Goal: Task Accomplishment & Management: Complete application form

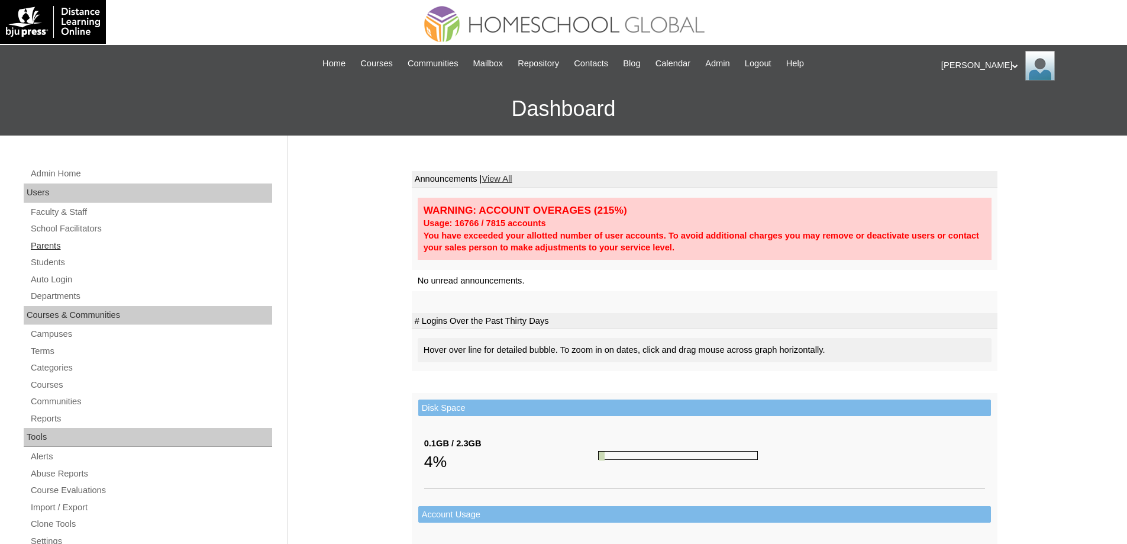
click at [72, 245] on link "Parents" at bounding box center [151, 245] width 242 height 15
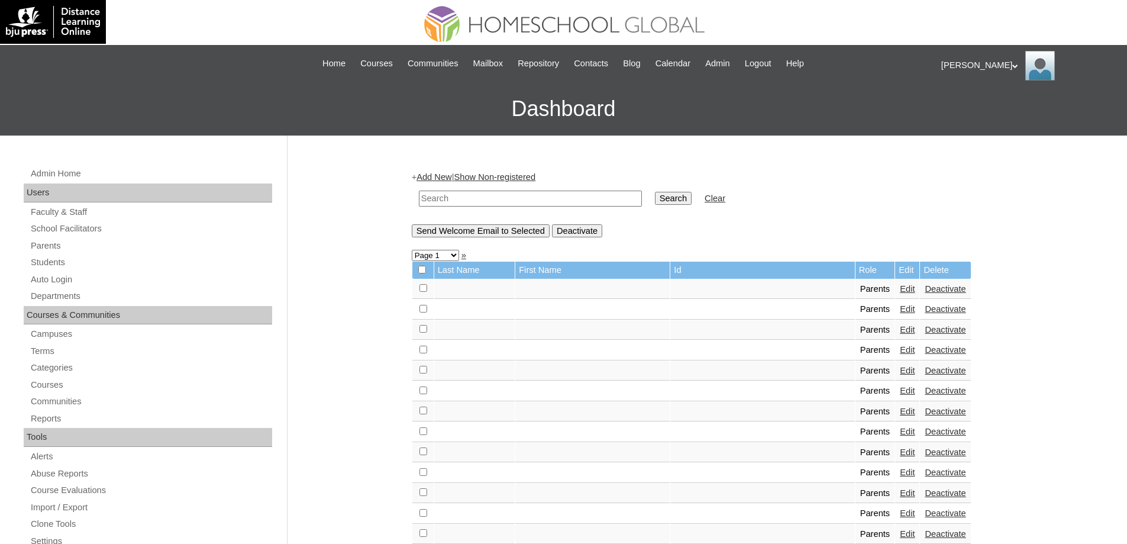
drag, startPoint x: 535, startPoint y: 196, endPoint x: 572, endPoint y: 197, distance: 37.9
click at [535, 196] on input "text" at bounding box center [530, 198] width 223 height 16
paste input "MHP0148-TECHPH2024"
type input "MHP0148-TECHPH2024"
click at [681, 192] on input "Search" at bounding box center [673, 198] width 37 height 13
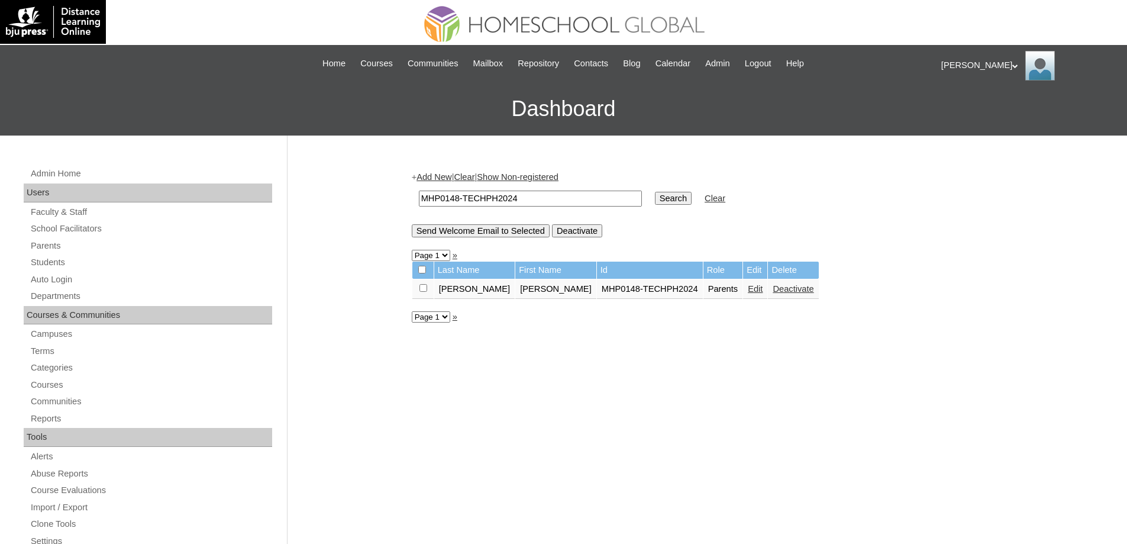
click at [748, 292] on link "Edit" at bounding box center [755, 288] width 15 height 9
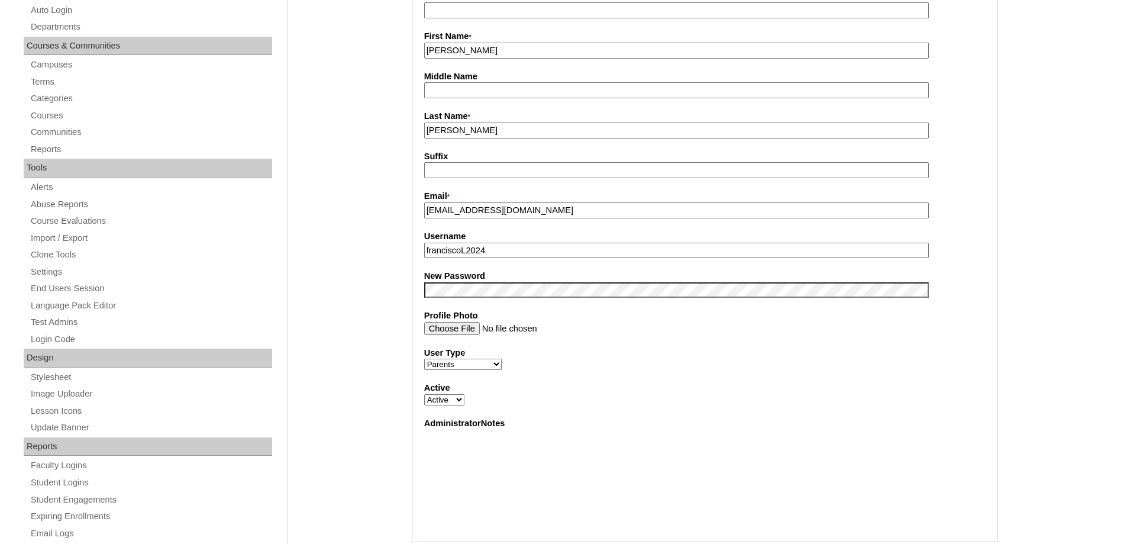
scroll to position [414, 0]
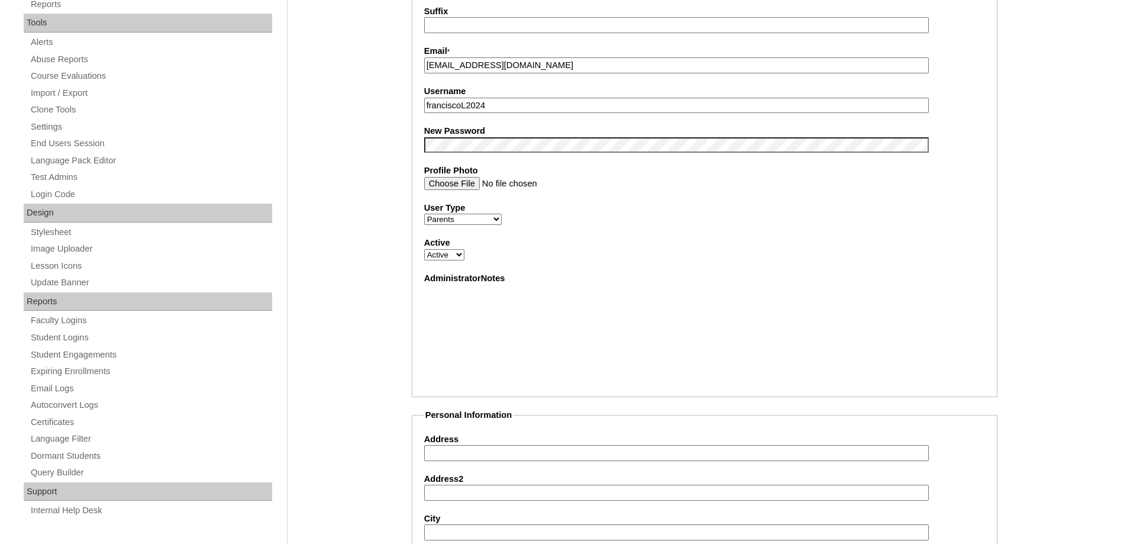
click at [470, 161] on fieldset "Account Information User Id * MHP0148-TECHPH2024 Title First Name * Leslie Midd…" at bounding box center [705, 89] width 586 height 616
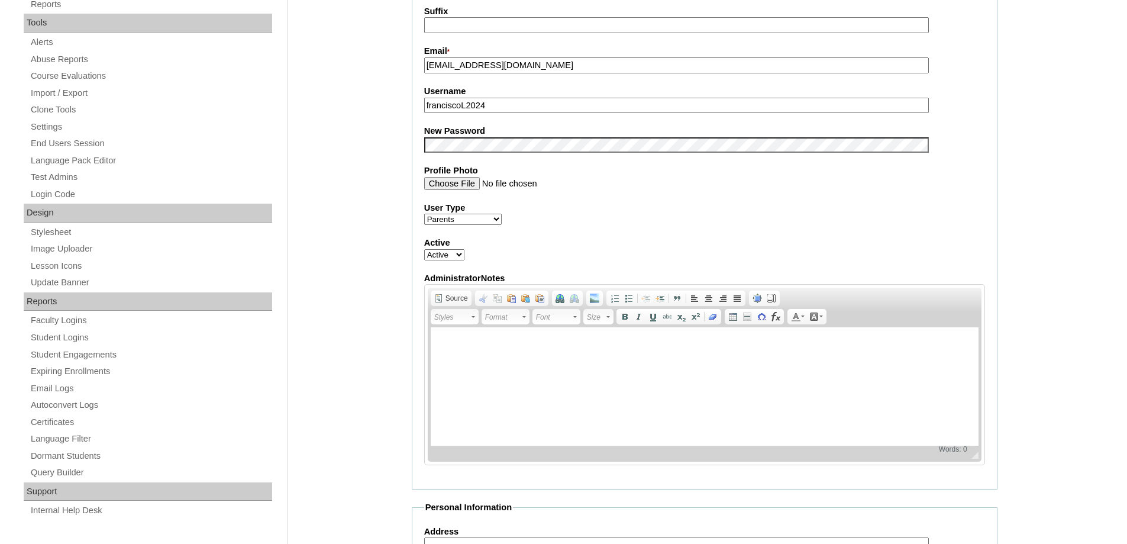
click at [368, 228] on div "Admin Home Users Faculty & Staff School Facilitators Parents Students Auto Logi…" at bounding box center [563, 422] width 1127 height 1402
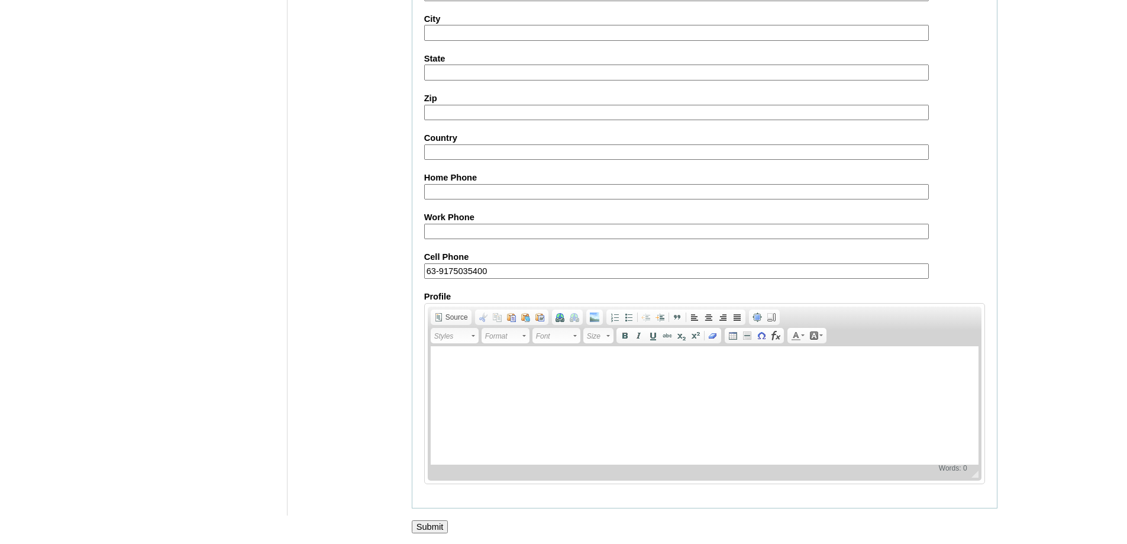
scroll to position [1010, 0]
click at [422, 522] on input "Submit" at bounding box center [430, 525] width 37 height 13
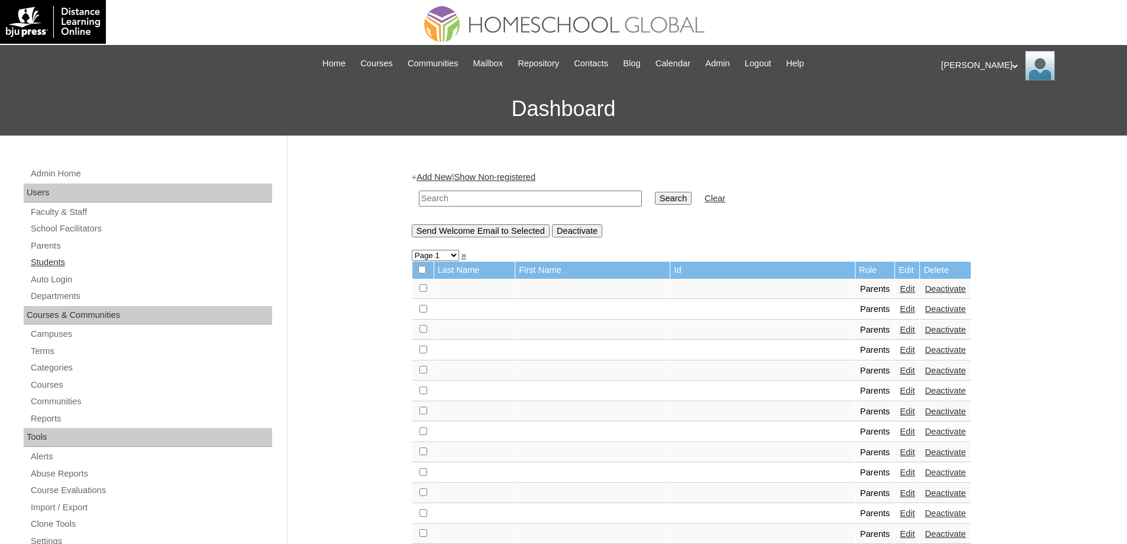
click at [76, 263] on link "Students" at bounding box center [151, 262] width 242 height 15
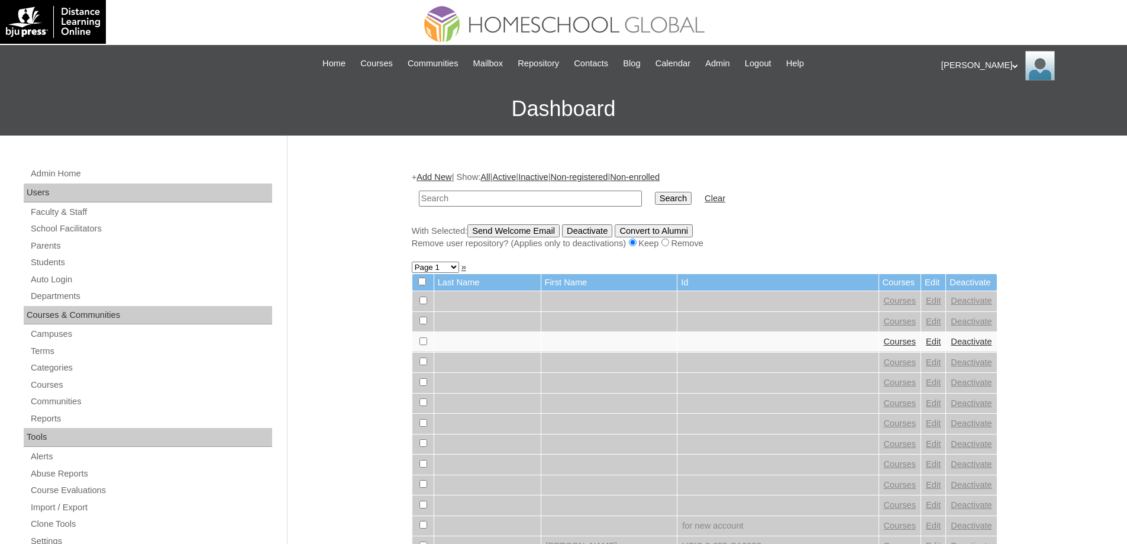
drag, startPoint x: 0, startPoint y: 0, endPoint x: 573, endPoint y: 200, distance: 607.1
click at [554, 200] on input "text" at bounding box center [530, 198] width 223 height 16
type input "MHS0172-TECHPH2024"
click at [685, 201] on input "Search" at bounding box center [673, 198] width 37 height 13
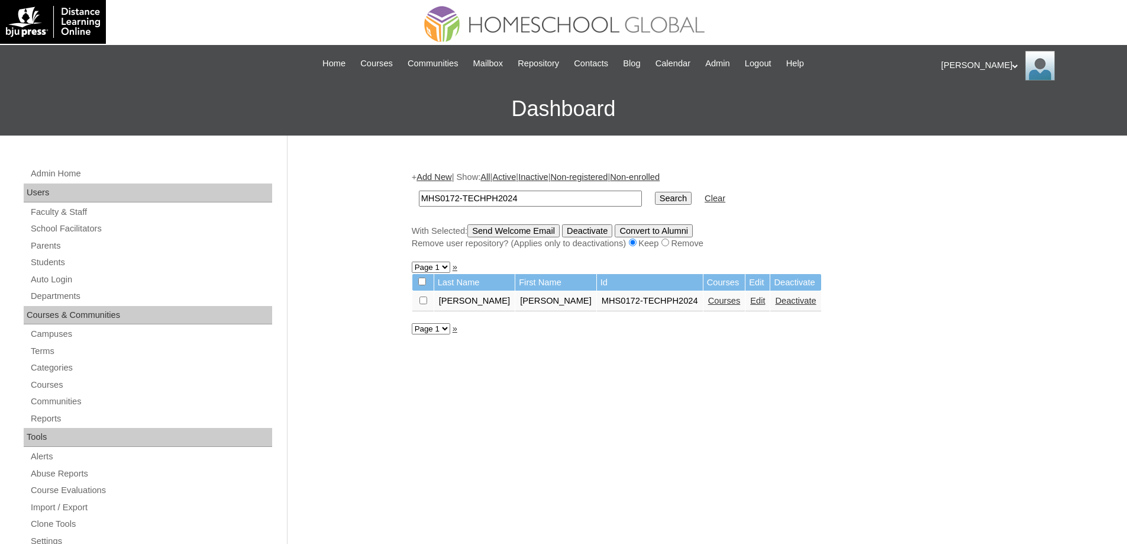
click at [750, 305] on link "Edit" at bounding box center [757, 300] width 15 height 9
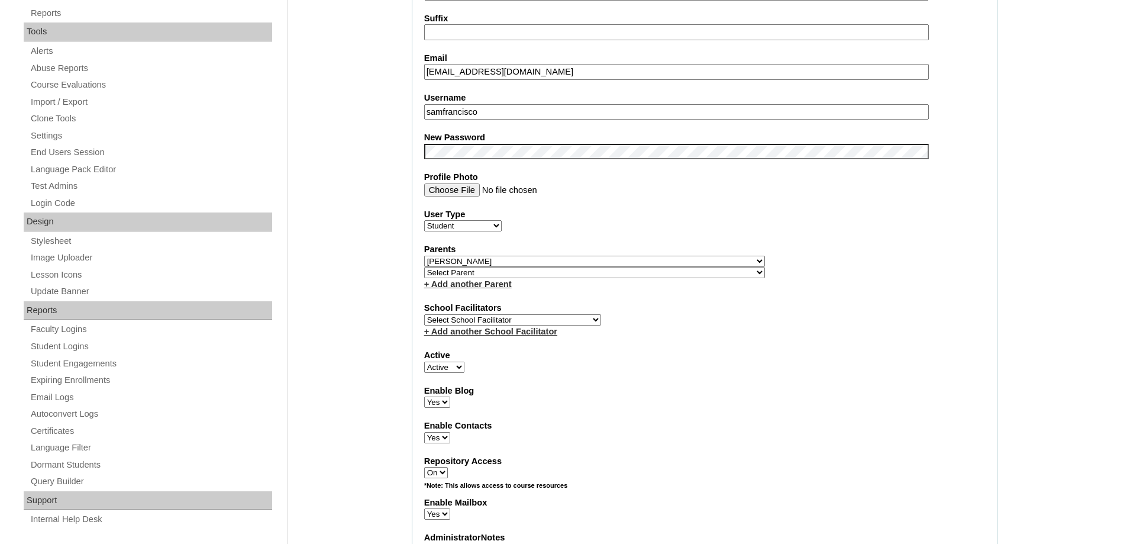
scroll to position [414, 0]
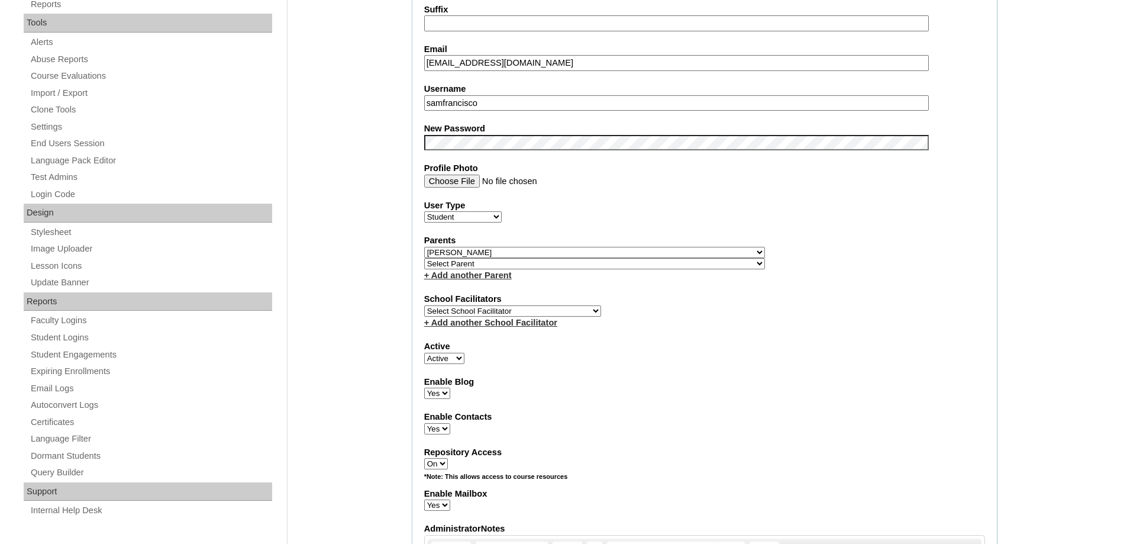
click at [361, 206] on div "Admin Home Users Faculty & Staff School Facilitators Parents Students Auto Logi…" at bounding box center [563, 547] width 1127 height 1653
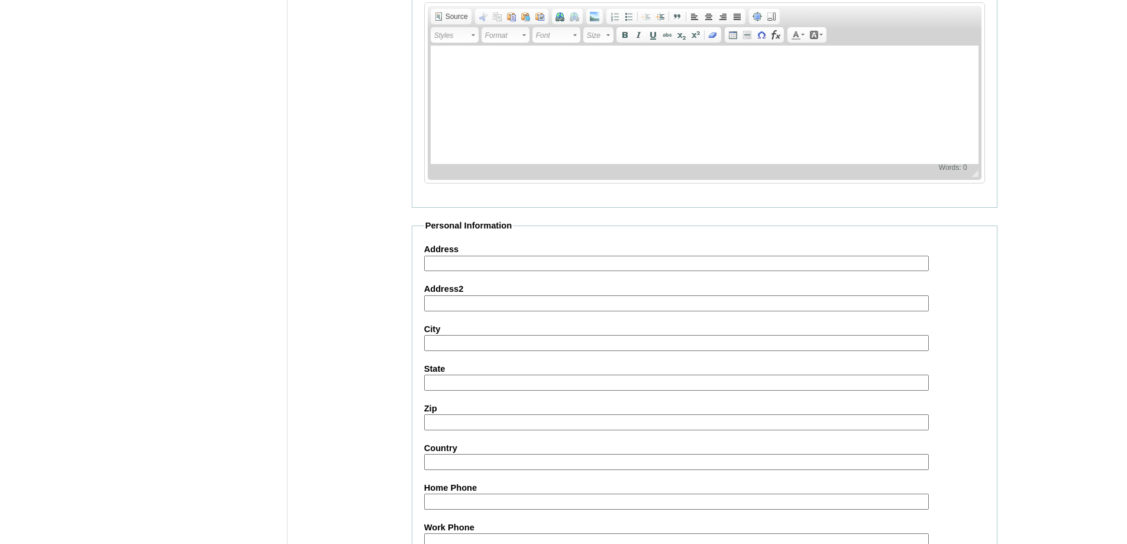
scroll to position [1259, 0]
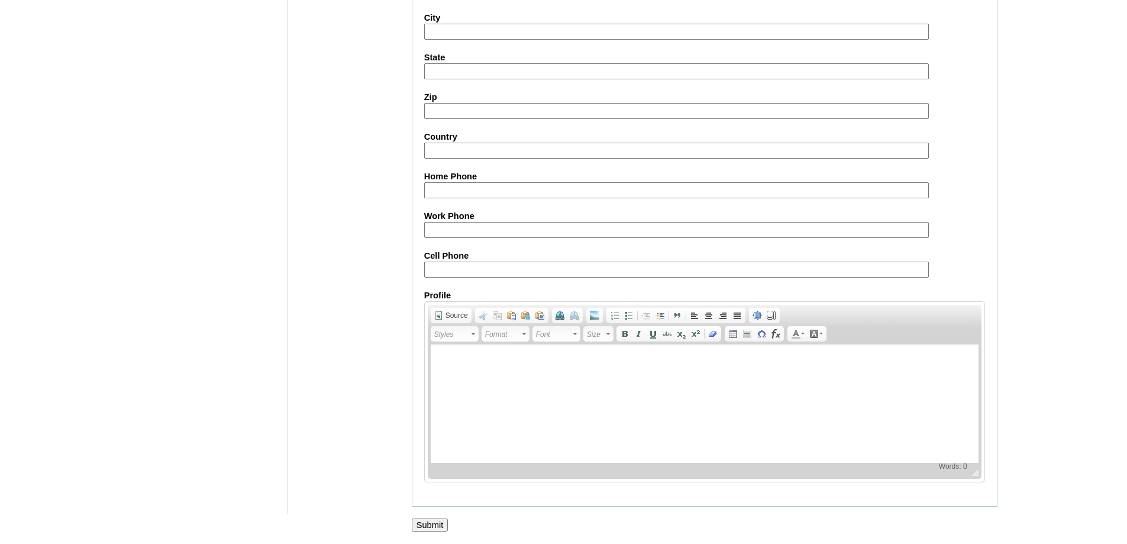
click at [436, 521] on input "Submit" at bounding box center [430, 524] width 37 height 13
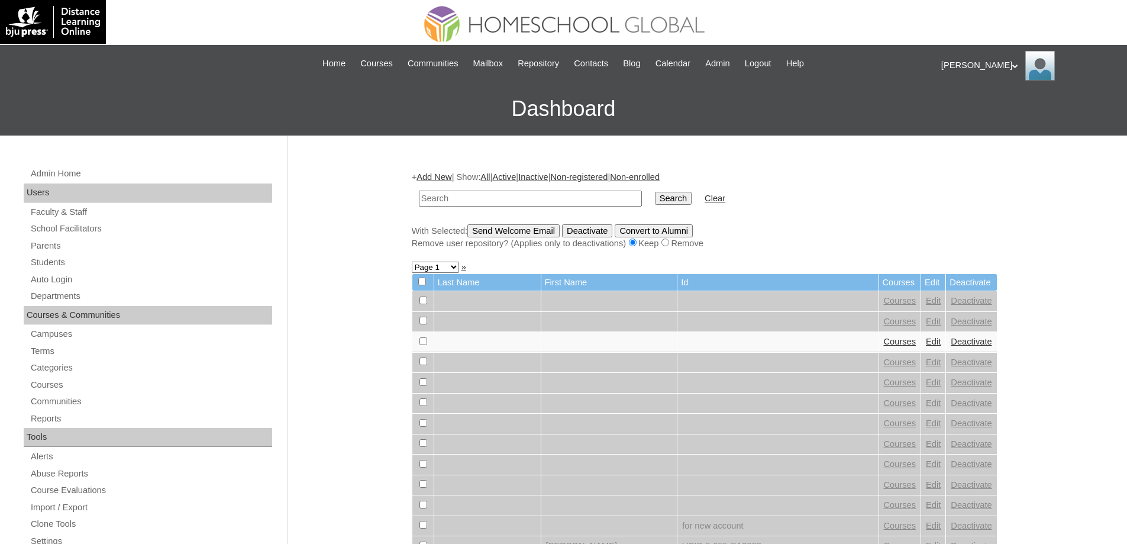
drag, startPoint x: 489, startPoint y: 195, endPoint x: 599, endPoint y: 198, distance: 109.5
click at [491, 195] on input "text" at bounding box center [530, 198] width 223 height 16
type input "MHS0172-TECHPH2024"
click at [691, 198] on input "Search" at bounding box center [673, 198] width 37 height 13
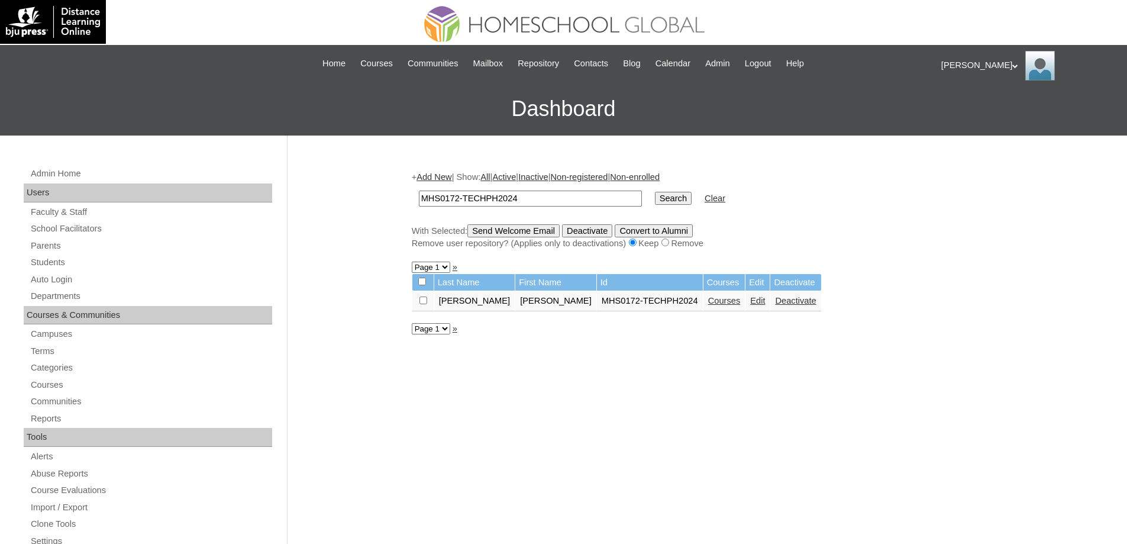
click at [703, 309] on td "Courses" at bounding box center [724, 301] width 42 height 20
click at [708, 305] on link "Courses" at bounding box center [724, 300] width 33 height 9
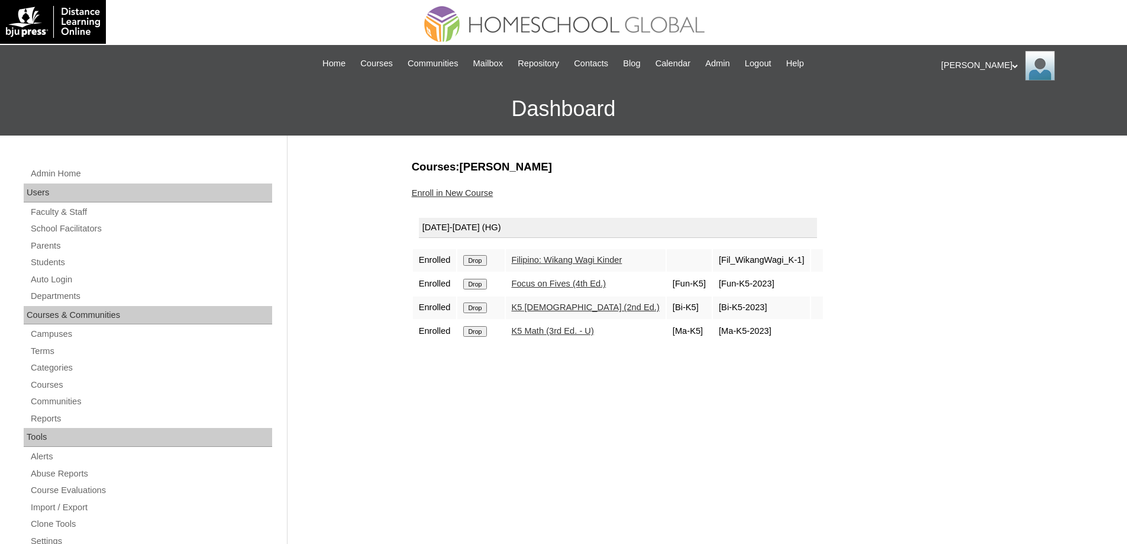
click at [486, 259] on input "Drop" at bounding box center [474, 260] width 23 height 11
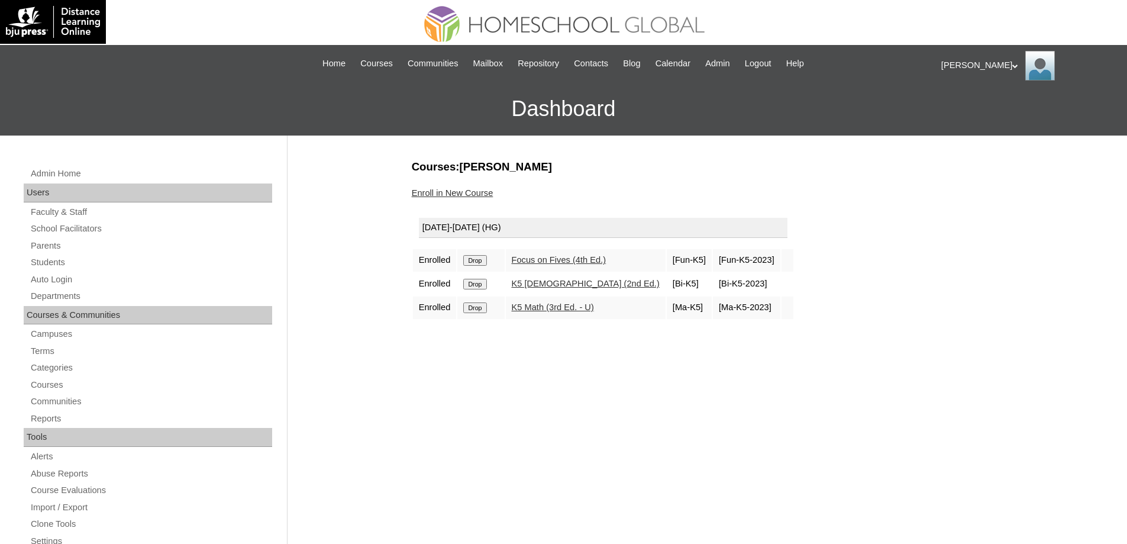
click at [486, 264] on input "Drop" at bounding box center [474, 260] width 23 height 11
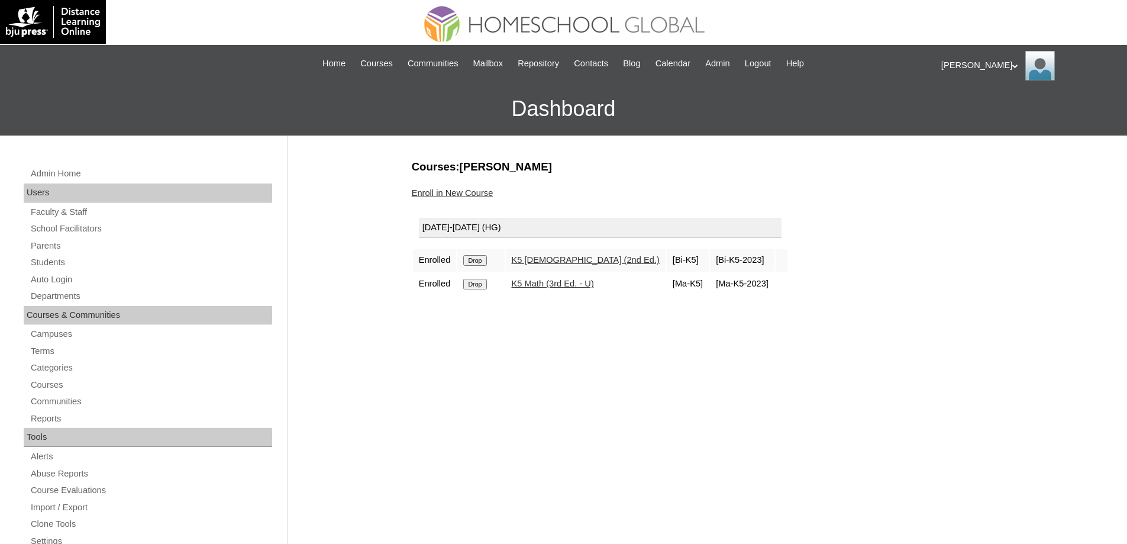
drag, startPoint x: 0, startPoint y: 0, endPoint x: 625, endPoint y: 40, distance: 626.4
click at [483, 258] on input "Drop" at bounding box center [474, 260] width 23 height 11
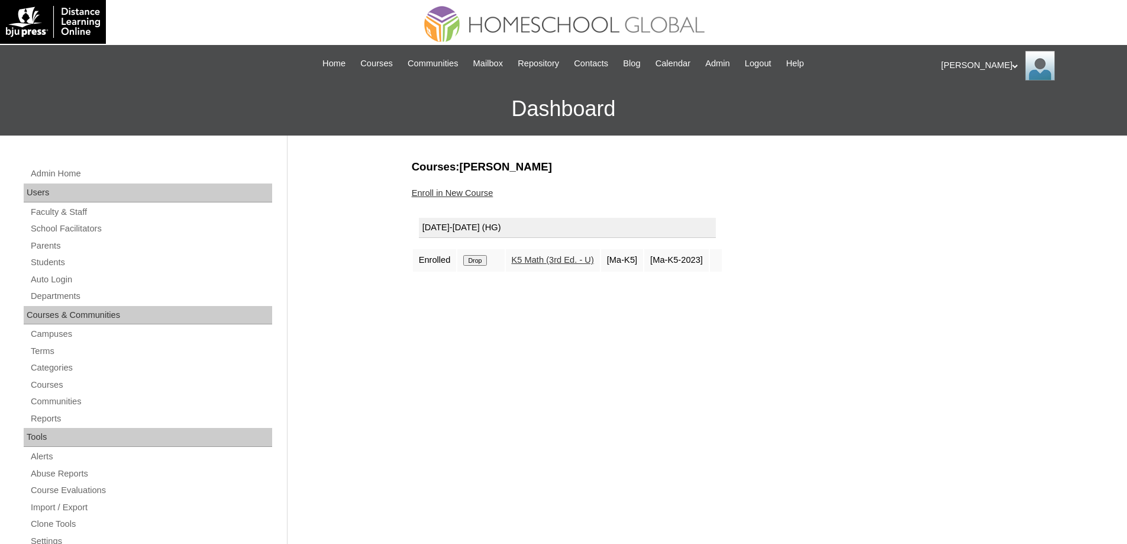
drag, startPoint x: 0, startPoint y: 0, endPoint x: 619, endPoint y: 44, distance: 620.8
click at [486, 257] on input "Drop" at bounding box center [474, 260] width 23 height 11
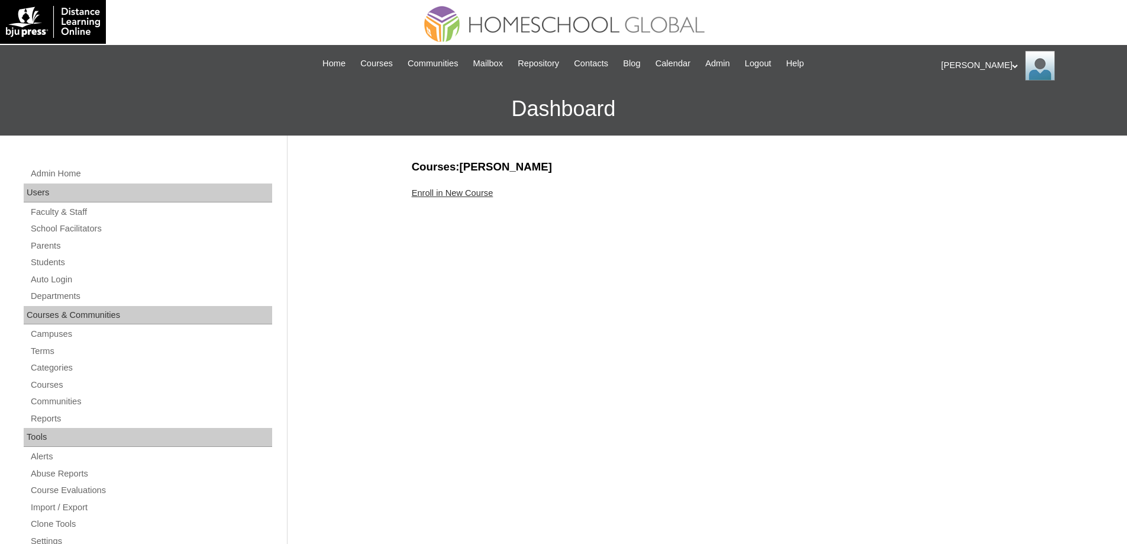
click at [493, 192] on link "Enroll in New Course" at bounding box center [453, 192] width 82 height 9
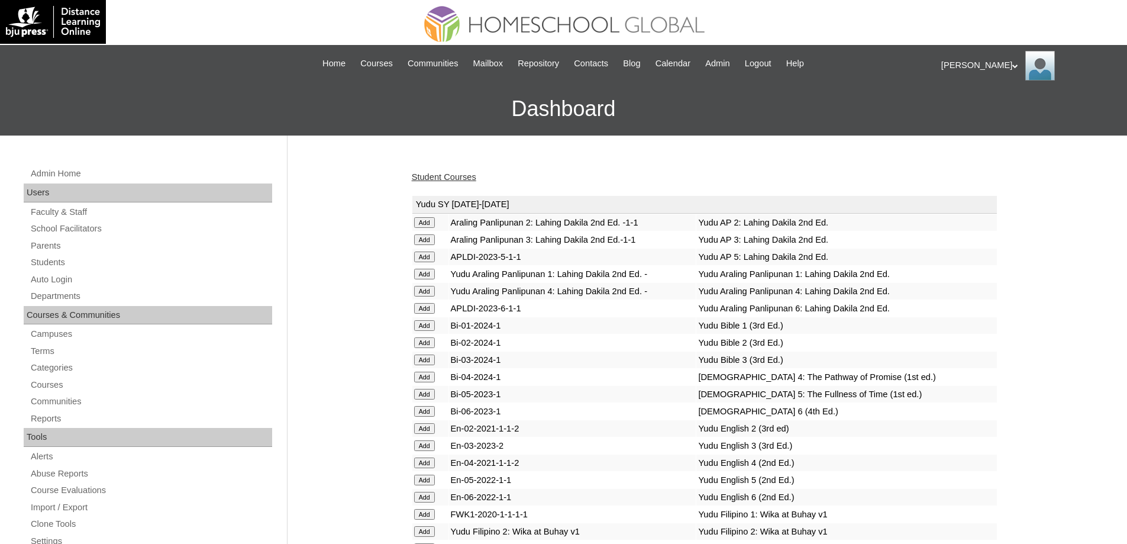
click at [451, 176] on link "Student Courses" at bounding box center [444, 176] width 64 height 9
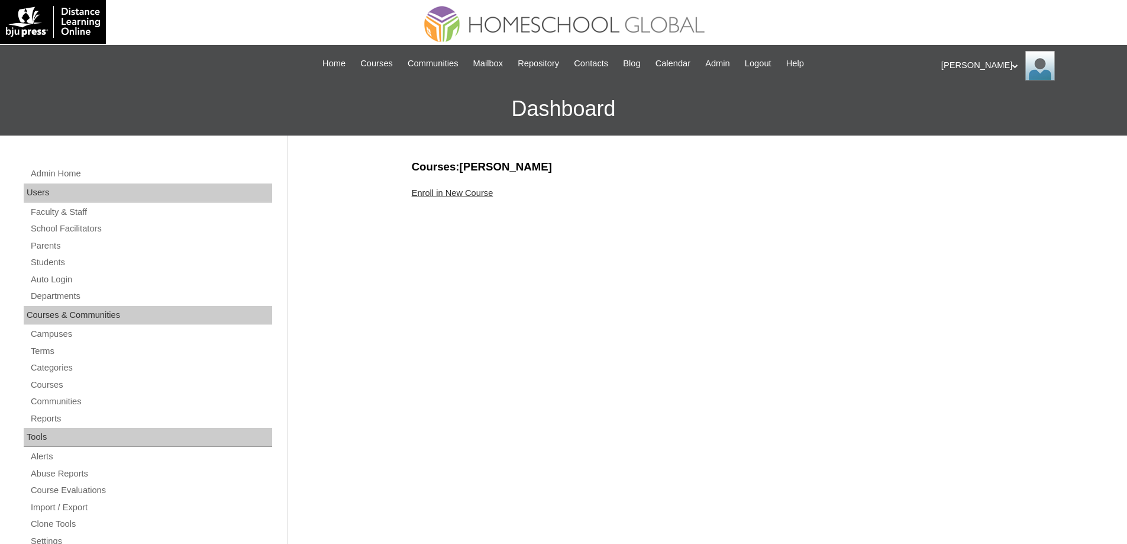
click at [457, 191] on link "Enroll in New Course" at bounding box center [453, 192] width 82 height 9
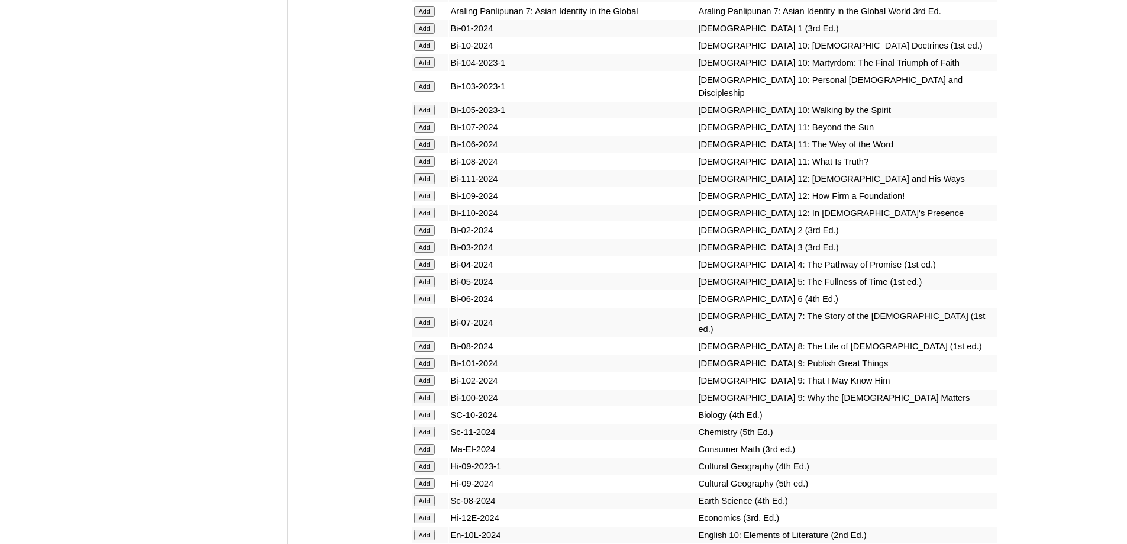
scroll to position [3075, 0]
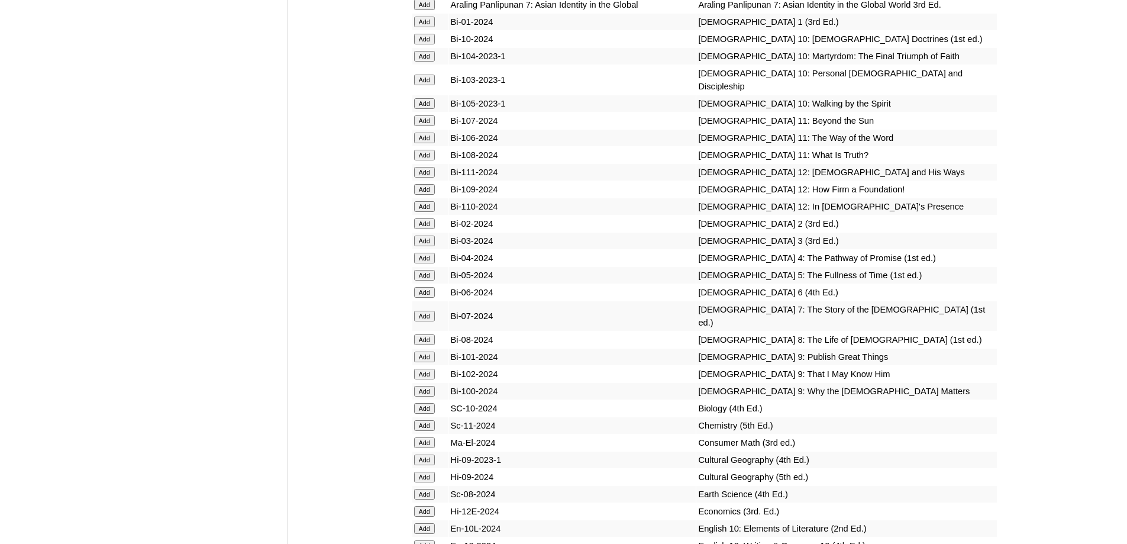
click at [429, 27] on input "Add" at bounding box center [424, 22] width 21 height 11
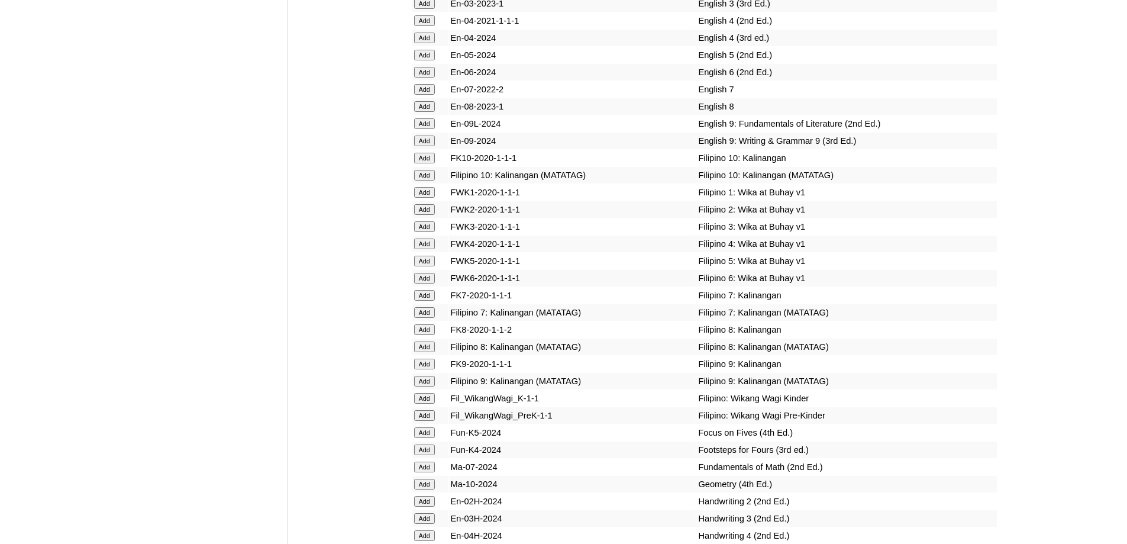
scroll to position [3726, 0]
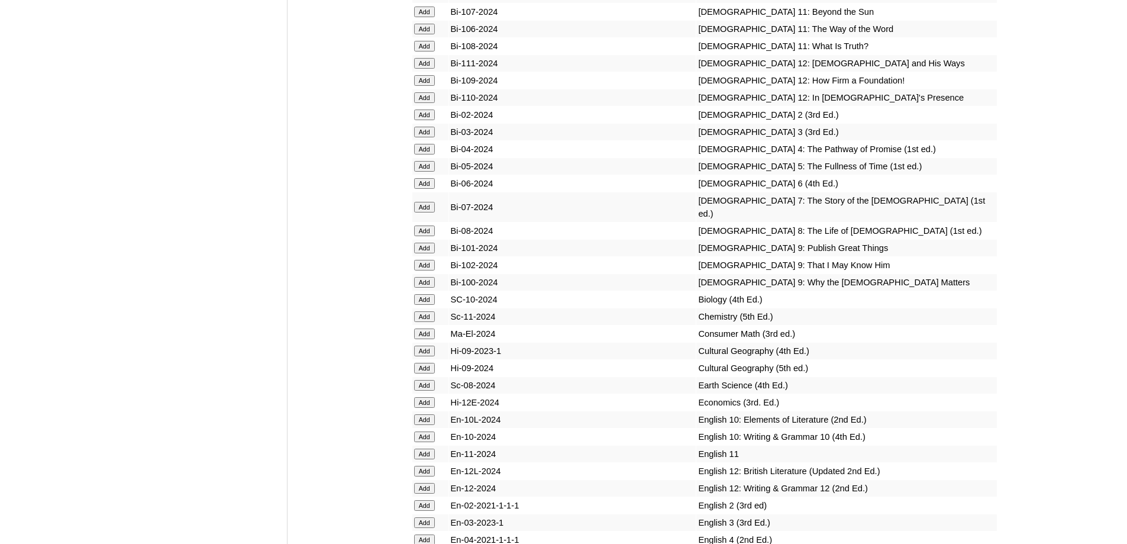
scroll to position [3819, 0]
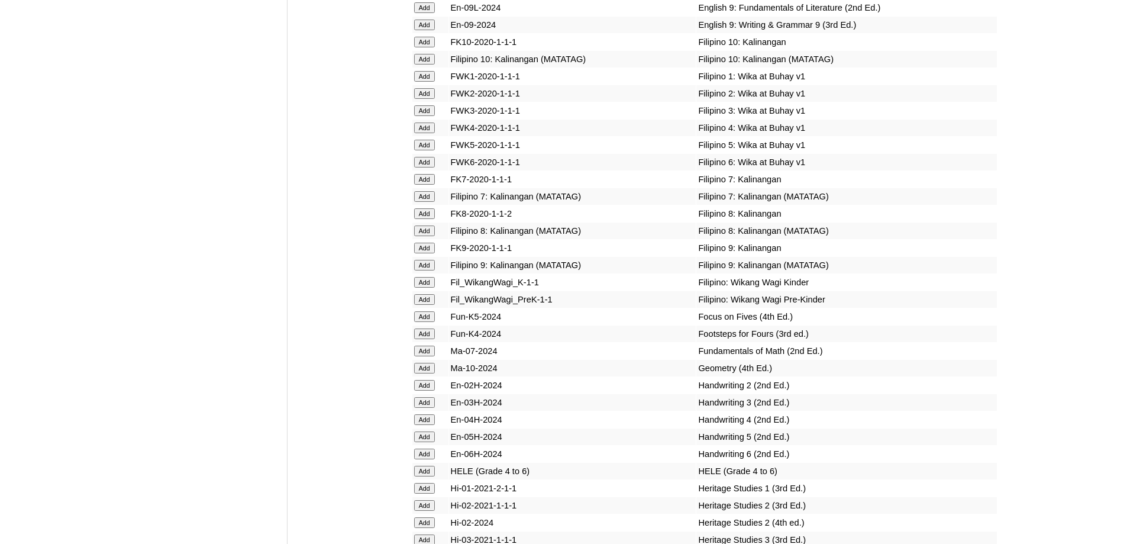
click at [426, 82] on input "Add" at bounding box center [424, 76] width 21 height 11
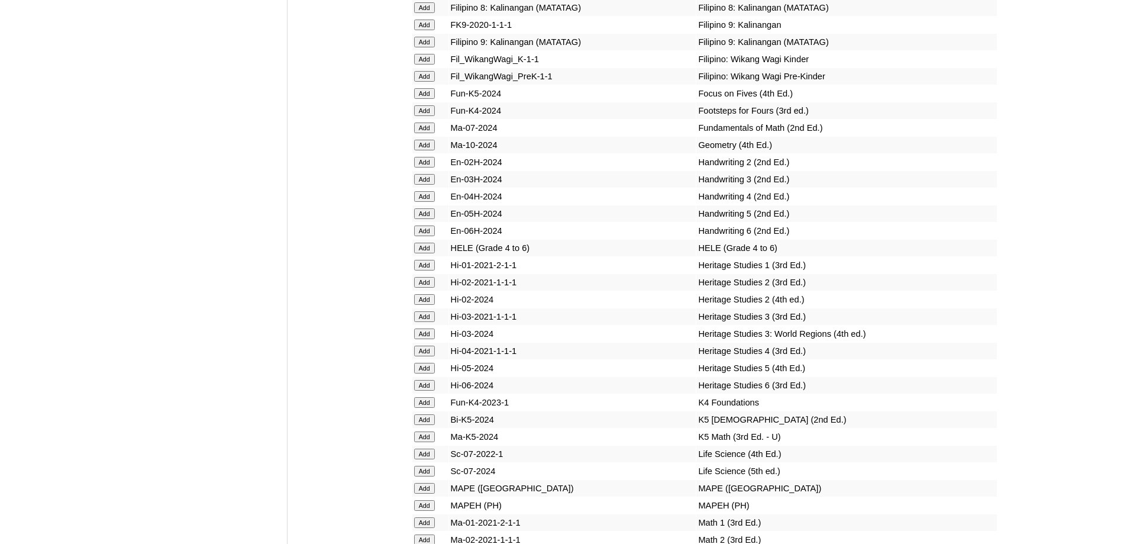
scroll to position [4115, 0]
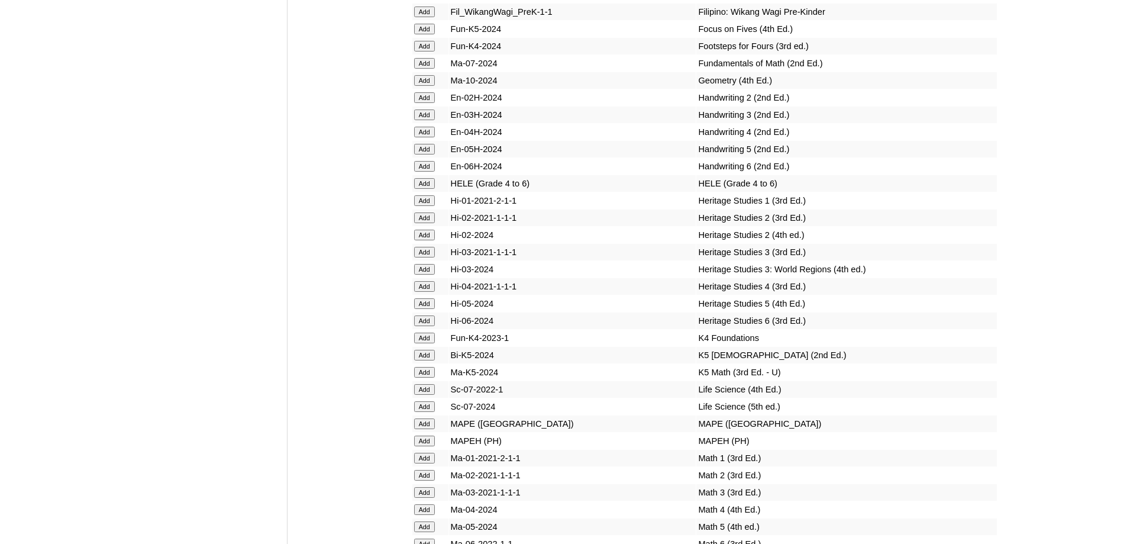
scroll to position [4279, 0]
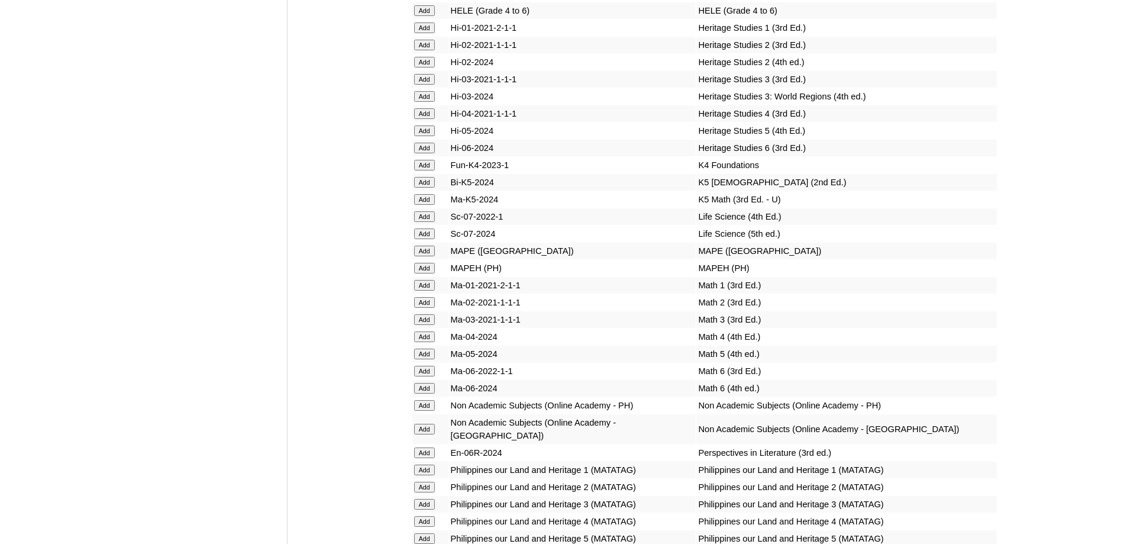
click at [423, 273] on input "Add" at bounding box center [424, 268] width 21 height 11
click at [423, 290] on input "Add" at bounding box center [424, 285] width 21 height 11
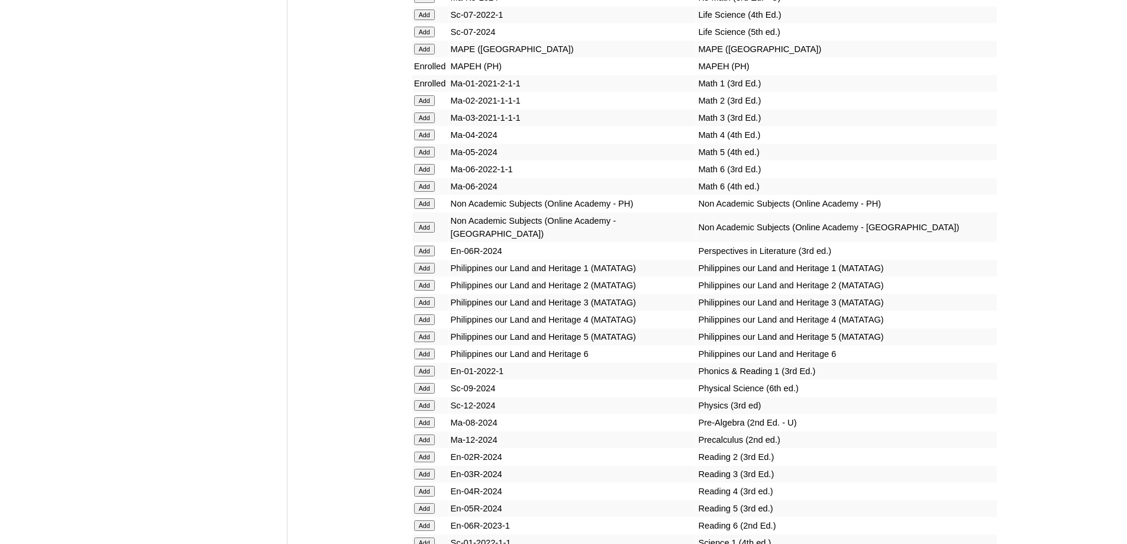
scroll to position [4514, 0]
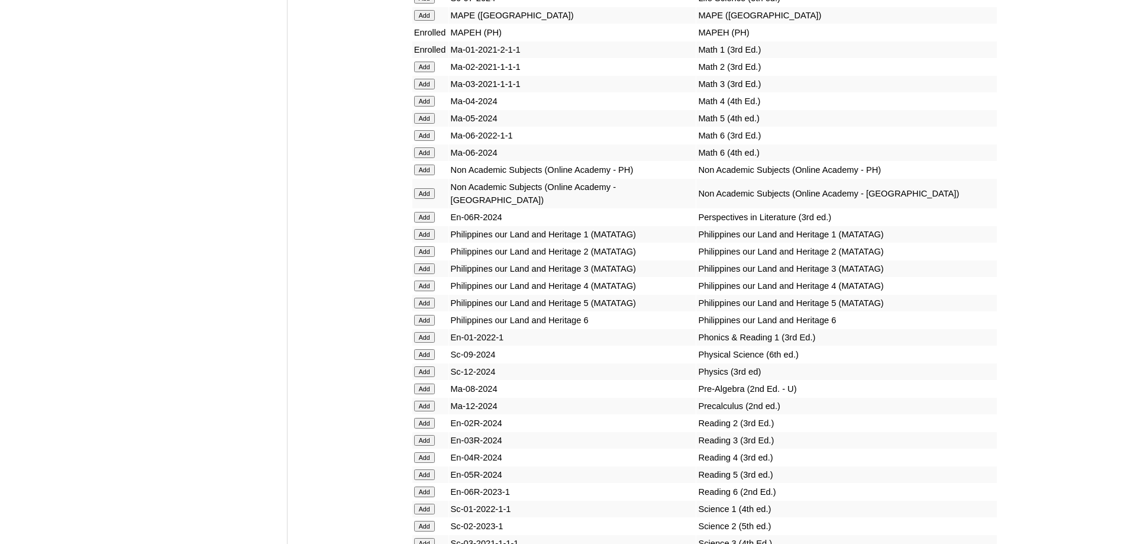
click at [417, 240] on input "Add" at bounding box center [424, 234] width 21 height 11
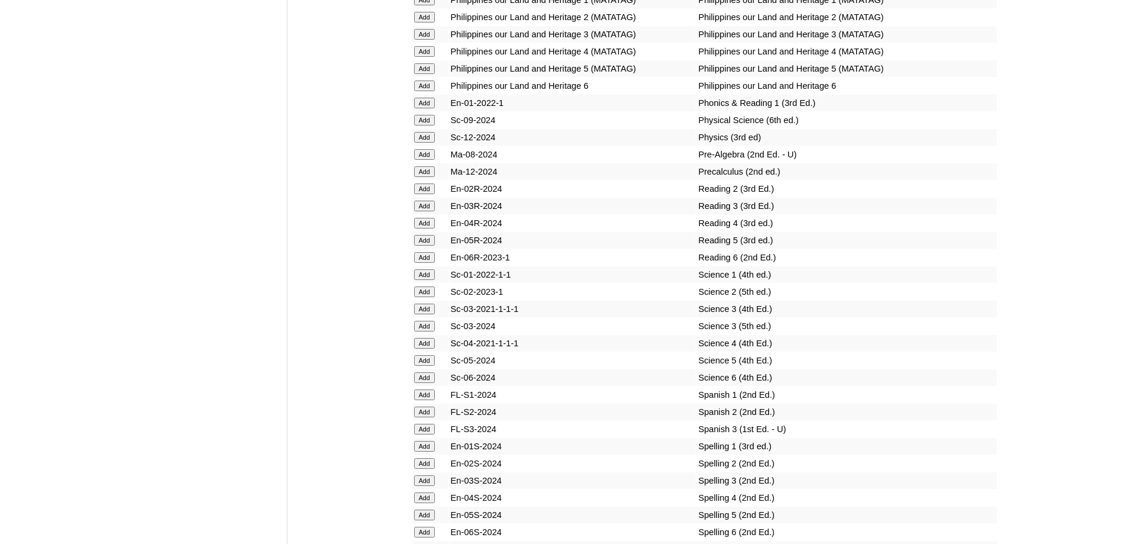
scroll to position [4751, 0]
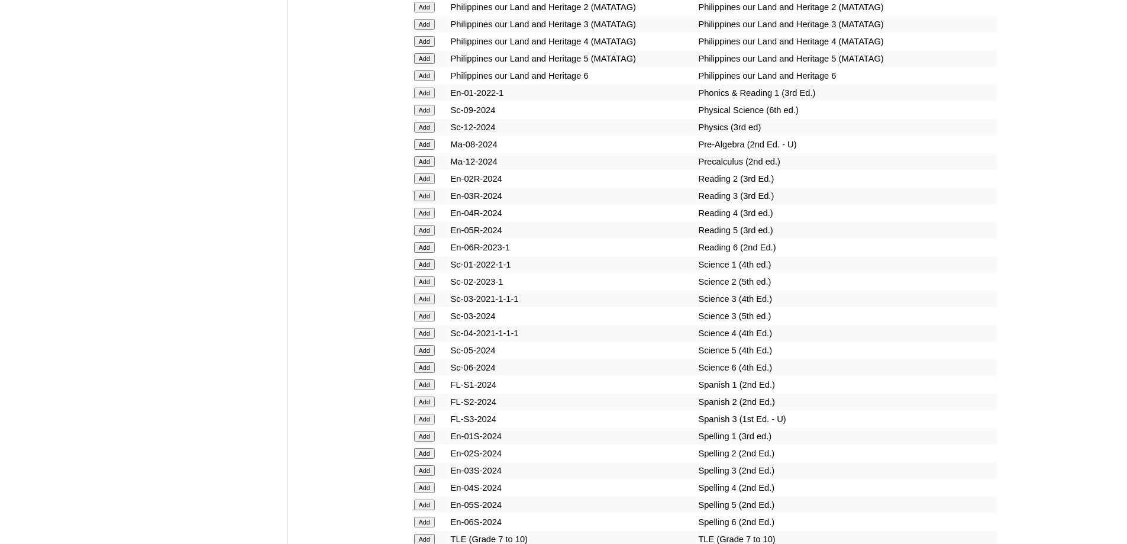
scroll to position [4795, 0]
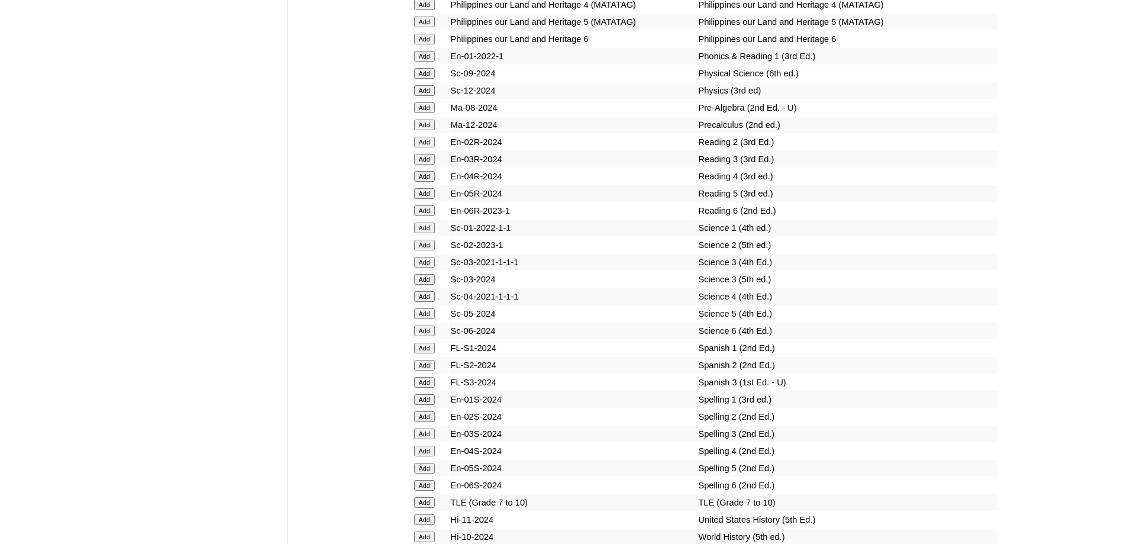
click at [429, 233] on input "Add" at bounding box center [424, 227] width 21 height 11
click at [419, 407] on td "Add" at bounding box center [430, 399] width 36 height 17
click at [420, 405] on input "Add" at bounding box center [424, 399] width 21 height 11
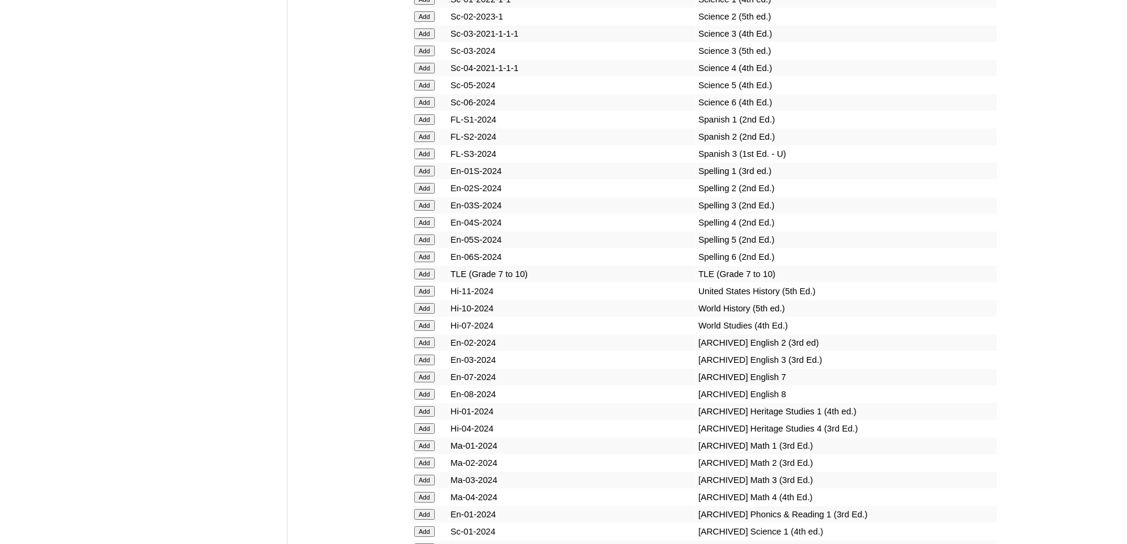
scroll to position [5032, 0]
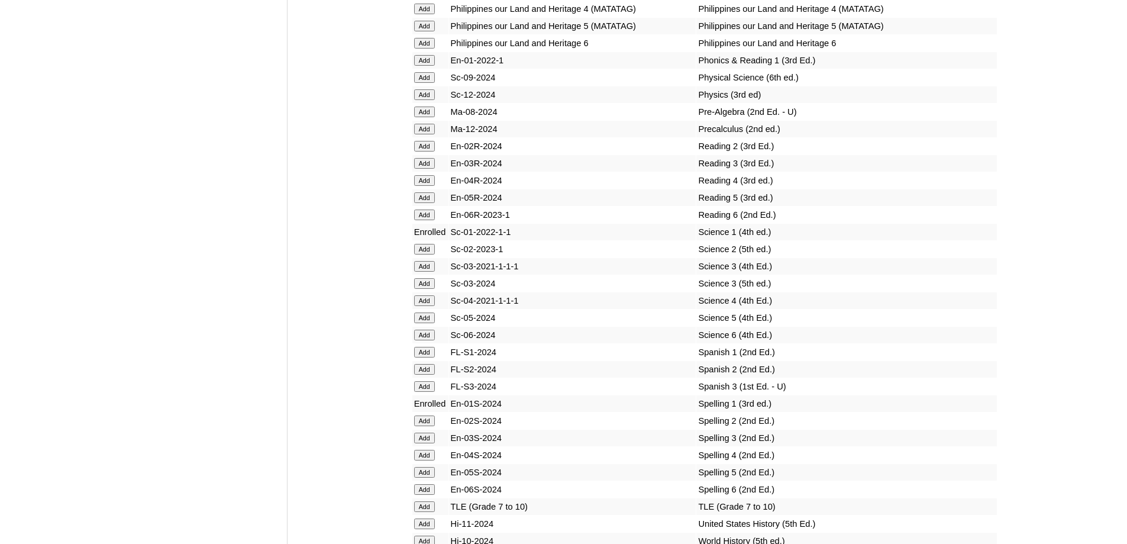
scroll to position [4789, 0]
click at [431, 68] on input "Add" at bounding box center [424, 62] width 21 height 11
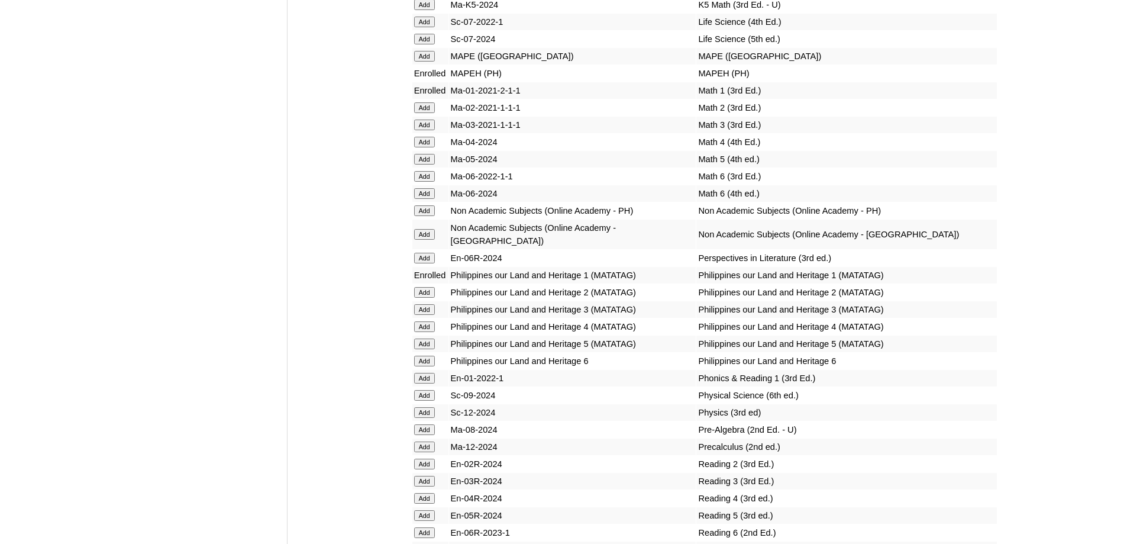
scroll to position [4316, 0]
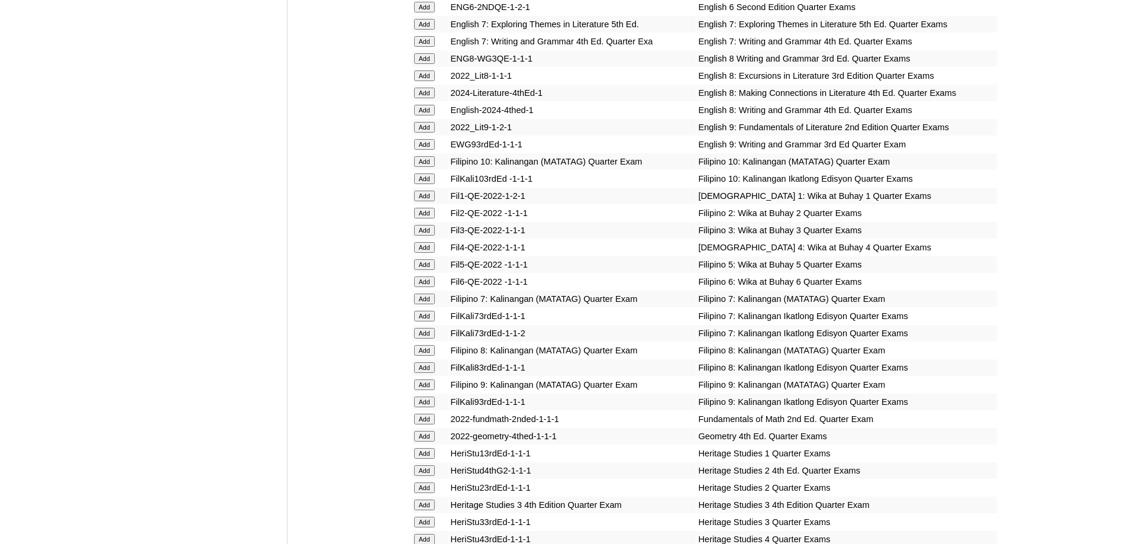
scroll to position [1622, 0]
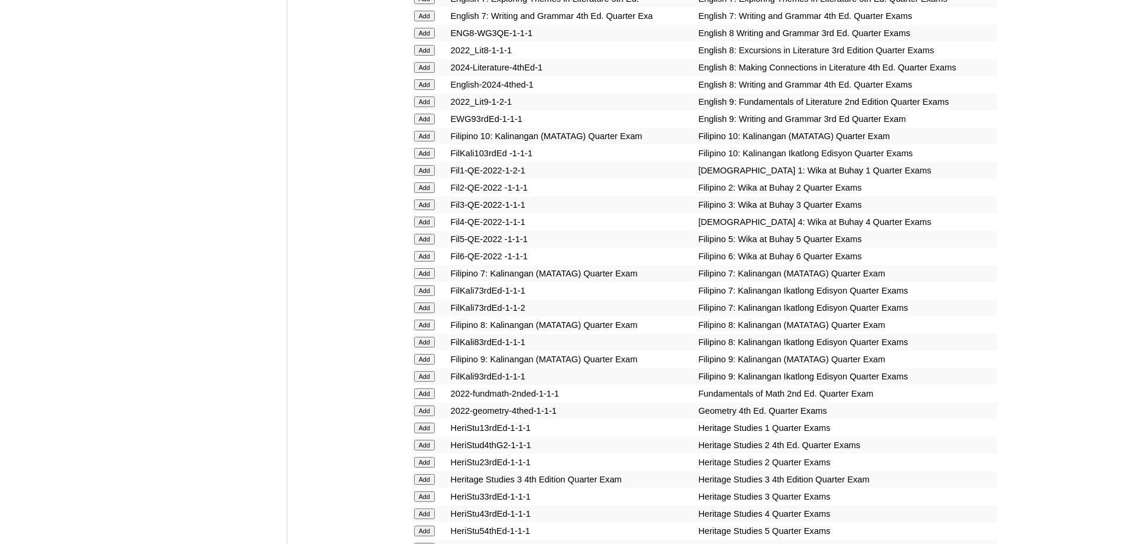
click at [428, 176] on input "Add" at bounding box center [424, 170] width 21 height 11
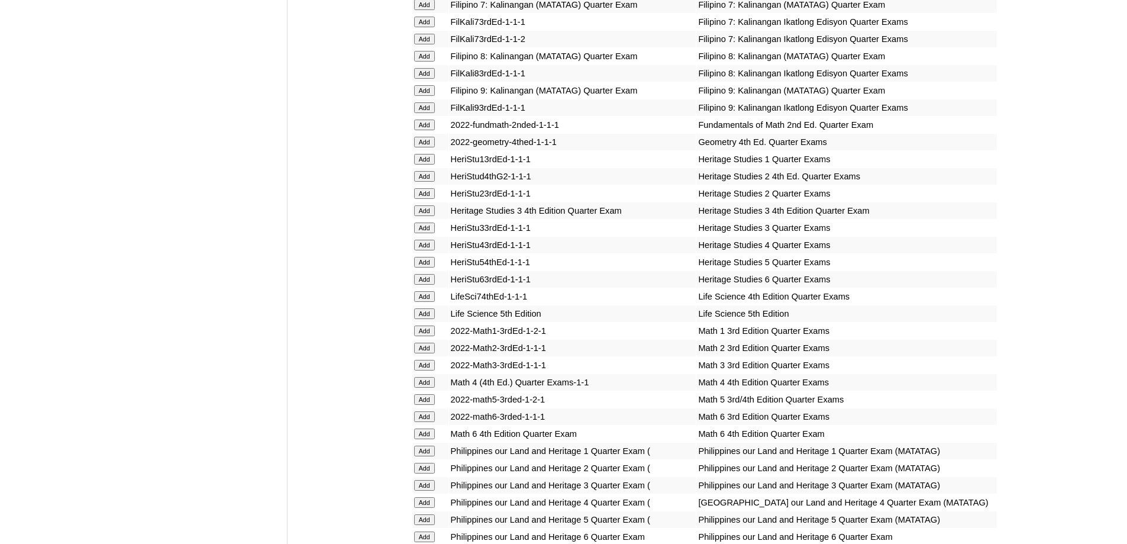
scroll to position [1918, 0]
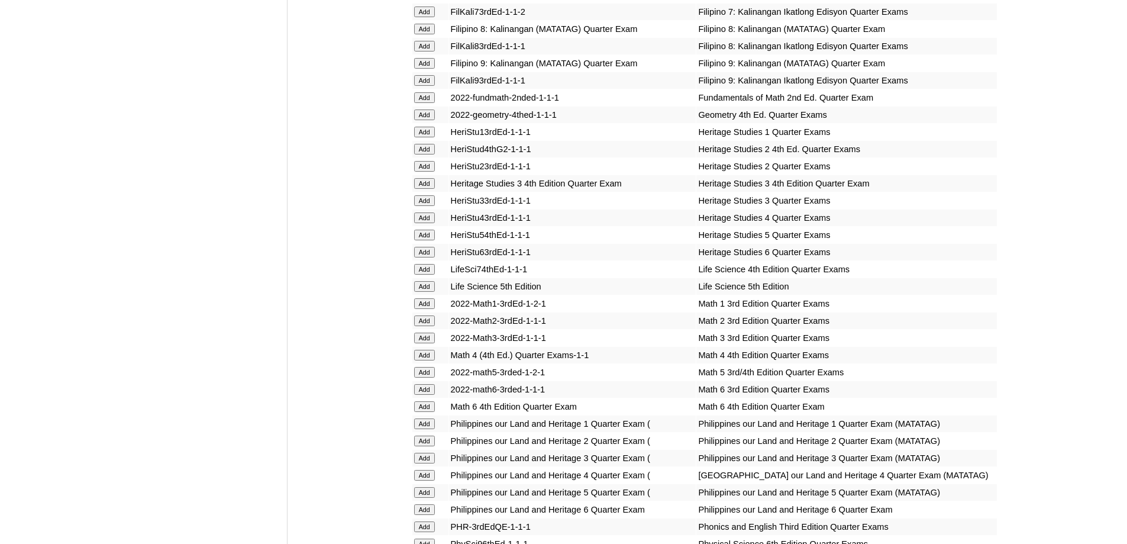
click at [426, 309] on input "Add" at bounding box center [424, 303] width 21 height 11
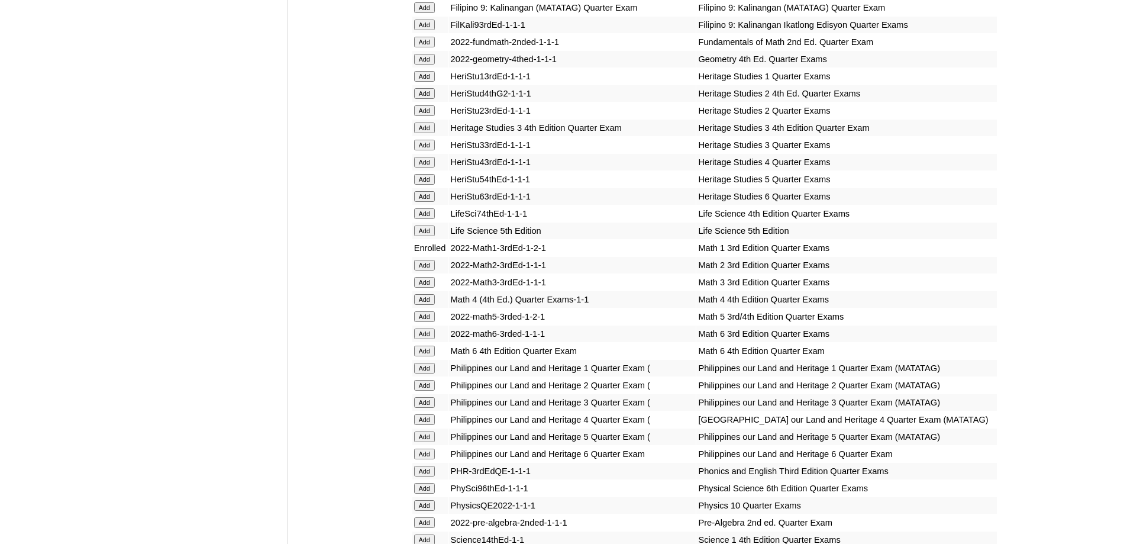
scroll to position [2032, 0]
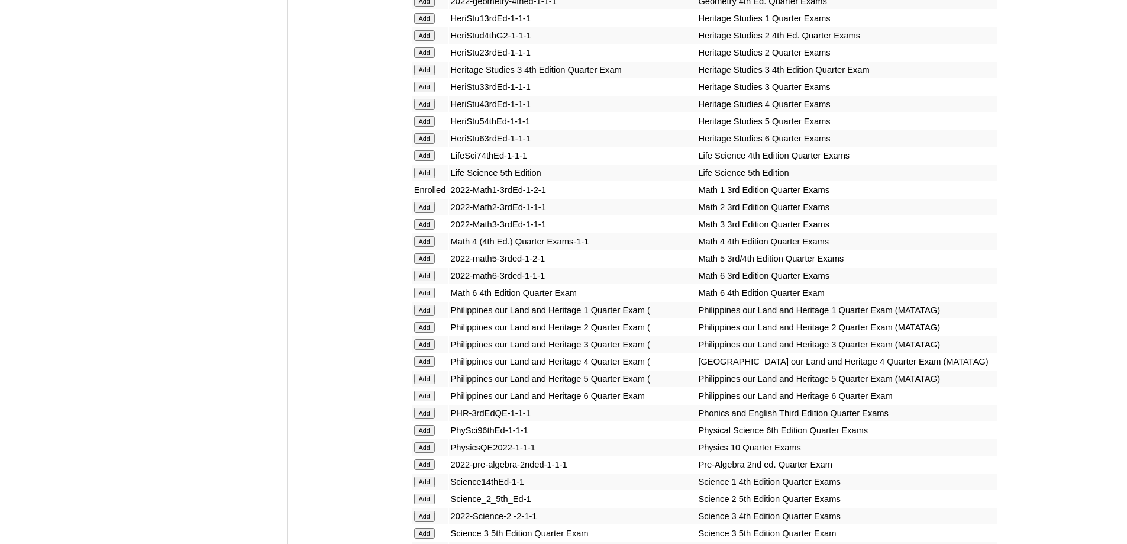
click at [425, 315] on input "Add" at bounding box center [424, 310] width 21 height 11
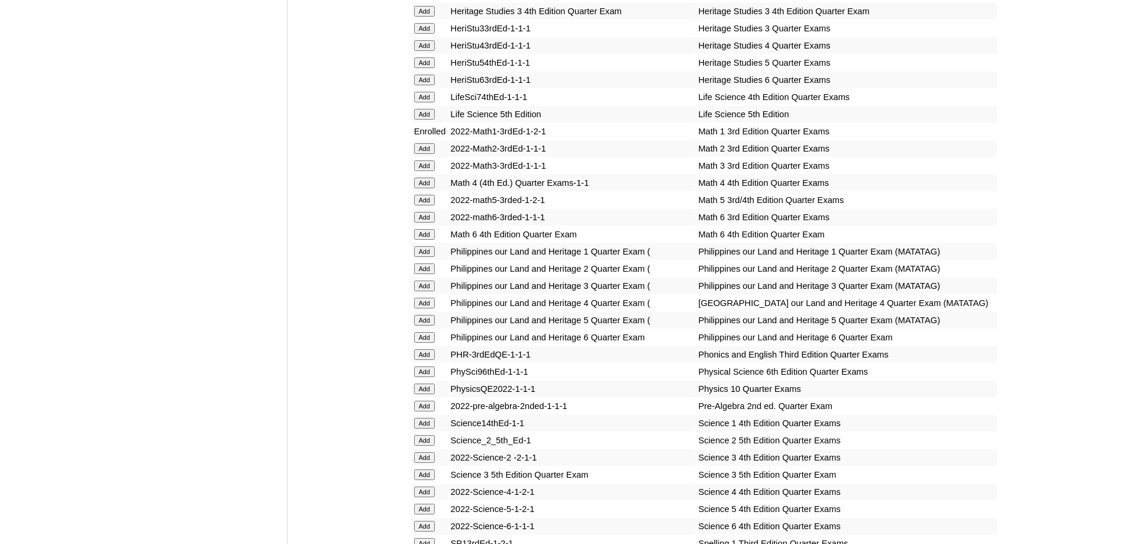
scroll to position [2327, 0]
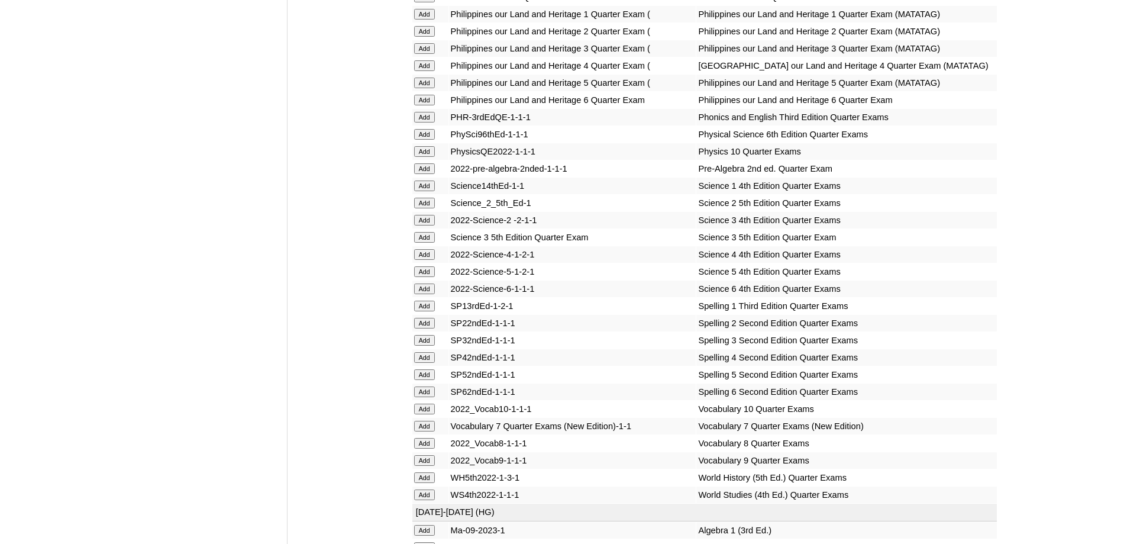
click at [421, 191] on input "Add" at bounding box center [424, 185] width 21 height 11
click at [420, 311] on input "Add" at bounding box center [424, 305] width 21 height 11
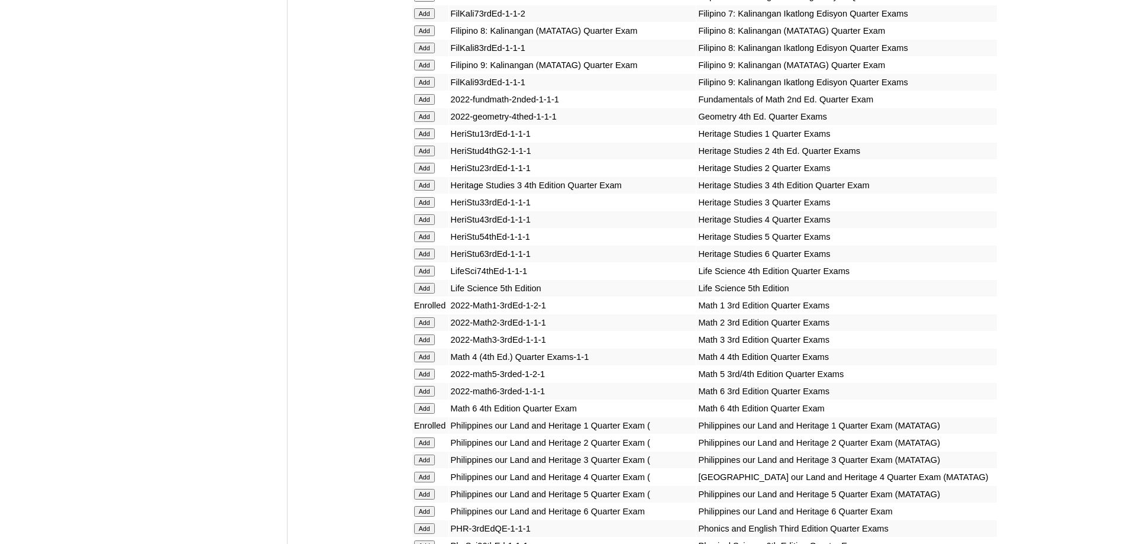
scroll to position [2262, 0]
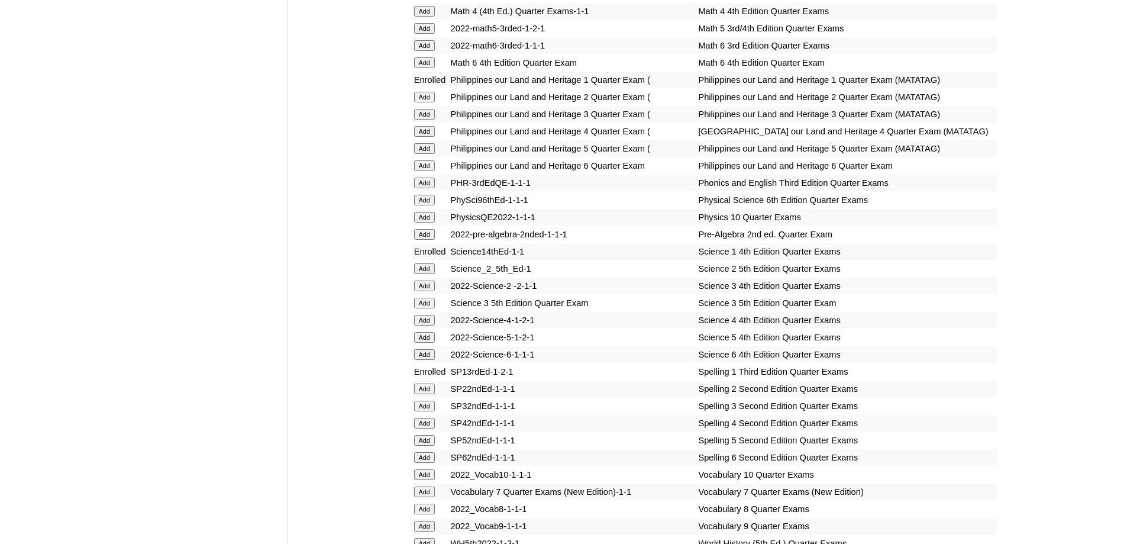
click at [420, 188] on input "Add" at bounding box center [424, 182] width 21 height 11
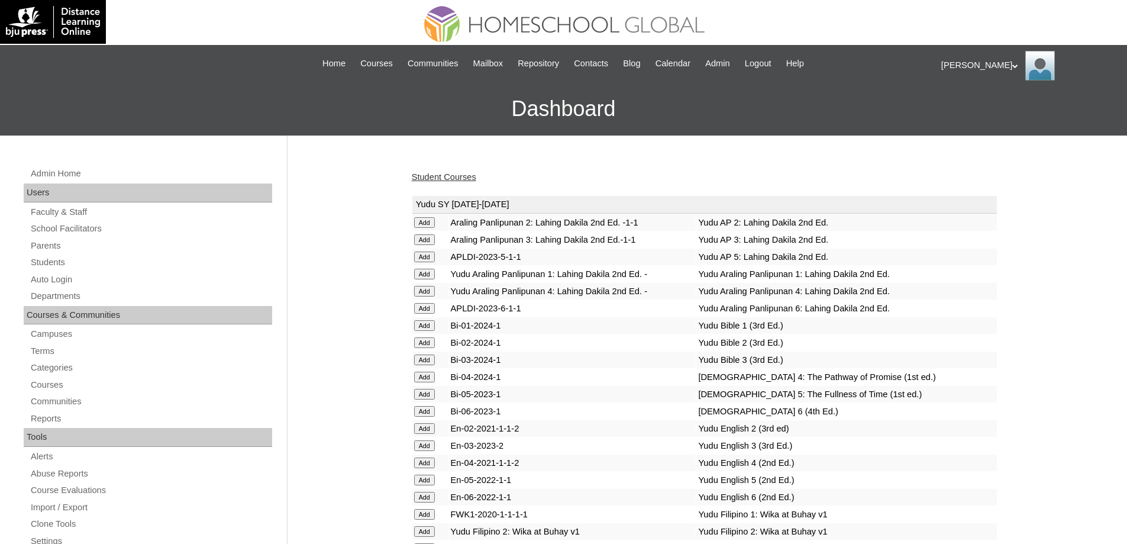
click at [454, 179] on link "Student Courses" at bounding box center [444, 176] width 64 height 9
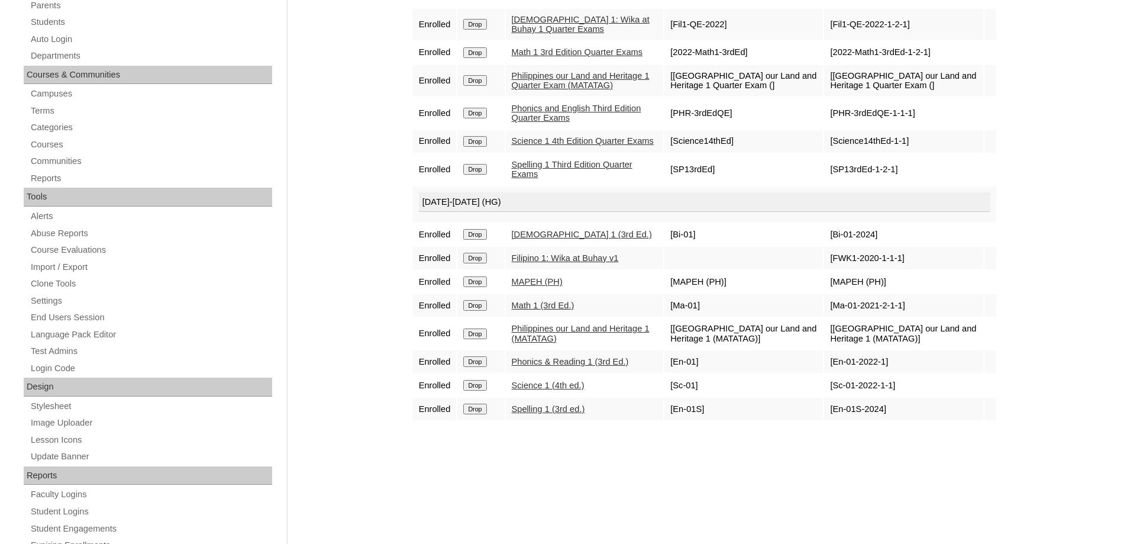
scroll to position [59, 0]
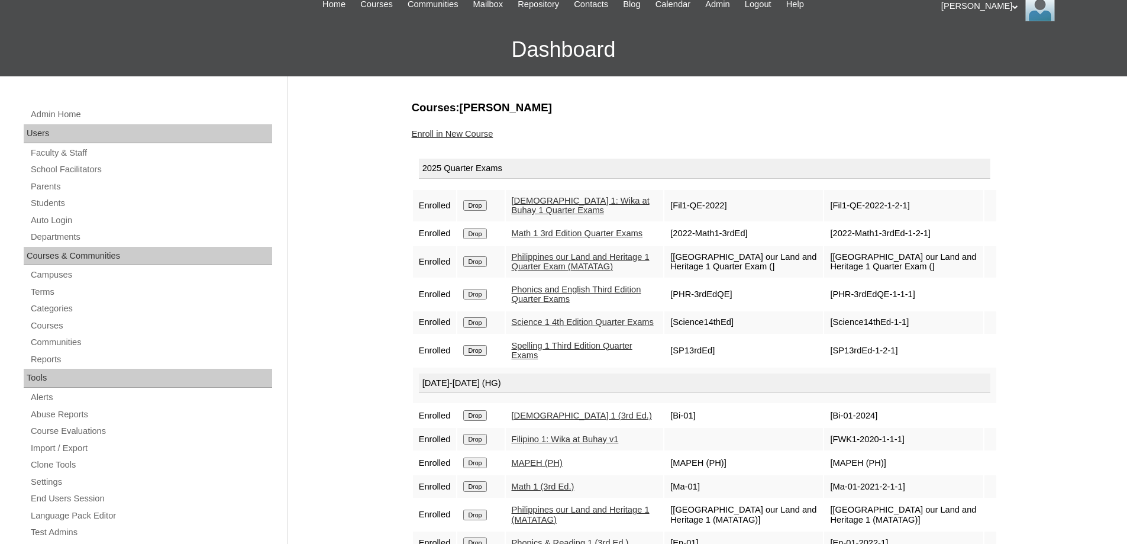
click at [52, 194] on div "Admin Home Users Faculty & Staff School Facilitators Parents Students Auto Logi…" at bounding box center [149, 489] width 263 height 765
click at [53, 186] on link "Parents" at bounding box center [151, 186] width 242 height 15
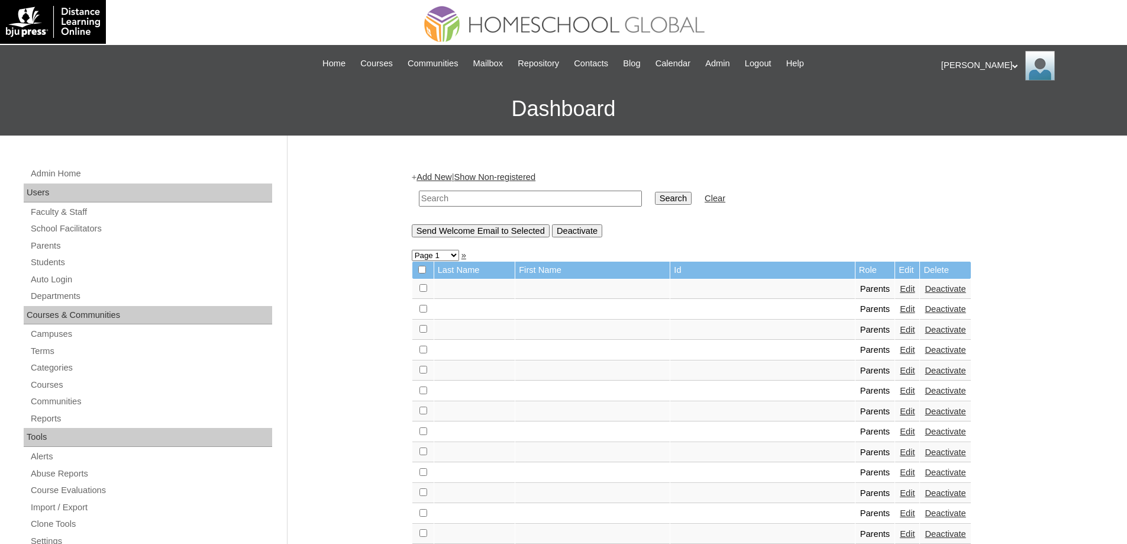
drag, startPoint x: 500, startPoint y: 198, endPoint x: 532, endPoint y: 201, distance: 31.5
click at [502, 198] on input "text" at bounding box center [530, 198] width 223 height 16
paste input "MHP0193-TECHPH2025"
type input "MHP0193-TECHPH2025"
click at [675, 197] on input "Search" at bounding box center [673, 198] width 37 height 13
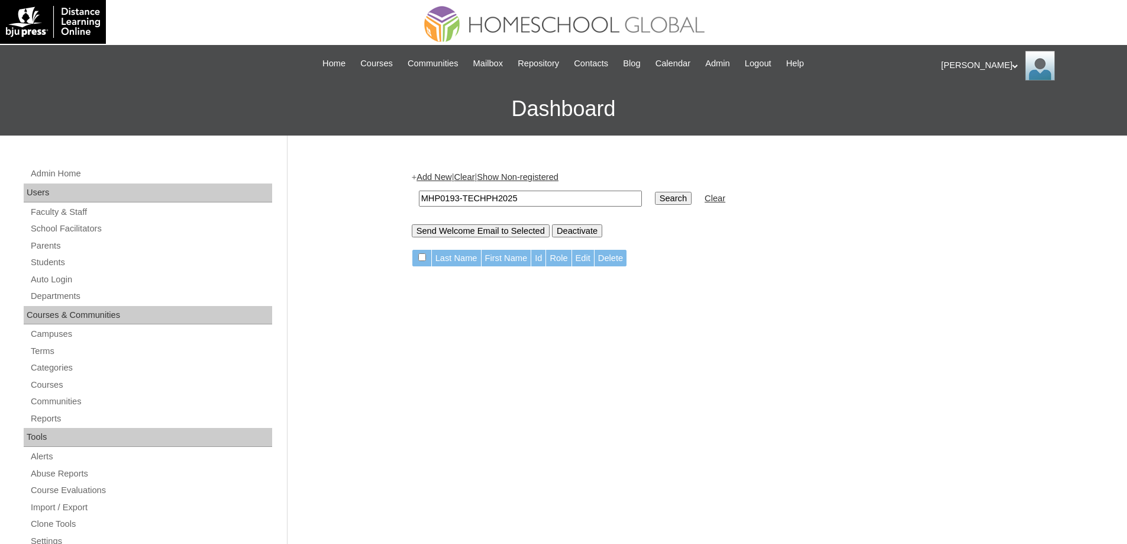
click at [451, 180] on link "Add New" at bounding box center [433, 176] width 35 height 9
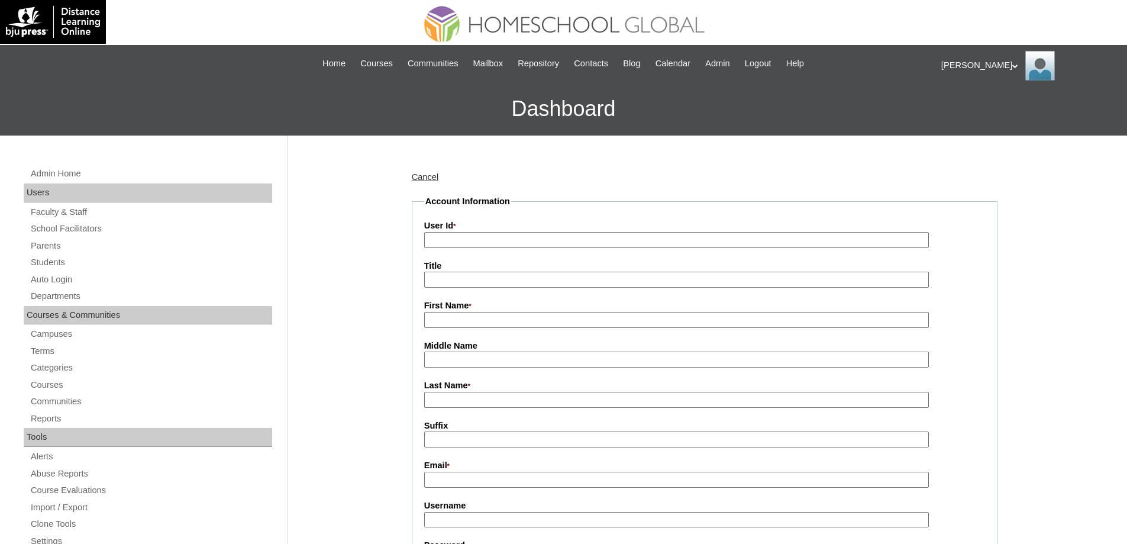
drag, startPoint x: 0, startPoint y: 0, endPoint x: 478, endPoint y: 245, distance: 537.2
click at [478, 245] on input "User Id *" at bounding box center [676, 240] width 504 height 16
paste input "MHP0193-TECHPH2025"
type input "MHP0193-TECHPH2025"
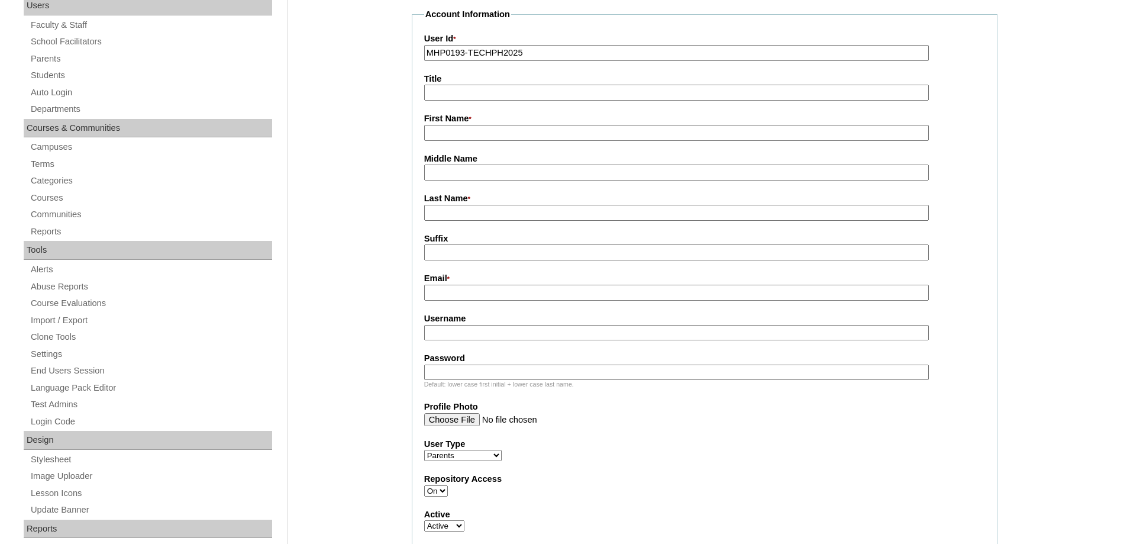
scroll to position [237, 0]
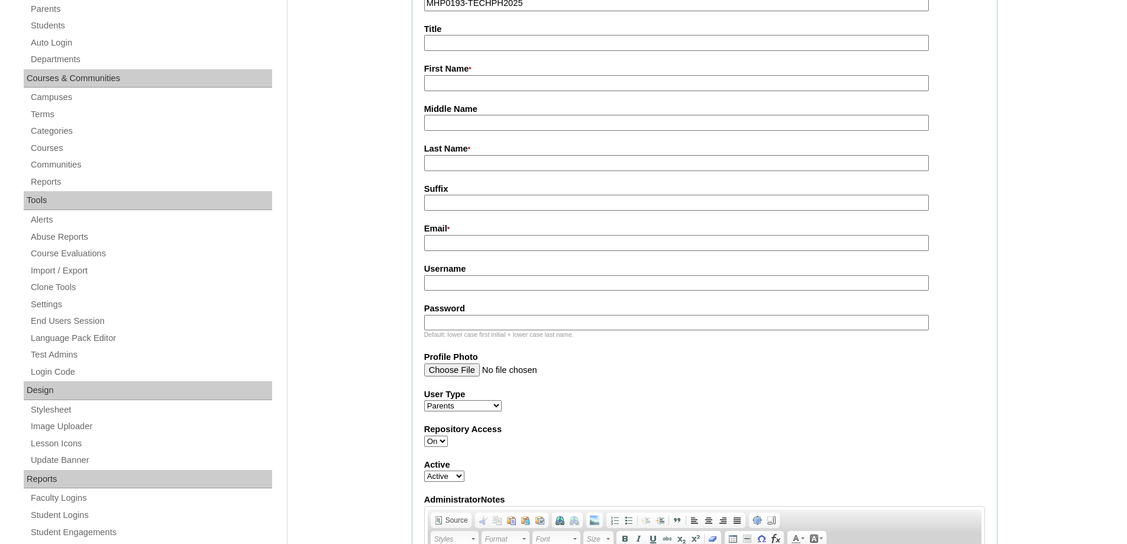
click at [441, 93] on fieldset "Account Information User Id * MHP0193-TECHPH2025 Title First Name * Middle Name…" at bounding box center [705, 335] width 586 height 752
click at [441, 86] on input "First Name *" at bounding box center [676, 83] width 504 height 16
click at [468, 91] on input "First Name *" at bounding box center [676, 83] width 504 height 16
paste input "Donna"
type input "Donna"
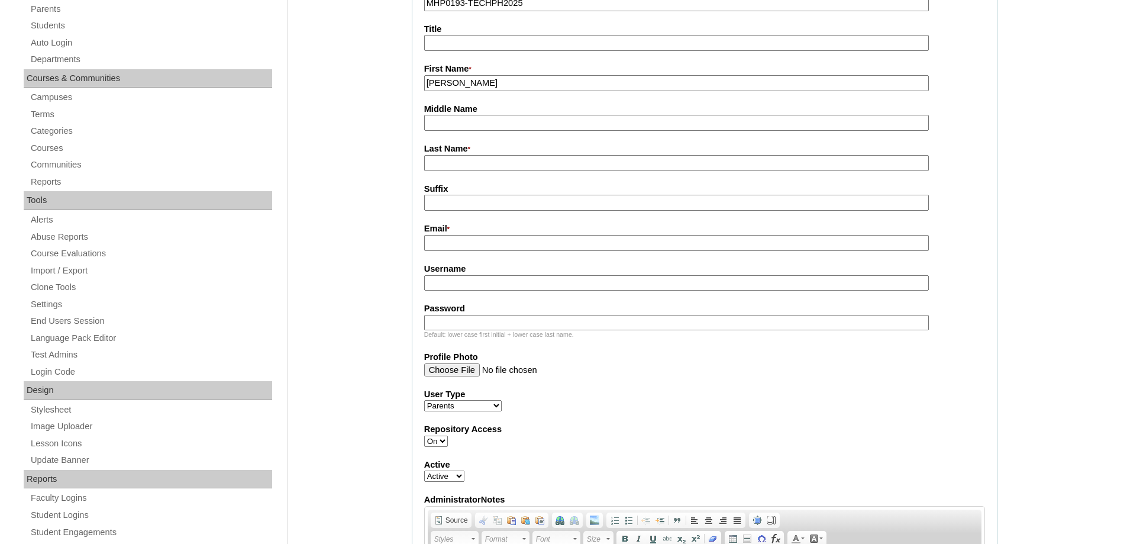
drag, startPoint x: 481, startPoint y: 163, endPoint x: 423, endPoint y: 174, distance: 59.6
click at [481, 163] on input "Last Name *" at bounding box center [676, 163] width 504 height 16
paste input "Perdiguerra"
type input "Perdiguerra"
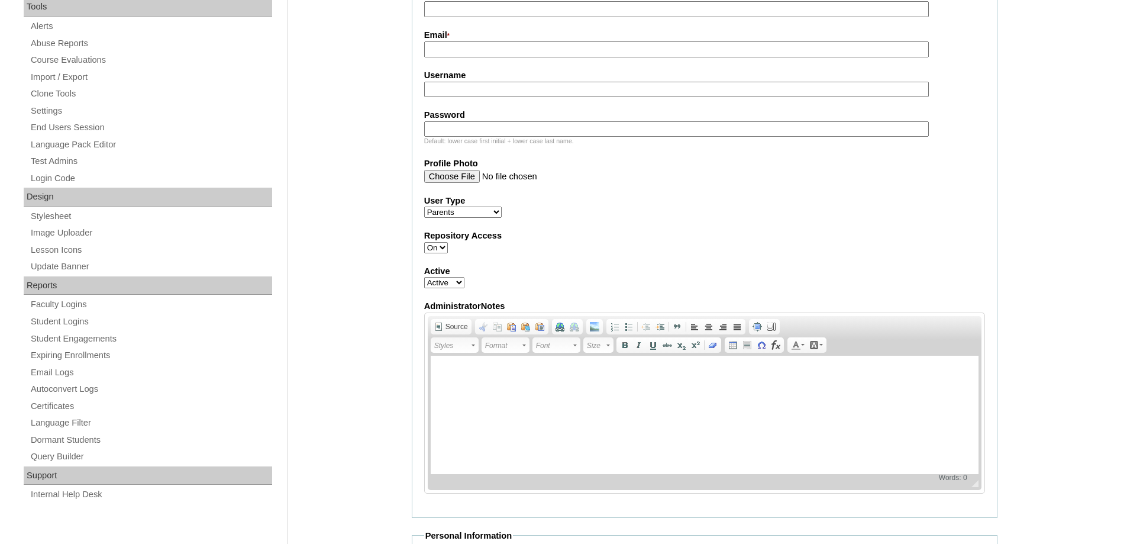
scroll to position [473, 0]
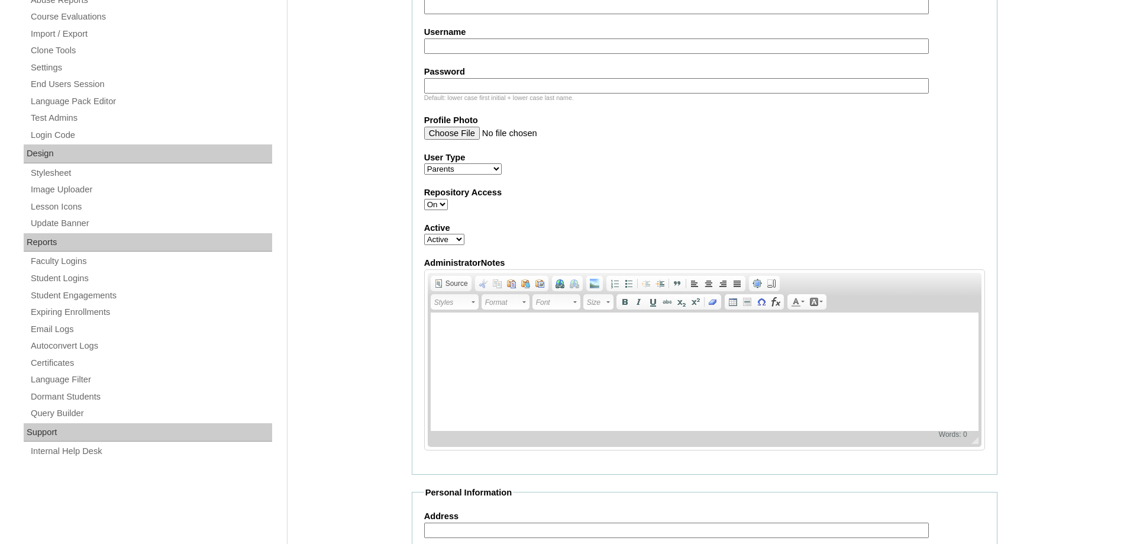
click at [454, 7] on input "Email *" at bounding box center [676, 6] width 504 height 16
paste input "djap_harvey01@yahoo.com"
type input "djap_harvey01@yahoo.com"
click at [455, 45] on input "Username" at bounding box center [676, 46] width 504 height 16
paste input "matiasD2025"
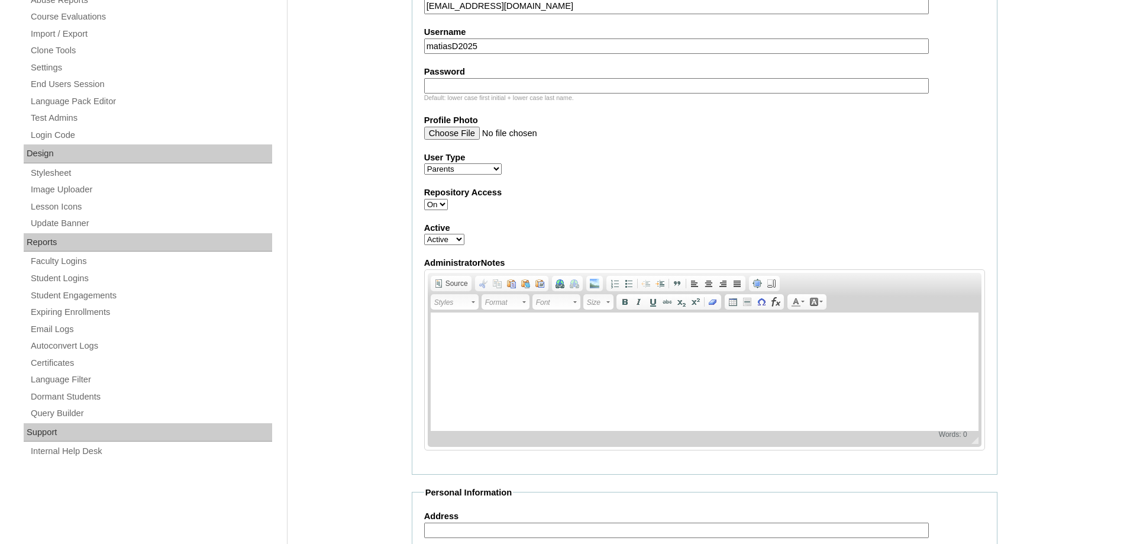
type input "matiasD2025"
click at [489, 92] on input "Password" at bounding box center [676, 86] width 504 height 16
paste input "techemo127"
type input "techemo127"
click at [382, 109] on div "Admin Home Users Faculty & Staff School Facilitators Parents Students Auto Logi…" at bounding box center [563, 385] width 1127 height 1447
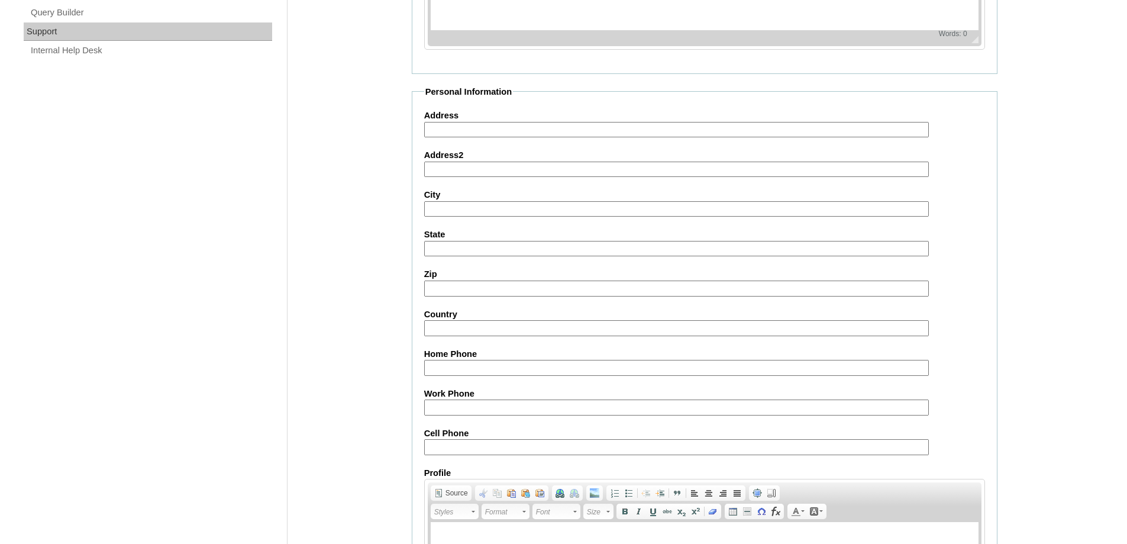
scroll to position [887, 0]
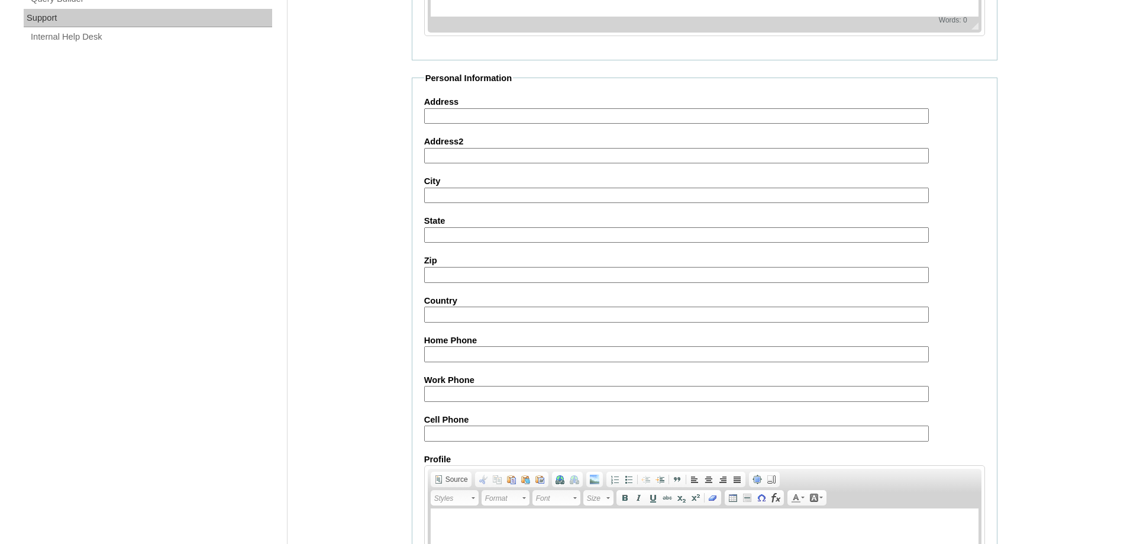
click at [459, 439] on input "Cell Phone" at bounding box center [676, 433] width 504 height 16
paste input "63-9063340476"
type input "63-9063340476"
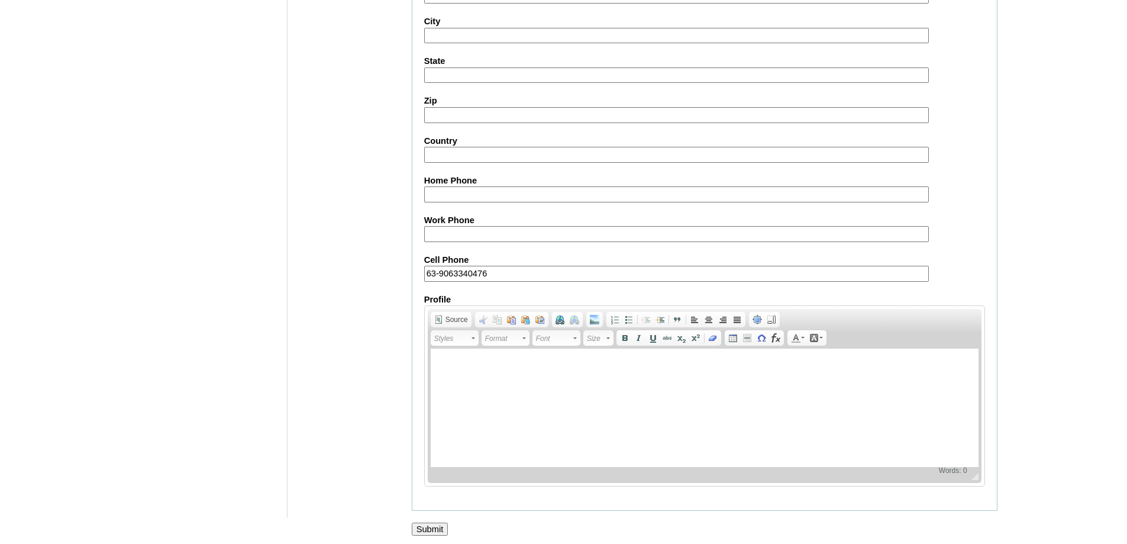
scroll to position [1055, 0]
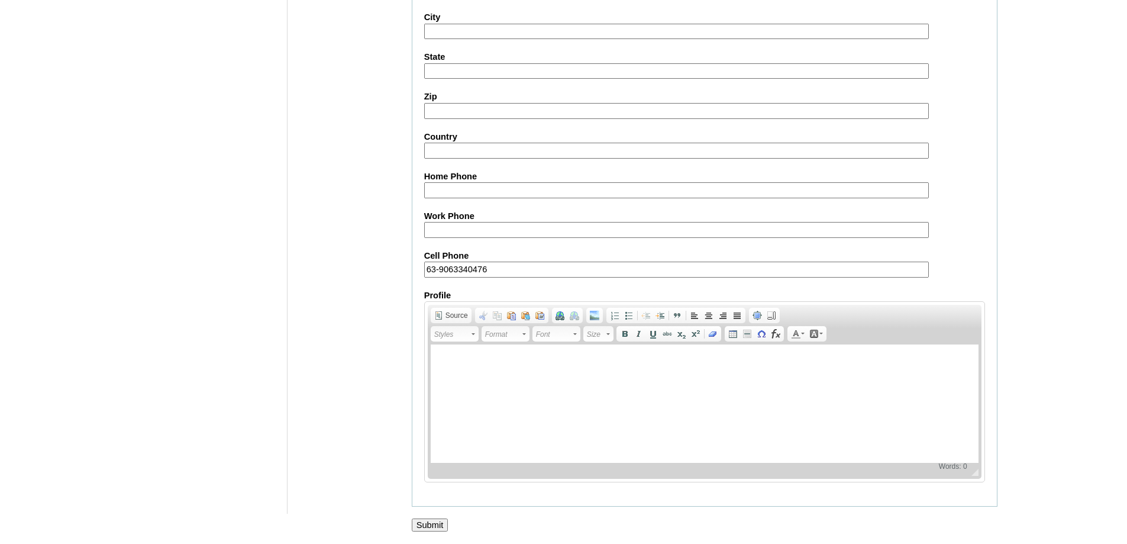
click at [444, 526] on input "Submit" at bounding box center [430, 524] width 37 height 13
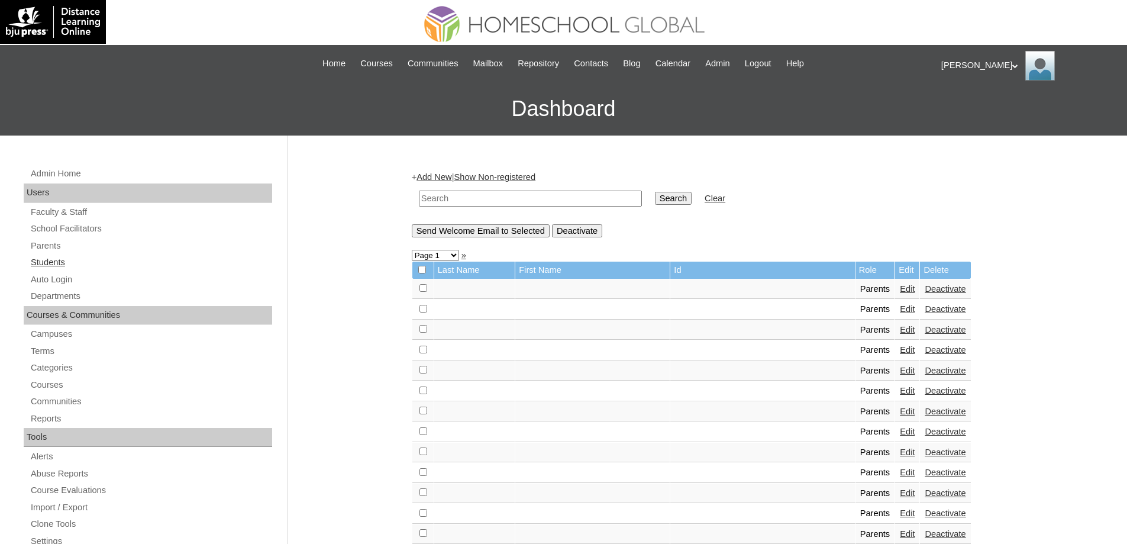
click at [82, 258] on link "Students" at bounding box center [151, 262] width 242 height 15
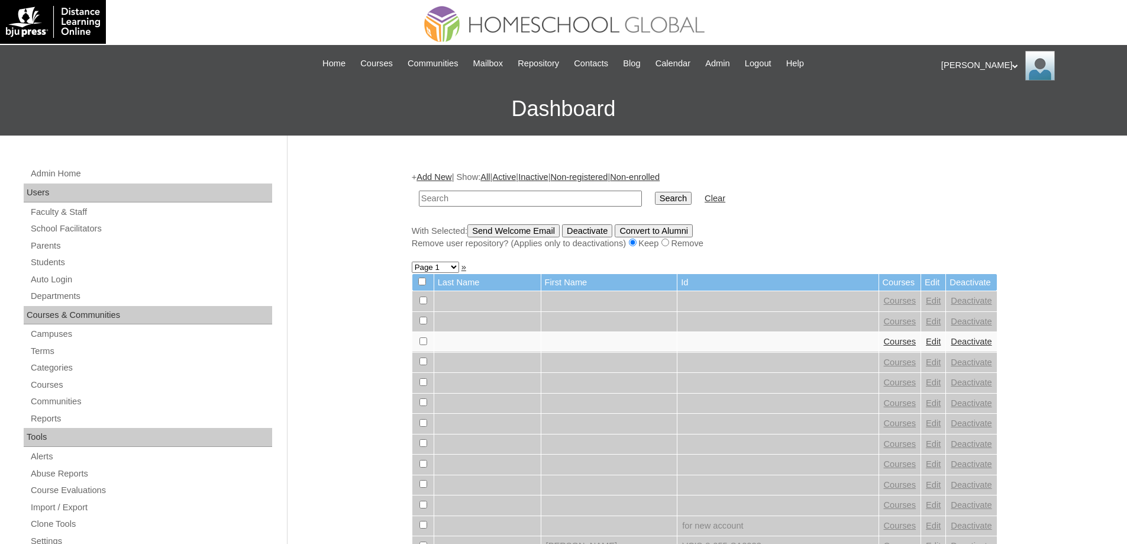
drag, startPoint x: 472, startPoint y: 198, endPoint x: 481, endPoint y: 197, distance: 8.9
click at [473, 198] on input "text" at bounding box center [530, 198] width 223 height 16
paste input "MHS00245-TECHPH2025"
type input "MHS00245-TECHPH2025"
click at [690, 197] on input "Search" at bounding box center [673, 198] width 37 height 13
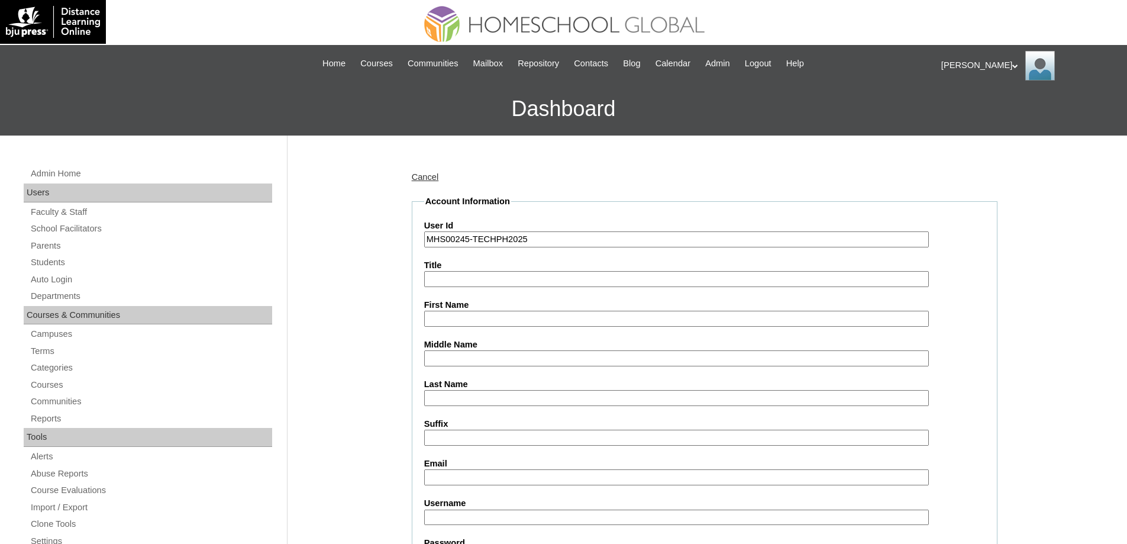
type input "MHS00245-TECHPH2025"
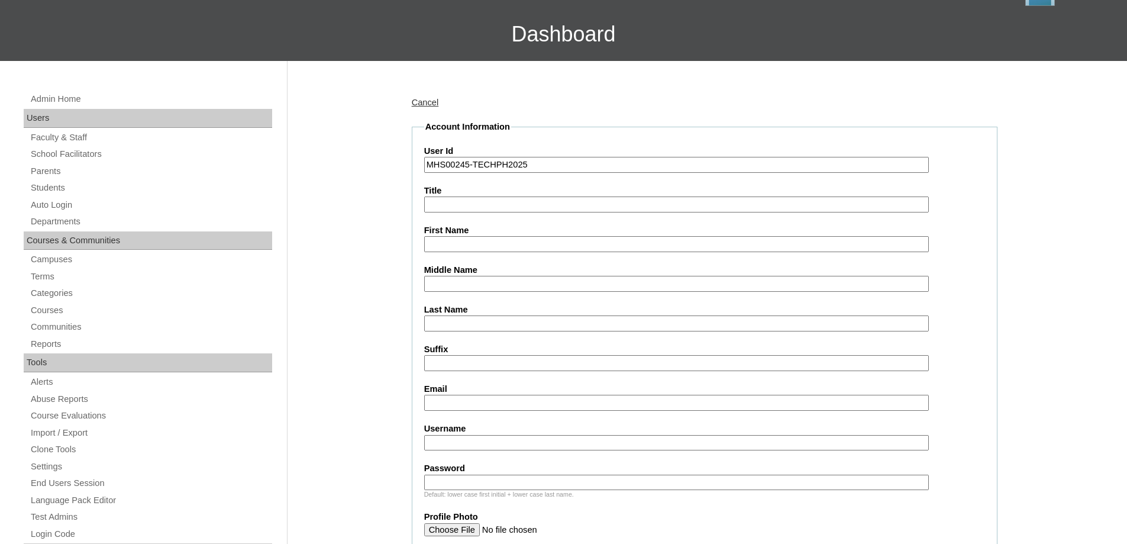
scroll to position [177, 0]
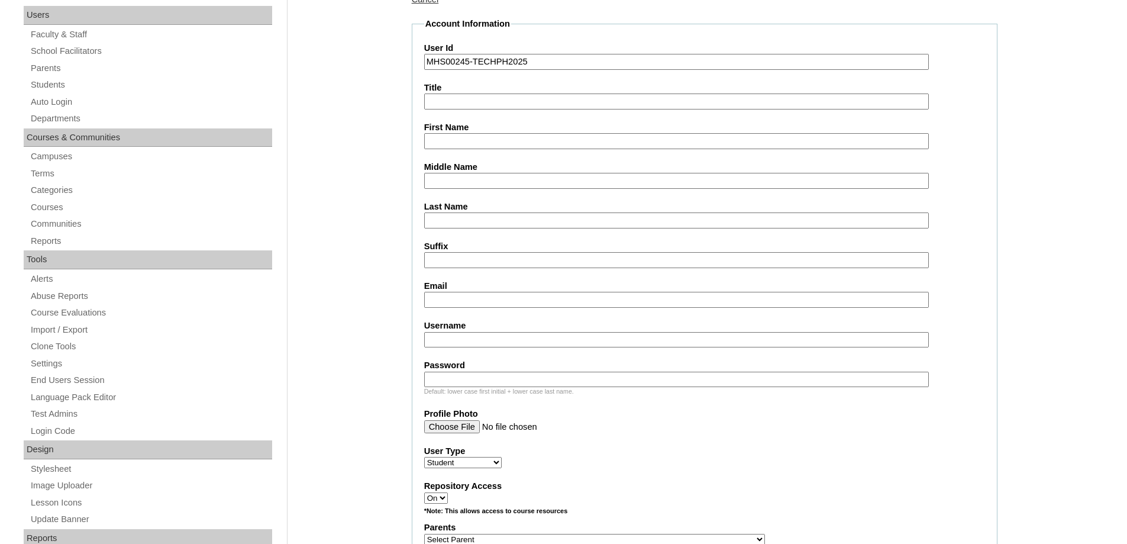
click at [457, 117] on fieldset "Account Information User Id MHS00245-TECHPH2025 Title First Name Middle Name La…" at bounding box center [705, 496] width 586 height 956
click at [458, 143] on input "First Name" at bounding box center [676, 141] width 504 height 16
paste input "Dwayne Phoenix"
type input "Dwayne Phoenix"
click at [465, 217] on input "Last Name" at bounding box center [676, 220] width 504 height 16
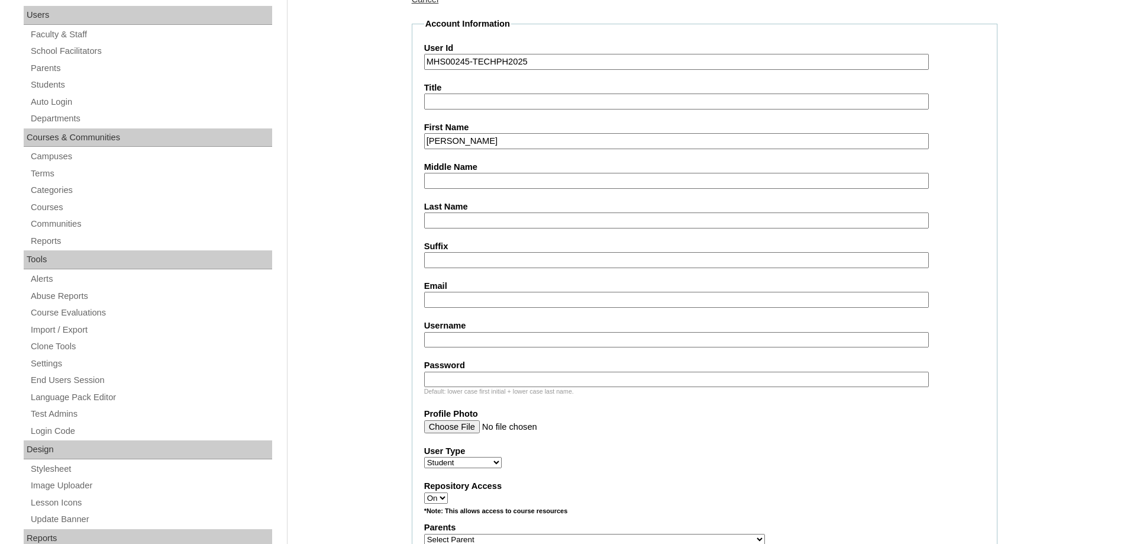
paste input "Perdiguerra"
type input "Perdiguerra"
click at [465, 177] on input "Middle Name" at bounding box center [676, 181] width 504 height 16
paste input "Perdiguerra"
type input "Perdiguerra"
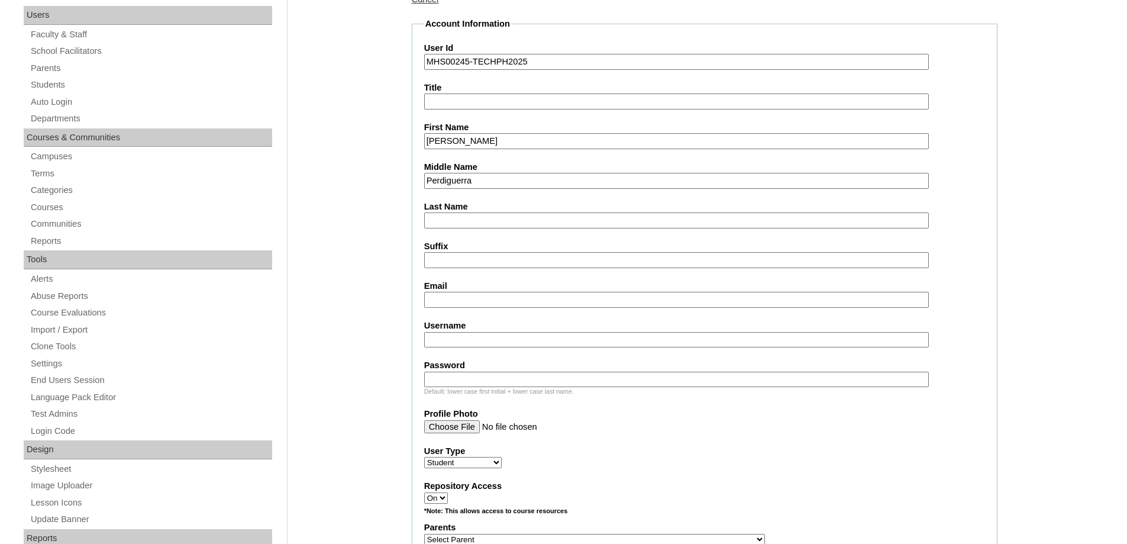
click at [450, 221] on input "Last Name" at bounding box center [676, 220] width 504 height 16
paste input "Matias"
type input "Matias"
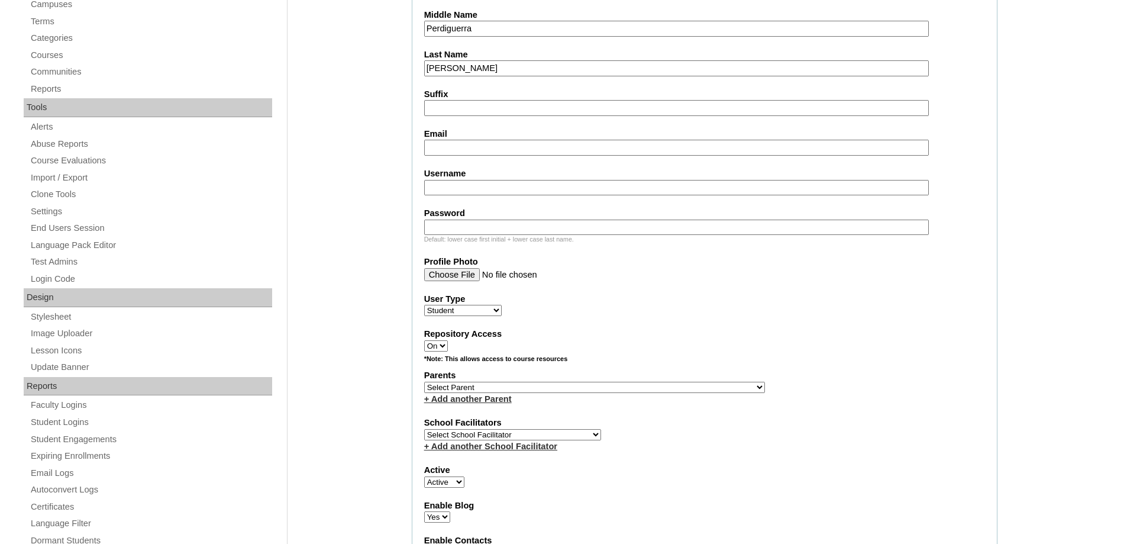
scroll to position [355, 0]
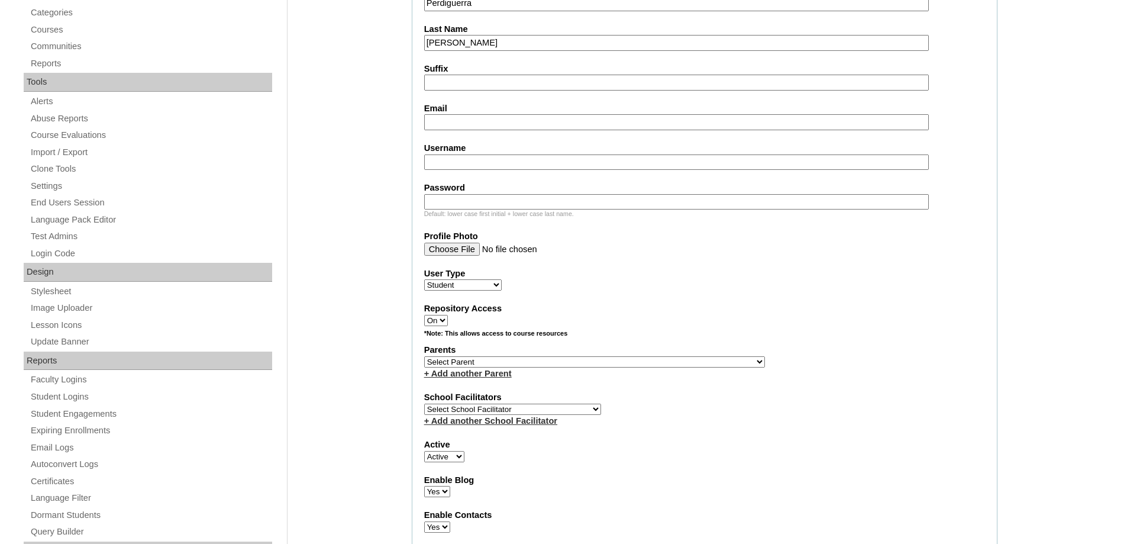
click at [460, 120] on input "Email" at bounding box center [676, 122] width 504 height 16
click at [457, 125] on input "Email" at bounding box center [676, 122] width 504 height 16
paste input "djap_harvey01@yahoo.com"
type input "djap_harvey01@yahoo.com"
drag, startPoint x: 472, startPoint y: 164, endPoint x: 467, endPoint y: 137, distance: 28.2
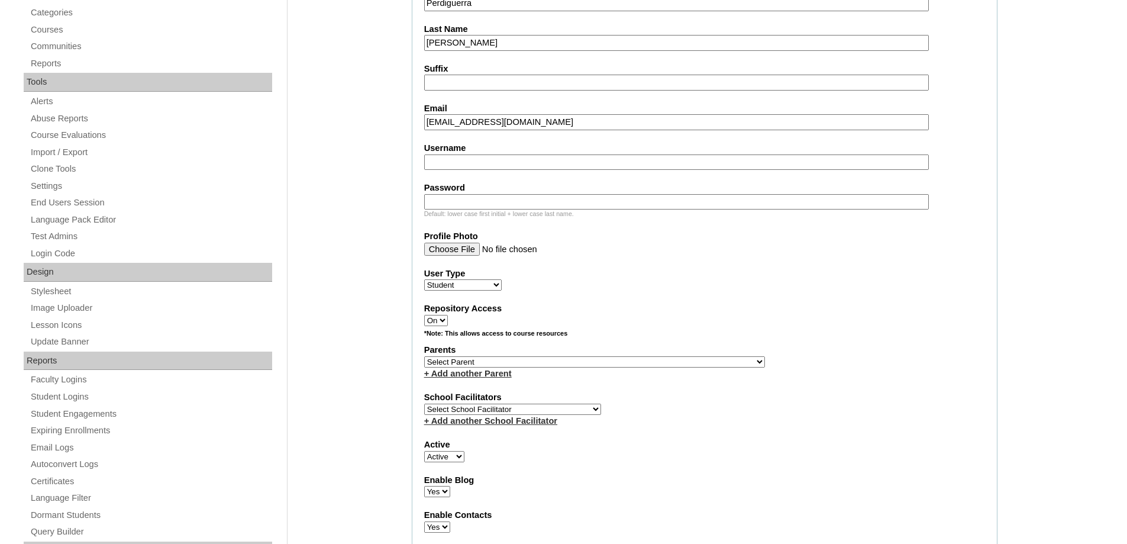
click at [472, 164] on input "Username" at bounding box center [676, 162] width 504 height 16
paste input "dwaynephoenixmatias"
type input "dwaynephoenixmatias"
click at [527, 193] on label "Password" at bounding box center [704, 188] width 561 height 12
click at [527, 194] on input "Password" at bounding box center [676, 202] width 504 height 16
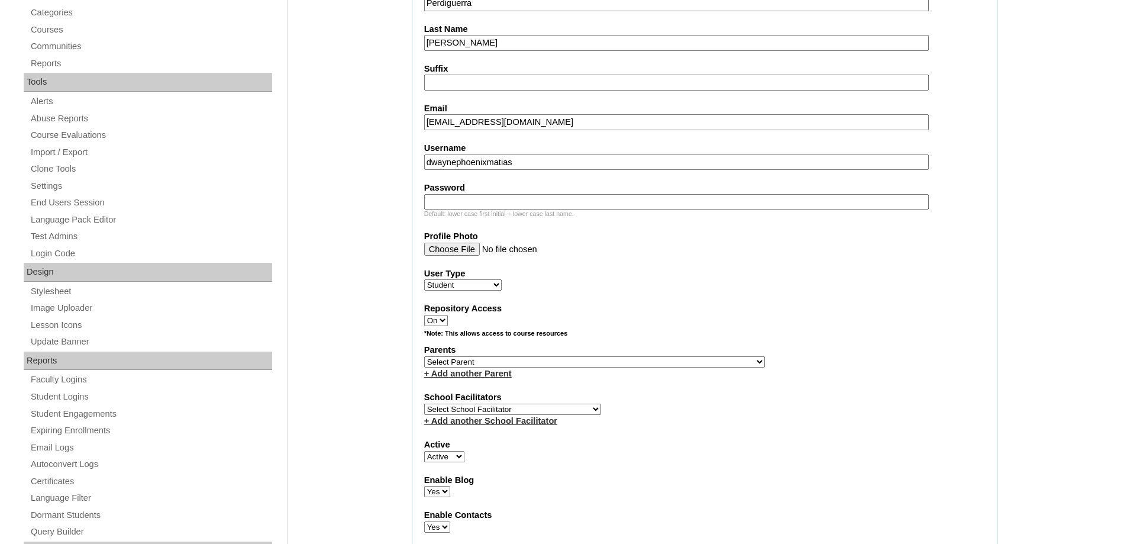
click at [522, 205] on input "Password" at bounding box center [676, 202] width 504 height 16
paste input "250006998"
type input "250006998"
drag, startPoint x: 317, startPoint y: 231, endPoint x: 341, endPoint y: 264, distance: 41.0
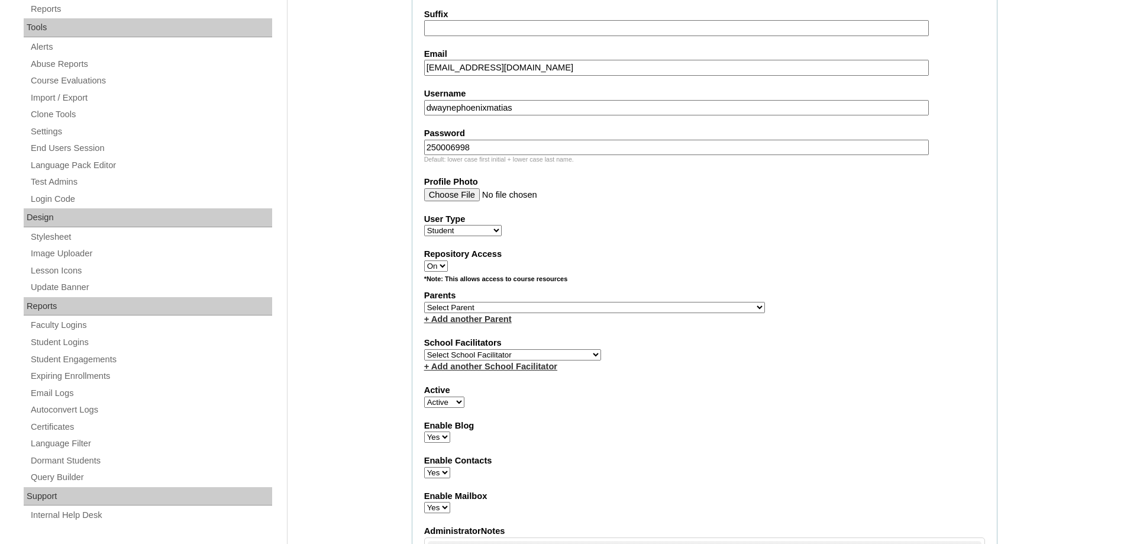
scroll to position [414, 0]
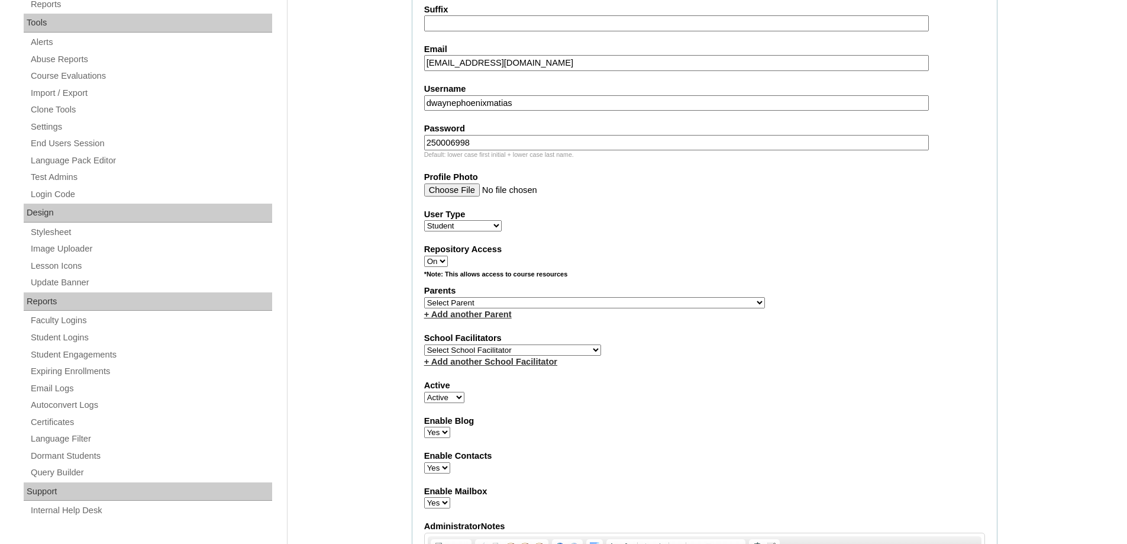
drag, startPoint x: 424, startPoint y: 299, endPoint x: 431, endPoint y: 300, distance: 7.3
click at [425, 299] on select "Select Parent , , , , , , , , , , , , , , , , , , , , , , , , , , , , , , , , ,…" at bounding box center [594, 302] width 341 height 11
select select "43910"
click at [424, 297] on select "Select Parent , , , , , , , , , , , , , , , , , , , , , , , , , , , , , , , , ,…" at bounding box center [594, 302] width 341 height 11
click at [712, 268] on fieldset "Account Information User Id MHS00245-TECHPH2025 Title First Name Dwayne Phoenix…" at bounding box center [705, 259] width 586 height 956
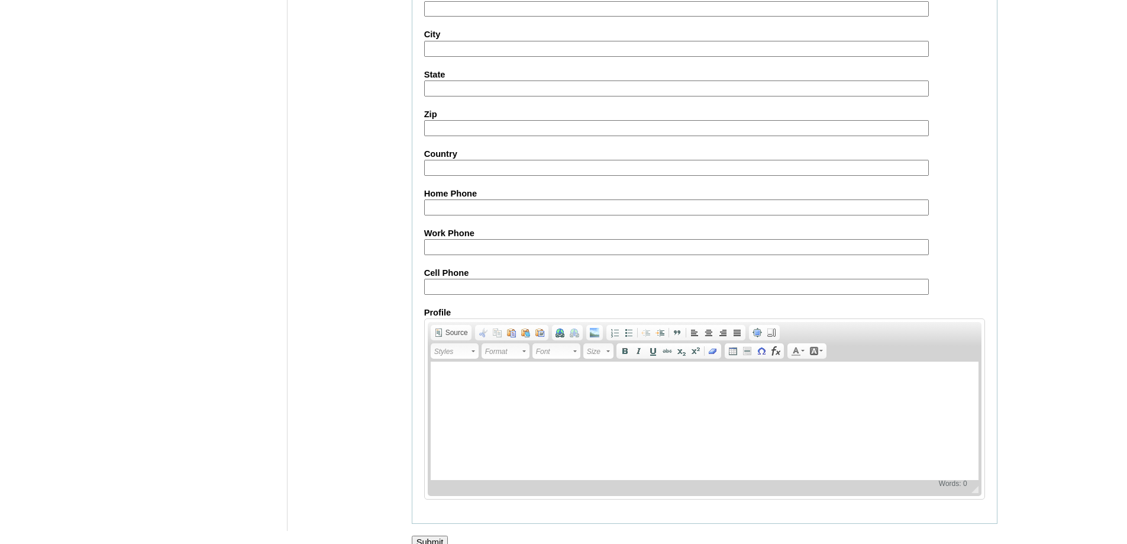
scroll to position [1256, 0]
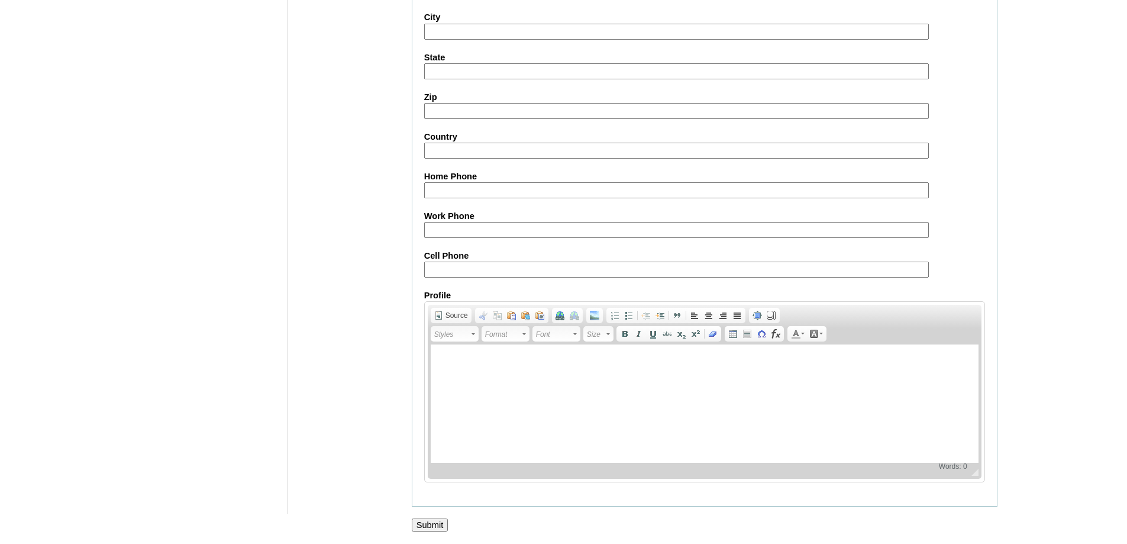
click at [435, 526] on input "Submit" at bounding box center [430, 524] width 37 height 13
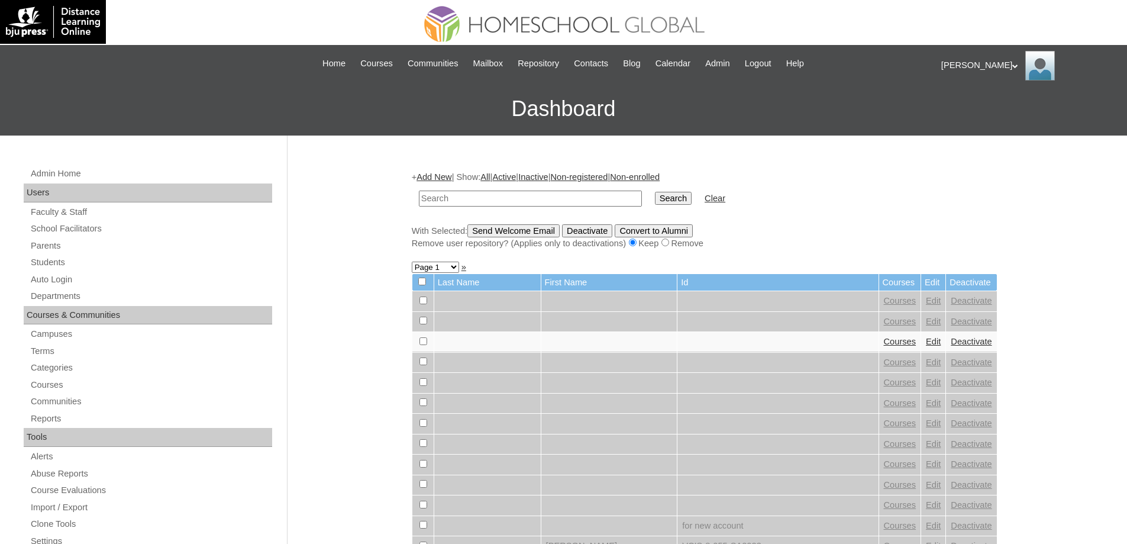
click at [503, 203] on input "text" at bounding box center [530, 198] width 223 height 16
type input "MHS00245-TECHPH2025"
click at [669, 201] on input "Search" at bounding box center [673, 198] width 37 height 13
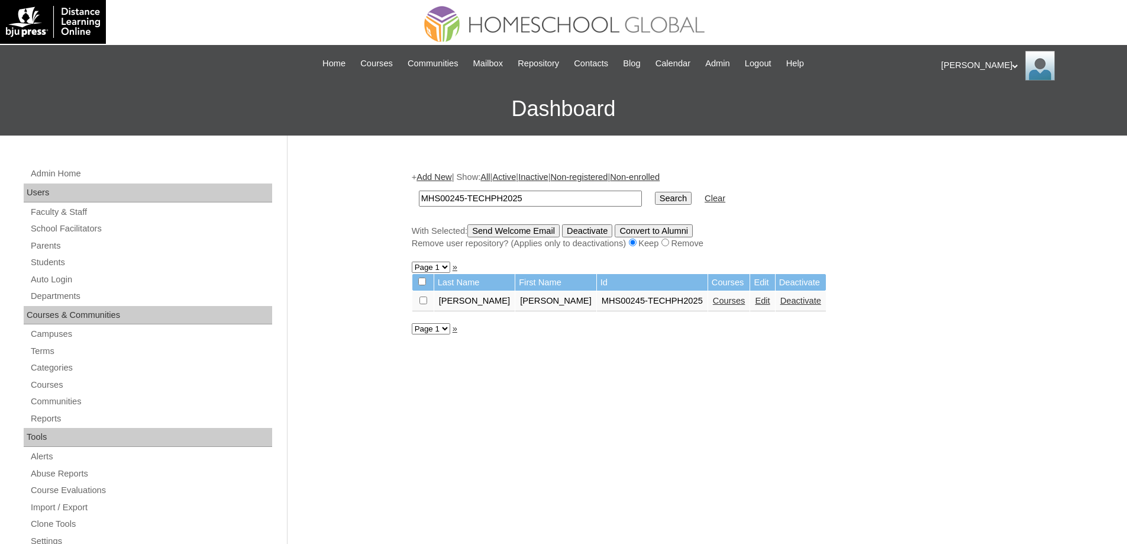
click at [714, 304] on link "Courses" at bounding box center [729, 300] width 33 height 9
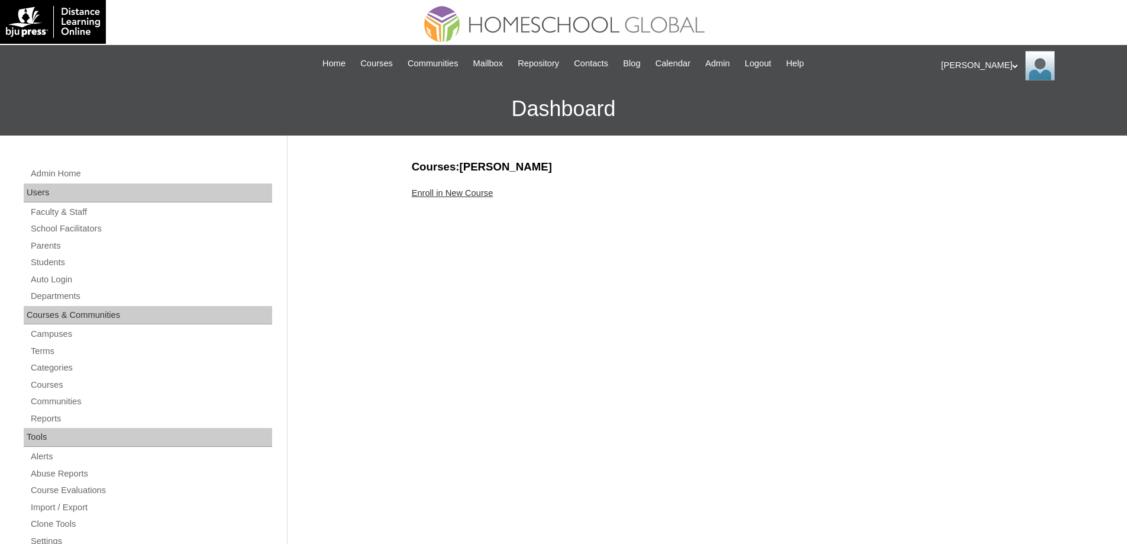
click at [88, 245] on link "Parents" at bounding box center [151, 245] width 242 height 15
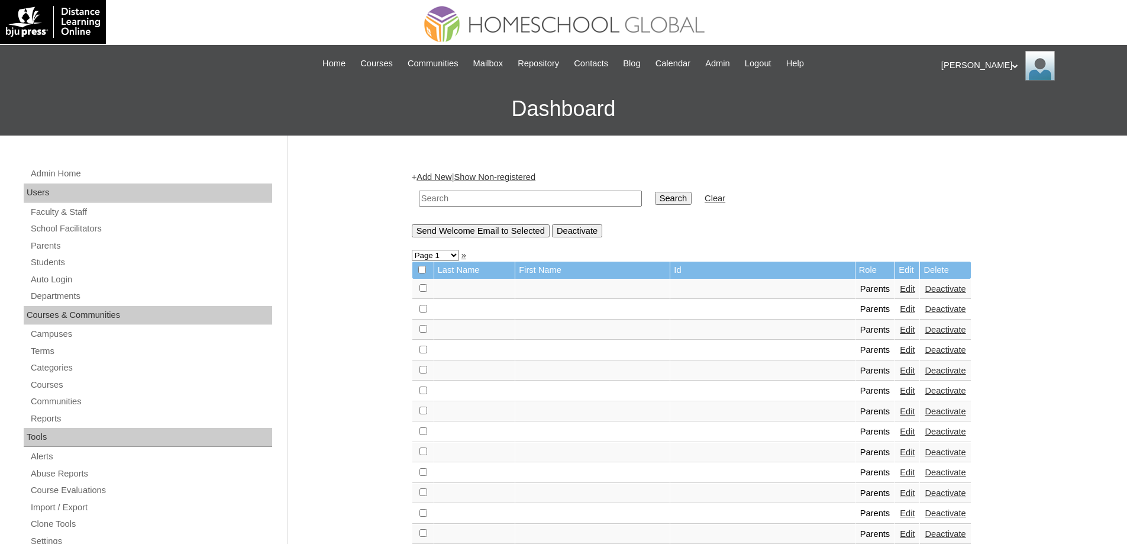
click at [723, 34] on div at bounding box center [563, 21] width 751 height 43
drag, startPoint x: 468, startPoint y: 198, endPoint x: 667, endPoint y: 199, distance: 198.7
click at [468, 198] on input "text" at bounding box center [530, 198] width 223 height 16
paste input "MHP0194-TECHPH2025"
type input "MHP0194-TECHPH2025"
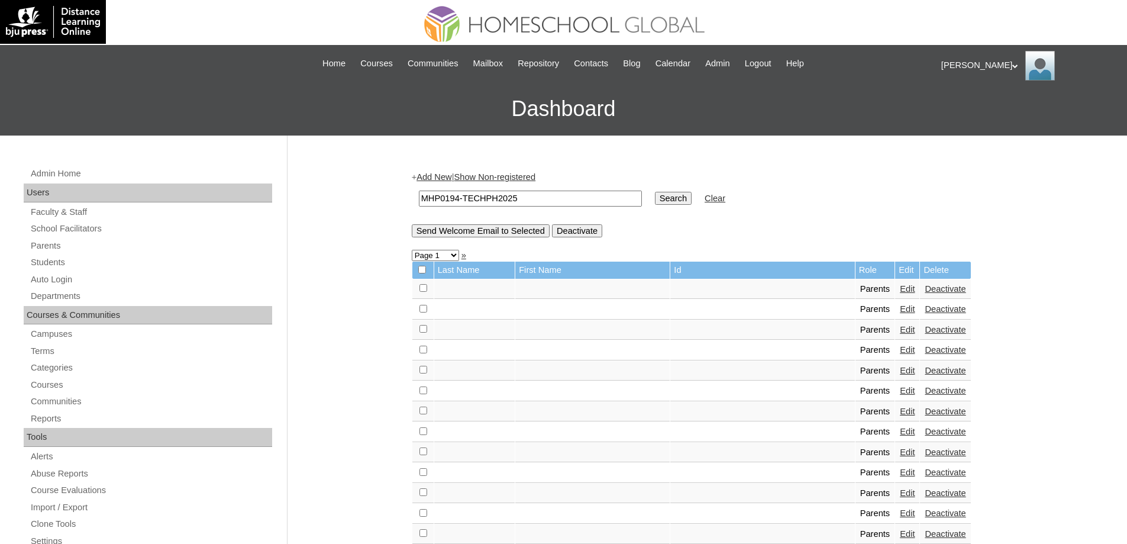
click at [671, 196] on input "Search" at bounding box center [673, 198] width 37 height 13
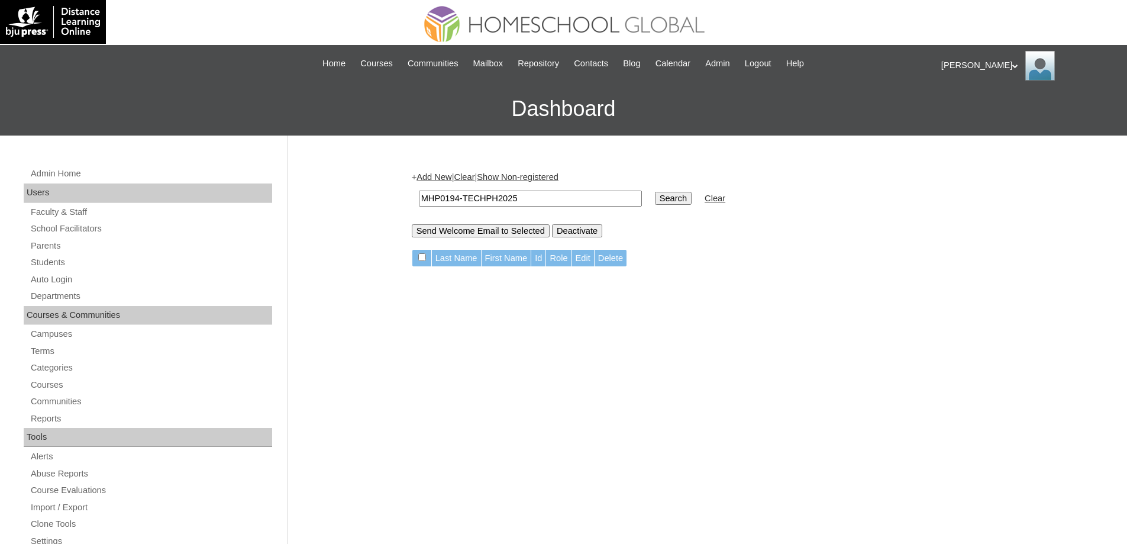
click at [441, 172] on link "Add New" at bounding box center [433, 176] width 35 height 9
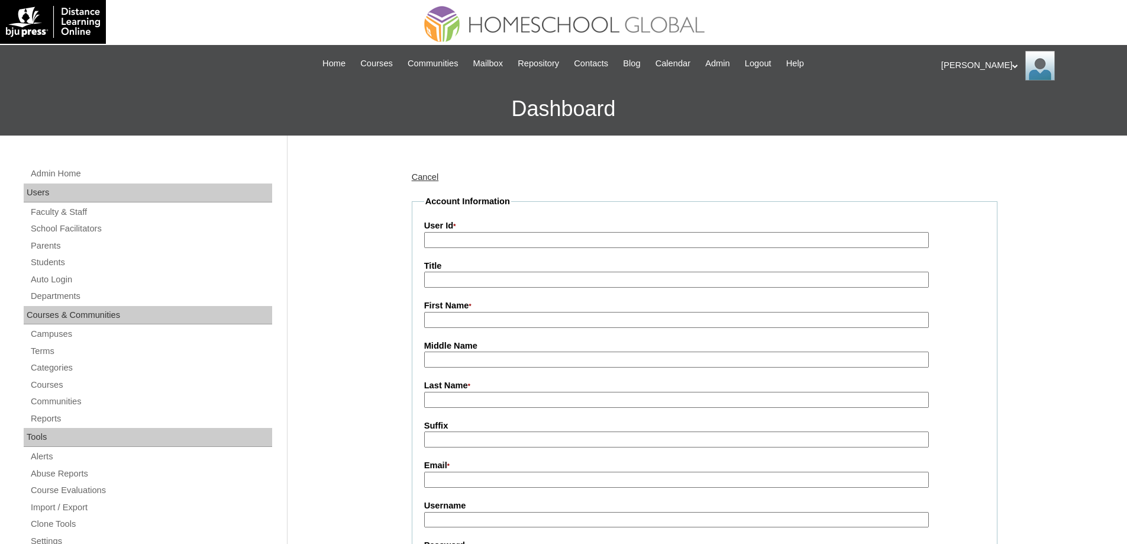
drag, startPoint x: 476, startPoint y: 245, endPoint x: 467, endPoint y: 247, distance: 8.6
click at [476, 245] on input "User Id *" at bounding box center [676, 240] width 504 height 16
paste input "MHP0194-TECHPH2025"
type input "MHP0194-TECHPH2025"
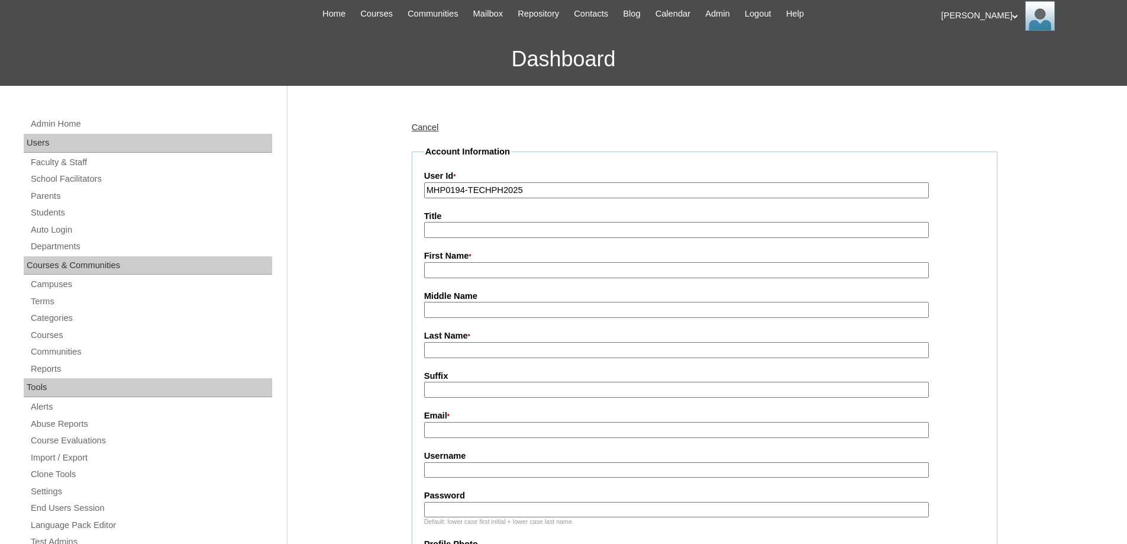
scroll to position [177, 0]
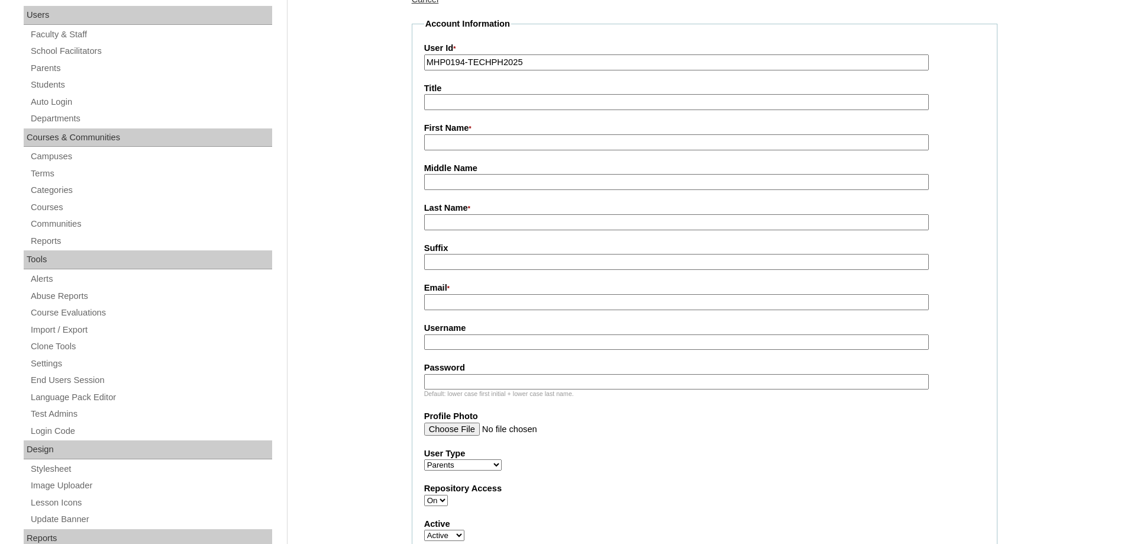
click at [440, 143] on input "First Name *" at bounding box center [676, 142] width 504 height 16
paste input "Lorena"
type input "Lorena"
click at [482, 227] on input "Last Name *" at bounding box center [676, 222] width 504 height 16
paste input "Fajardo"
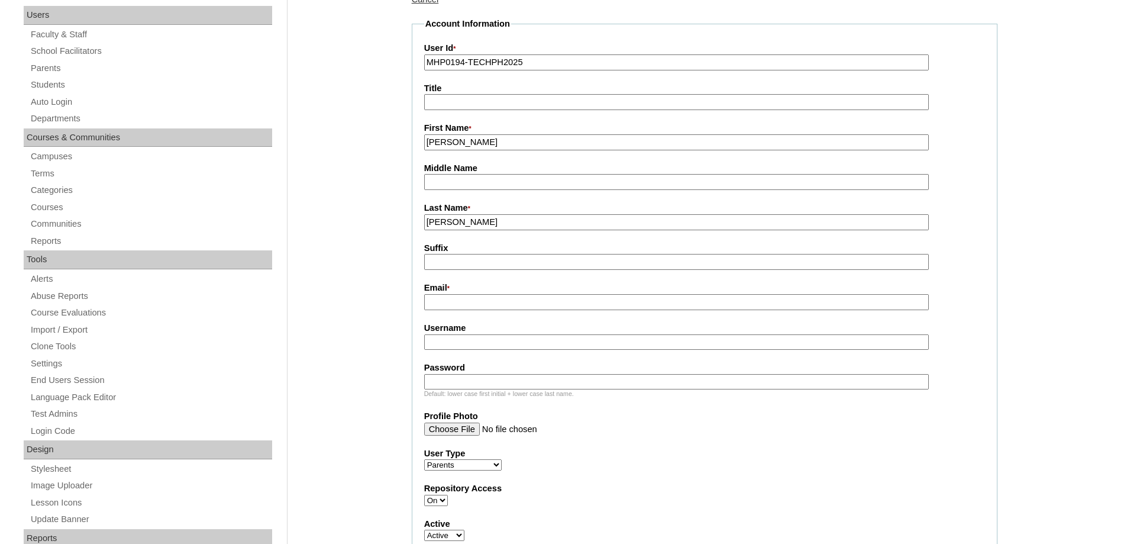
type input "Fajardo"
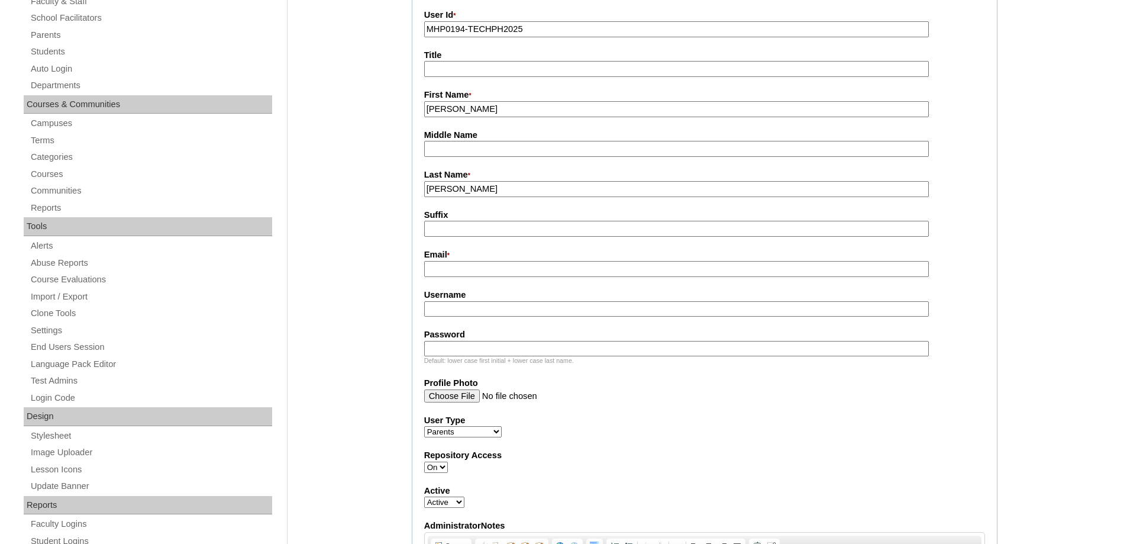
scroll to position [355, 0]
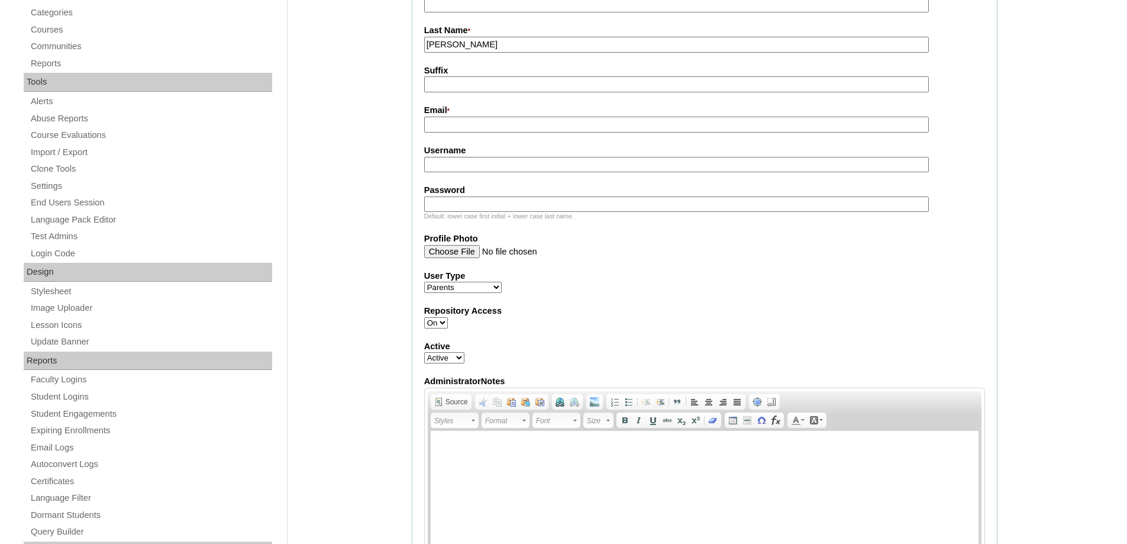
click at [449, 125] on input "Email *" at bounding box center [676, 125] width 504 height 16
click at [457, 125] on input "Email *" at bounding box center [676, 125] width 504 height 16
paste input "karimloren@gmail.com"
type input "karimloren@gmail.com"
click at [441, 167] on input "Username" at bounding box center [676, 165] width 504 height 16
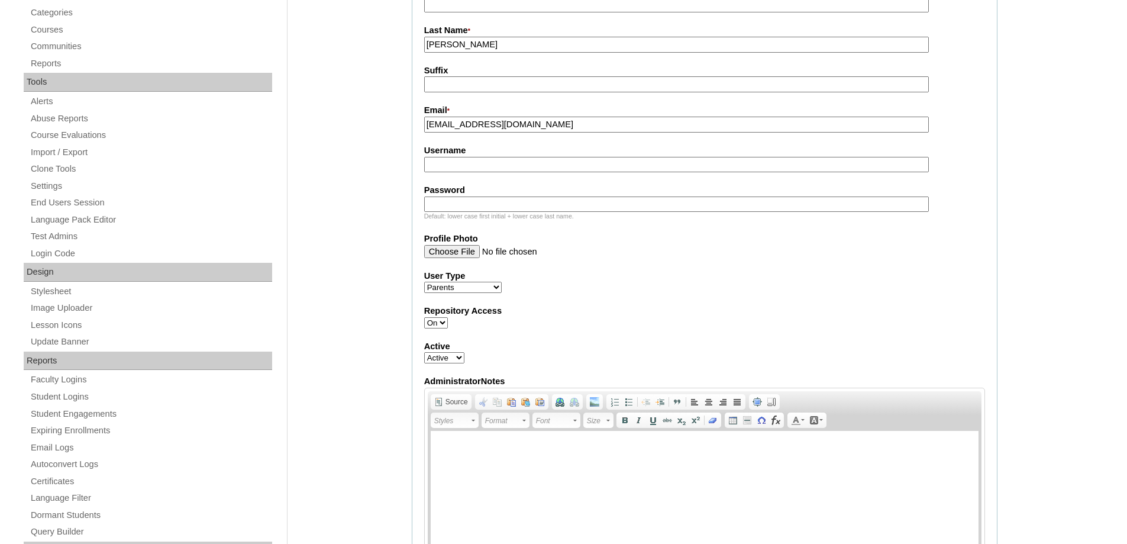
paste input "karimL2025"
type input "karimL2025"
click at [473, 211] on input "Password" at bounding box center [676, 204] width 504 height 16
paste input "techemo128"
type input "techemo128"
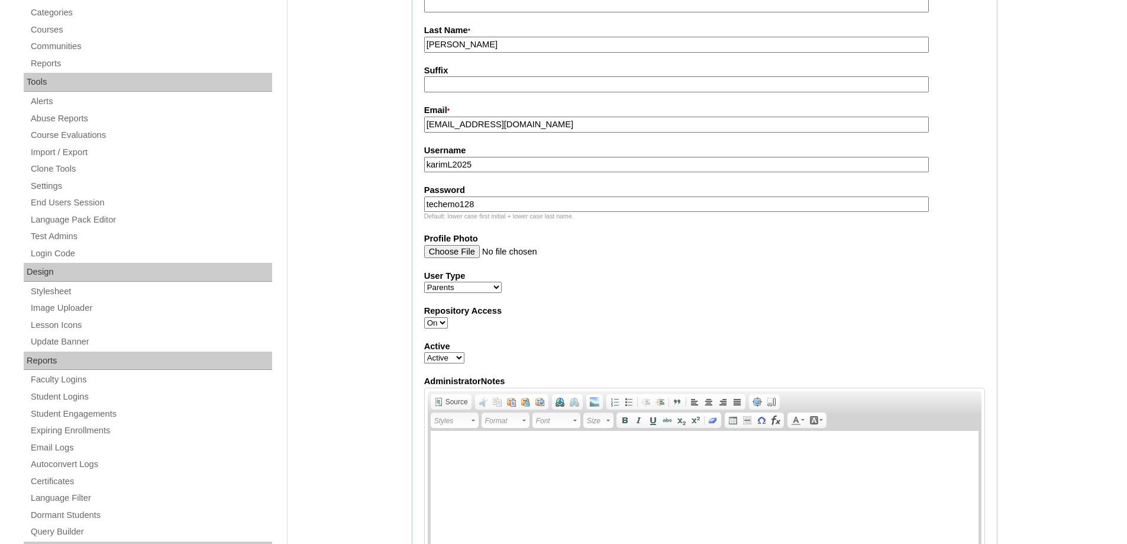
click at [396, 226] on div "Admin Home Users Faculty & Staff School Facilitators Parents Students Auto Logi…" at bounding box center [563, 504] width 1127 height 1447
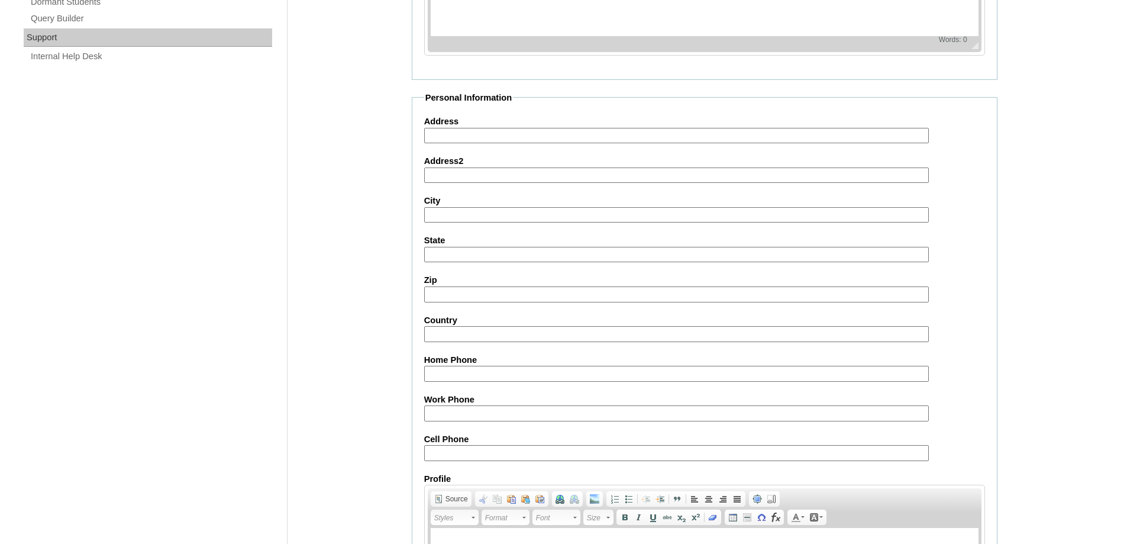
scroll to position [1055, 0]
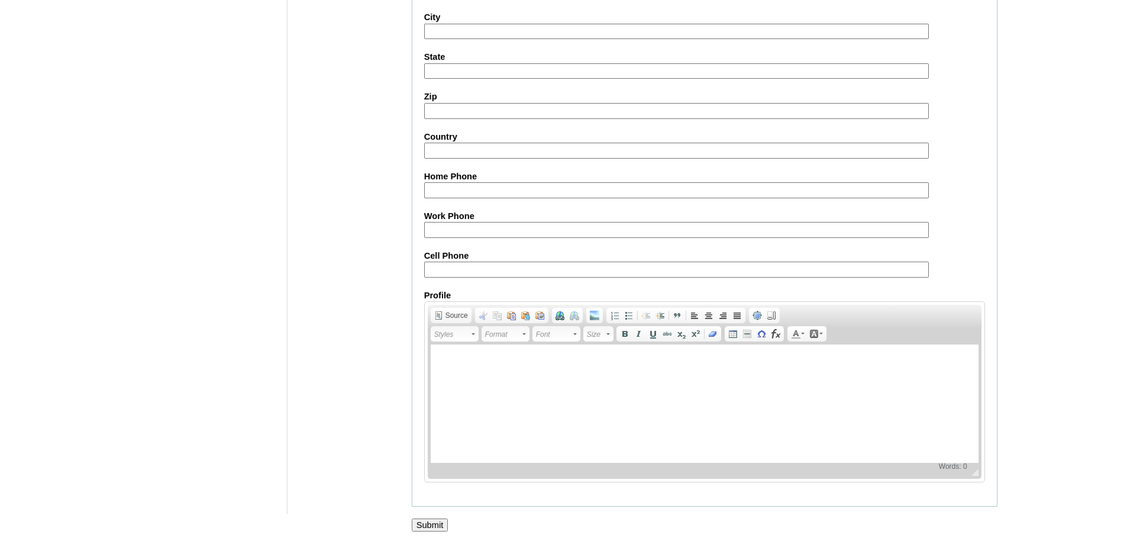
click at [472, 270] on input "Cell Phone" at bounding box center [676, 269] width 504 height 16
paste input "63-9458791818"
type input "63-9458791818"
click at [432, 528] on input "Submit" at bounding box center [430, 524] width 37 height 13
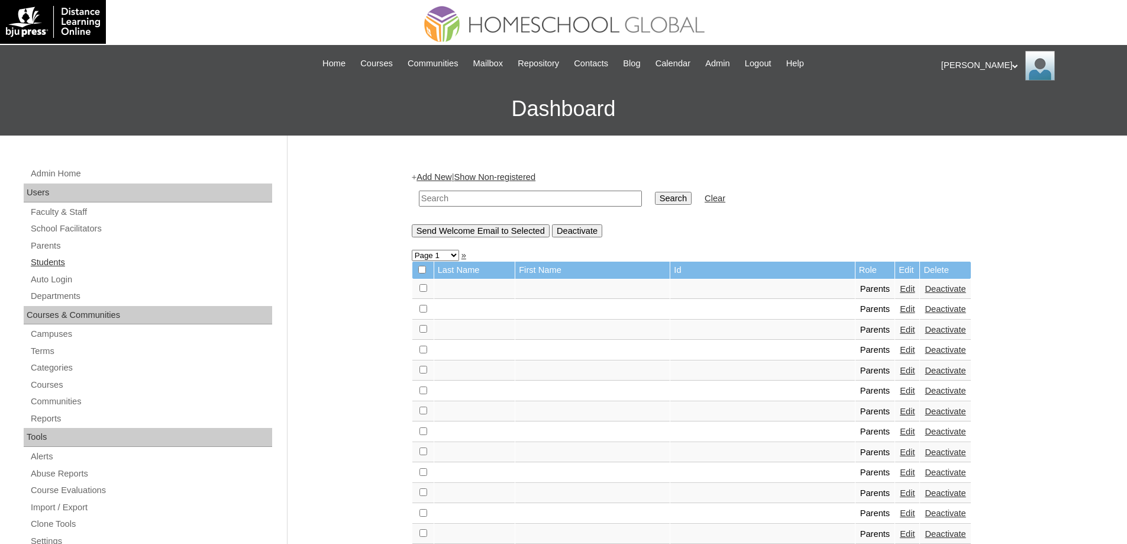
click at [97, 264] on link "Students" at bounding box center [151, 262] width 242 height 15
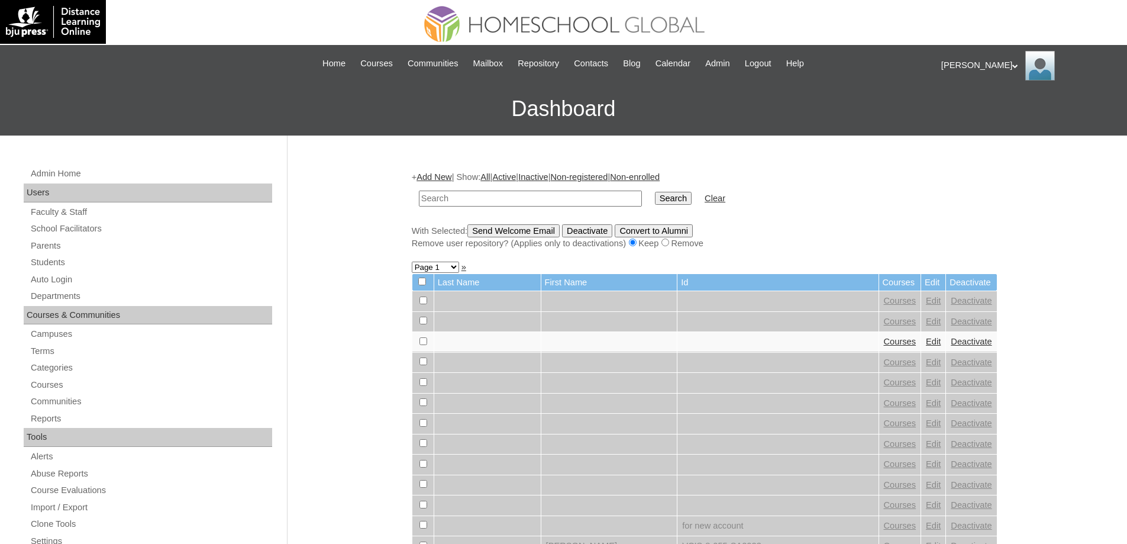
click at [532, 198] on input "text" at bounding box center [530, 198] width 223 height 16
type input "MHS00246-TECHPH2025"
click at [670, 195] on input "Search" at bounding box center [673, 198] width 37 height 13
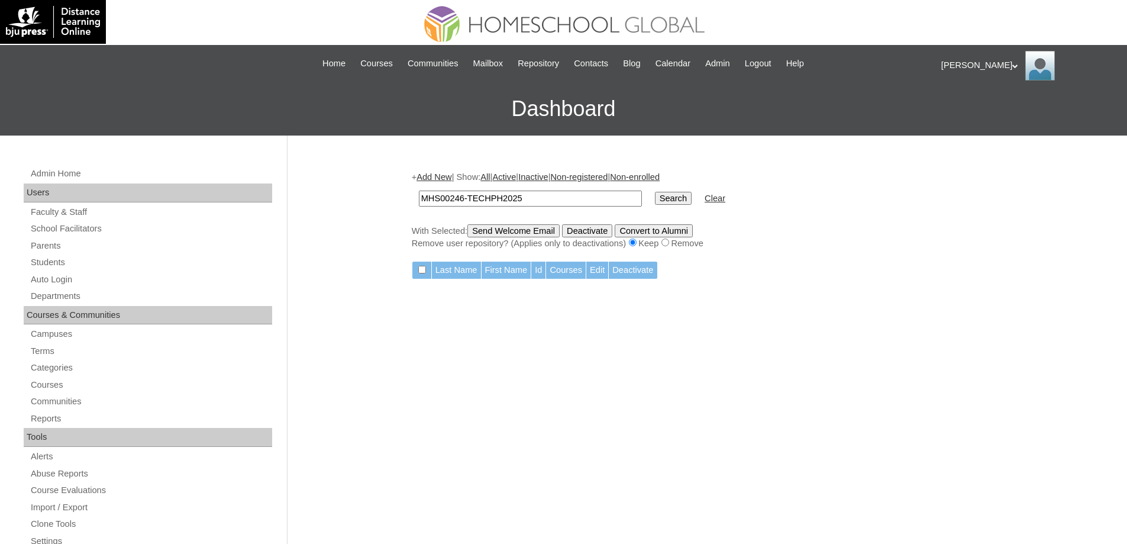
click at [449, 179] on link "Add New" at bounding box center [433, 176] width 35 height 9
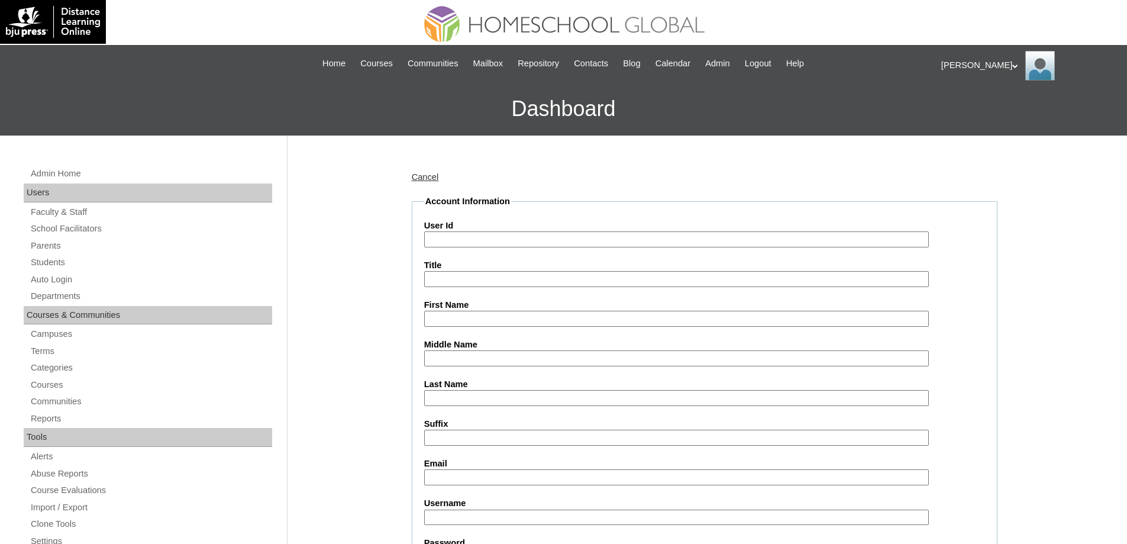
click at [470, 241] on input "User Id" at bounding box center [676, 239] width 504 height 16
paste input "MHS00246-TECHPH2025"
type input "MHS00246-TECHPH2025"
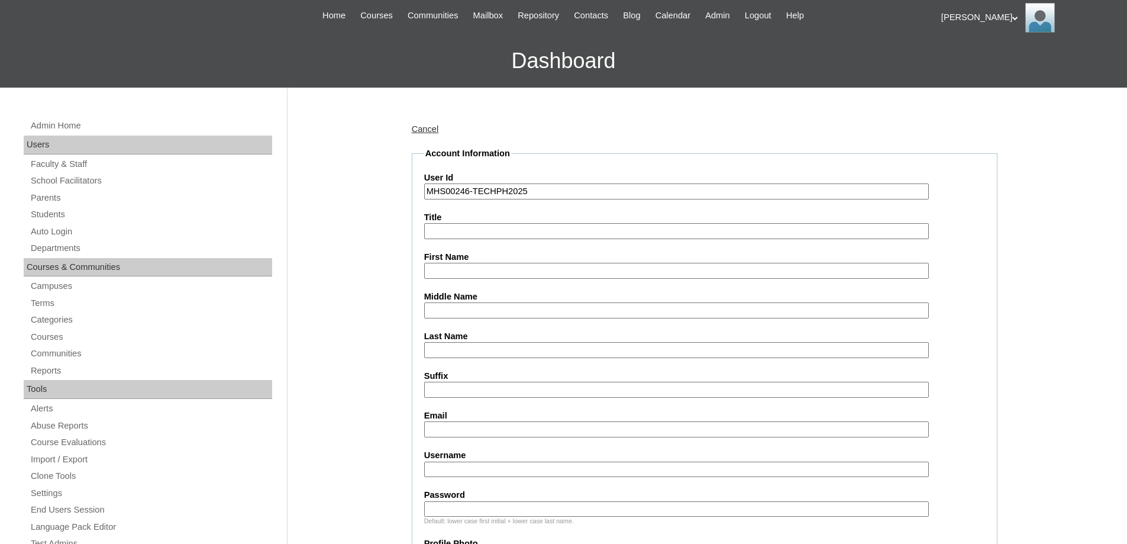
scroll to position [177, 0]
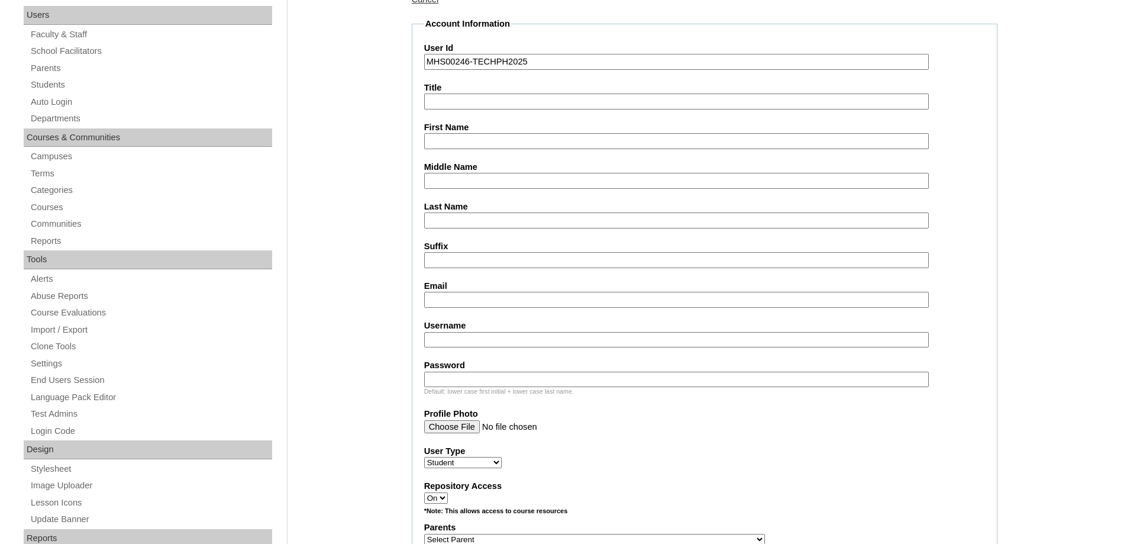
click at [448, 136] on input "First Name" at bounding box center [676, 141] width 504 height 16
drag, startPoint x: 478, startPoint y: 143, endPoint x: 473, endPoint y: 154, distance: 12.4
click at [478, 143] on input "First Name" at bounding box center [676, 141] width 504 height 16
paste input "Saeed Ricardo"
type input "Saeed Ricardo"
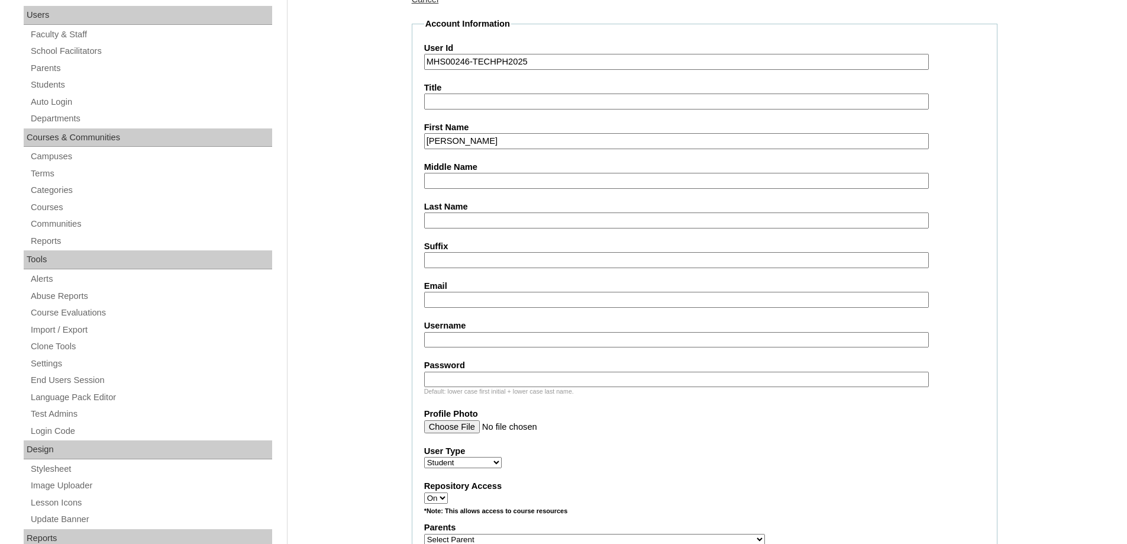
click at [439, 221] on input "Last Name" at bounding box center [676, 220] width 504 height 16
paste input "Karim"
type input "Karim"
drag, startPoint x: 384, startPoint y: 244, endPoint x: 441, endPoint y: 279, distance: 66.6
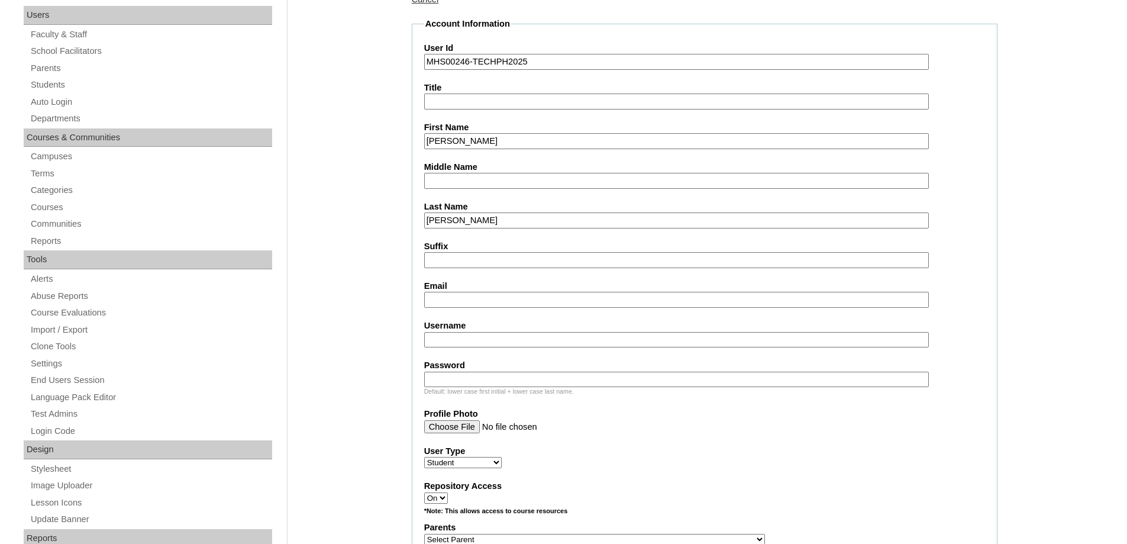
click at [460, 297] on input "Email" at bounding box center [676, 300] width 504 height 16
paste input "karimloren@gmail.com"
type input "karimloren@gmail.com"
drag, startPoint x: 464, startPoint y: 342, endPoint x: 428, endPoint y: 188, distance: 158.5
click at [464, 343] on input "Username" at bounding box center [676, 340] width 504 height 16
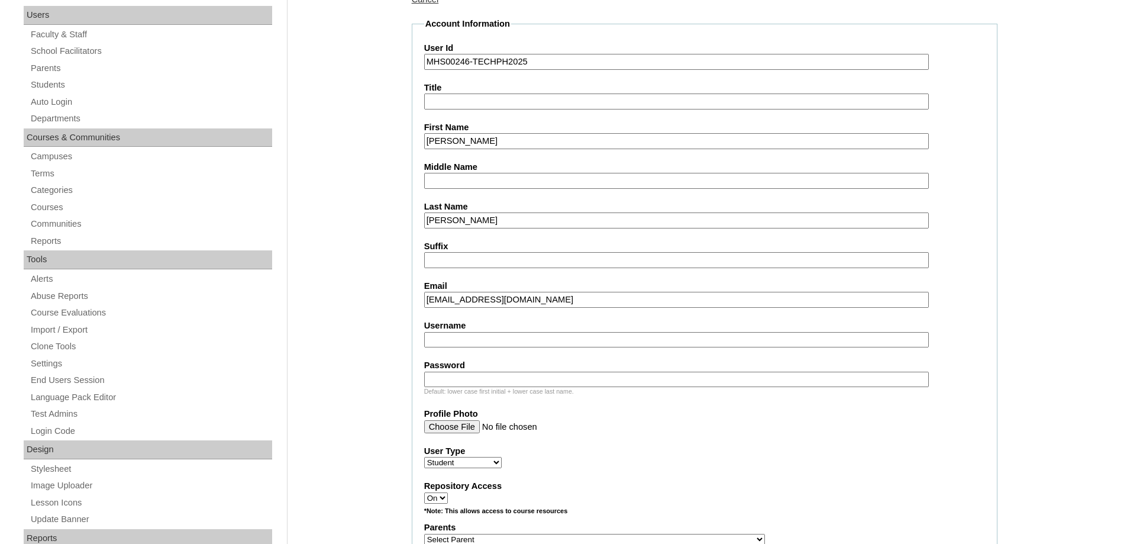
click at [457, 344] on input "Username" at bounding box center [676, 340] width 504 height 16
paste input "karimL2025"
type input "karimL2025"
drag, startPoint x: 467, startPoint y: 376, endPoint x: 400, endPoint y: 370, distance: 66.5
click at [467, 376] on input "Password" at bounding box center [676, 379] width 504 height 16
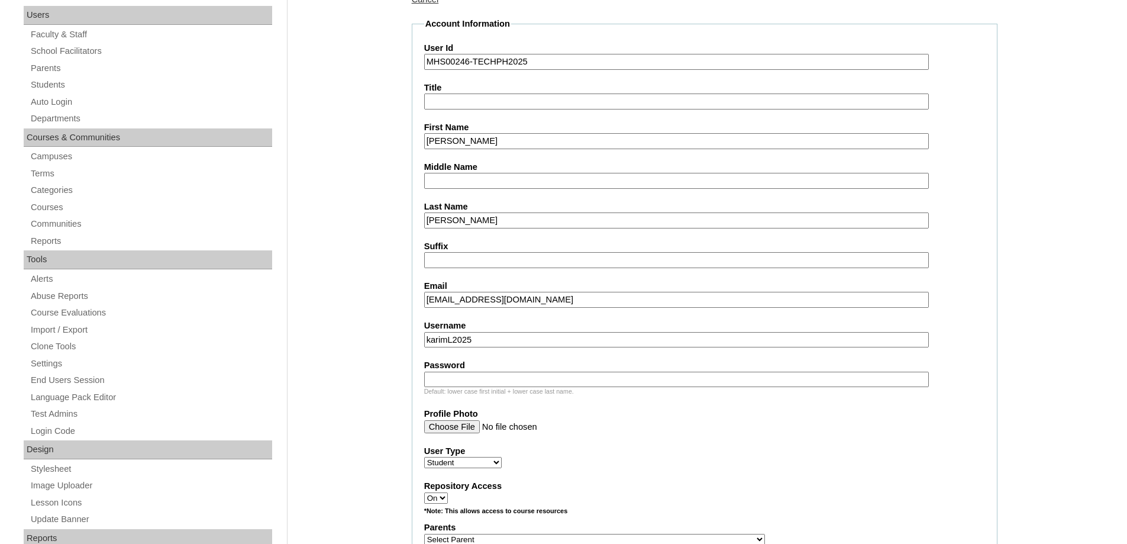
paste input "techemo128"
type input "techemo128"
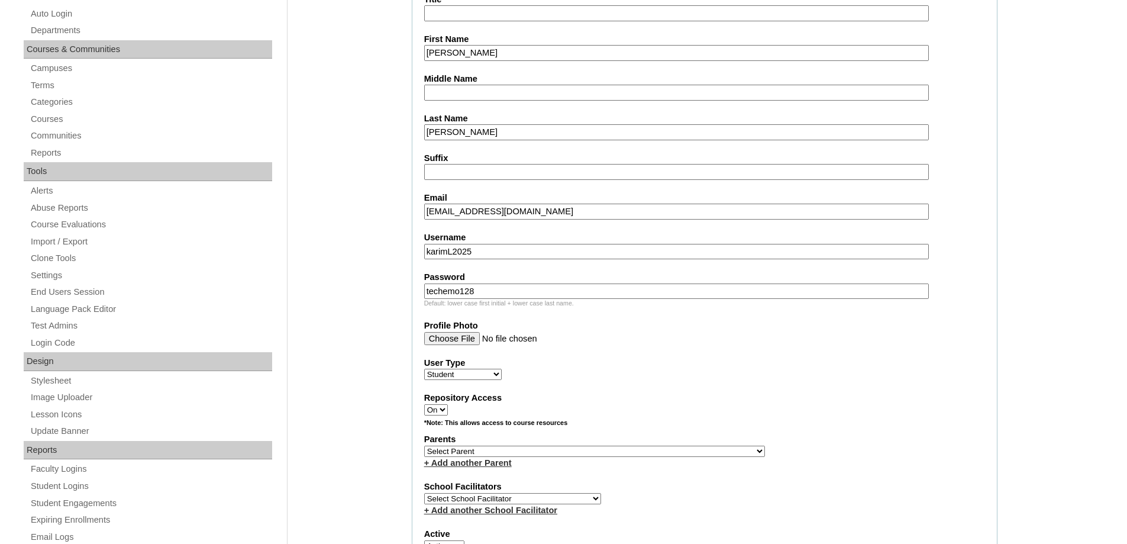
scroll to position [532, 0]
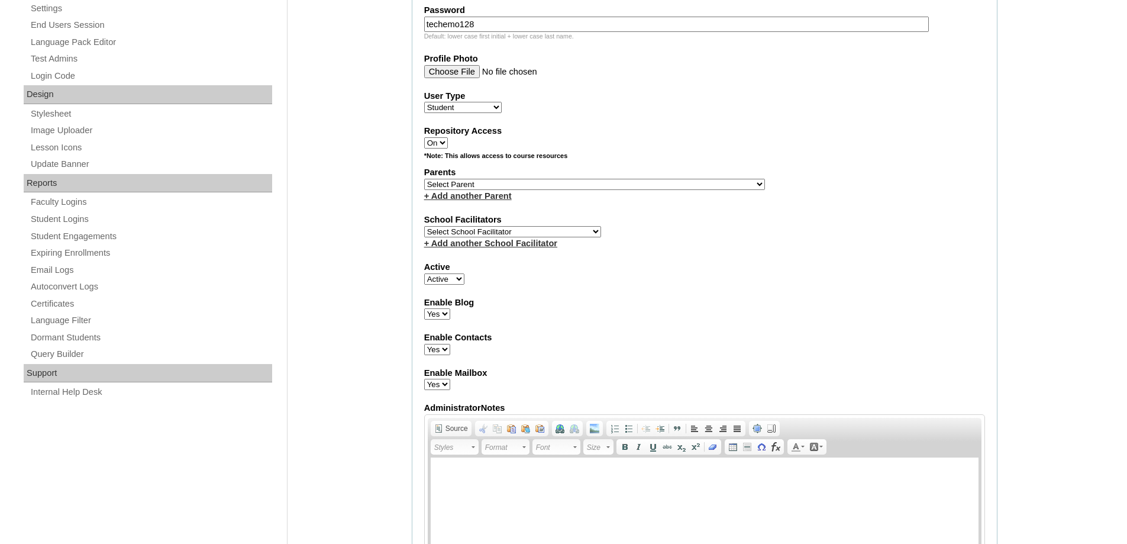
click at [471, 191] on link "+ Add another Parent" at bounding box center [468, 195] width 88 height 9
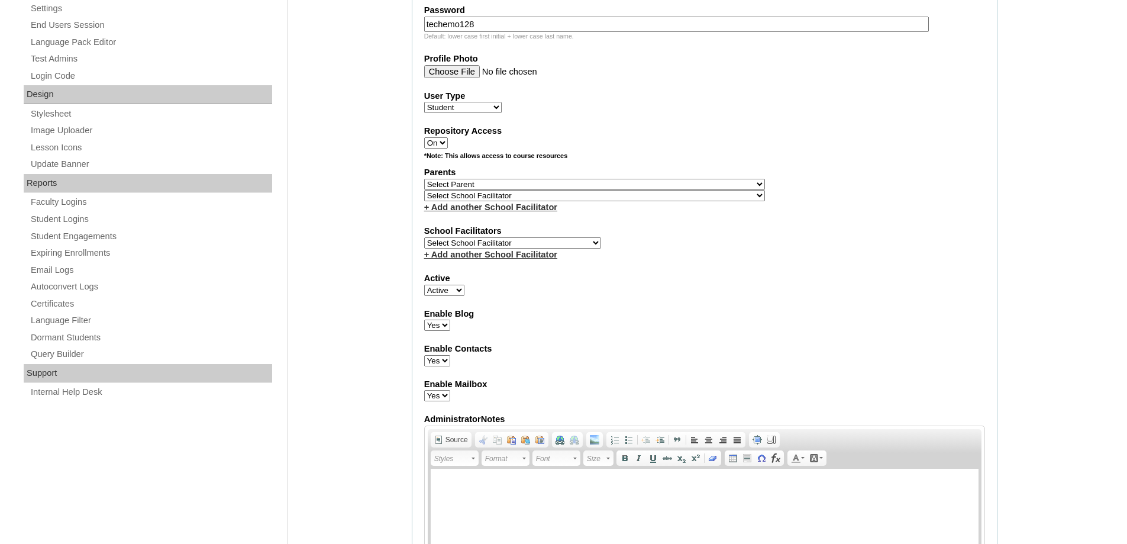
click at [473, 185] on select "Select Parent , , , , , , , , , , , , , , , , , , , , , , , , , , , , , , , , ,…" at bounding box center [594, 184] width 341 height 11
select select "43912"
click at [424, 179] on select "Select Parent , , , , , , , , , , , , , , , , , , , , , , , , , , , , , , , , ,…" at bounding box center [594, 184] width 341 height 11
click at [655, 330] on div "Enable Blog Yes No" at bounding box center [704, 320] width 561 height 24
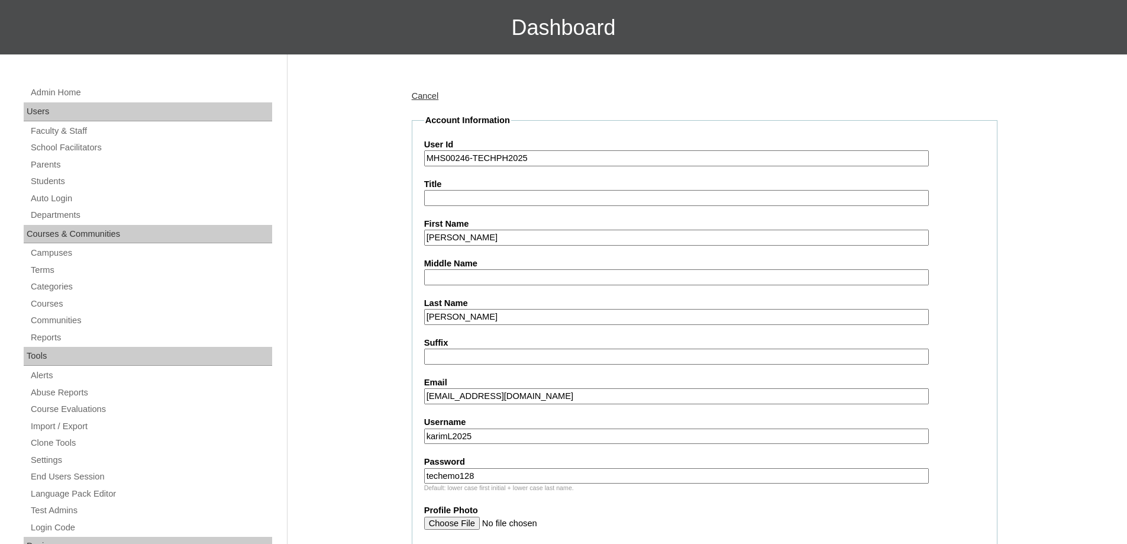
scroll to position [0, 0]
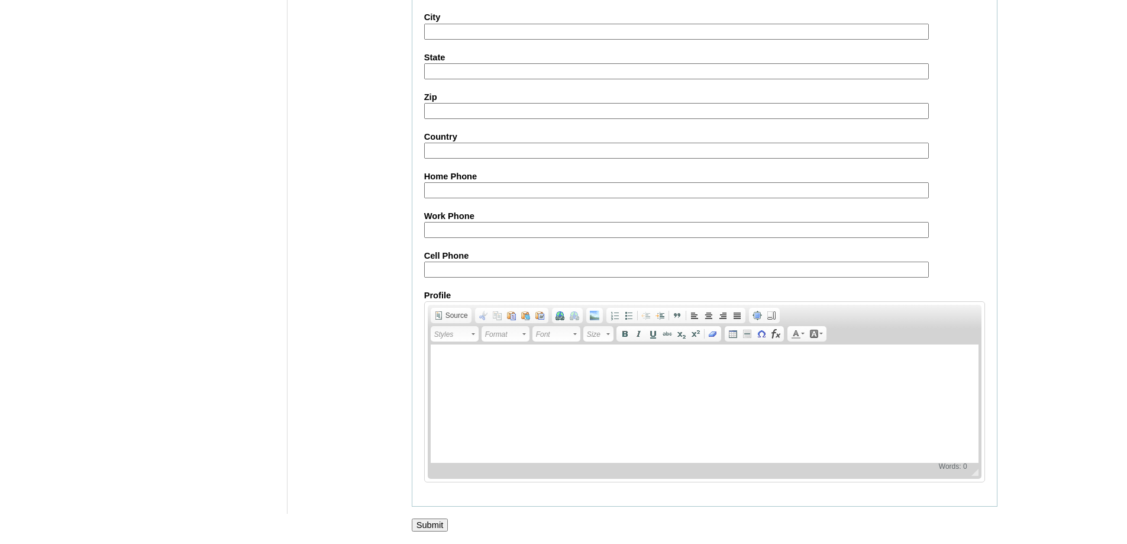
click at [432, 521] on input "Submit" at bounding box center [430, 524] width 37 height 13
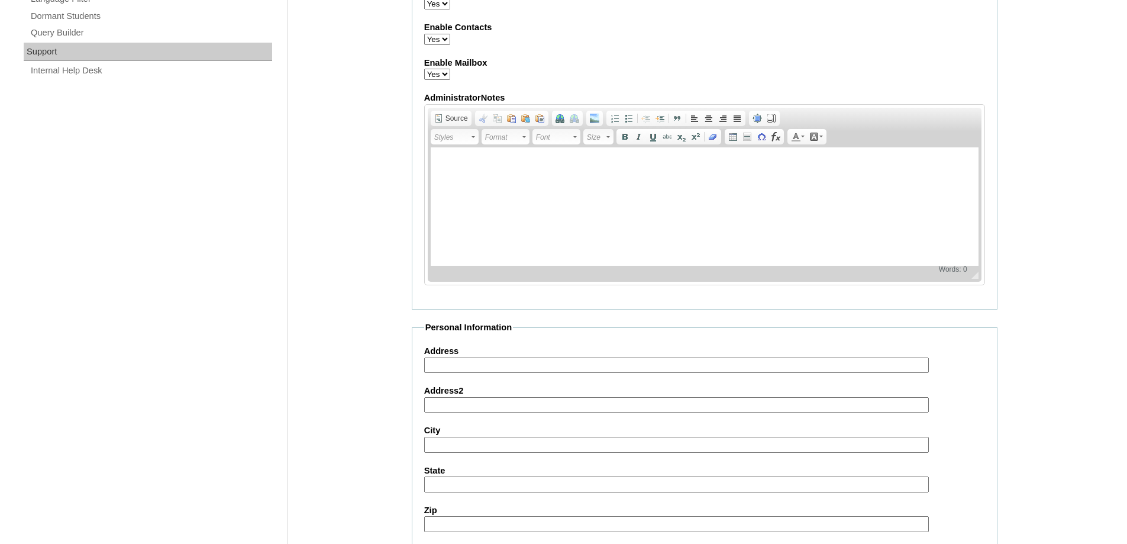
scroll to position [384, 0]
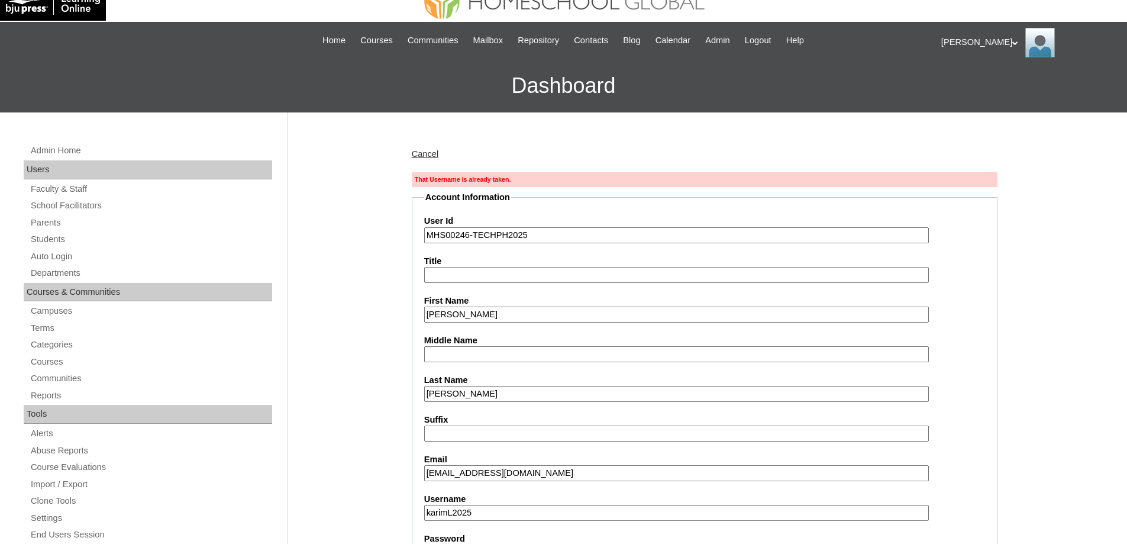
scroll to position [118, 0]
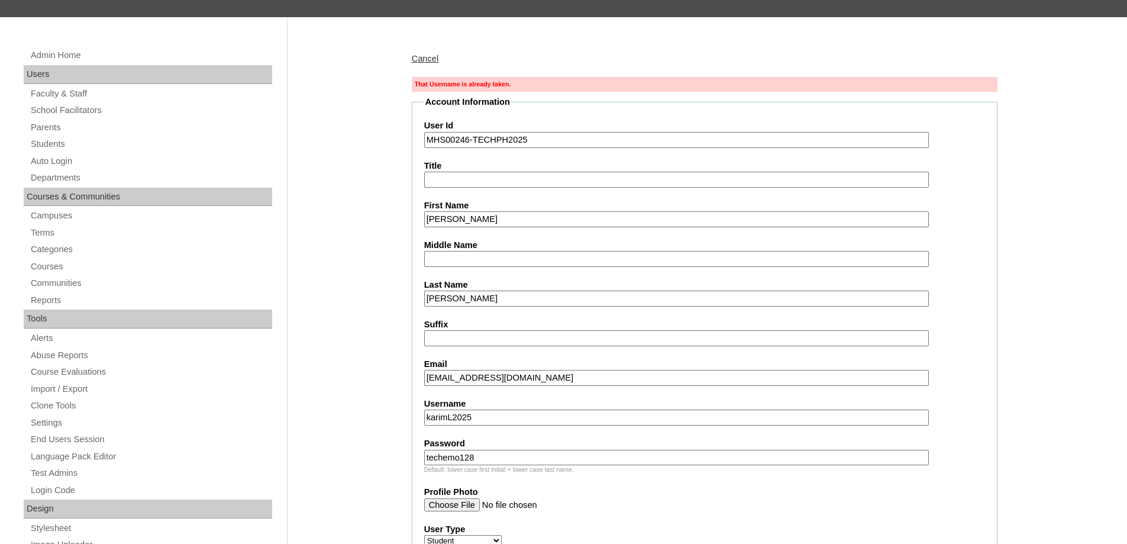
drag, startPoint x: 504, startPoint y: 421, endPoint x: 316, endPoint y: 389, distance: 190.8
paste input "saeedkarim"
type input "saeedkarim"
drag, startPoint x: 499, startPoint y: 459, endPoint x: 361, endPoint y: 448, distance: 138.3
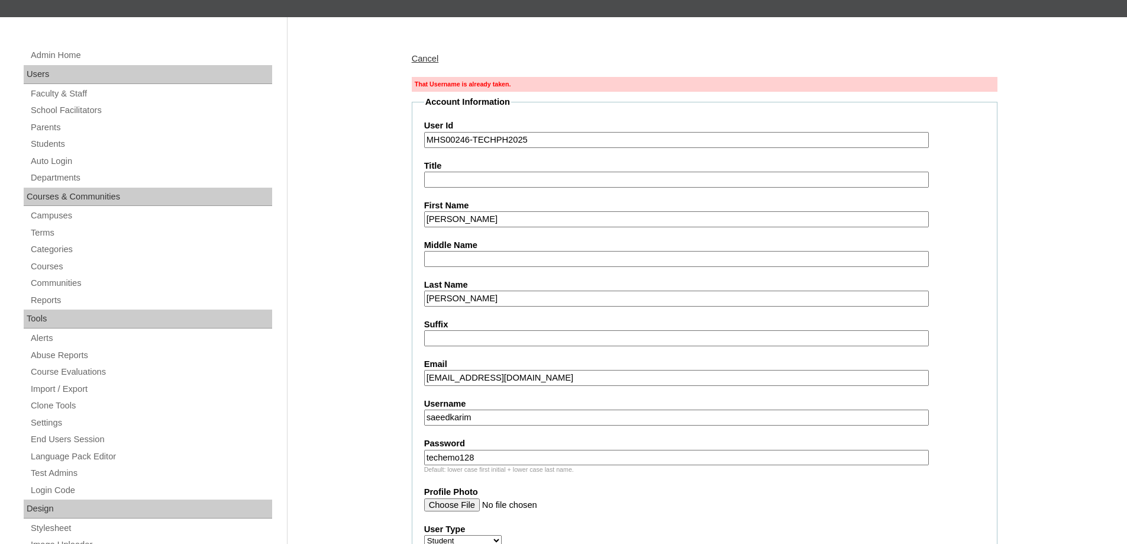
paste input "250006674"
type input "250006674"
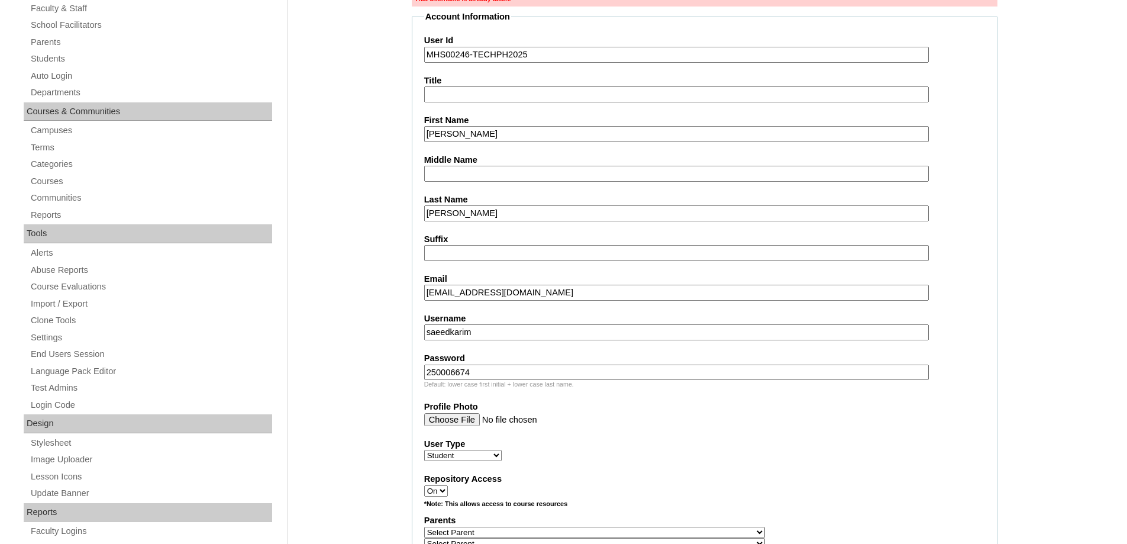
scroll to position [414, 0]
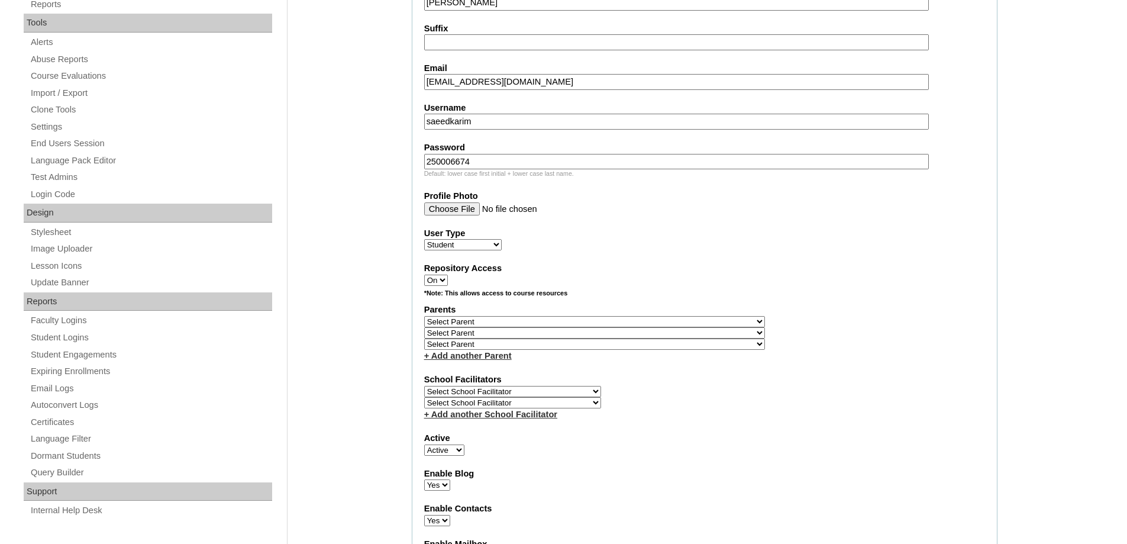
click at [458, 316] on select "Select Parent , , , , , , , , , , , , , , , , , , , , , , , , , , , , , , , , ,…" at bounding box center [594, 321] width 341 height 11
select select "43912"
click at [424, 316] on select "Select Parent , , , , , , , , , , , , , , , , , , , , , , , , , , , , , , , , ,…" at bounding box center [594, 321] width 341 height 11
click at [720, 274] on div "Repository Access On Off" at bounding box center [704, 274] width 561 height 24
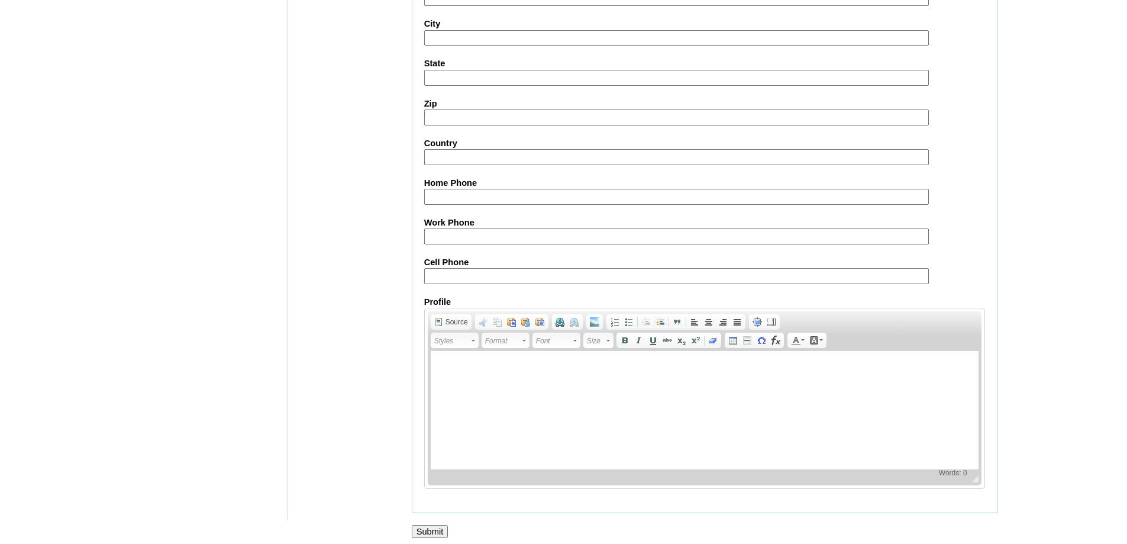
scroll to position [1309, 0]
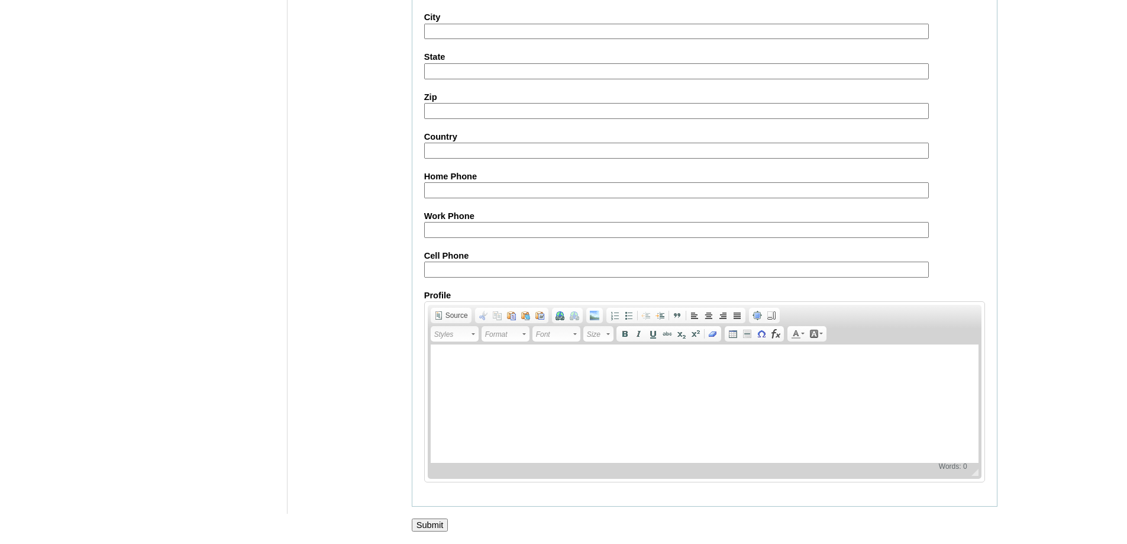
click at [432, 531] on input "Submit" at bounding box center [430, 524] width 37 height 13
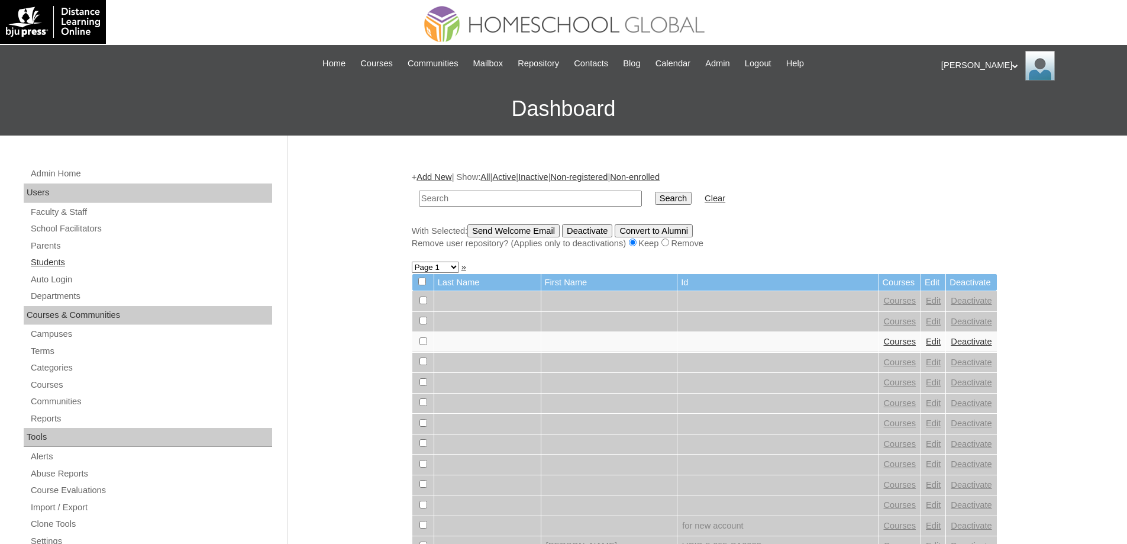
click at [60, 262] on link "Students" at bounding box center [151, 262] width 242 height 15
click at [484, 200] on input "text" at bounding box center [530, 198] width 223 height 16
paste input "MHS00246-TECHPH2025"
type input "MHS00246-TECHPH2025"
click at [663, 202] on input "Search" at bounding box center [673, 198] width 37 height 13
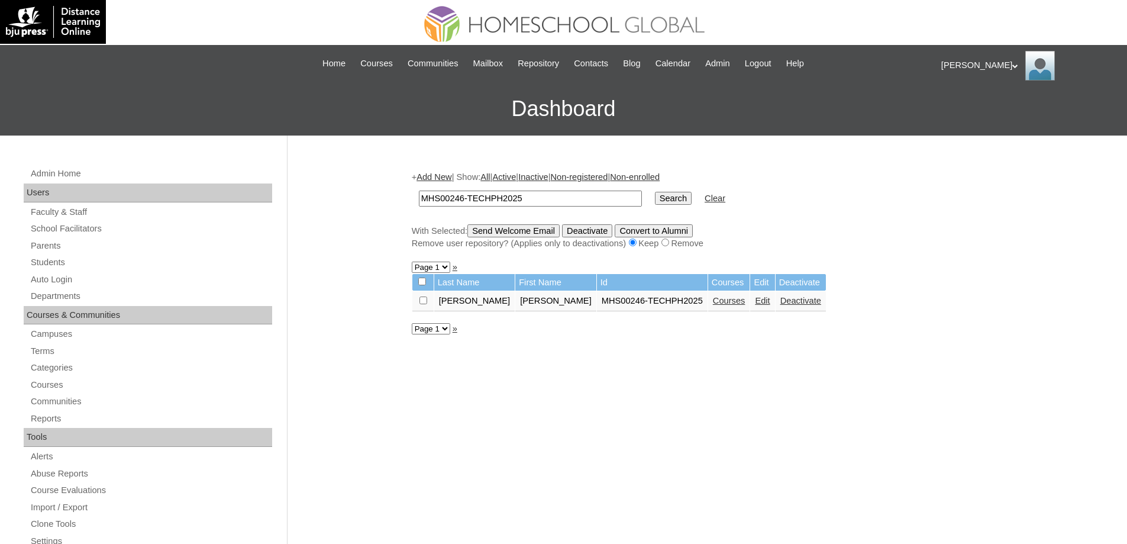
click at [713, 305] on link "Courses" at bounding box center [729, 300] width 33 height 9
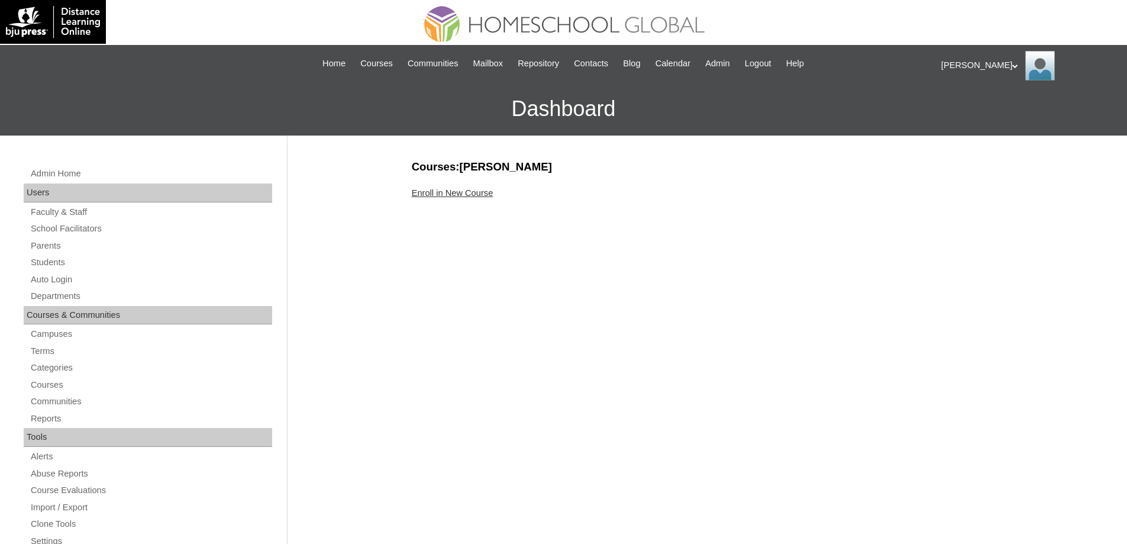
click at [479, 196] on link "Enroll in New Course" at bounding box center [453, 192] width 82 height 9
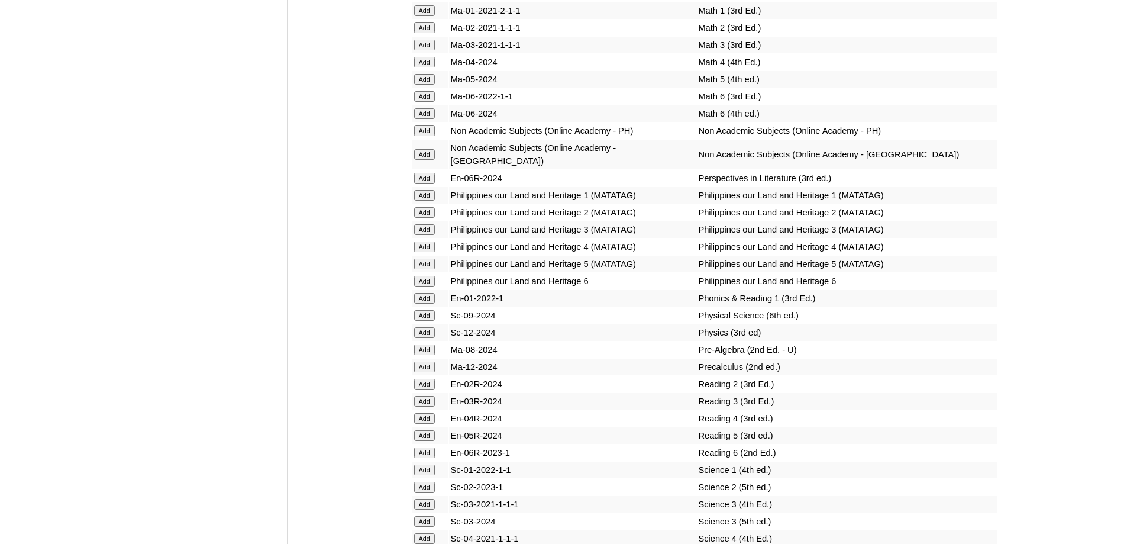
scroll to position [4554, 0]
click at [423, 251] on input "Add" at bounding box center [424, 246] width 21 height 11
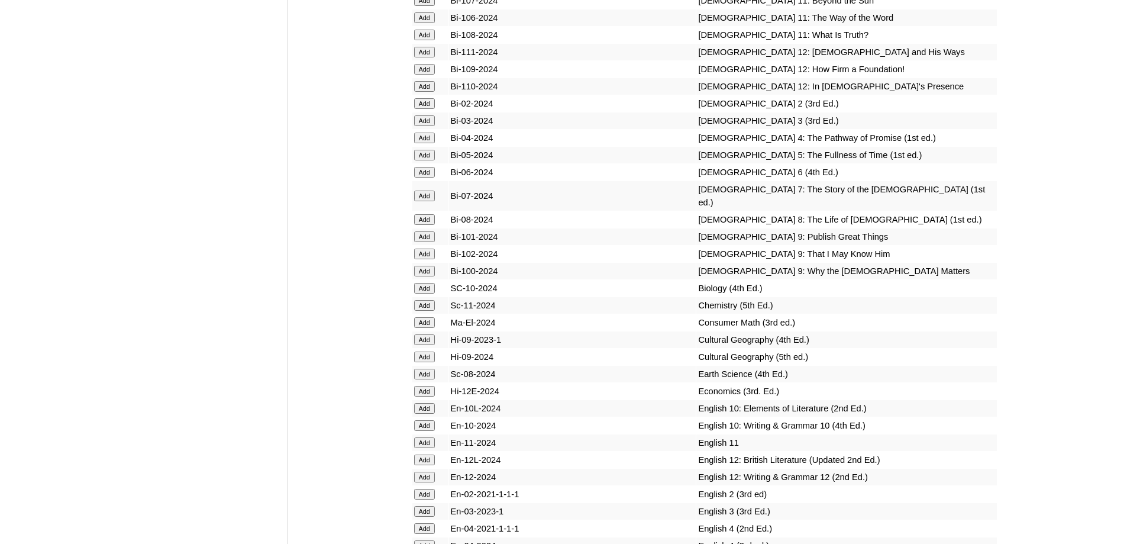
scroll to position [3204, 0]
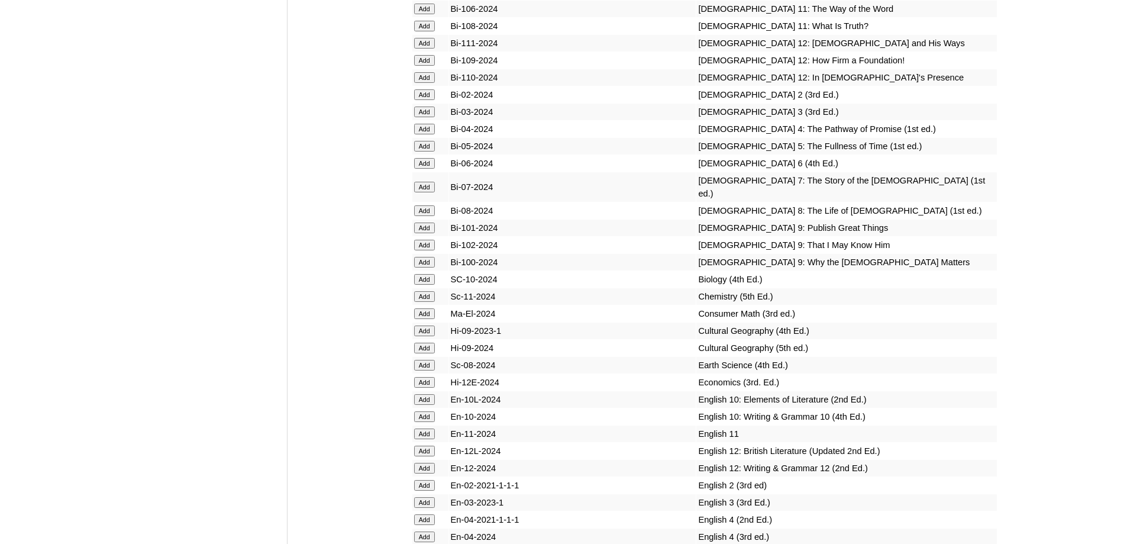
click at [430, 134] on input "Add" at bounding box center [424, 129] width 21 height 11
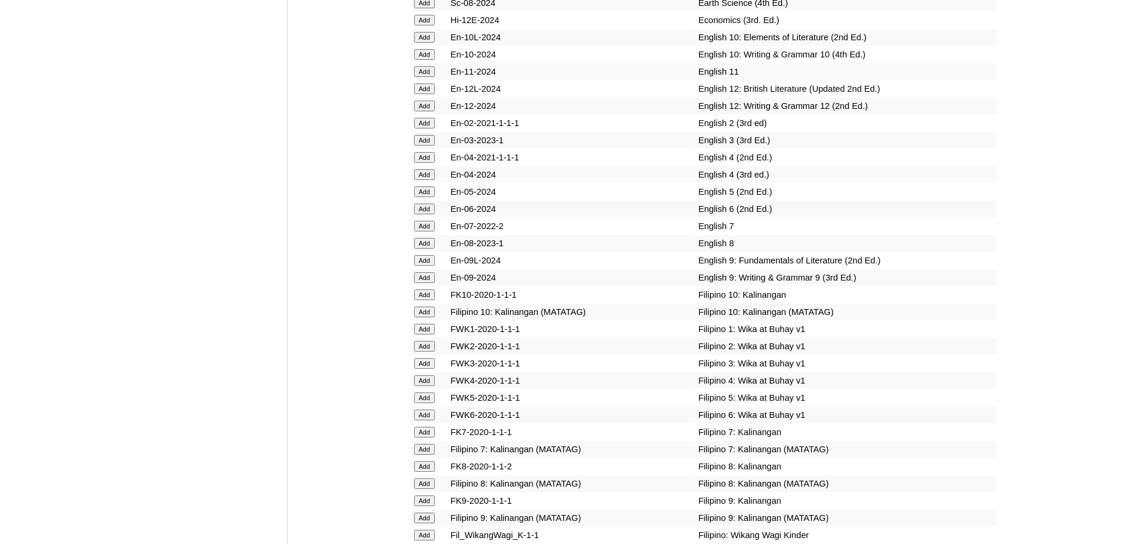
scroll to position [3618, 0]
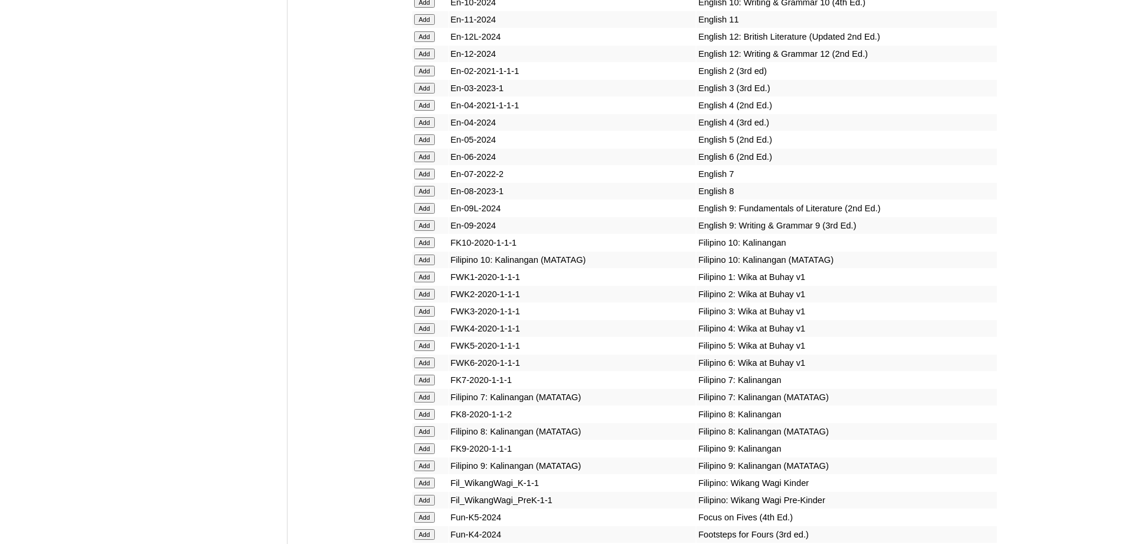
click at [418, 334] on input "Add" at bounding box center [424, 328] width 21 height 11
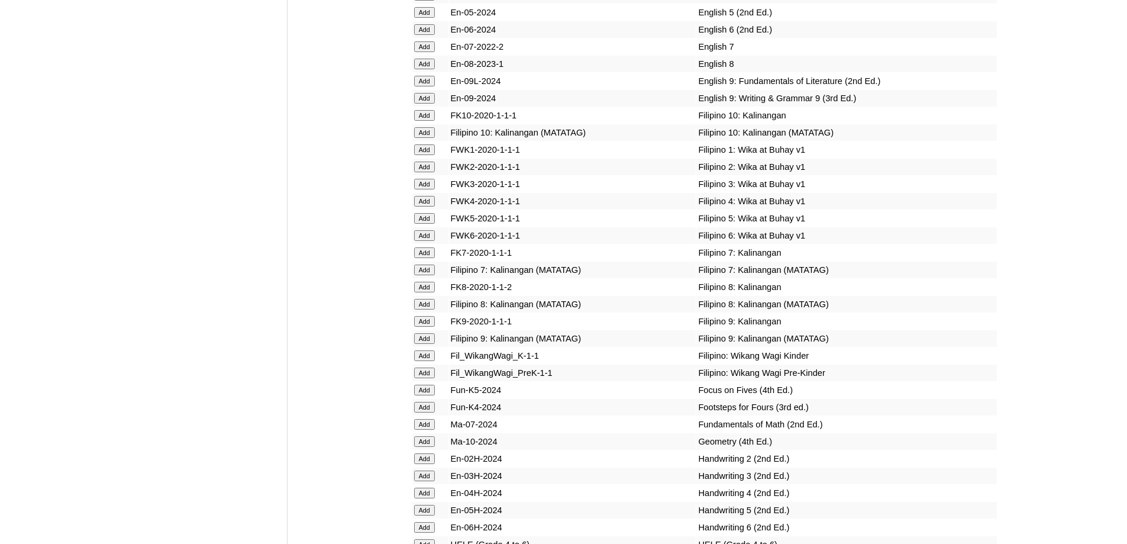
scroll to position [3796, 0]
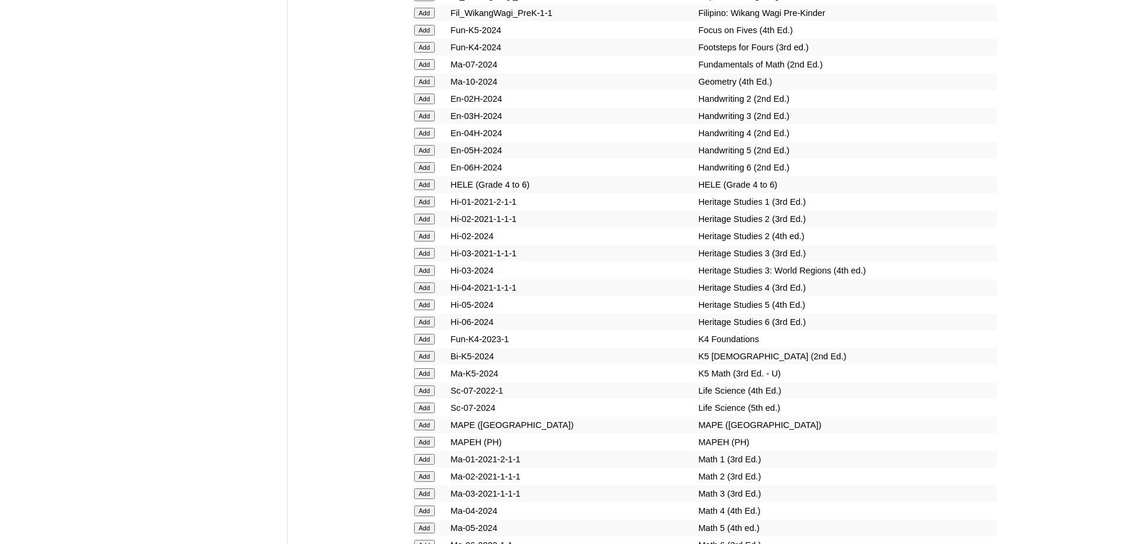
scroll to position [4112, 0]
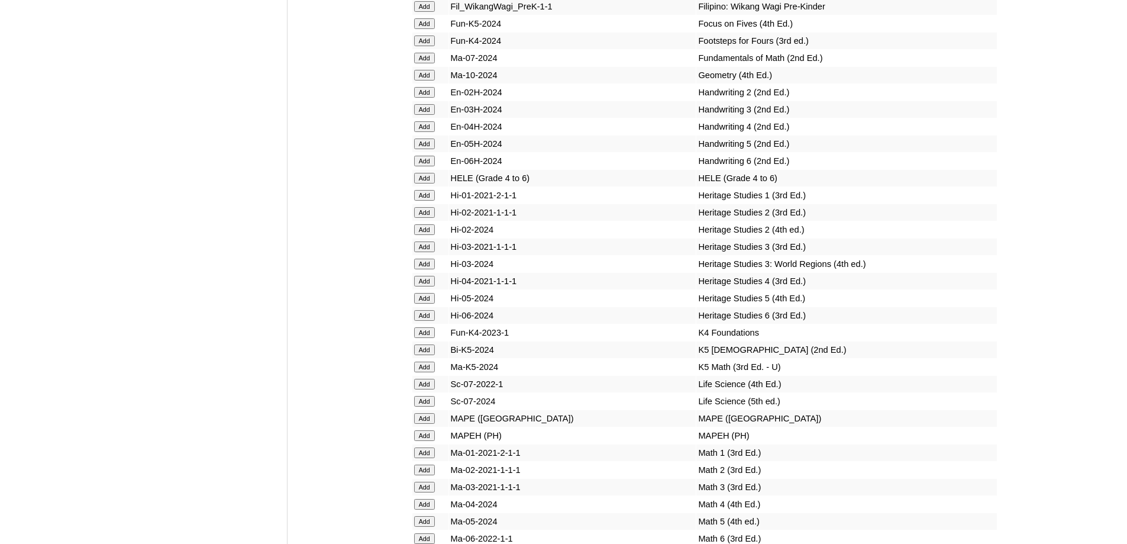
click at [426, 183] on input "Add" at bounding box center [424, 178] width 21 height 11
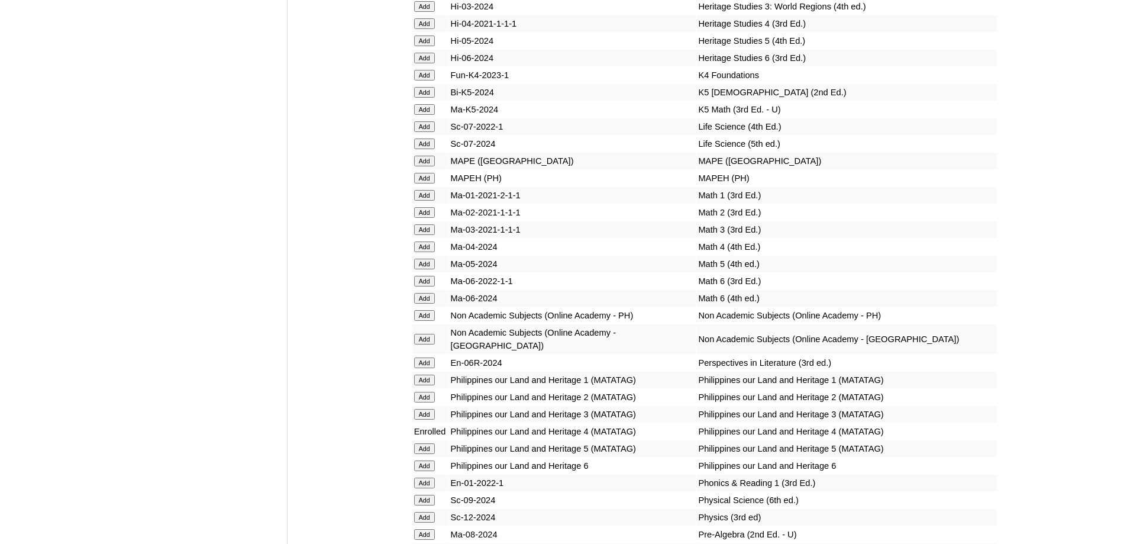
scroll to position [4407, 0]
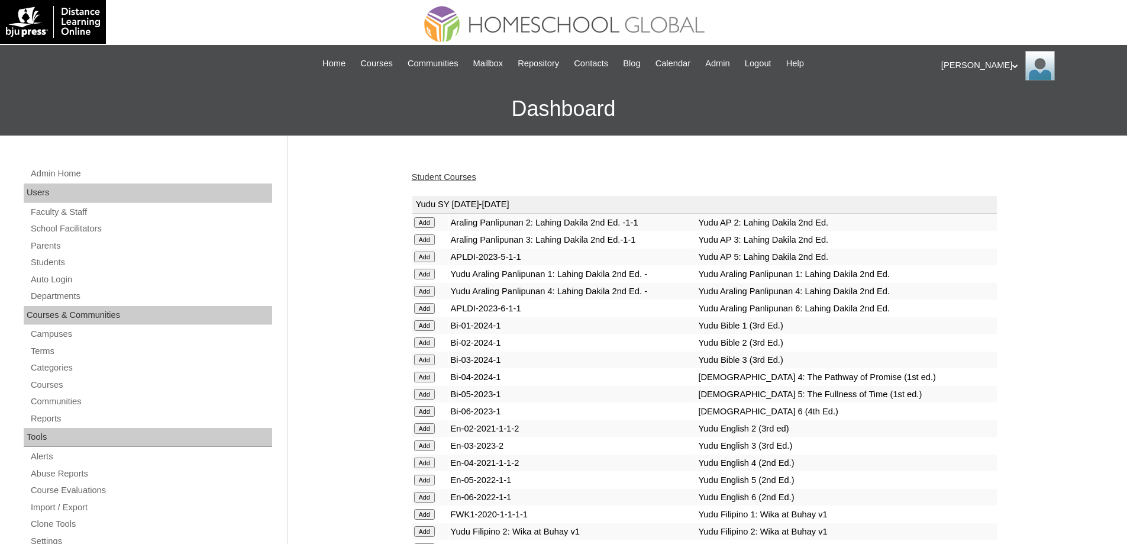
click at [448, 174] on link "Student Courses" at bounding box center [444, 176] width 64 height 9
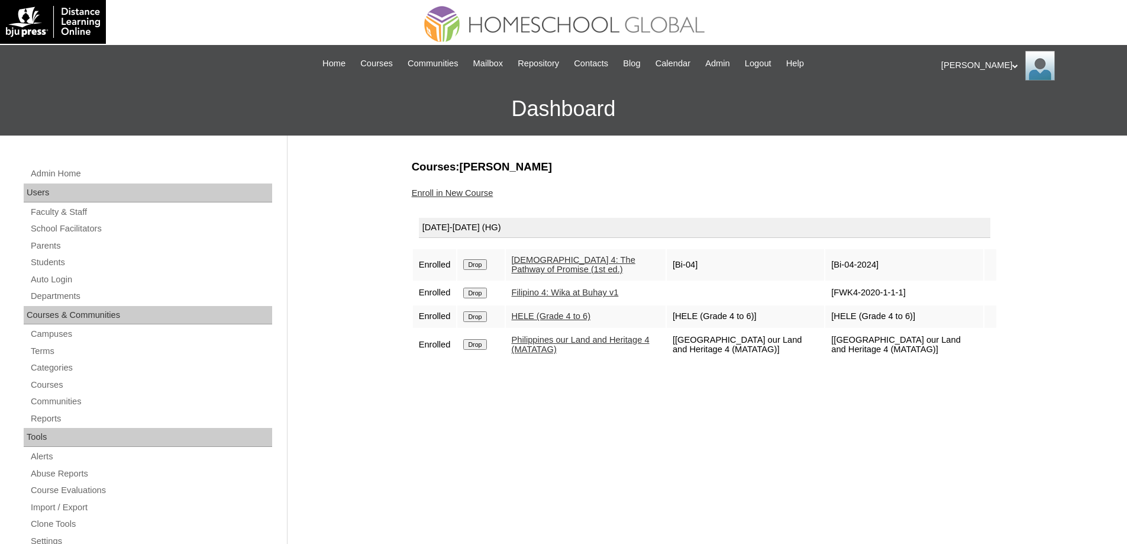
click at [474, 298] on input "Drop" at bounding box center [474, 292] width 23 height 11
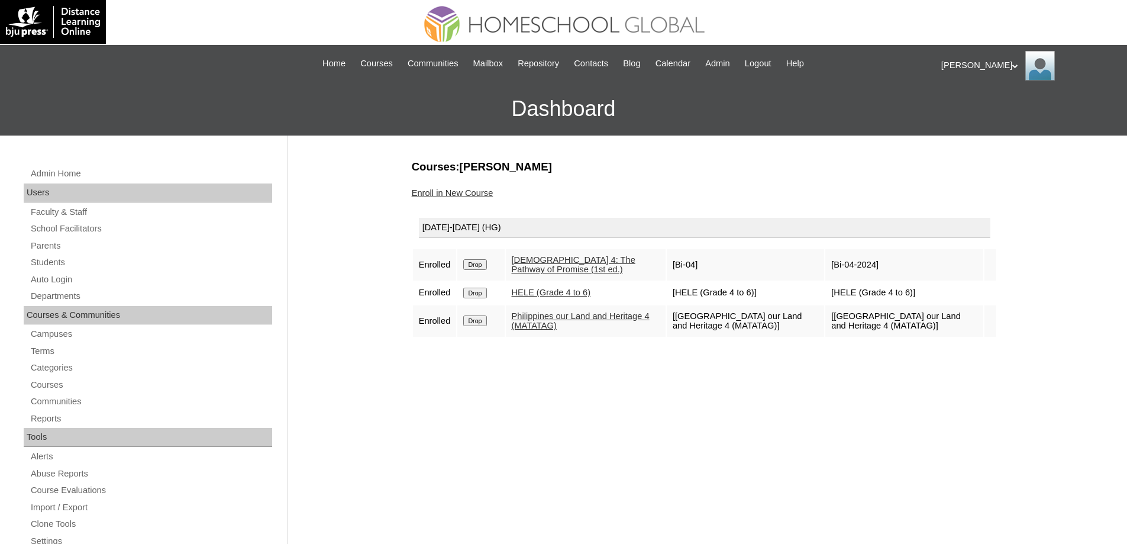
click at [486, 297] on input "Drop" at bounding box center [474, 292] width 23 height 11
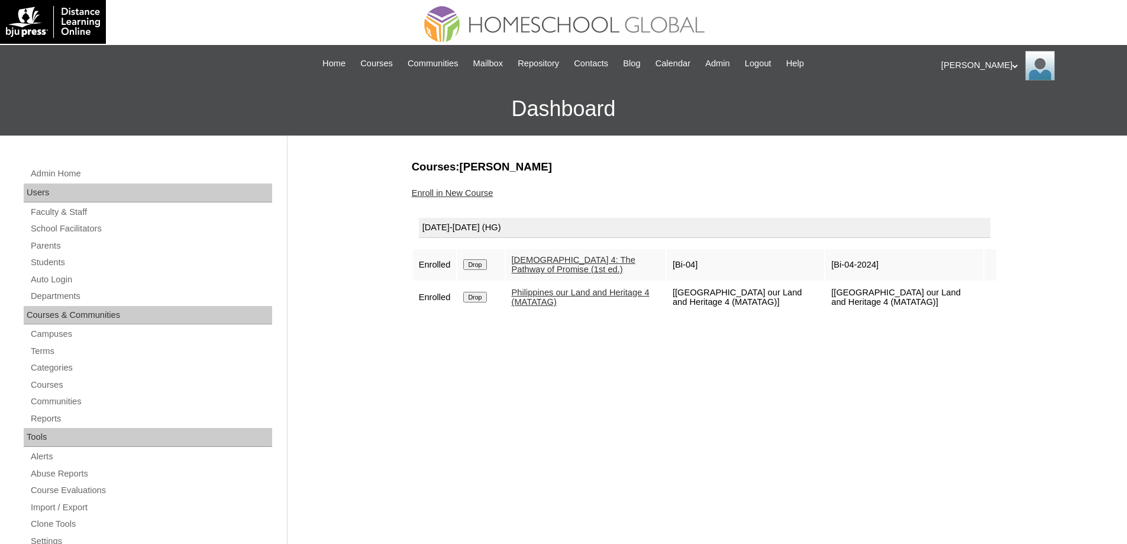
click at [484, 297] on input "Drop" at bounding box center [474, 297] width 23 height 11
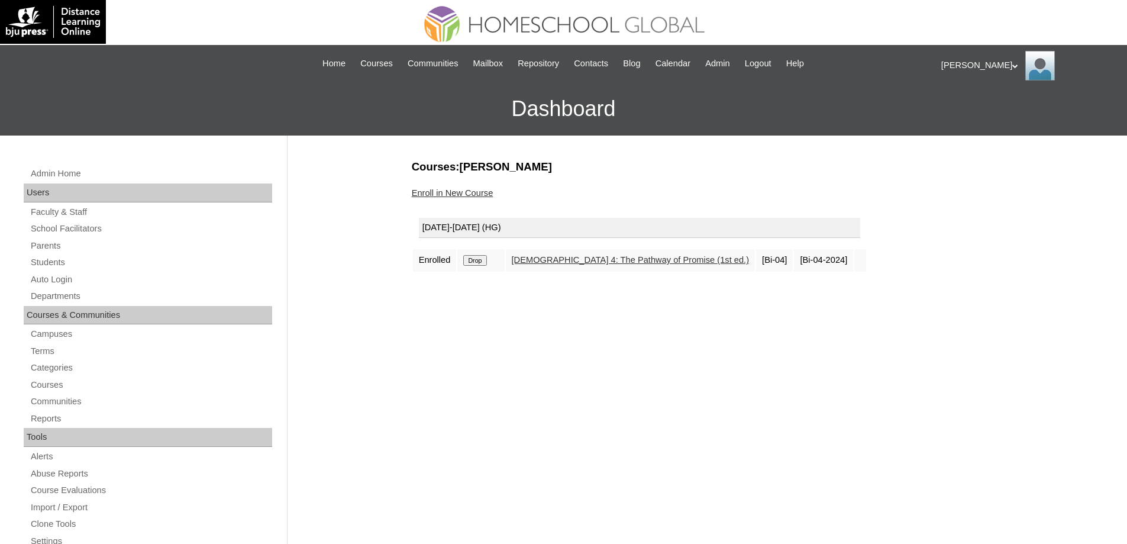
click at [474, 194] on link "Enroll in New Course" at bounding box center [453, 192] width 82 height 9
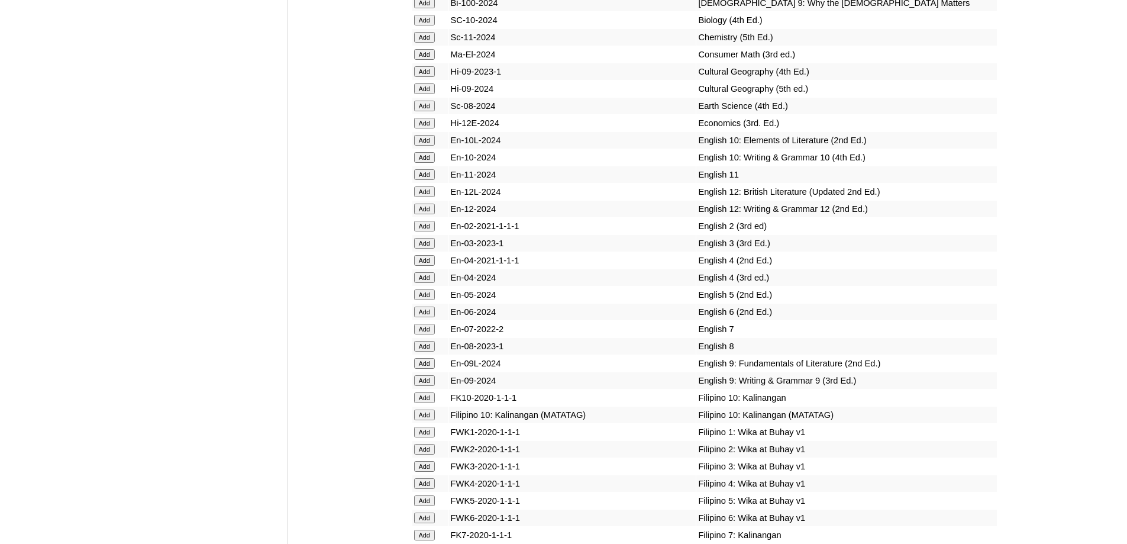
scroll to position [3482, 0]
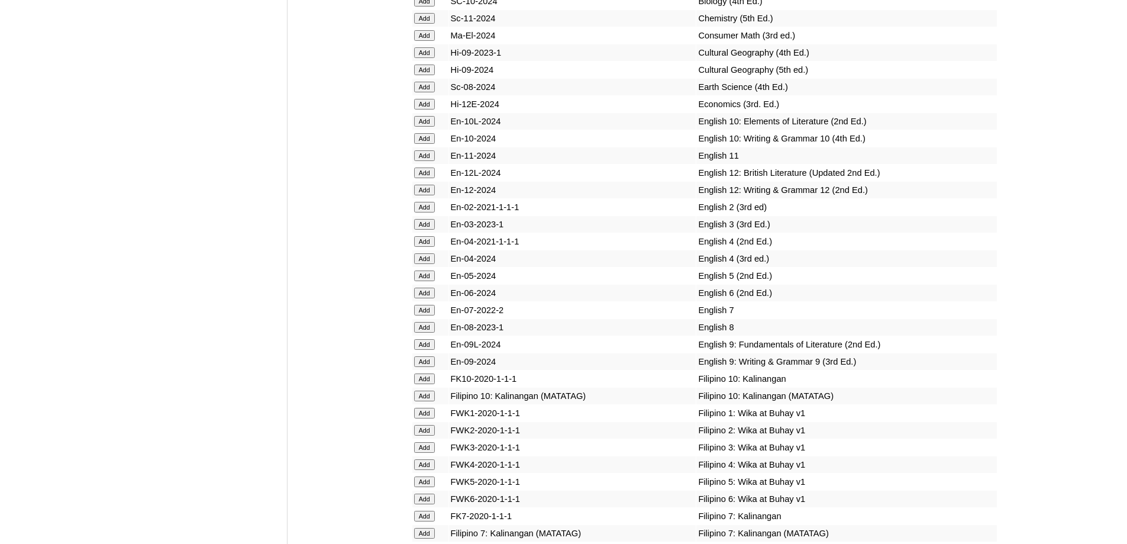
click at [421, 264] on input "Add" at bounding box center [424, 258] width 21 height 11
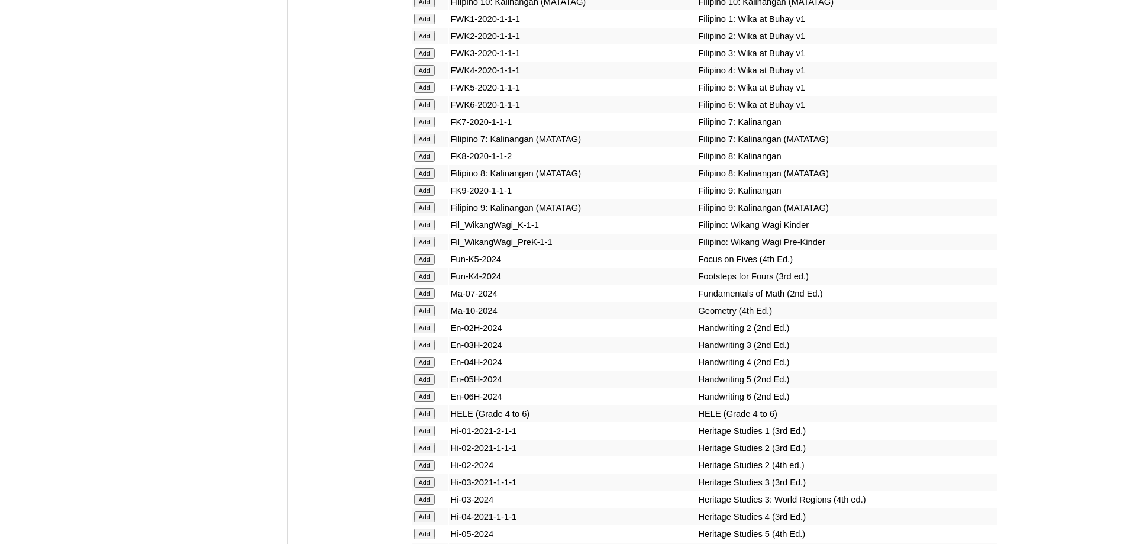
scroll to position [4074, 0]
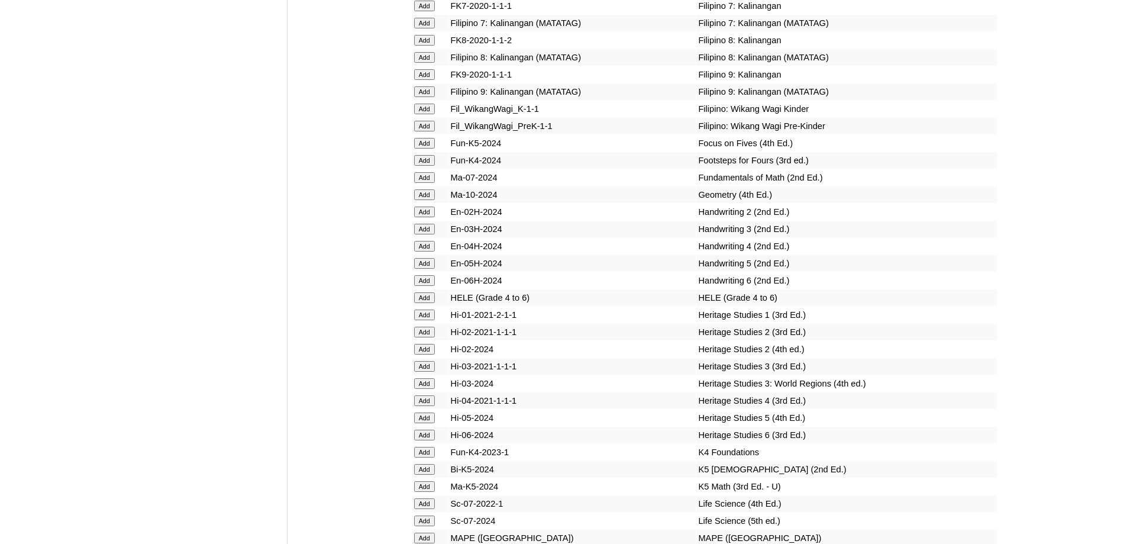
scroll to position [4223, 0]
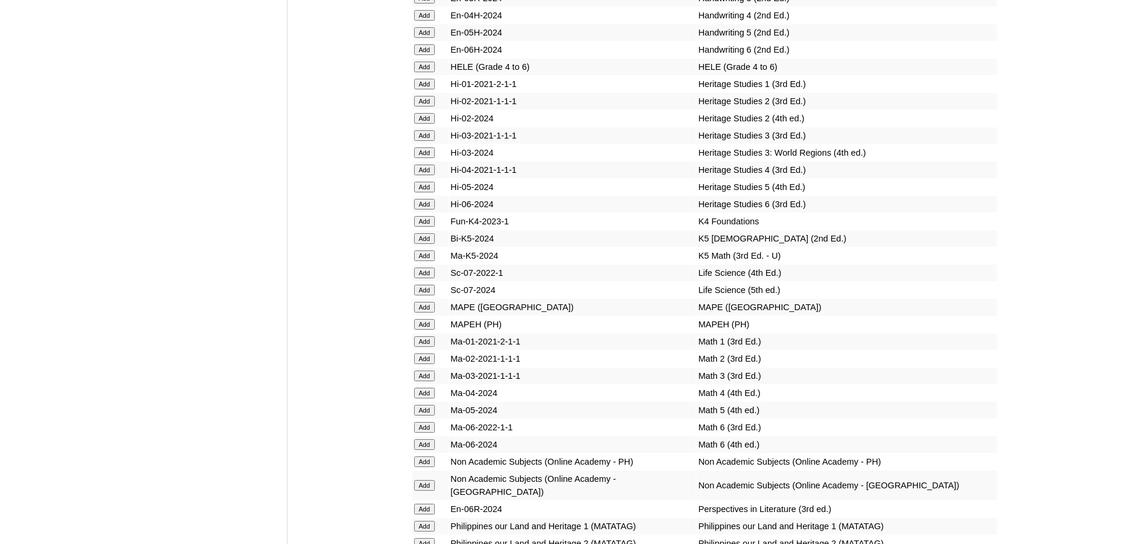
click at [428, 175] on input "Add" at bounding box center [424, 169] width 21 height 11
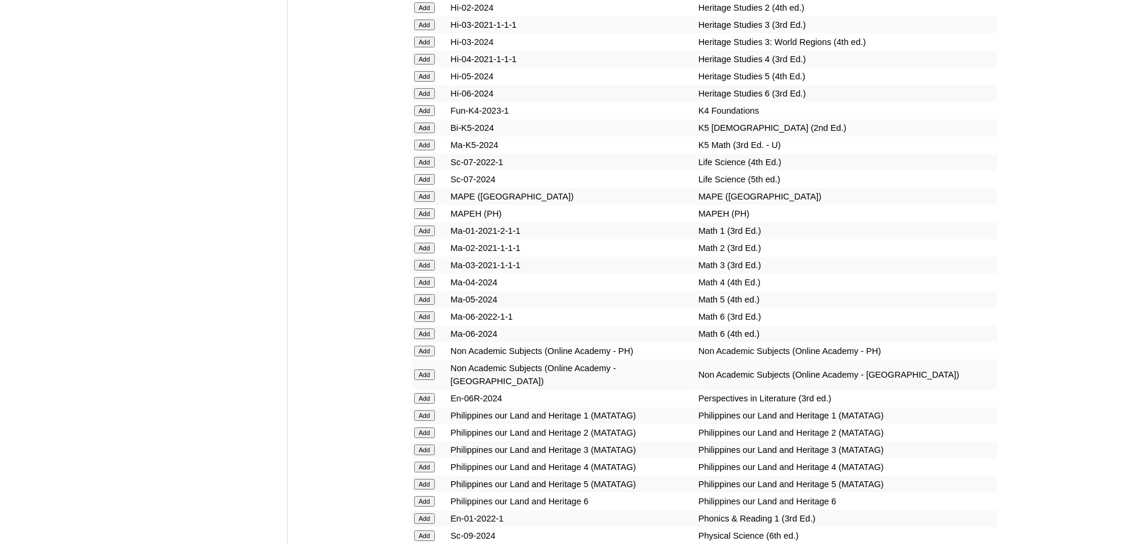
scroll to position [4341, 0]
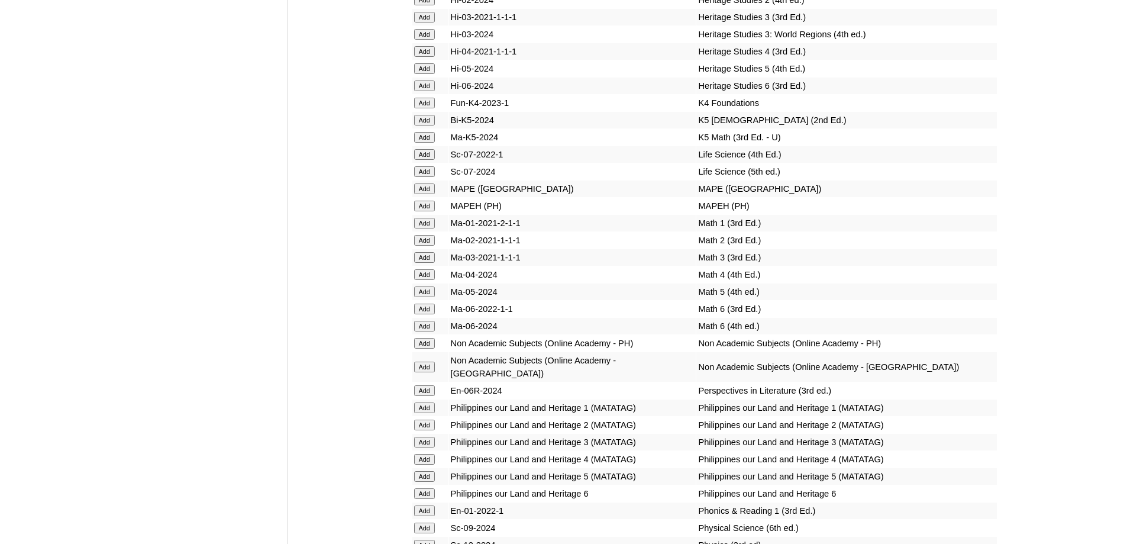
click at [426, 194] on input "Add" at bounding box center [424, 188] width 21 height 11
click at [431, 280] on input "Add" at bounding box center [424, 274] width 21 height 11
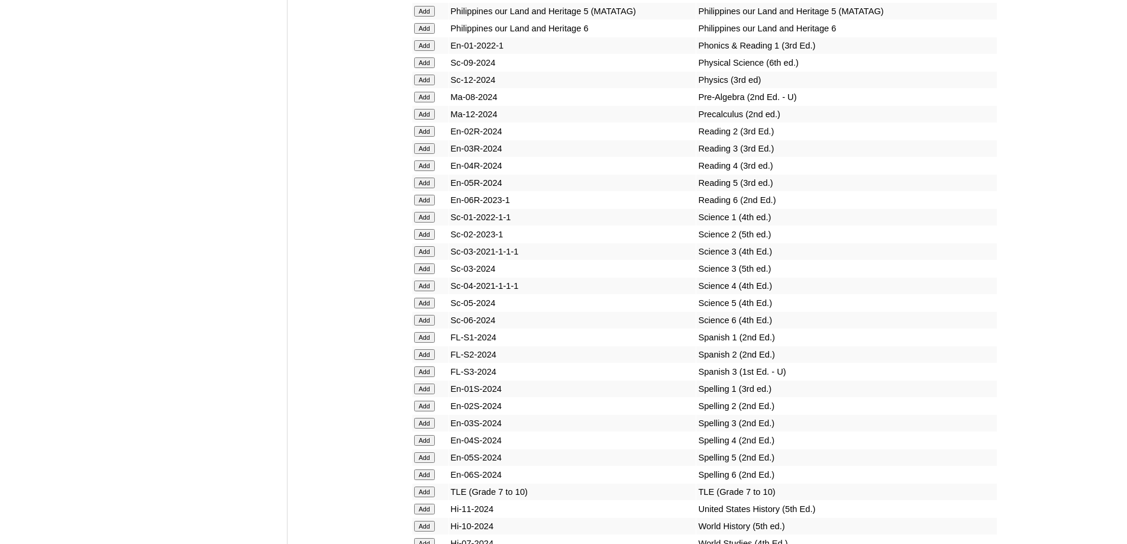
scroll to position [4808, 0]
click at [420, 169] on input "Add" at bounding box center [424, 164] width 21 height 11
click at [426, 292] on td "Add" at bounding box center [430, 284] width 36 height 17
click at [426, 289] on input "Add" at bounding box center [424, 284] width 21 height 11
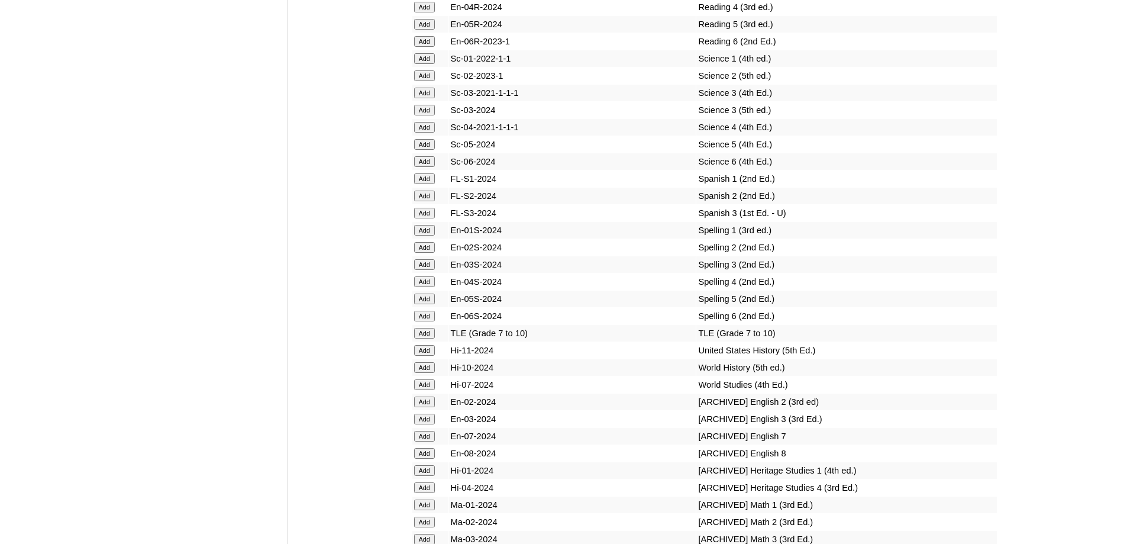
scroll to position [4985, 0]
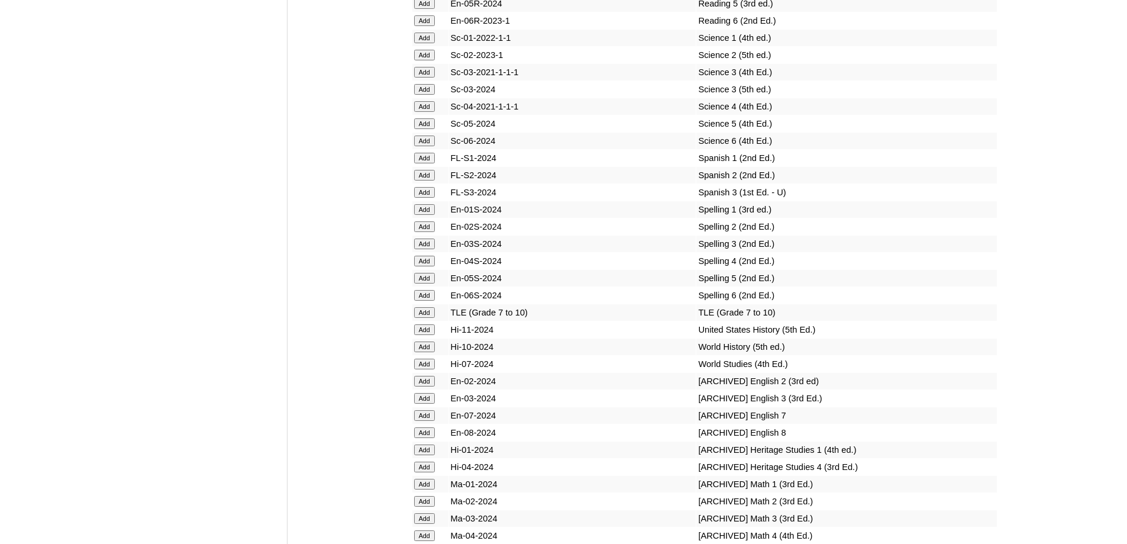
click at [432, 269] on td "Add" at bounding box center [430, 261] width 36 height 17
click at [425, 266] on input "Add" at bounding box center [424, 260] width 21 height 11
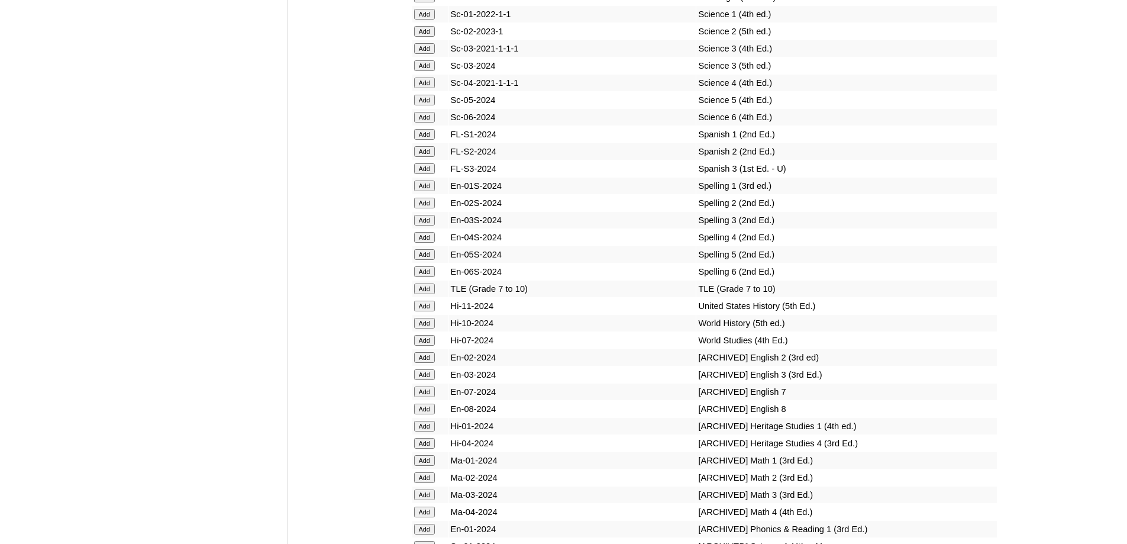
scroll to position [5163, 0]
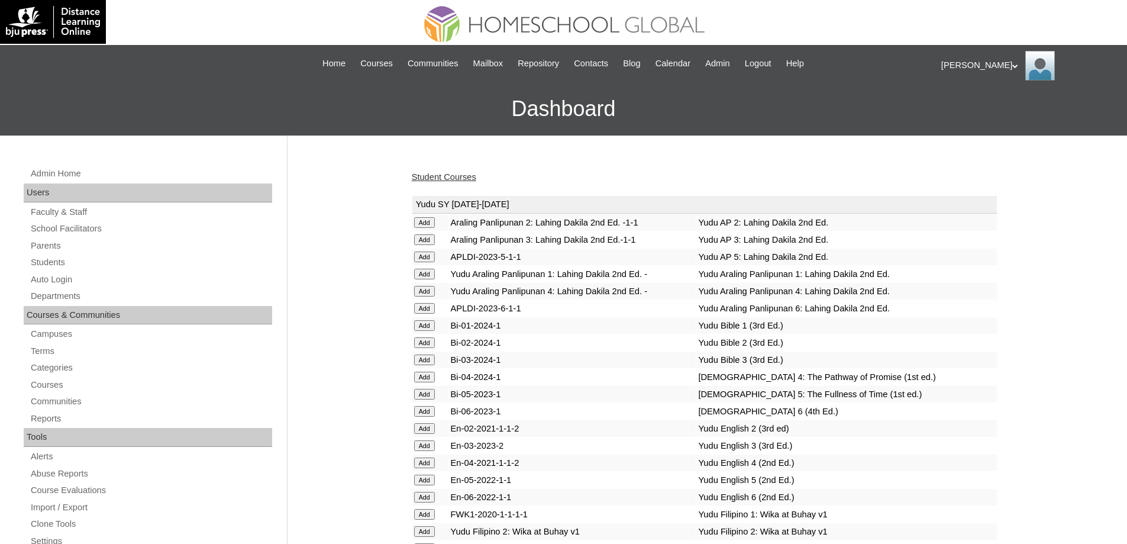
click at [462, 173] on link "Student Courses" at bounding box center [444, 176] width 64 height 9
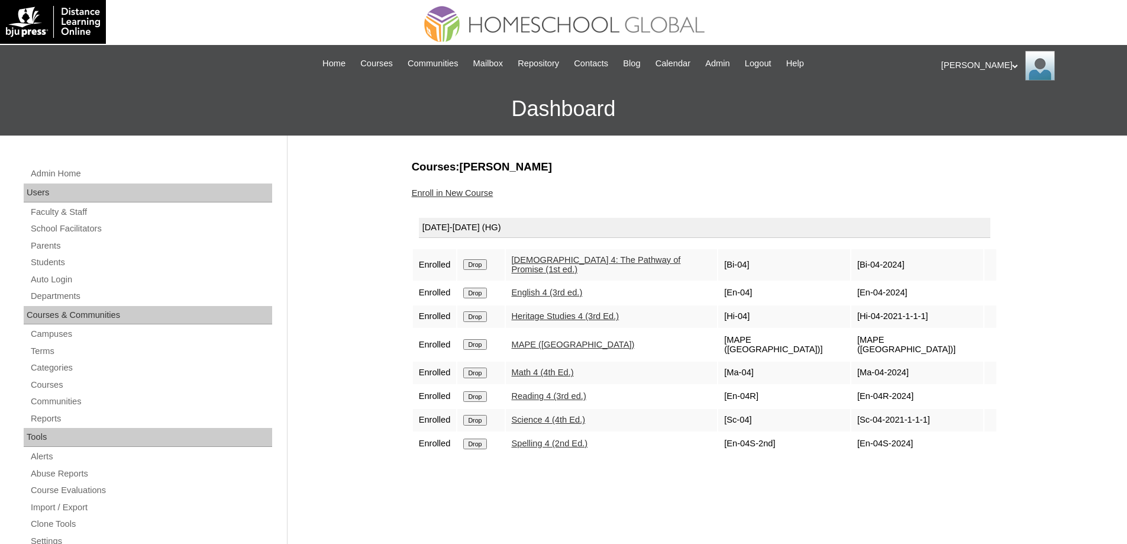
click at [473, 190] on link "Enroll in New Course" at bounding box center [453, 192] width 82 height 9
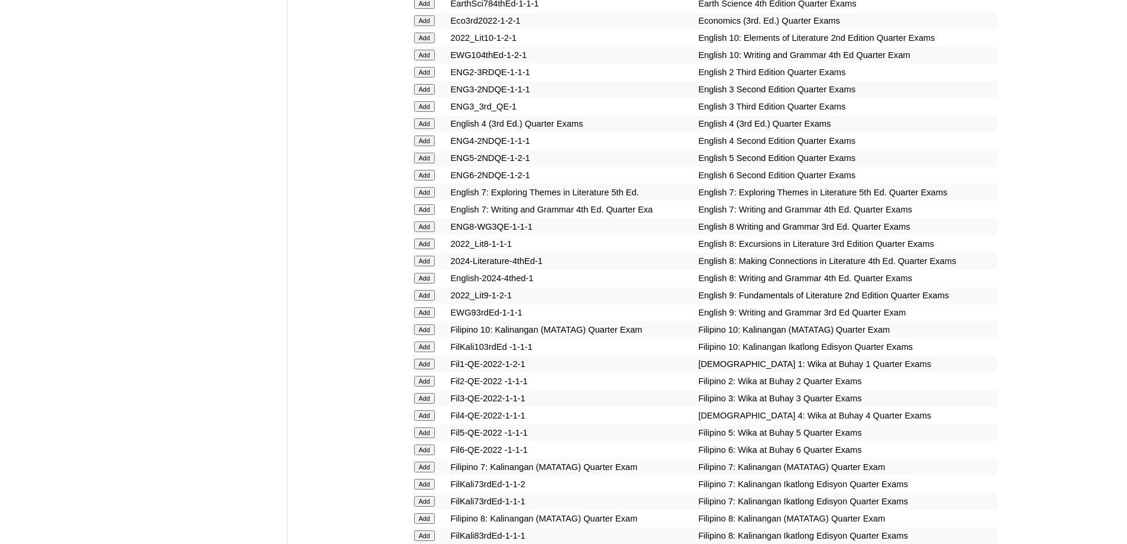
scroll to position [1419, 0]
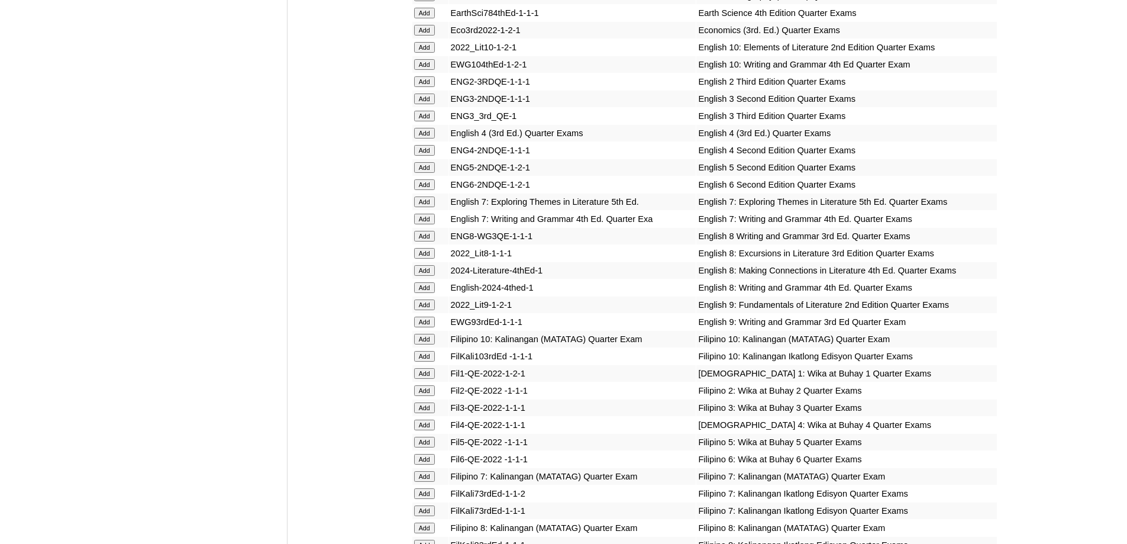
click at [428, 138] on input "Add" at bounding box center [424, 133] width 21 height 11
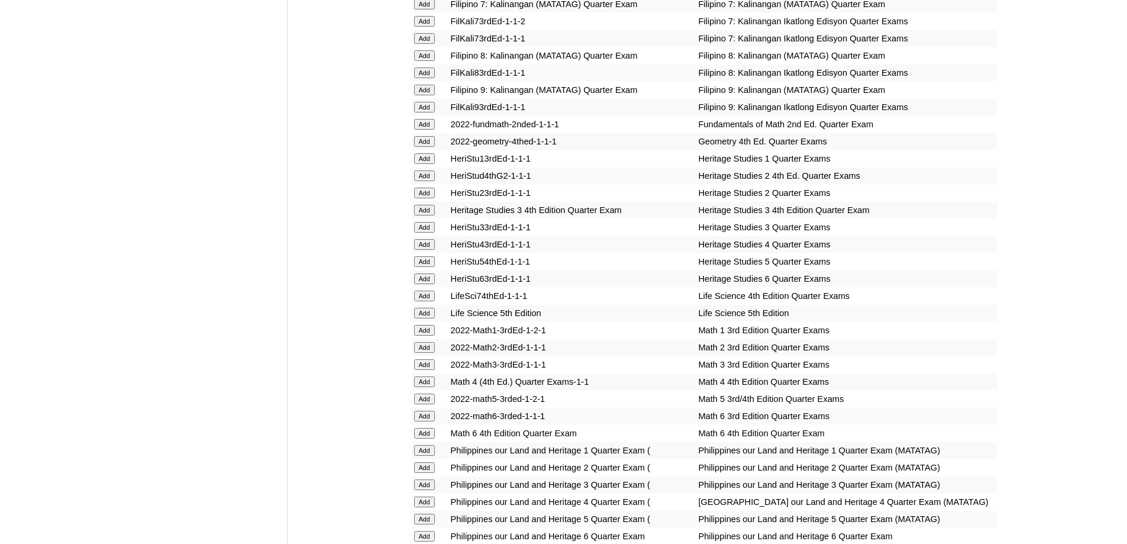
scroll to position [1893, 0]
click at [434, 248] on input "Add" at bounding box center [424, 243] width 21 height 11
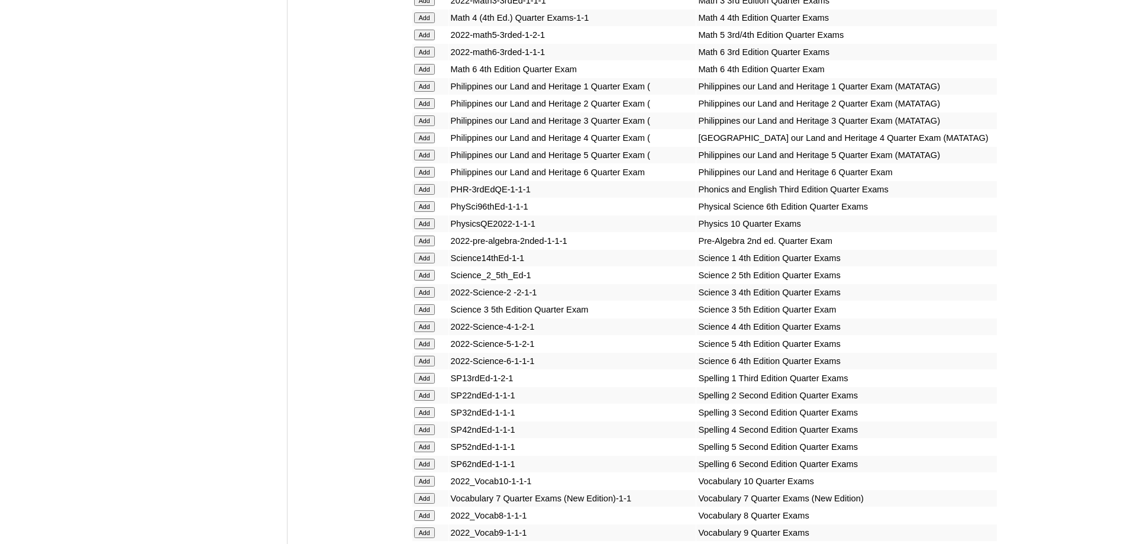
scroll to position [2425, 0]
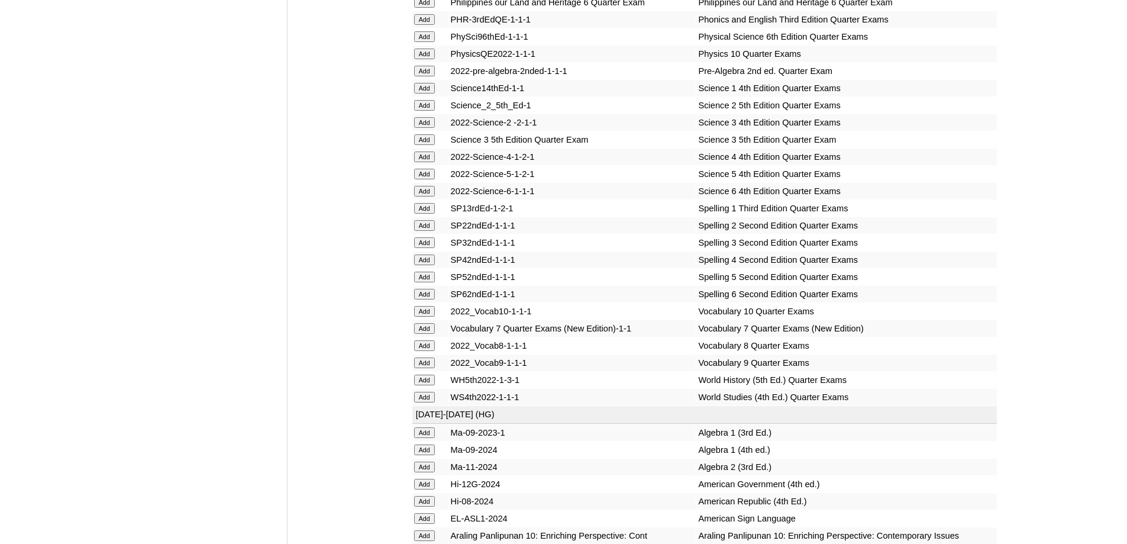
click at [428, 162] on input "Add" at bounding box center [424, 156] width 21 height 11
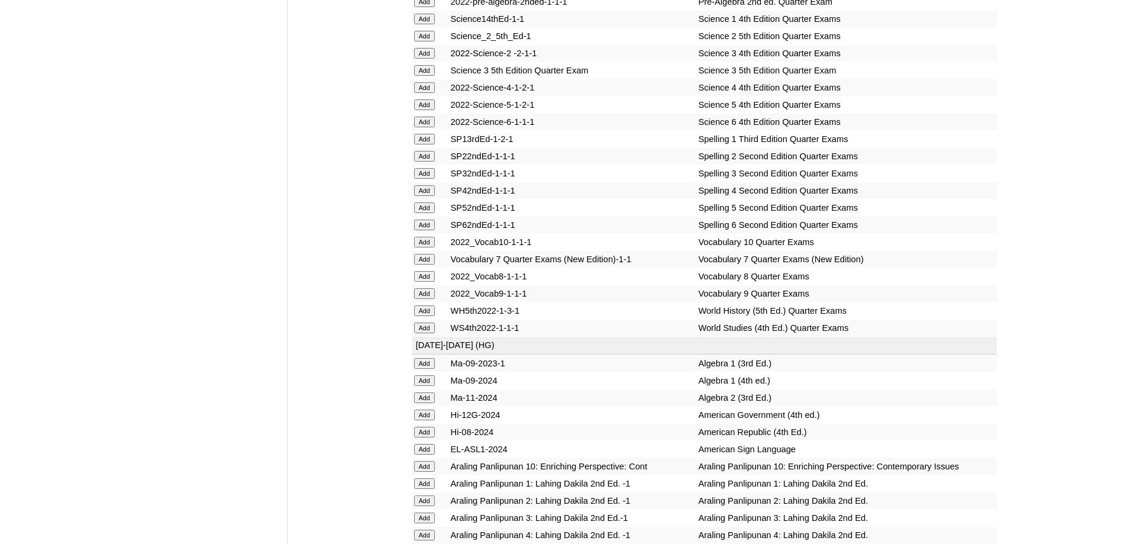
scroll to position [2543, 0]
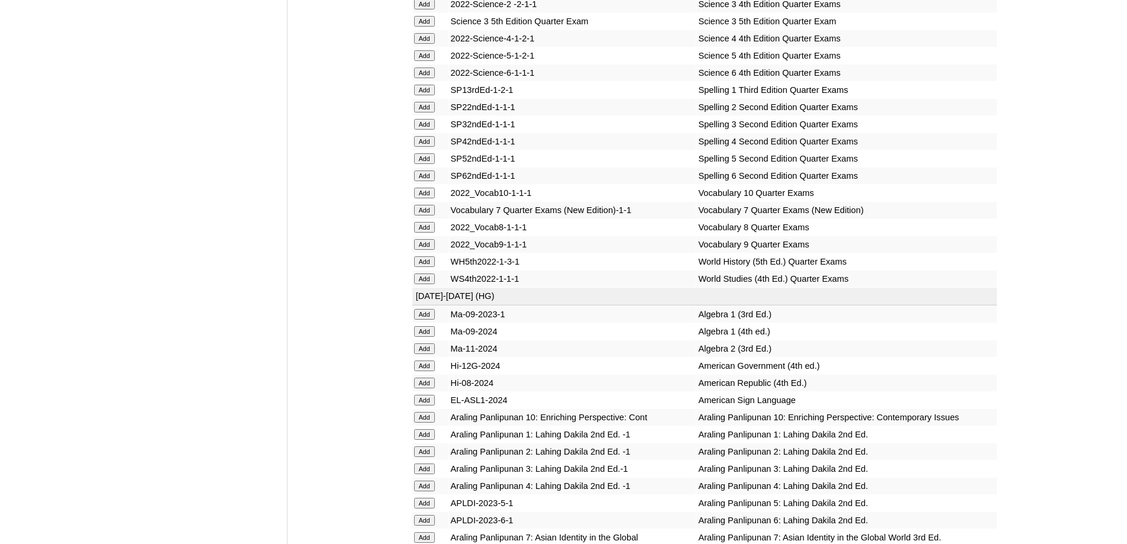
click at [428, 147] on input "Add" at bounding box center [424, 141] width 21 height 11
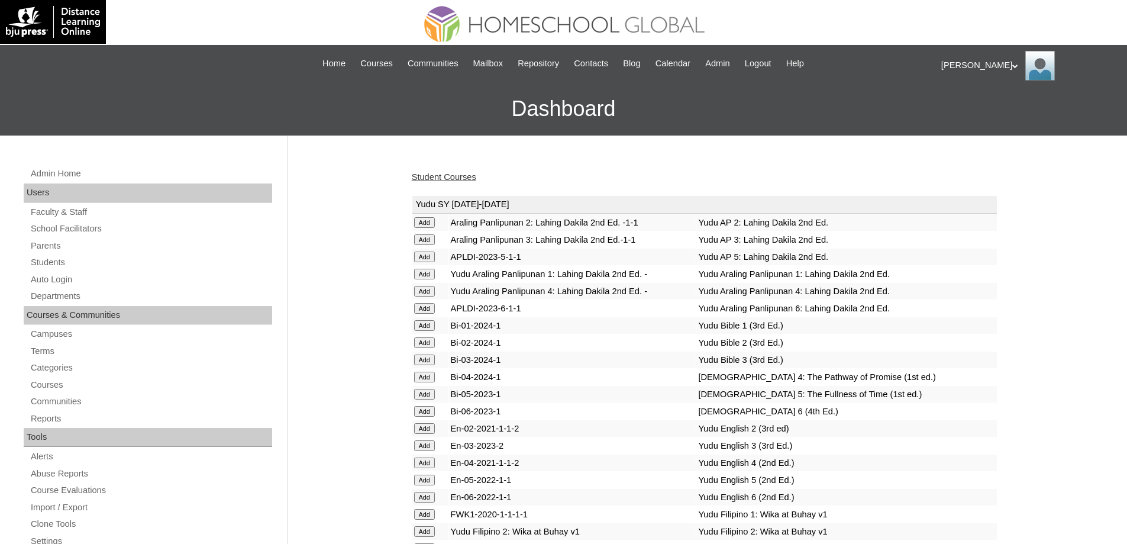
click at [467, 180] on link "Student Courses" at bounding box center [444, 176] width 64 height 9
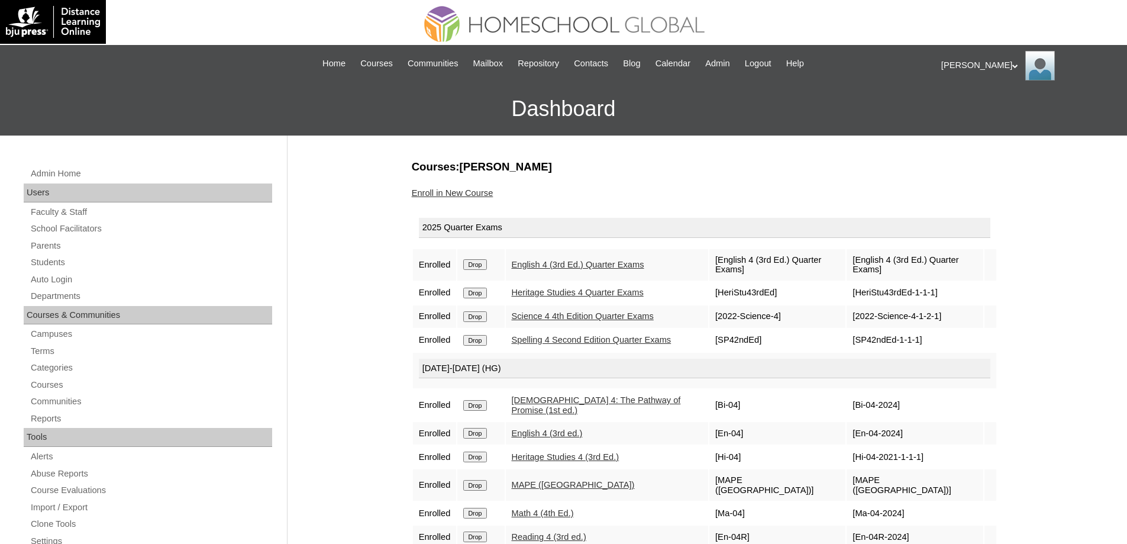
click at [463, 193] on link "Enroll in New Course" at bounding box center [453, 192] width 82 height 9
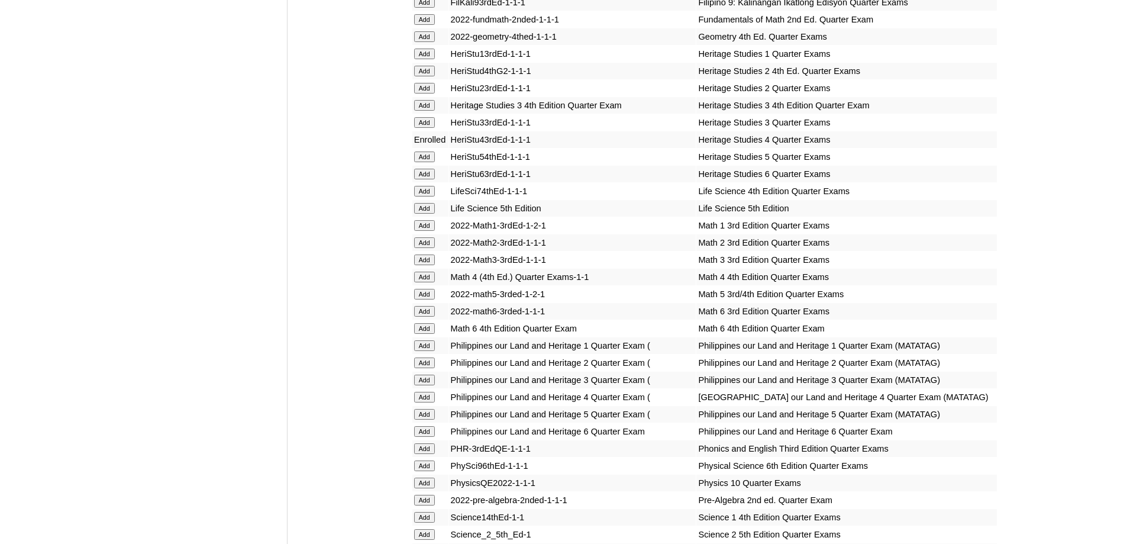
scroll to position [2011, 0]
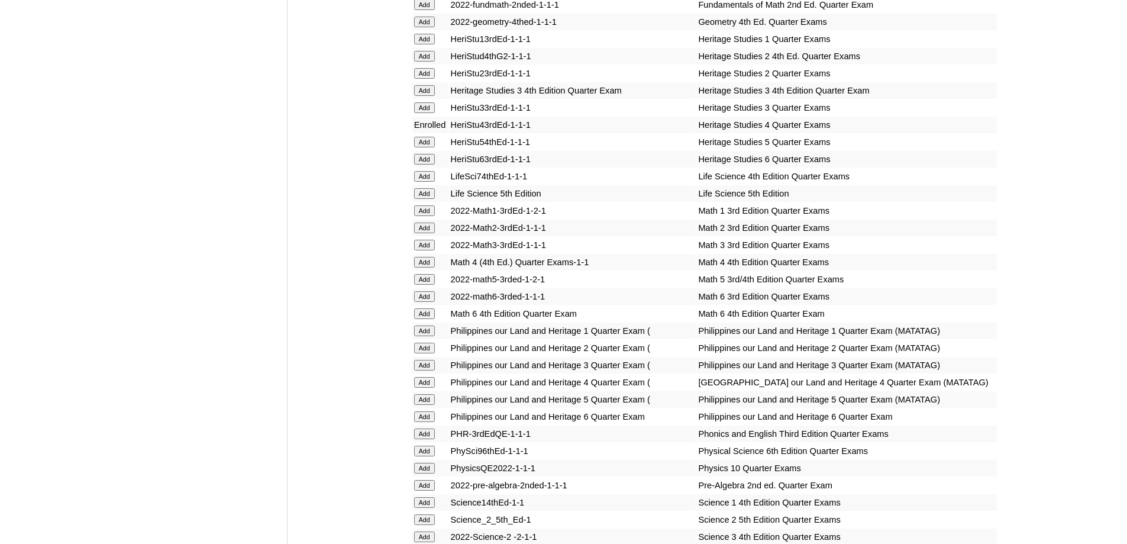
click at [443, 266] on form "Add" at bounding box center [430, 261] width 33 height 9
click at [425, 267] on input "Add" at bounding box center [424, 262] width 21 height 11
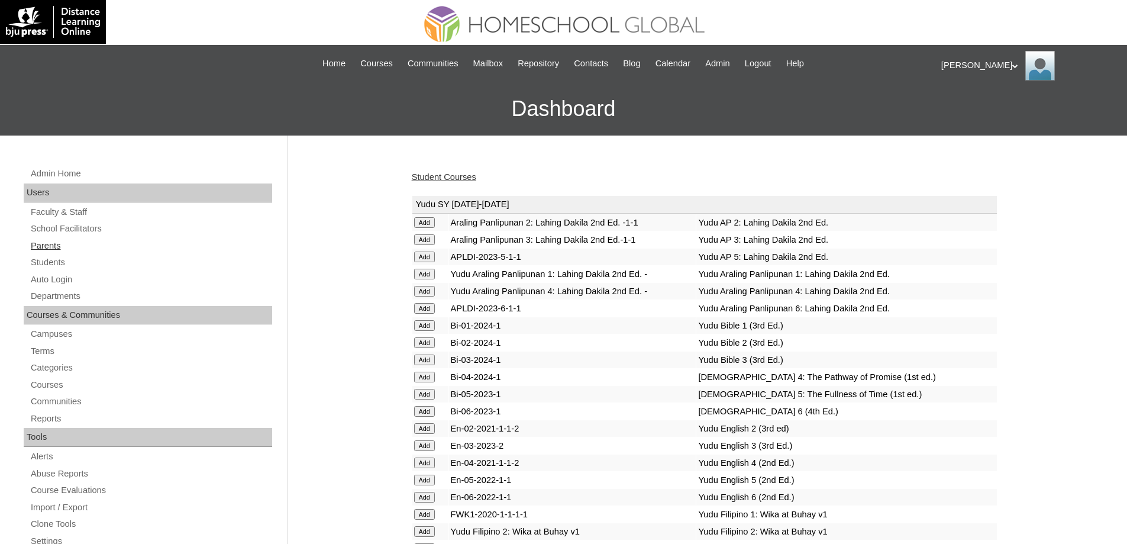
click at [42, 245] on link "Parents" at bounding box center [151, 245] width 242 height 15
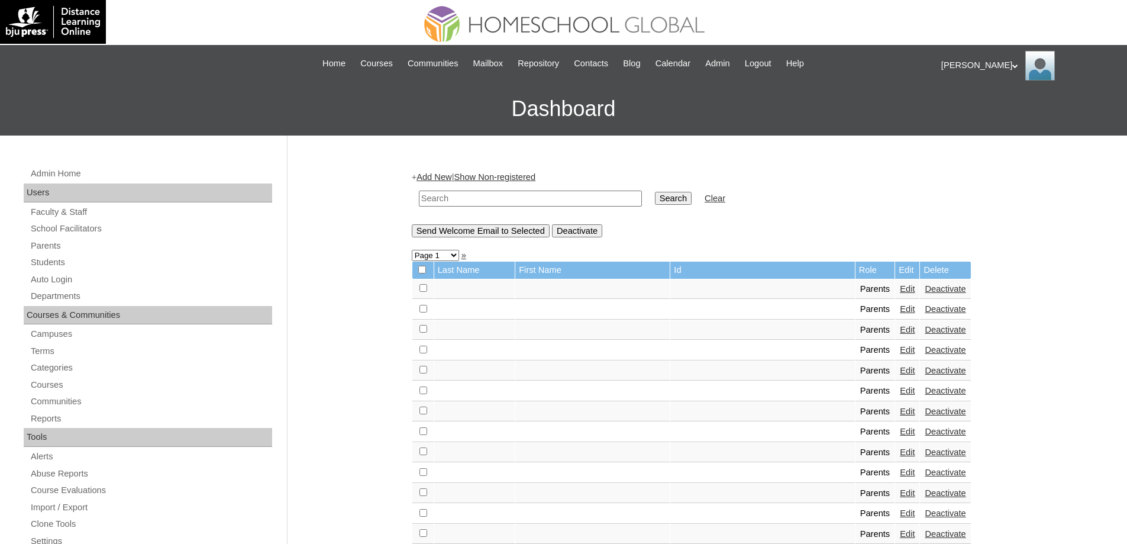
click at [512, 198] on input "text" at bounding box center [530, 198] width 223 height 16
paste input "MHP0195-TECHPH2025"
type input "MHP0195-TECHPH2025"
click at [676, 195] on input "Search" at bounding box center [673, 198] width 37 height 13
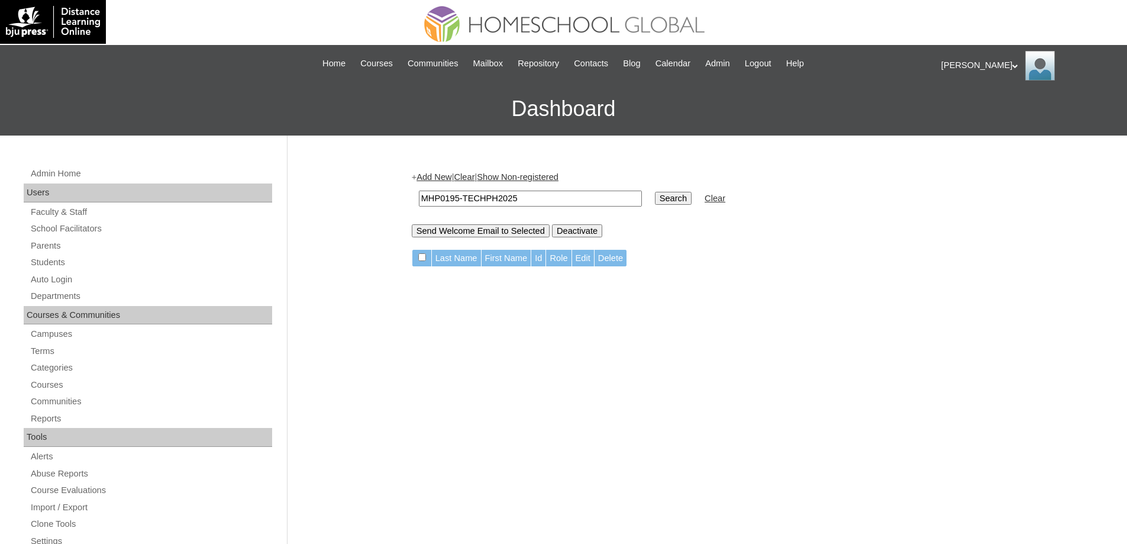
click at [448, 181] on link "Add New" at bounding box center [433, 176] width 35 height 9
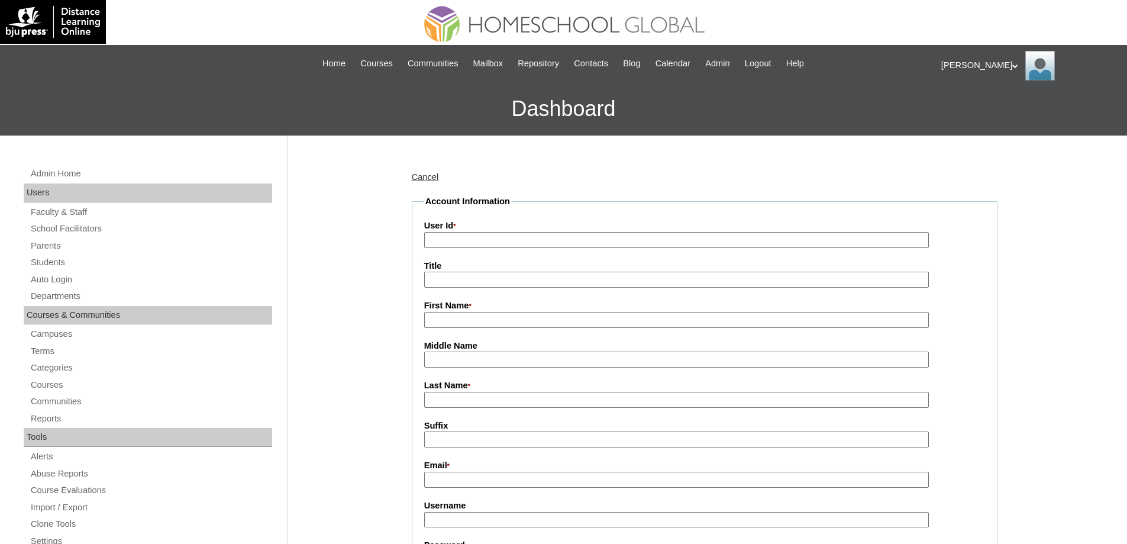
drag, startPoint x: 473, startPoint y: 241, endPoint x: 397, endPoint y: 267, distance: 79.3
click at [472, 241] on input "User Id *" at bounding box center [676, 240] width 504 height 16
paste input "MHP0195-TECHPH2025"
type input "MHP0195-TECHPH2025"
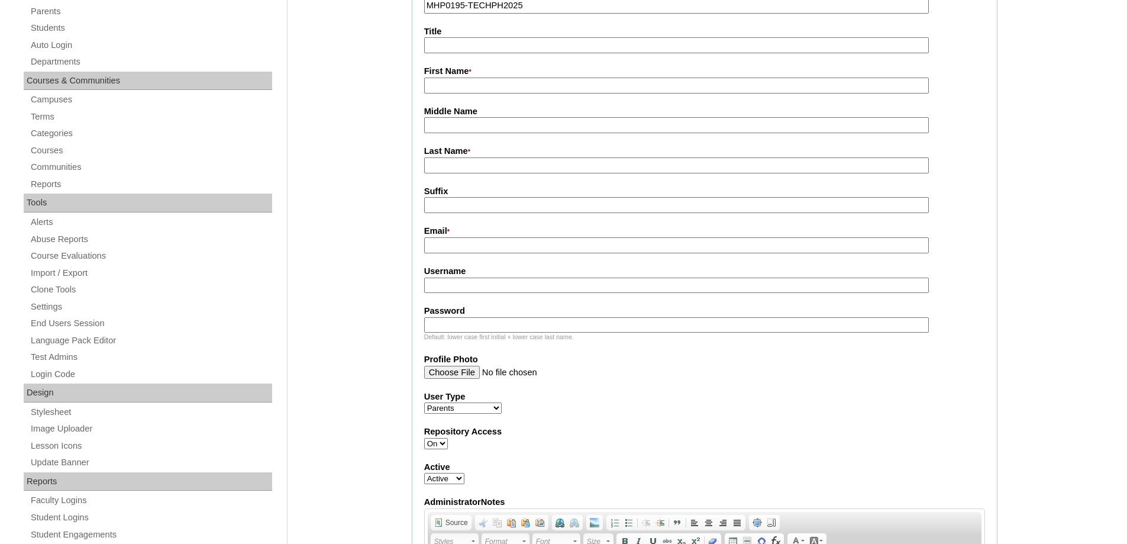
scroll to position [237, 0]
click at [445, 76] on input "First Name *" at bounding box center [676, 83] width 504 height 16
paste input "Irish"
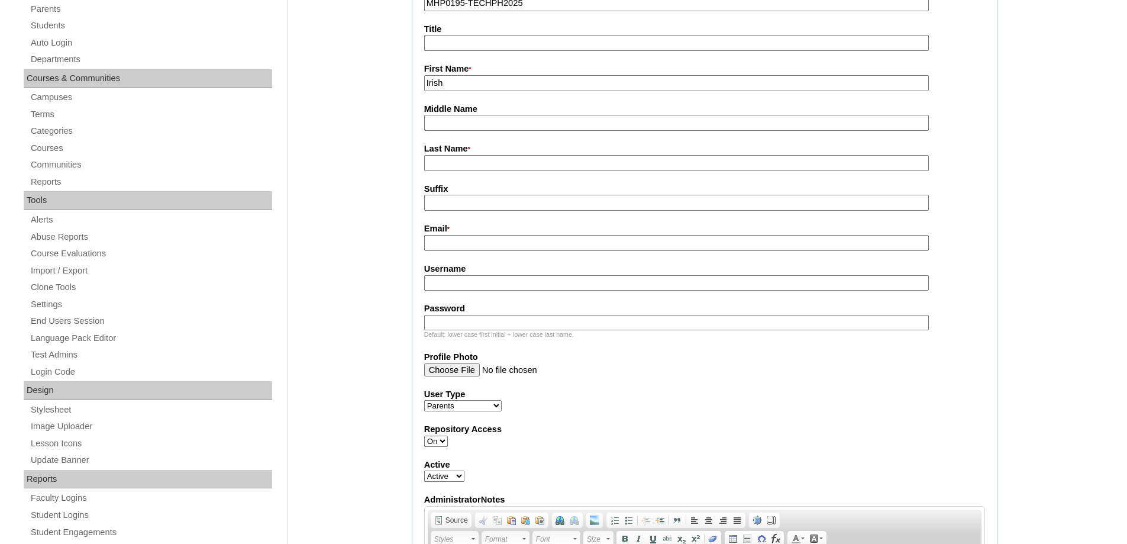
type input "Irish"
drag, startPoint x: 456, startPoint y: 163, endPoint x: 431, endPoint y: 171, distance: 26.7
click at [455, 163] on input "Last Name *" at bounding box center [676, 163] width 504 height 16
paste input "Baledra"
type input "Baledra"
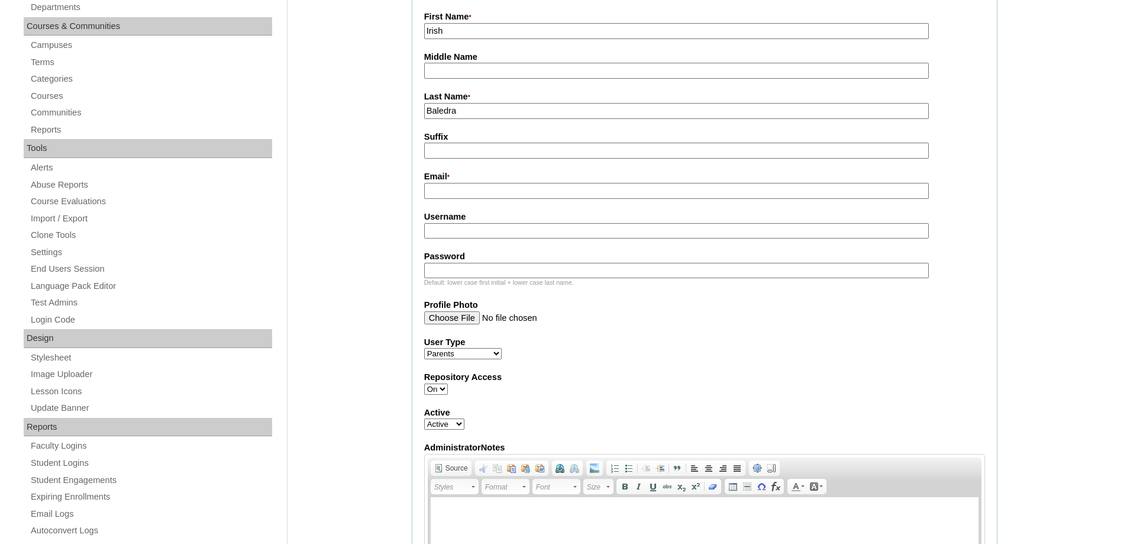
scroll to position [296, 0]
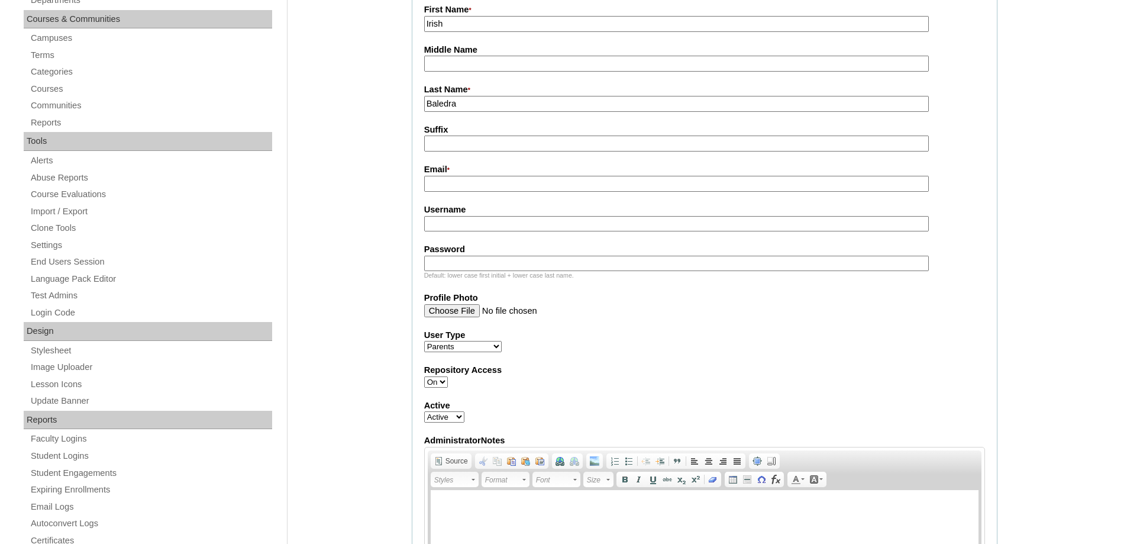
drag, startPoint x: 448, startPoint y: 197, endPoint x: 437, endPoint y: 161, distance: 37.2
click at [448, 192] on fieldset "Account Information User Id * MHP0195-TECHPH2025 Title First Name * [DEMOGRAPHI…" at bounding box center [705, 275] width 586 height 752
click at [443, 182] on input "Email *" at bounding box center [676, 184] width 504 height 16
paste input "[EMAIL_ADDRESS][DOMAIN_NAME]"
type input "[EMAIL_ADDRESS][DOMAIN_NAME]"
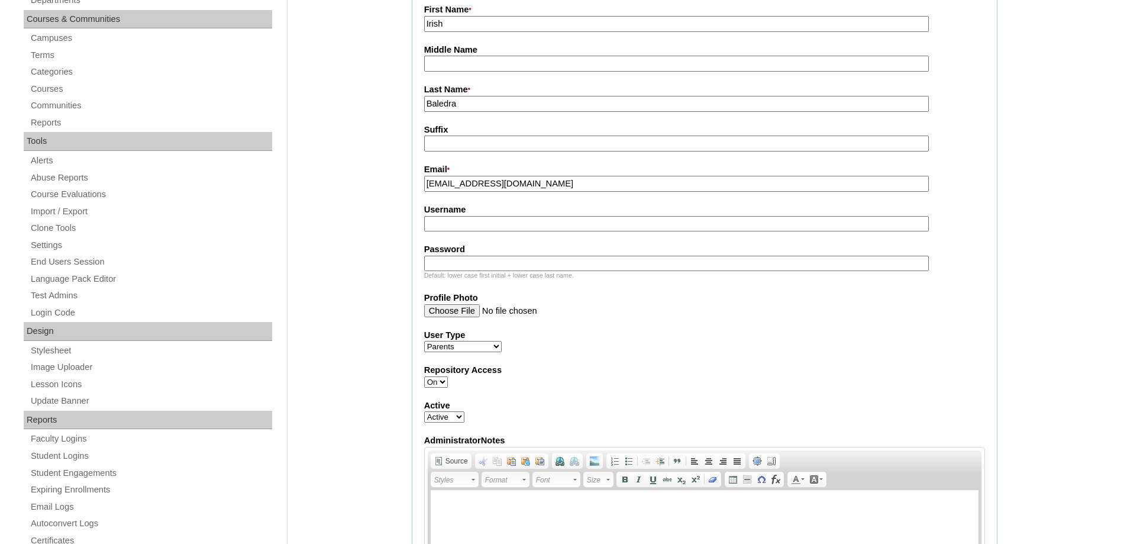
drag, startPoint x: 387, startPoint y: 205, endPoint x: 434, endPoint y: 229, distance: 51.8
click at [435, 229] on input "Username" at bounding box center [676, 224] width 504 height 16
click at [461, 232] on input "Username" at bounding box center [676, 224] width 504 height 16
paste input "esmallaI2025"
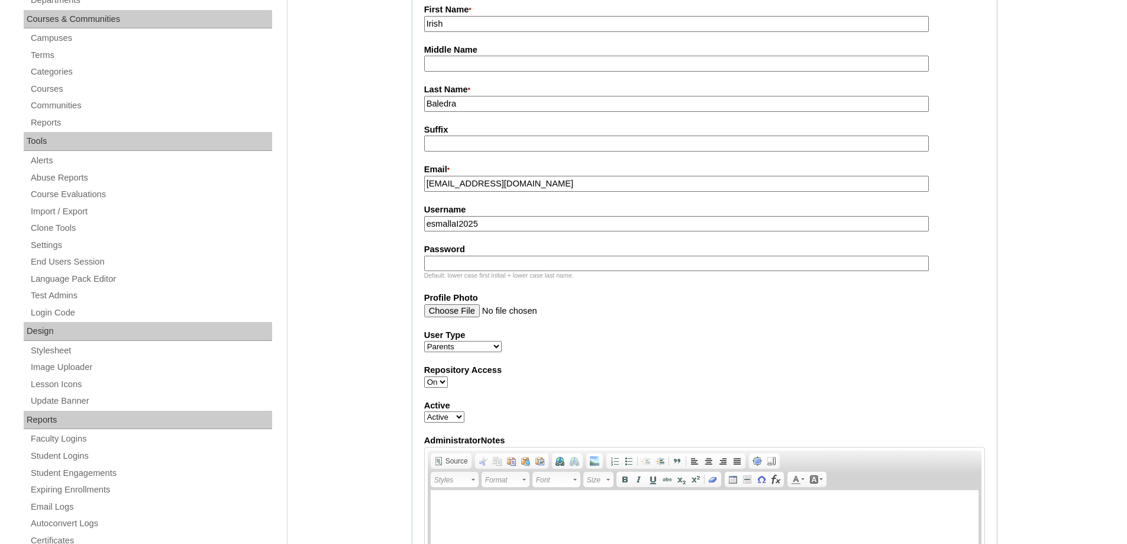
type input "esmallaI2025"
click at [484, 270] on input "Password" at bounding box center [676, 263] width 504 height 16
paste input "techemo129"
type input "techemo129"
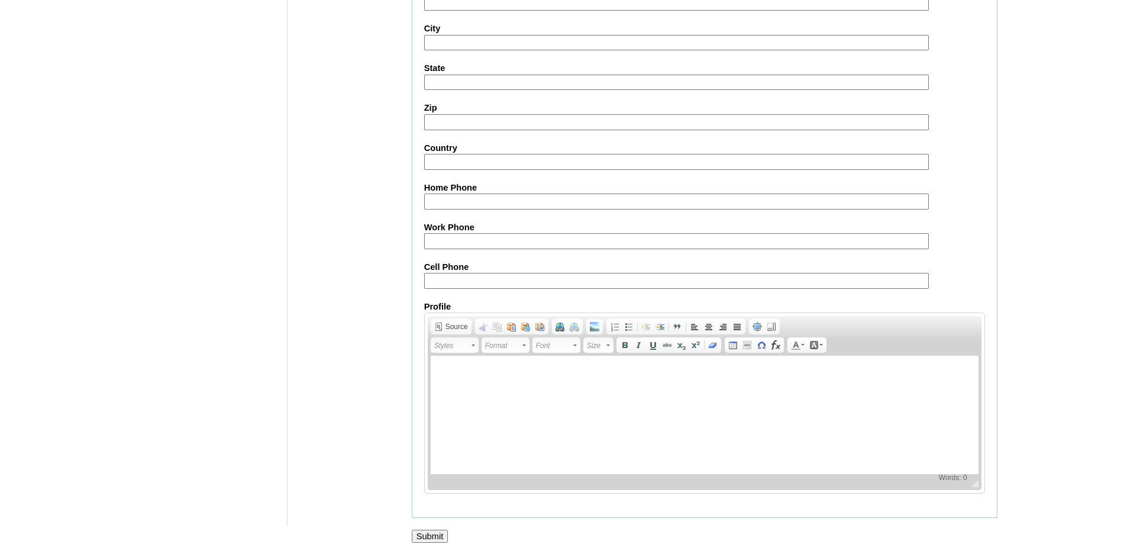
scroll to position [1055, 0]
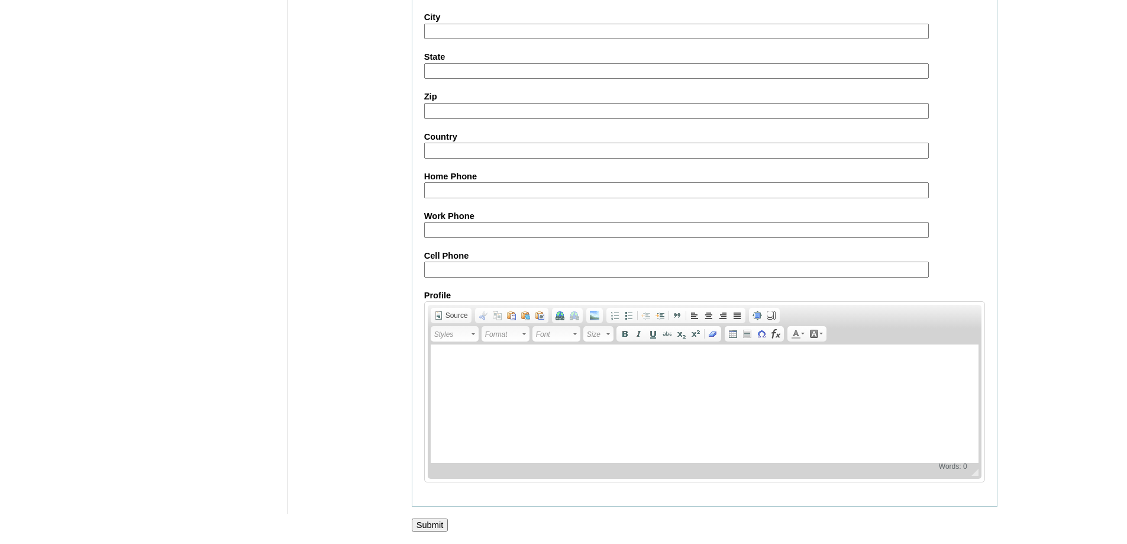
click at [477, 271] on input "Cell Phone" at bounding box center [676, 269] width 504 height 16
paste input "63-9175642025"
type input "63-9175642025"
click at [414, 519] on input "Submit" at bounding box center [430, 524] width 37 height 13
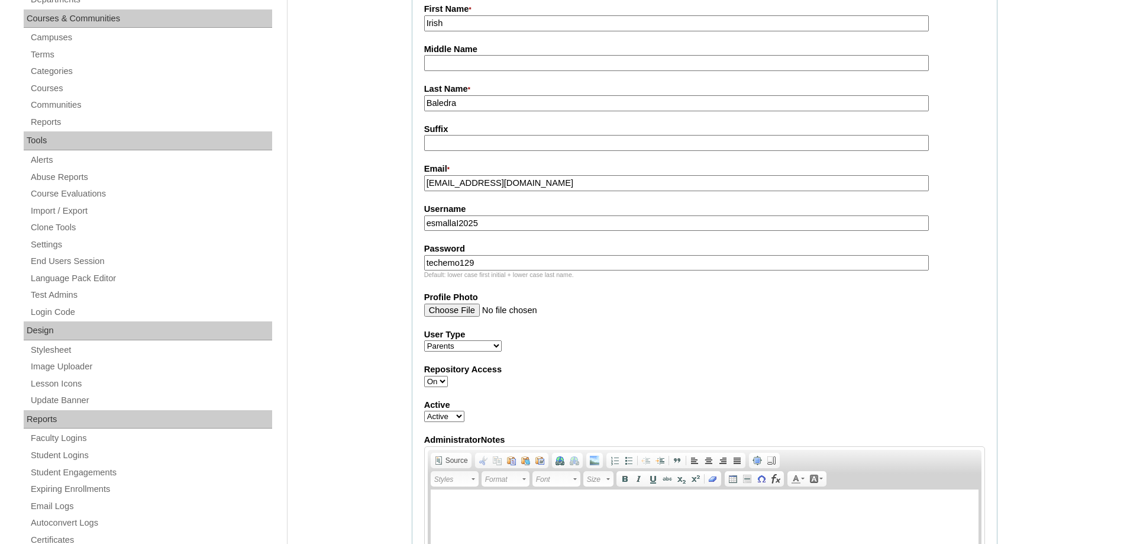
scroll to position [286, 0]
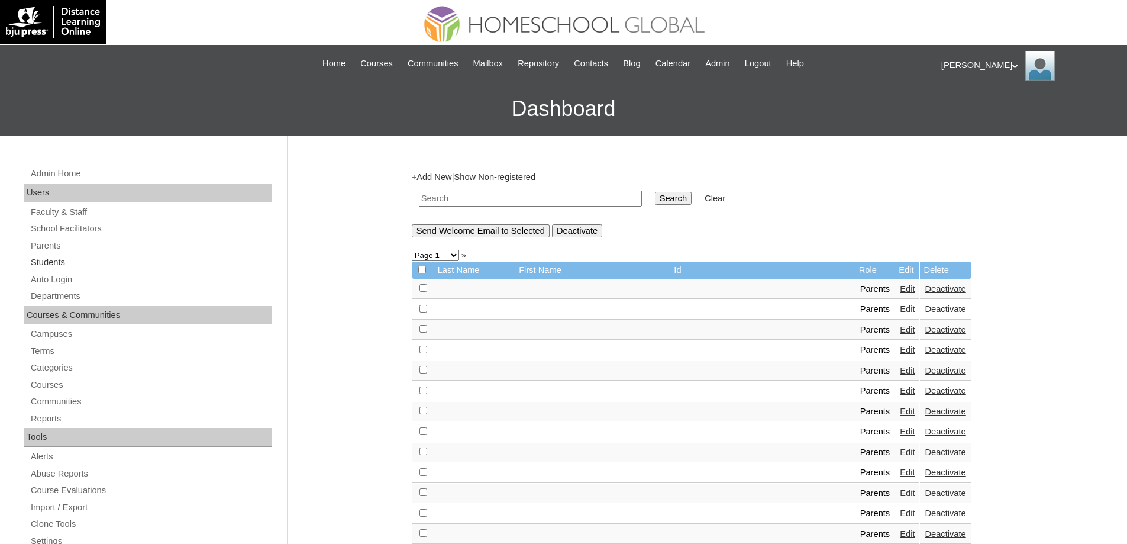
click at [75, 263] on link "Students" at bounding box center [151, 262] width 242 height 15
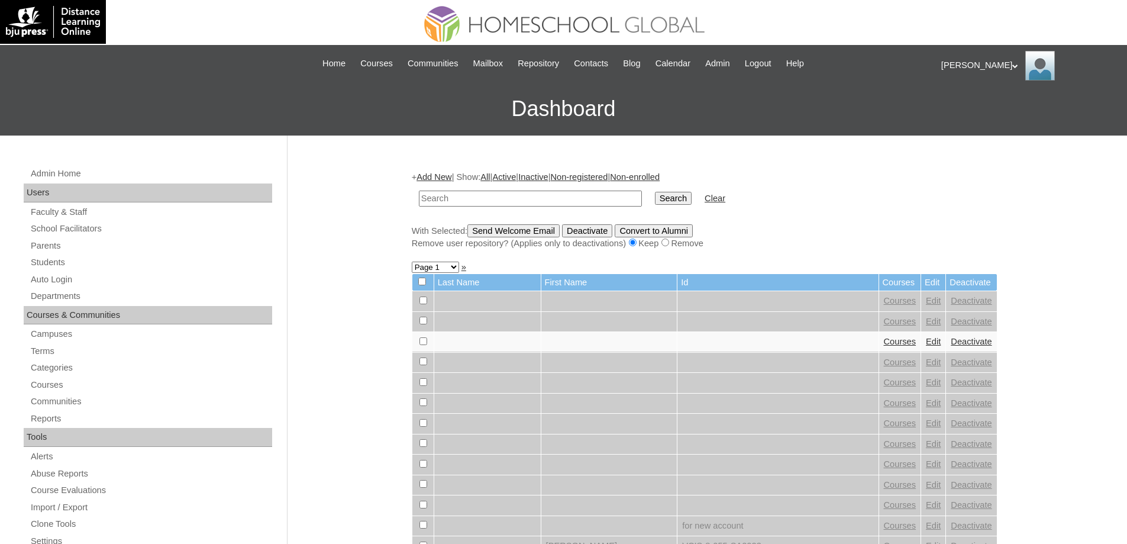
paste input "MHS00247-TECHPH2025"
type input "MHS00247-TECHPH2025"
click at [679, 200] on input "Search" at bounding box center [673, 198] width 37 height 13
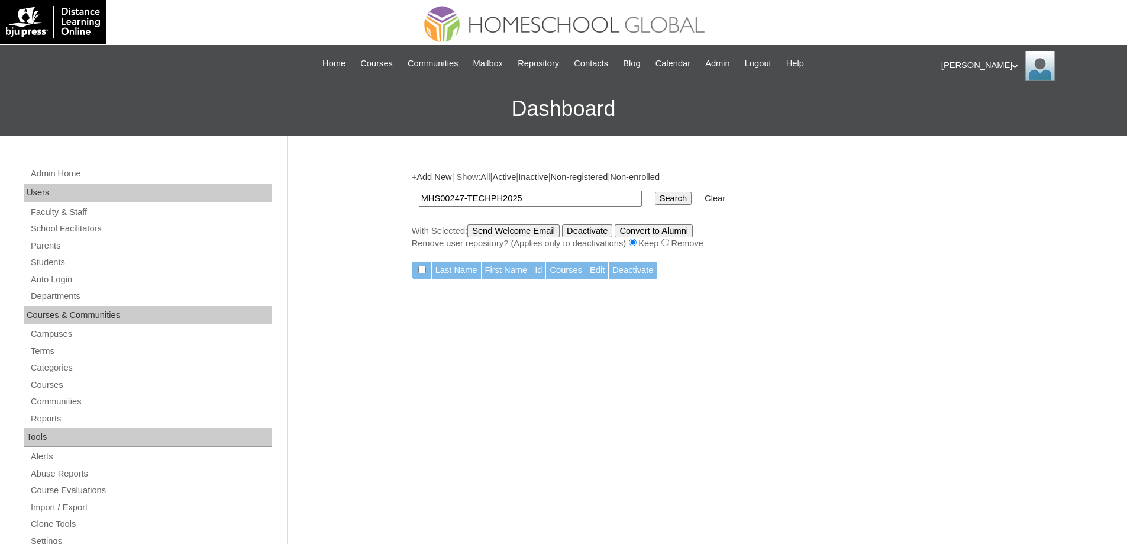
click at [443, 178] on link "Add New" at bounding box center [433, 176] width 35 height 9
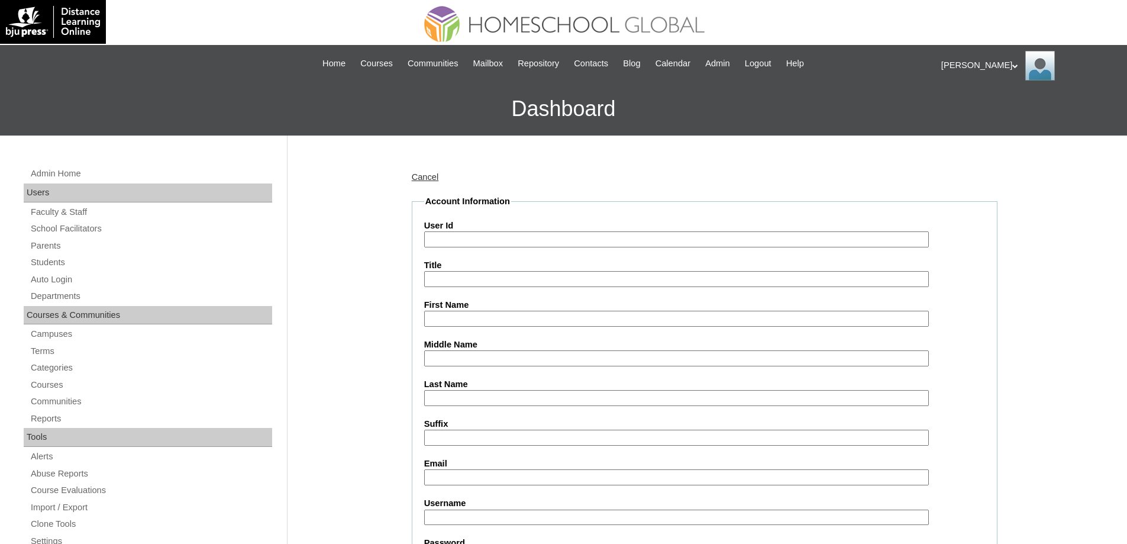
click at [472, 239] on input "User Id" at bounding box center [676, 239] width 504 height 16
paste input "MHS00247-TECHPH2025"
type input "MHS00247-TECHPH2025"
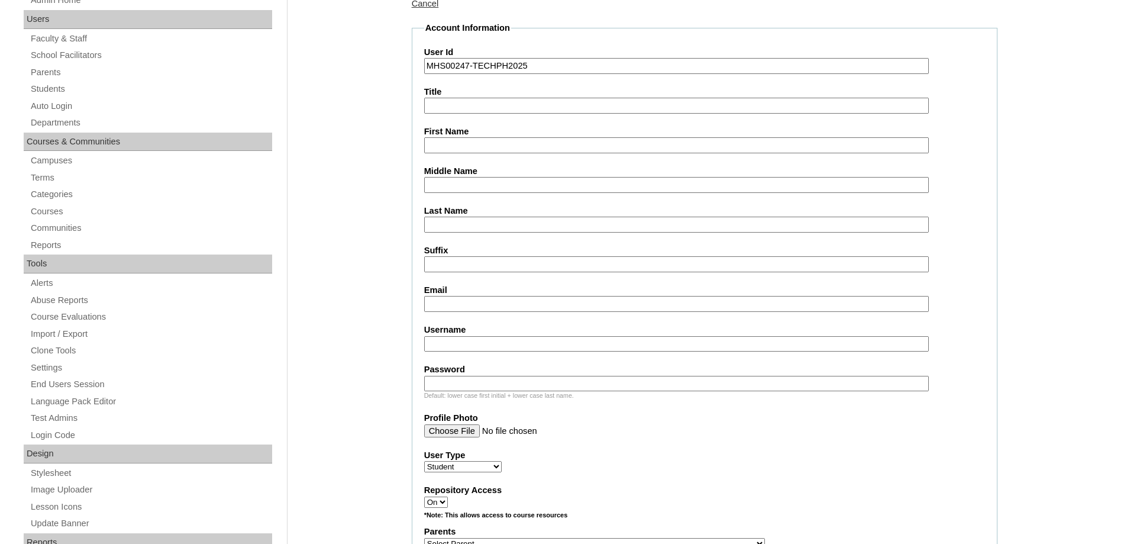
scroll to position [177, 0]
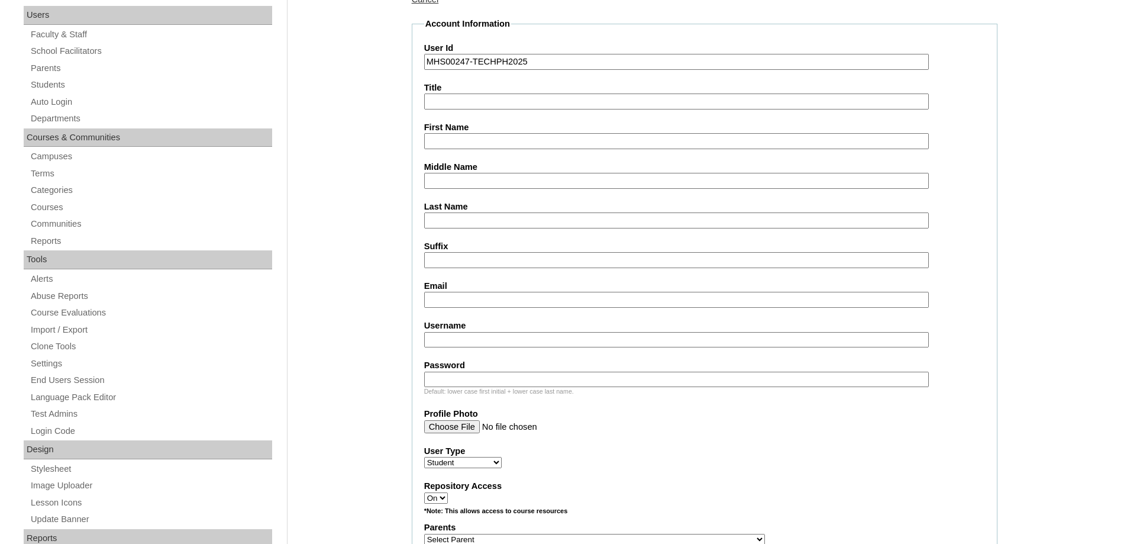
click at [454, 131] on label "First Name" at bounding box center [704, 127] width 561 height 12
click at [454, 133] on input "First Name" at bounding box center [676, 141] width 504 height 16
paste input "[PERSON_NAME]"
type input "[PERSON_NAME]"
click at [474, 177] on input "Middle Name" at bounding box center [676, 181] width 504 height 16
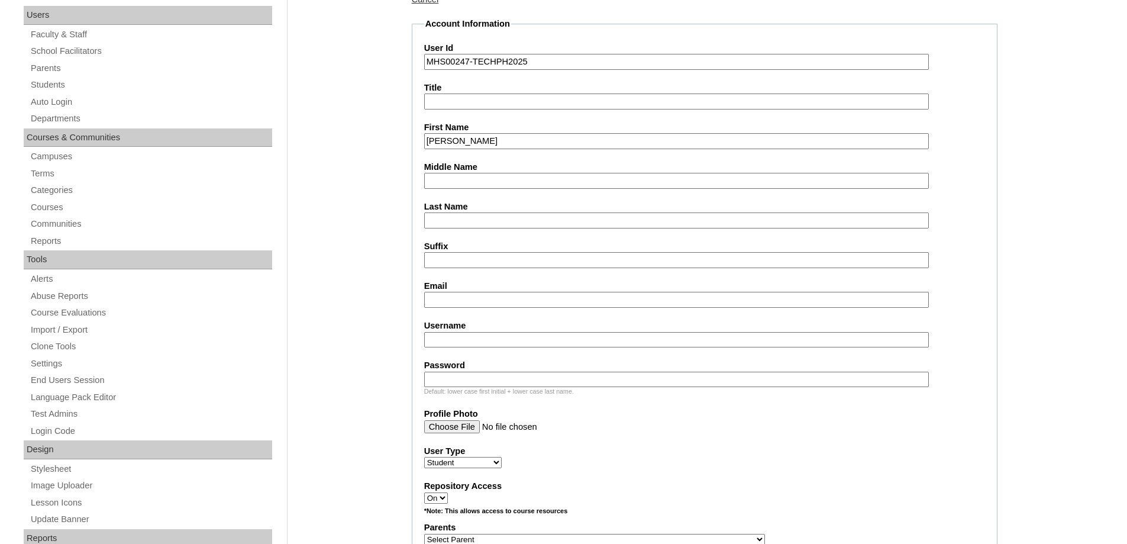
paste input "[PERSON_NAME]"
type input "[PERSON_NAME]"
click at [460, 219] on input "Last Name" at bounding box center [676, 220] width 504 height 16
paste input "Esmalla"
type input "Esmalla"
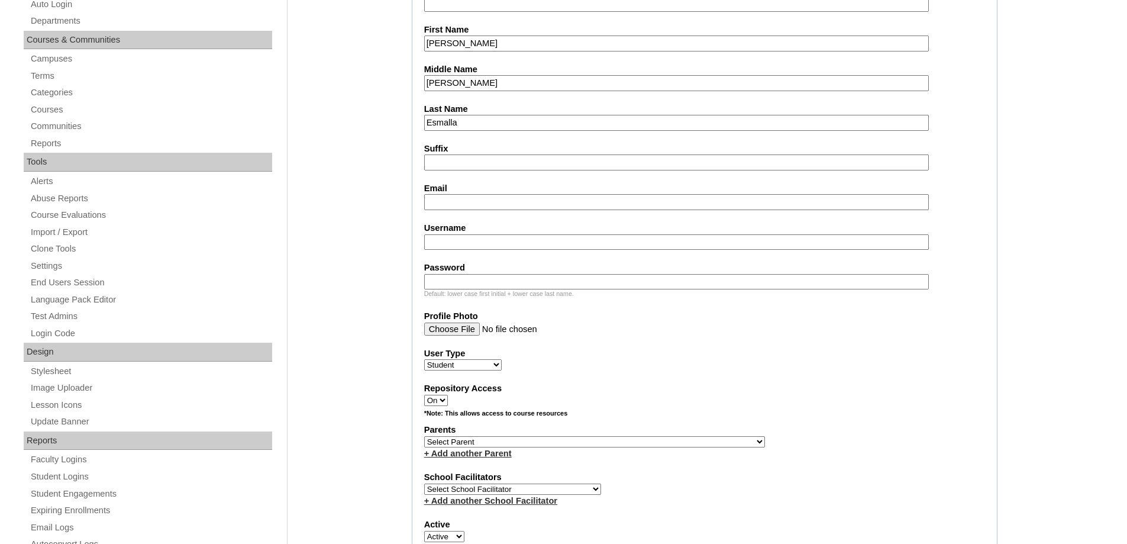
scroll to position [296, 0]
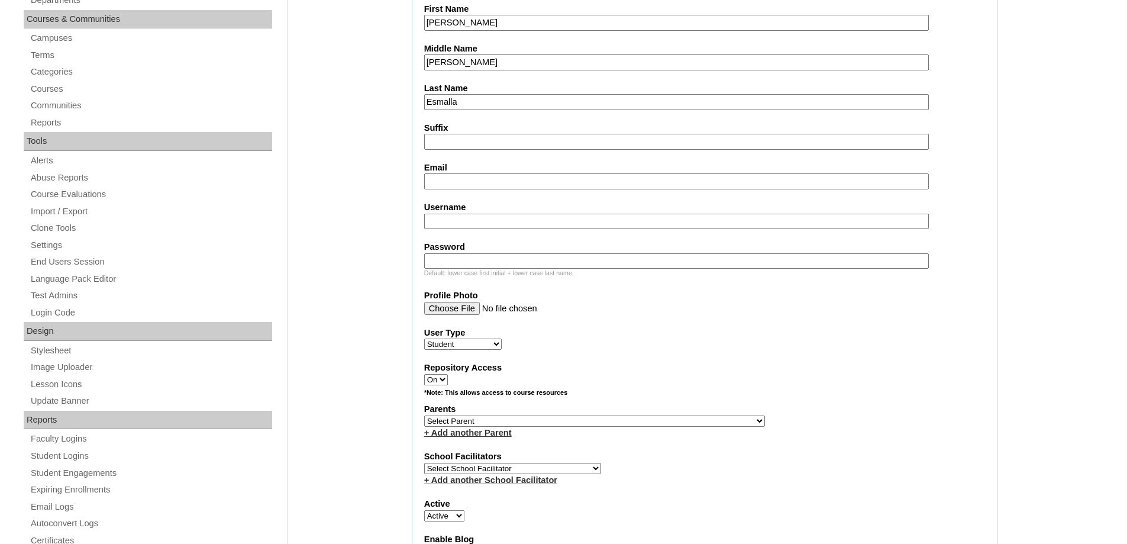
drag, startPoint x: 446, startPoint y: 179, endPoint x: 426, endPoint y: 24, distance: 155.7
click at [446, 179] on input "Email" at bounding box center [676, 181] width 504 height 16
click at [482, 184] on input "Email" at bounding box center [676, 181] width 504 height 16
paste input "[EMAIL_ADDRESS][DOMAIN_NAME]"
type input "irishpearlesmalla@gmail.com"
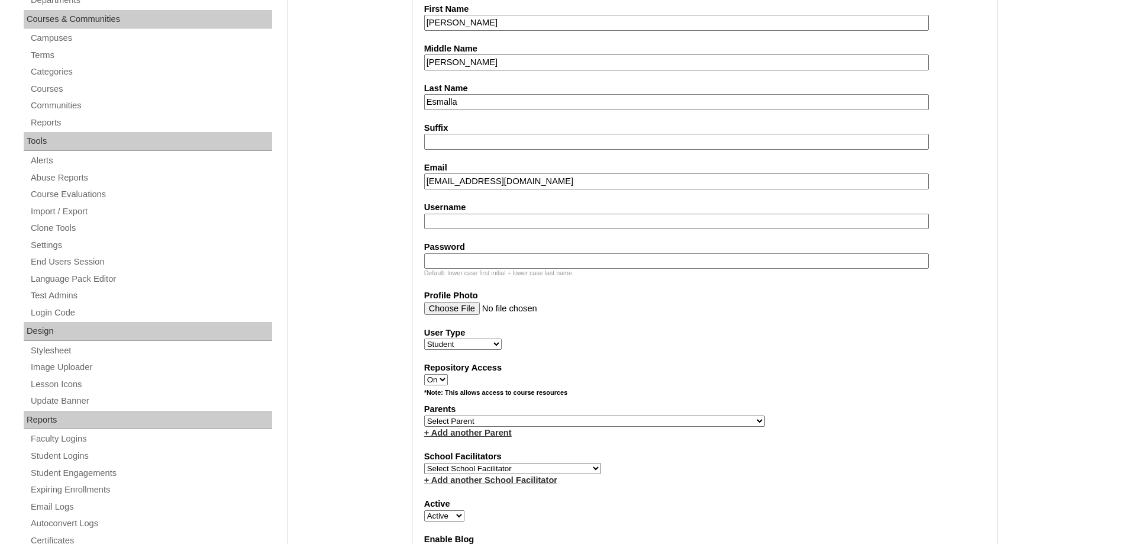
click at [501, 226] on input "Username" at bounding box center [676, 222] width 504 height 16
paste input "crisconneresmalla"
type input "crisconneresmalla"
click at [484, 263] on input "Password" at bounding box center [676, 261] width 504 height 16
paste input "250006240"
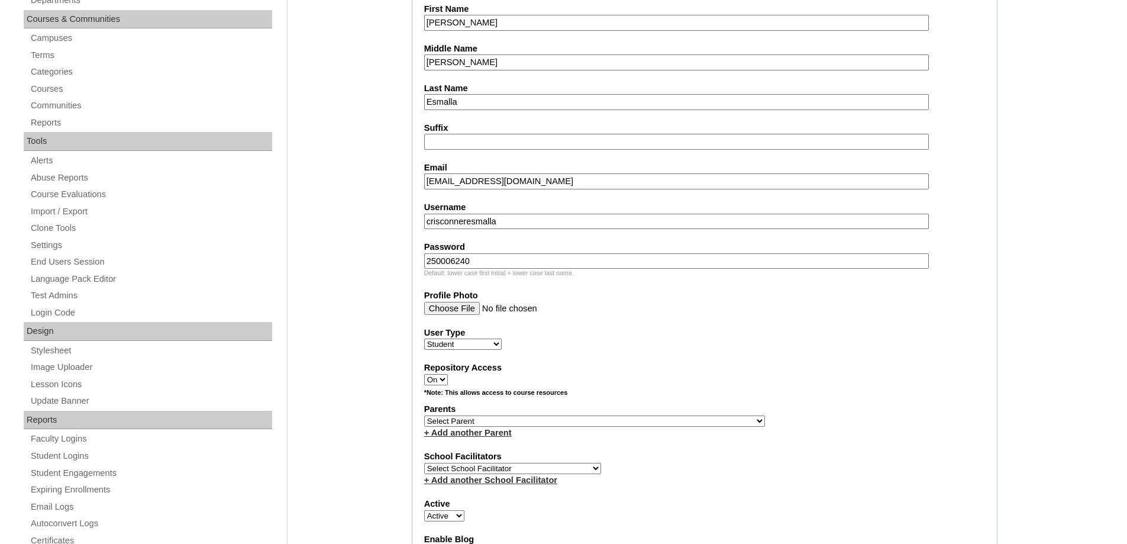
type input "250006240"
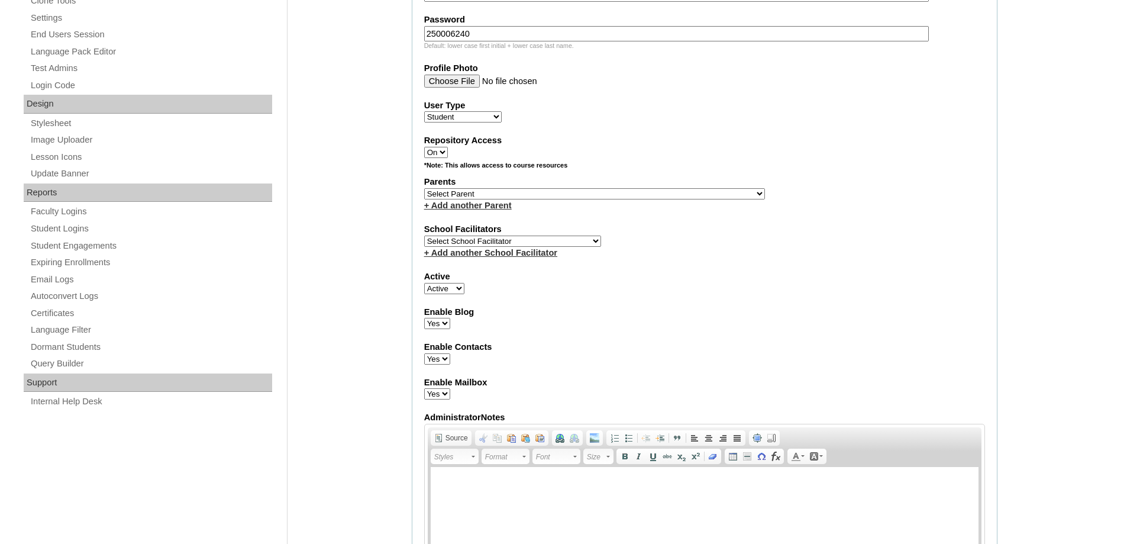
scroll to position [532, 0]
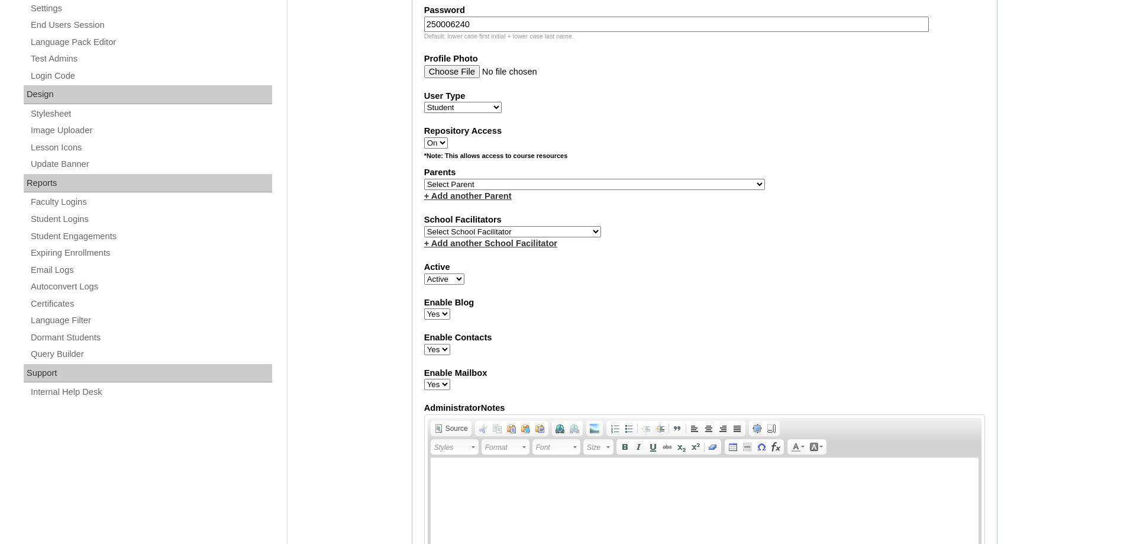
click at [461, 183] on select "Select Parent , , , , , , , , , , , , , , , , , , , , , , , , , , , , , , , , ,…" at bounding box center [594, 184] width 341 height 11
select select "43914"
click at [424, 179] on select "Select Parent , , , , , , , , , , , , , , , , , , , , , , , , , , , , , , , , ,…" at bounding box center [594, 184] width 341 height 11
click at [700, 345] on div "Enable Contacts Yes No" at bounding box center [704, 343] width 561 height 24
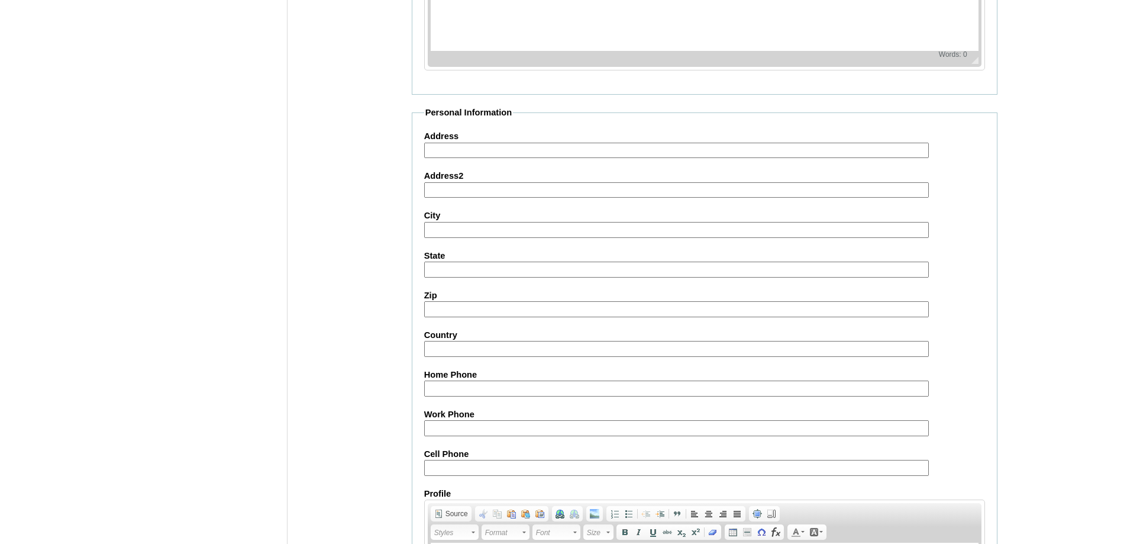
scroll to position [1256, 0]
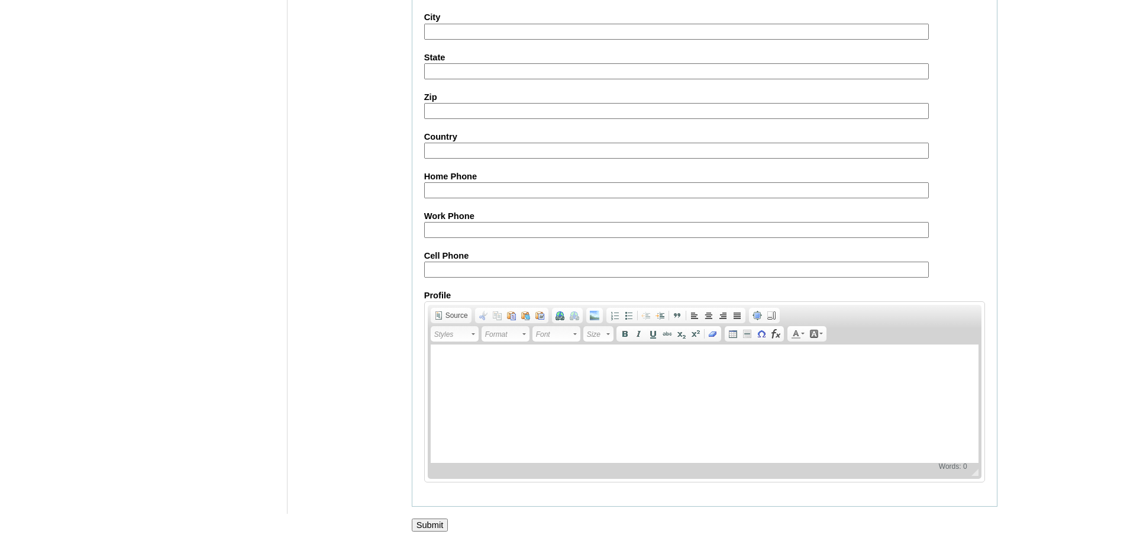
click at [439, 525] on input "Submit" at bounding box center [430, 524] width 37 height 13
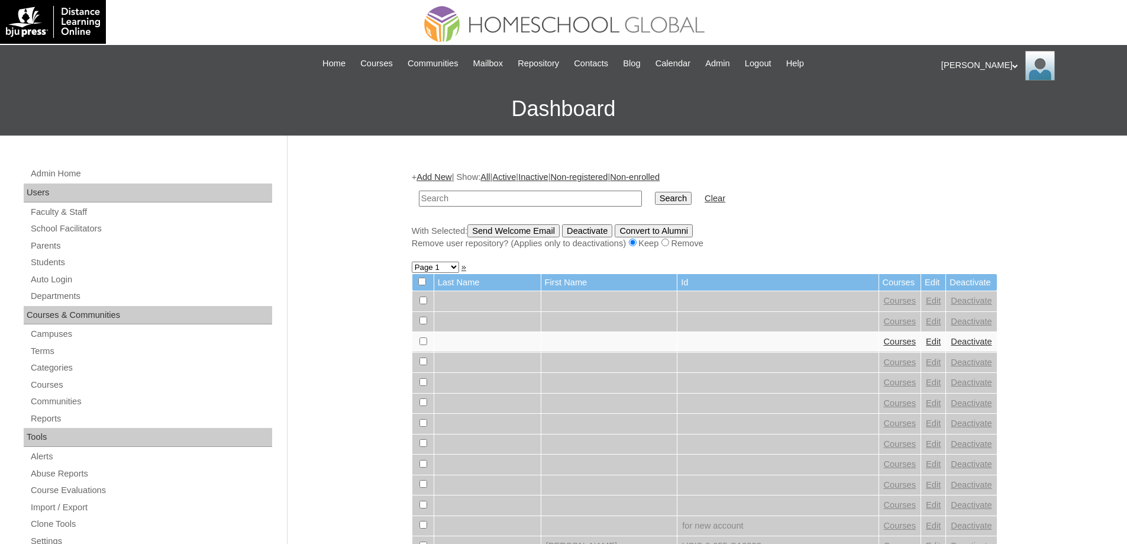
drag, startPoint x: 388, startPoint y: 239, endPoint x: 390, endPoint y: 232, distance: 6.7
click at [125, 257] on link "Students" at bounding box center [151, 262] width 242 height 15
type input "MHS00247-TECHPH2025"
click at [678, 214] on div "+ Add New | Show: All | Active | Inactive | Non-registered | Non-enrolled MHS00…" at bounding box center [705, 210] width 586 height 78
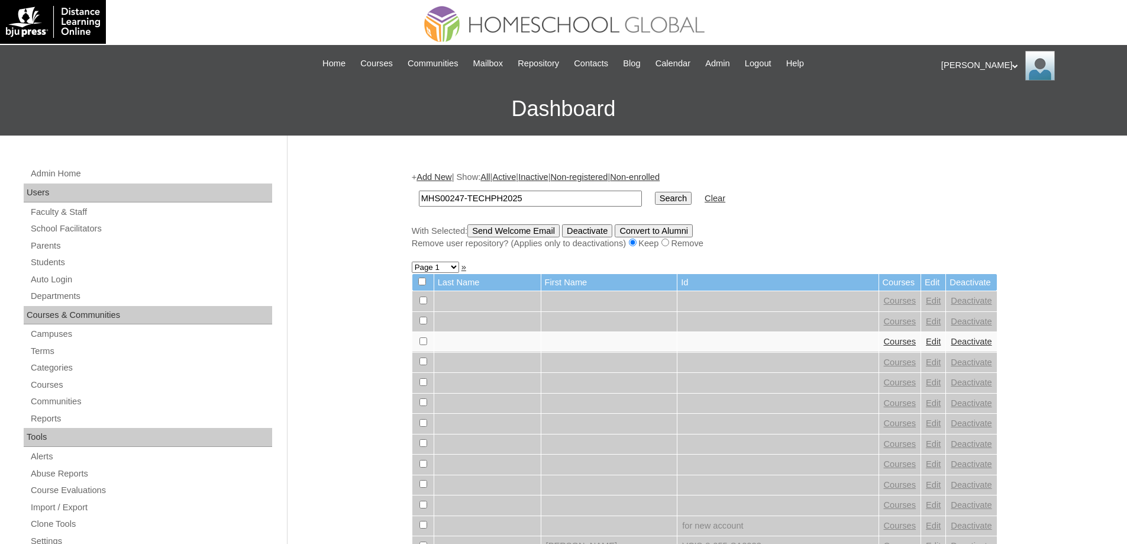
click at [680, 203] on input "Search" at bounding box center [673, 198] width 37 height 13
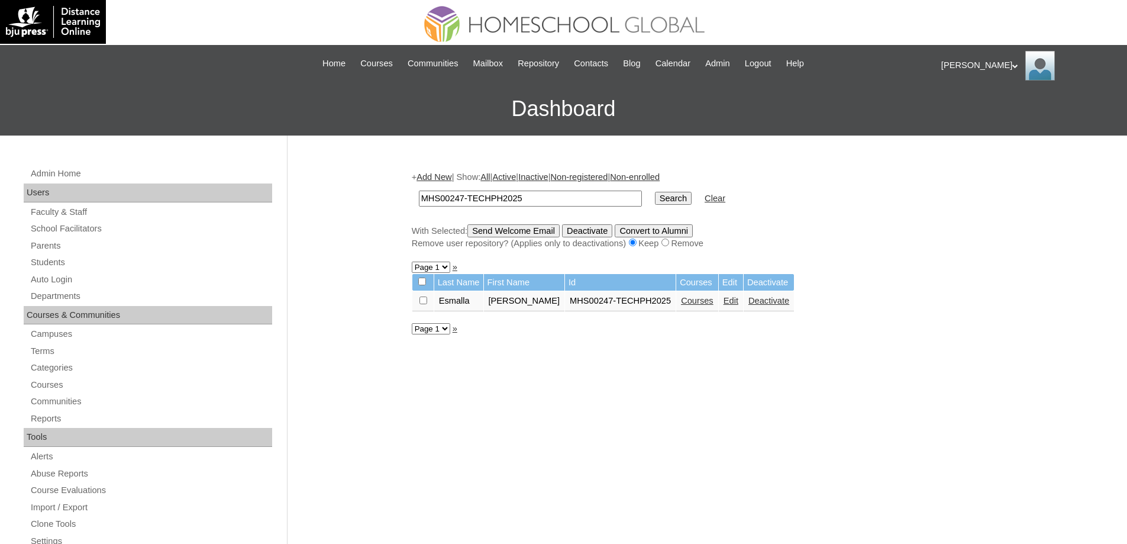
click at [687, 298] on link "Courses" at bounding box center [697, 300] width 33 height 9
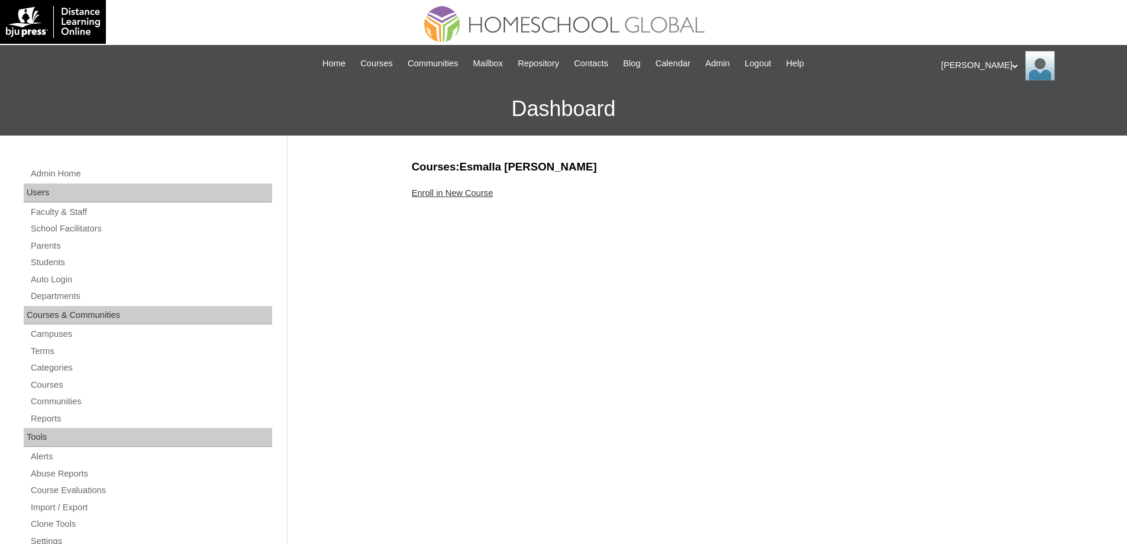
click at [442, 196] on link "Enroll in New Course" at bounding box center [453, 192] width 82 height 9
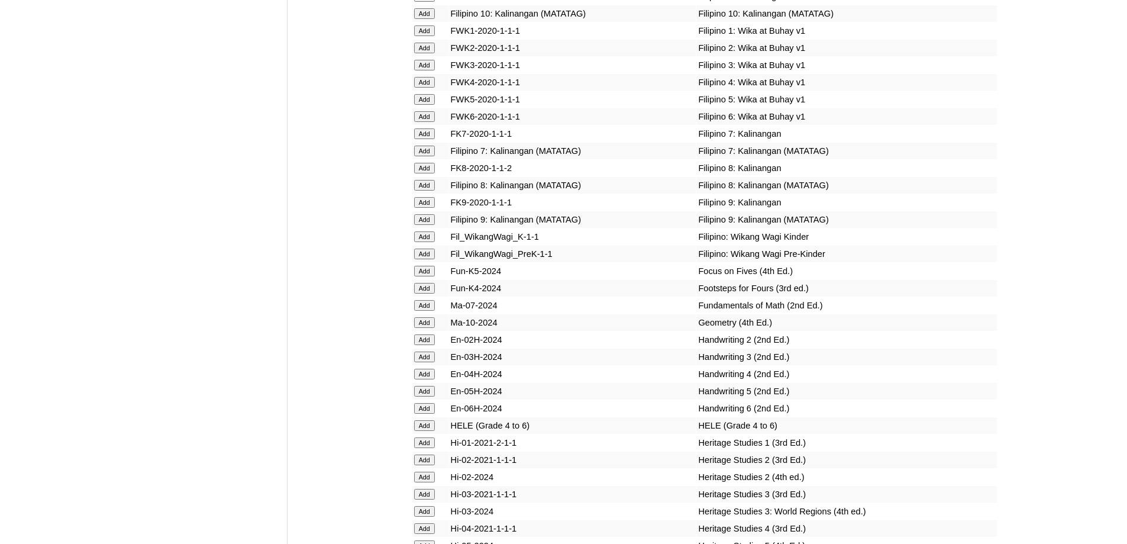
scroll to position [3903, 0]
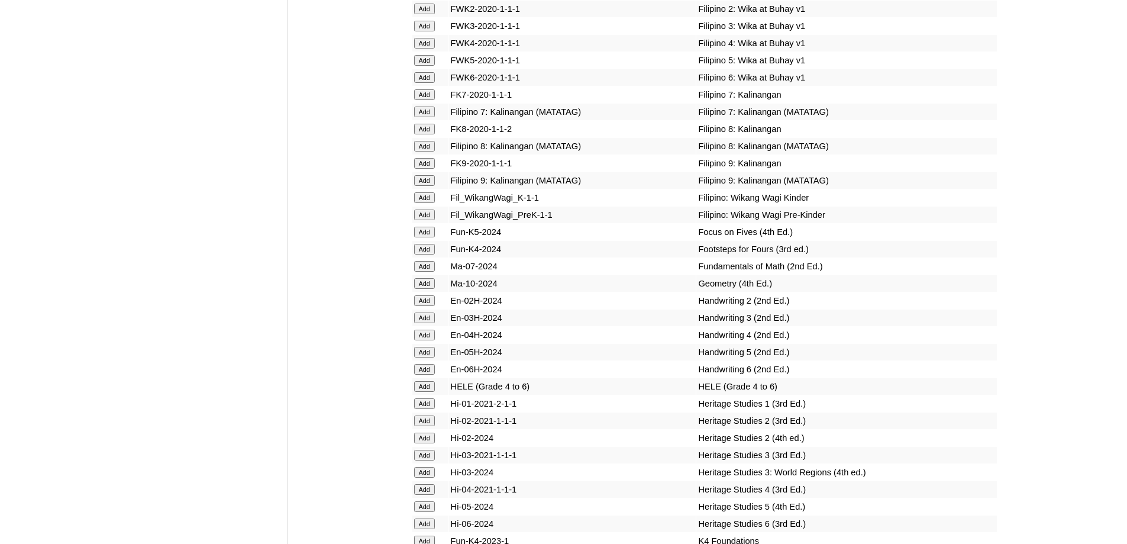
click at [425, 203] on input "Add" at bounding box center [424, 197] width 21 height 11
click at [429, 237] on input "Add" at bounding box center [424, 232] width 21 height 11
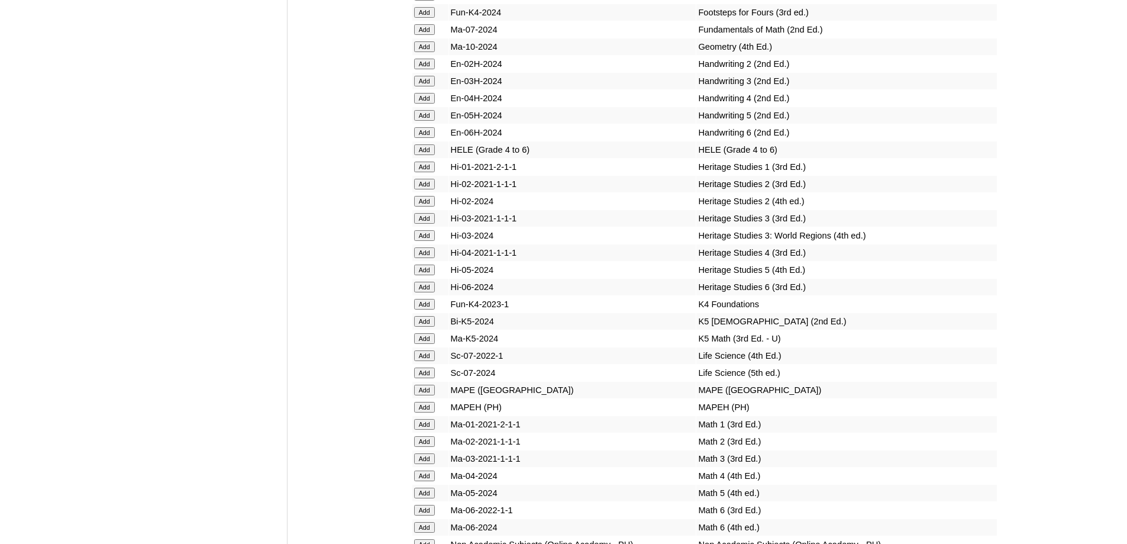
scroll to position [4194, 0]
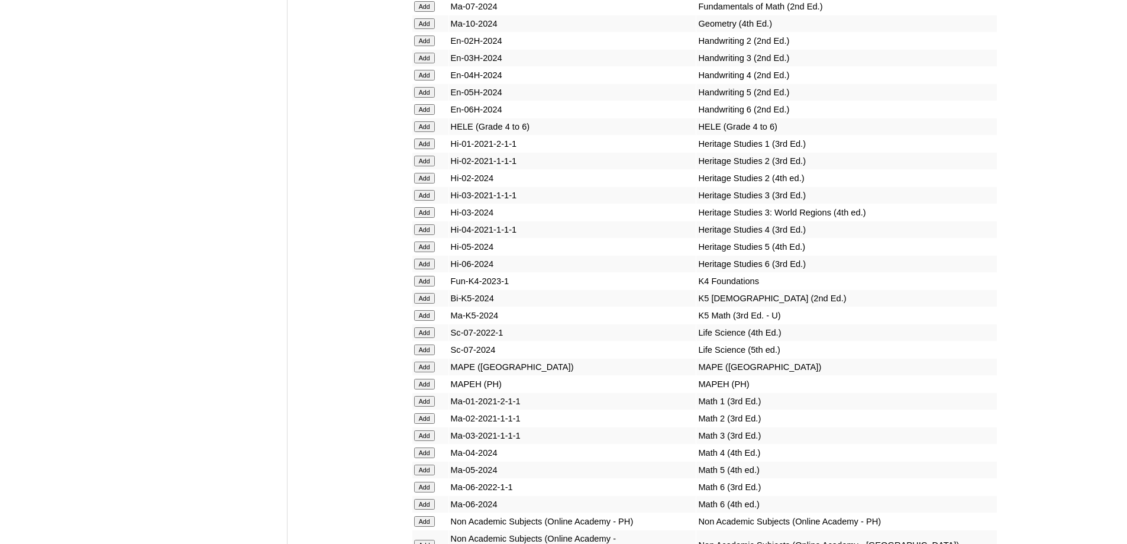
scroll to position [4249, 0]
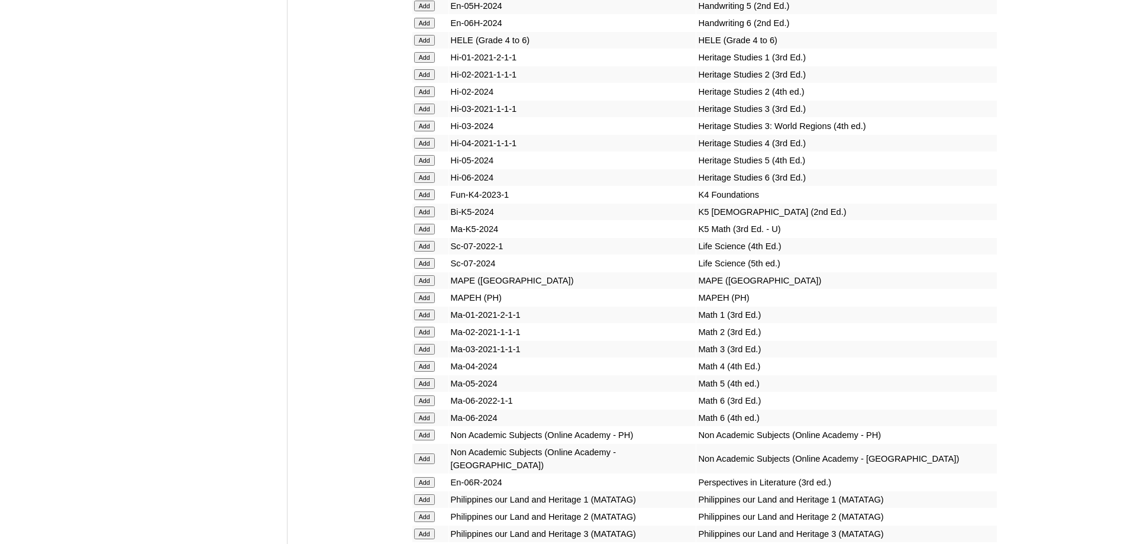
click at [425, 217] on input "Add" at bounding box center [424, 211] width 21 height 11
click at [423, 234] on input "Add" at bounding box center [424, 229] width 21 height 11
drag, startPoint x: 229, startPoint y: 323, endPoint x: 245, endPoint y: 328, distance: 17.2
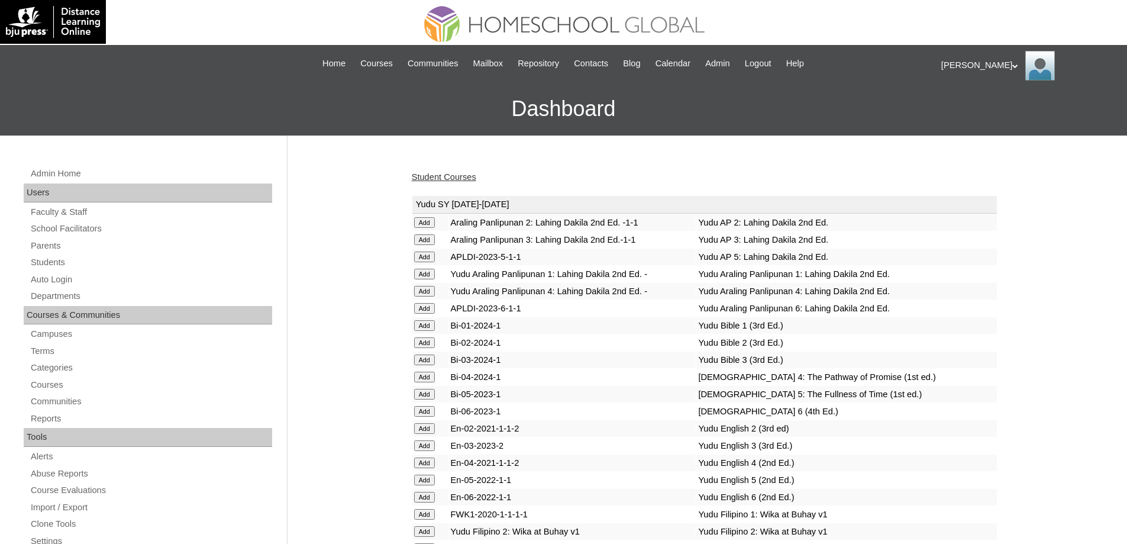
click at [461, 179] on link "Student Courses" at bounding box center [444, 176] width 64 height 9
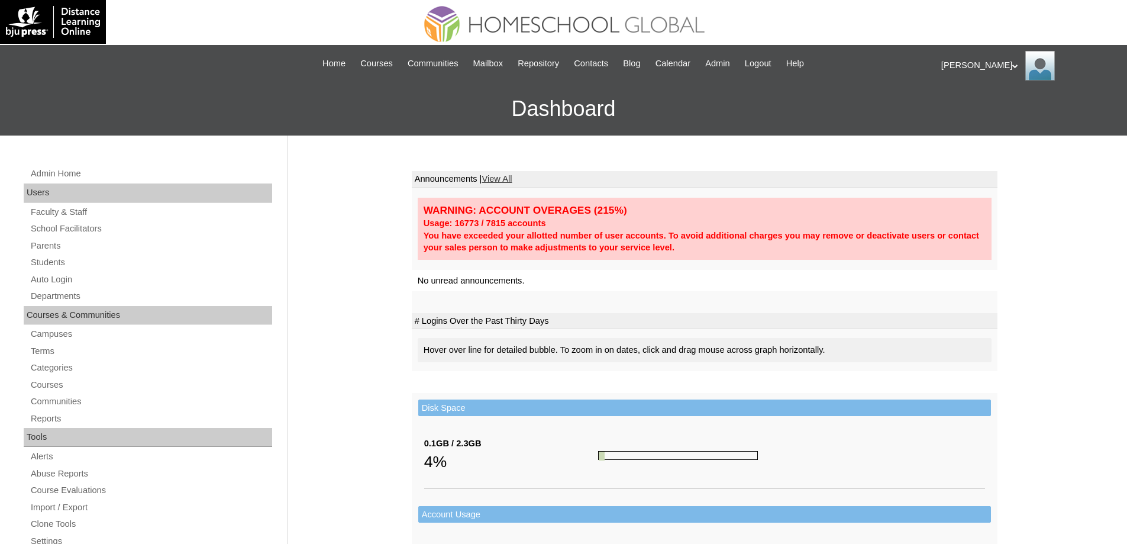
drag, startPoint x: 897, startPoint y: 161, endPoint x: 865, endPoint y: 168, distance: 32.6
click at [80, 274] on link "Auto Login" at bounding box center [151, 279] width 242 height 15
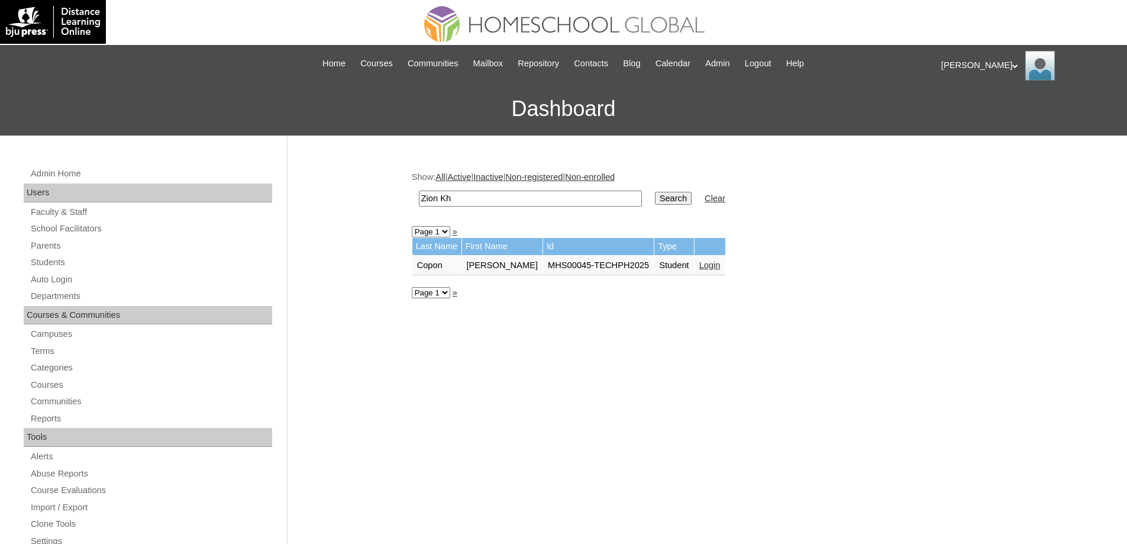
click at [708, 269] on link "Login" at bounding box center [709, 264] width 21 height 9
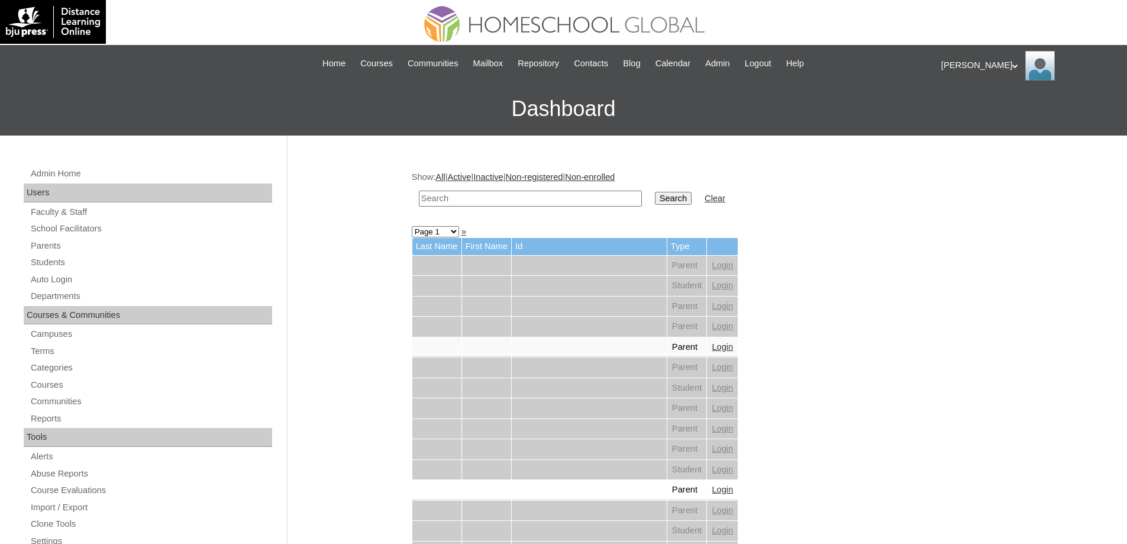
click at [562, 193] on input "text" at bounding box center [530, 198] width 223 height 16
type input "[PERSON_NAME]"
click at [668, 196] on input "Search" at bounding box center [673, 198] width 37 height 13
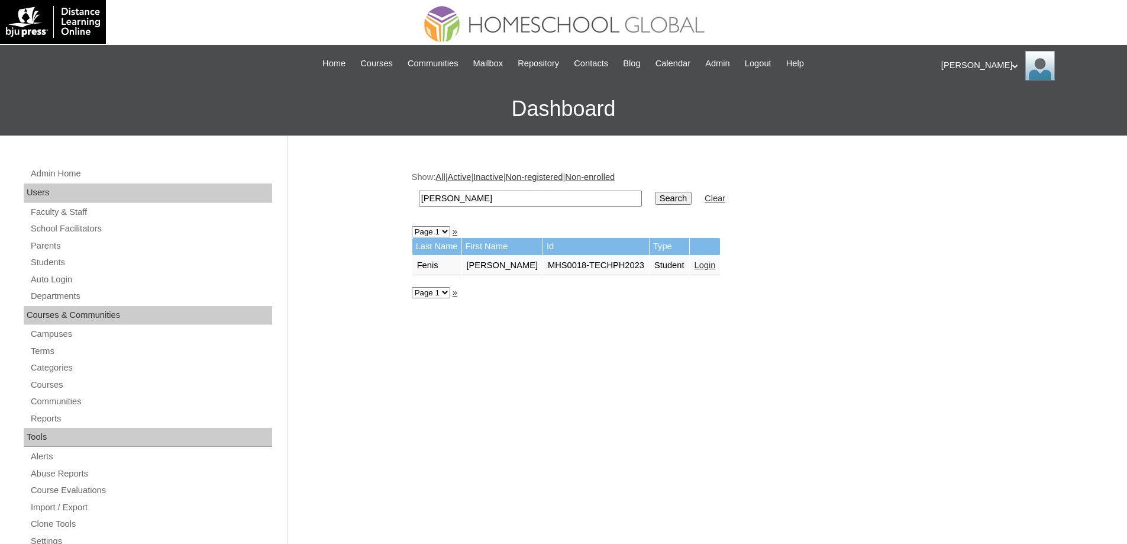
click at [704, 263] on link "Login" at bounding box center [704, 264] width 21 height 9
click at [711, 263] on link "Login" at bounding box center [716, 264] width 21 height 9
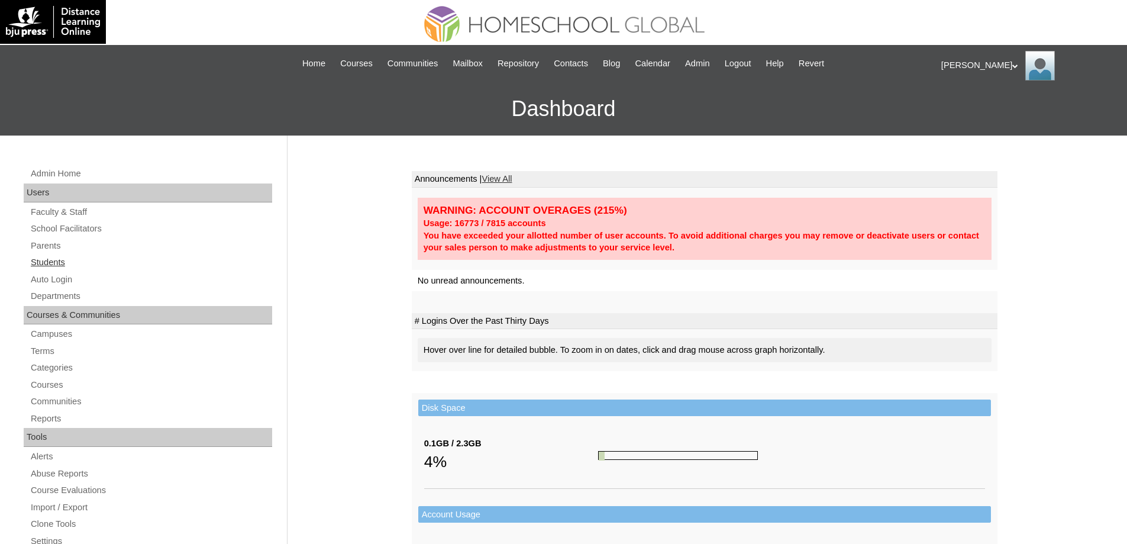
click at [137, 263] on link "Students" at bounding box center [151, 262] width 242 height 15
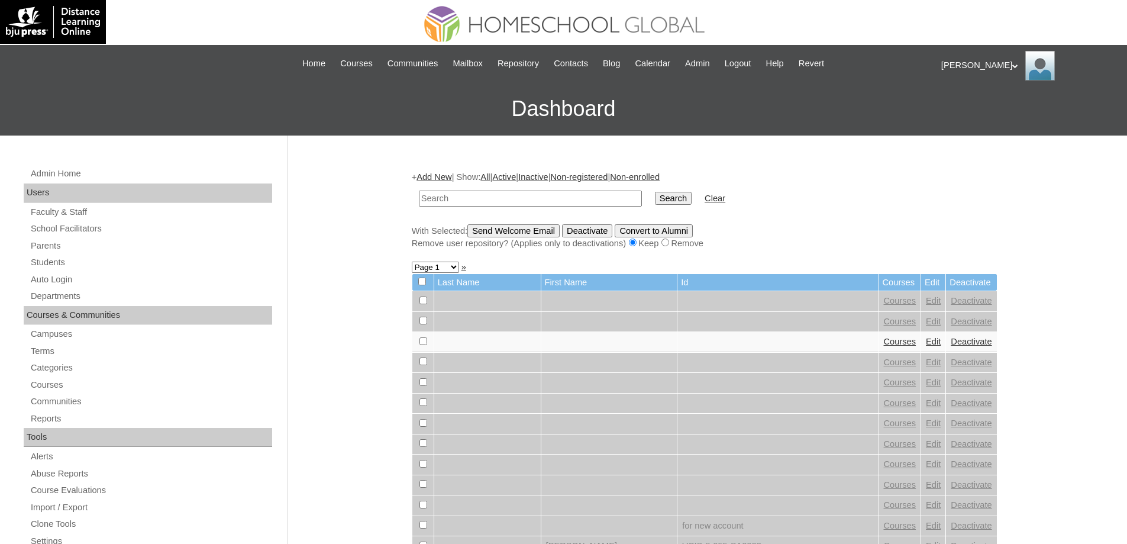
drag, startPoint x: 0, startPoint y: 0, endPoint x: 552, endPoint y: 189, distance: 583.3
click at [551, 188] on td at bounding box center [530, 199] width 235 height 28
drag, startPoint x: 553, startPoint y: 193, endPoint x: 571, endPoint y: 193, distance: 17.7
click at [553, 193] on input "text" at bounding box center [530, 198] width 223 height 16
paste input "MHS00249-TECHPH2025"
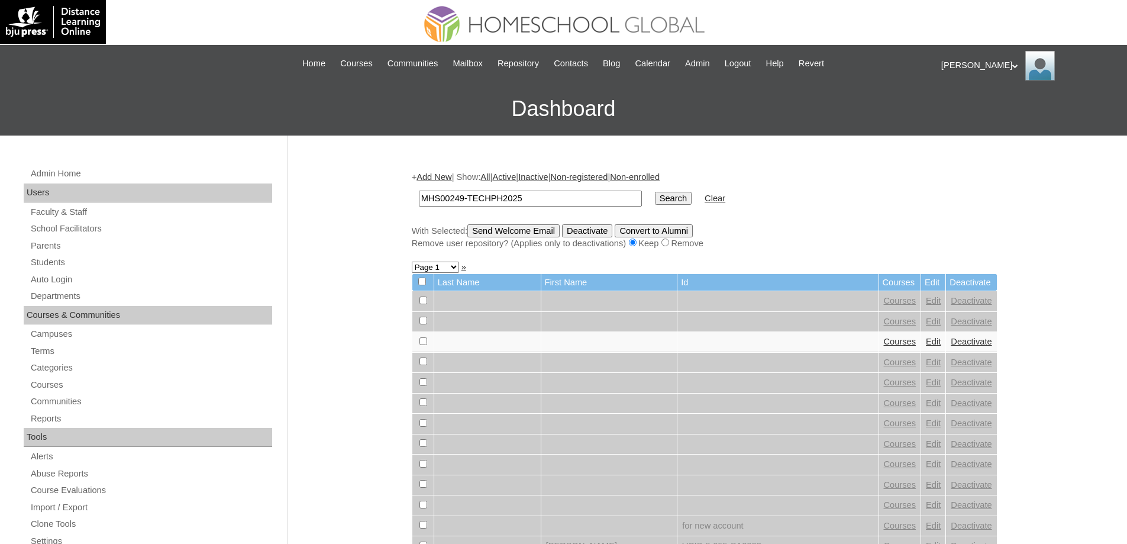
type input "MHS00249-TECHPH2025"
click at [678, 200] on input "Search" at bounding box center [673, 198] width 37 height 13
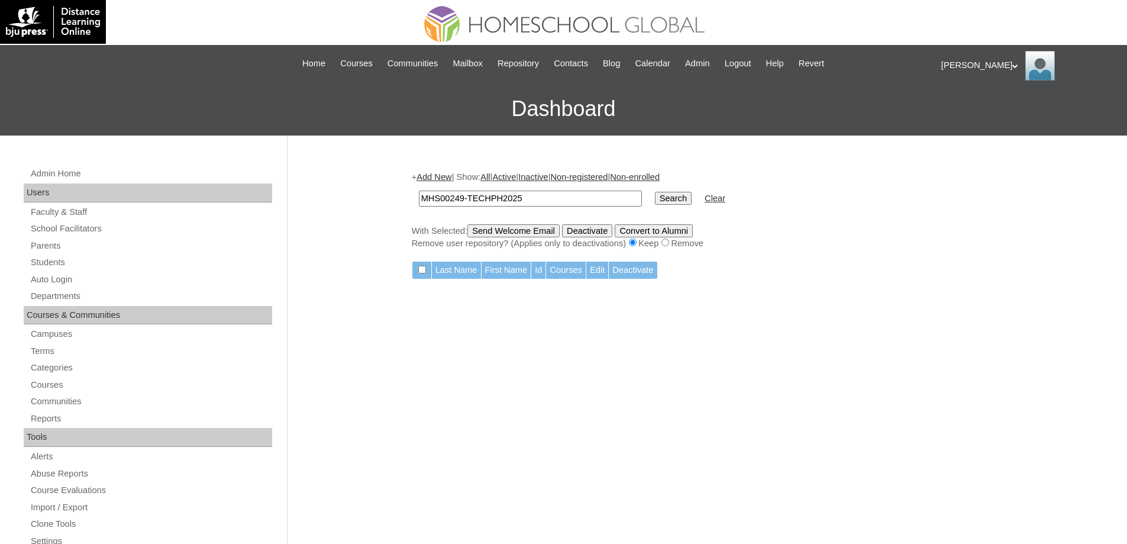
click at [451, 179] on link "Add New" at bounding box center [433, 176] width 35 height 9
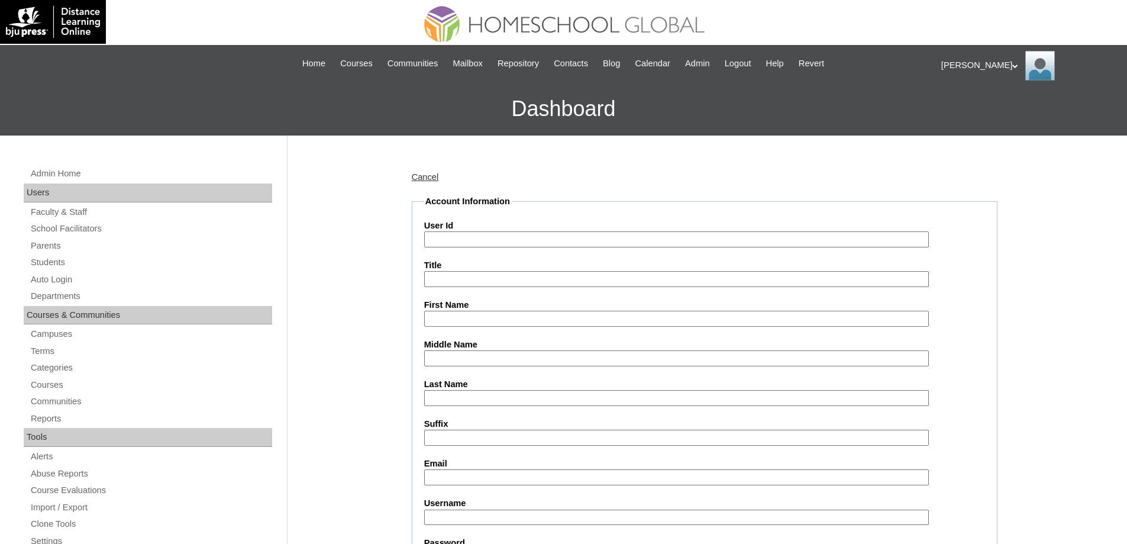
click at [452, 247] on fieldset "Account Information User Id Title First Name Middle Name Last Name Suffix Email…" at bounding box center [705, 470] width 586 height 551
click at [447, 240] on input "User Id" at bounding box center [676, 239] width 504 height 16
paste input "MHS00249-TECHPH2025"
type input "MHS00249-TECHPH2025"
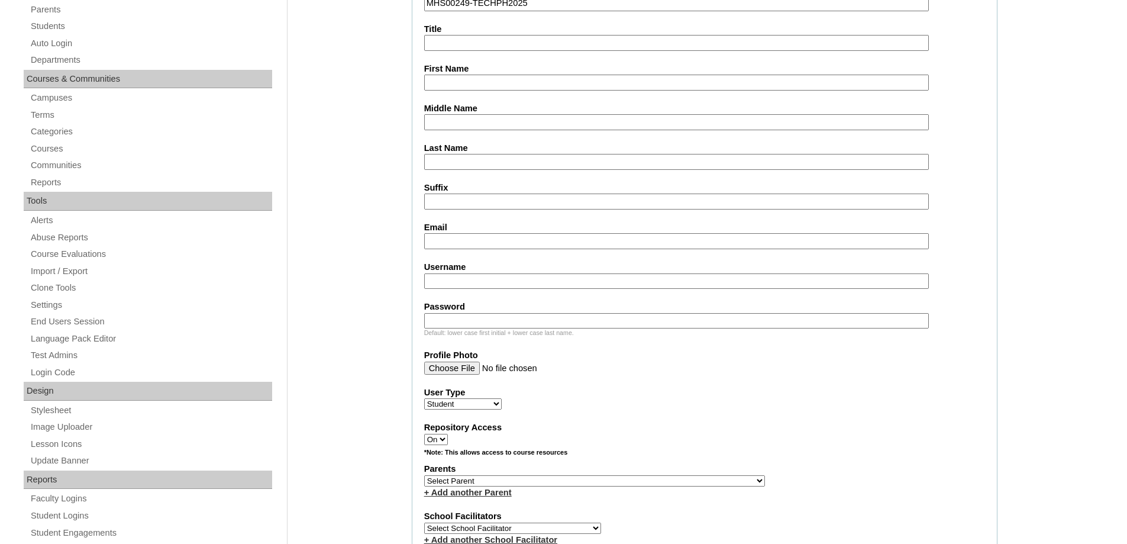
scroll to position [237, 0]
click at [461, 86] on input "First Name" at bounding box center [676, 82] width 504 height 16
click at [459, 85] on input "First Name" at bounding box center [676, 82] width 504 height 16
paste input "Cristohf"
type input "Cristohf"
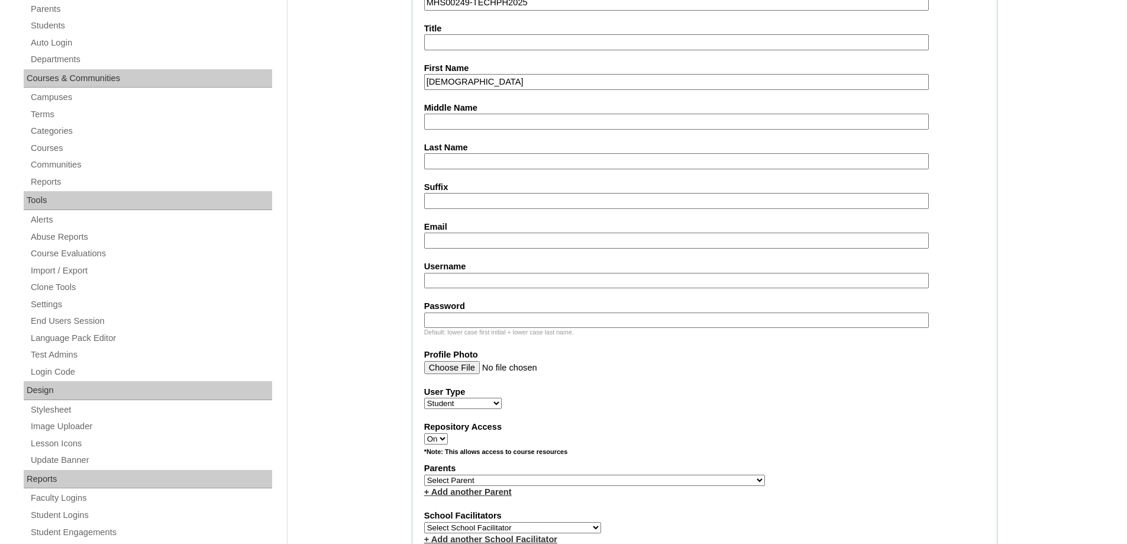
click at [458, 122] on input "Middle Name" at bounding box center [676, 122] width 504 height 16
paste input "Baldera"
type input "Baldera"
click at [452, 172] on fieldset "Account Information User Id MHS00249-TECHPH2025 Title First Name Cristohf Middl…" at bounding box center [705, 437] width 586 height 956
click at [448, 161] on input "Last Name" at bounding box center [676, 161] width 504 height 16
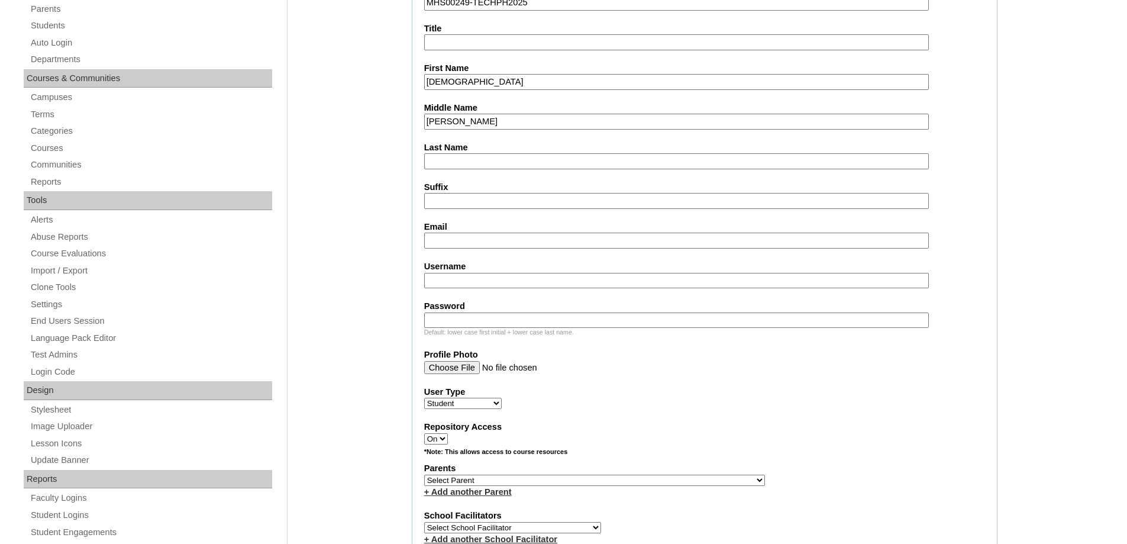
paste input "Esmalla"
type input "Esmalla"
drag, startPoint x: 371, startPoint y: 187, endPoint x: 399, endPoint y: 206, distance: 34.4
drag, startPoint x: 456, startPoint y: 235, endPoint x: 460, endPoint y: 242, distance: 8.2
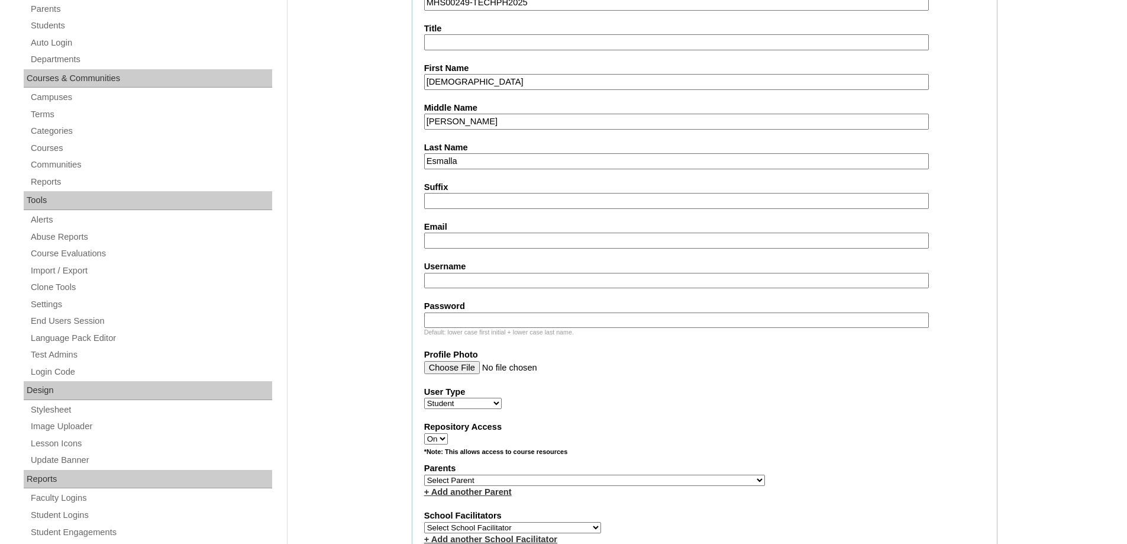
click at [457, 235] on input "Email" at bounding box center [676, 240] width 504 height 16
paste input "irishpearlesmalla@gmail.com"
type input "irishpearlesmalla@gmail.com"
click at [468, 277] on input "Username" at bounding box center [676, 281] width 504 height 16
paste input "cristohfesmalla"
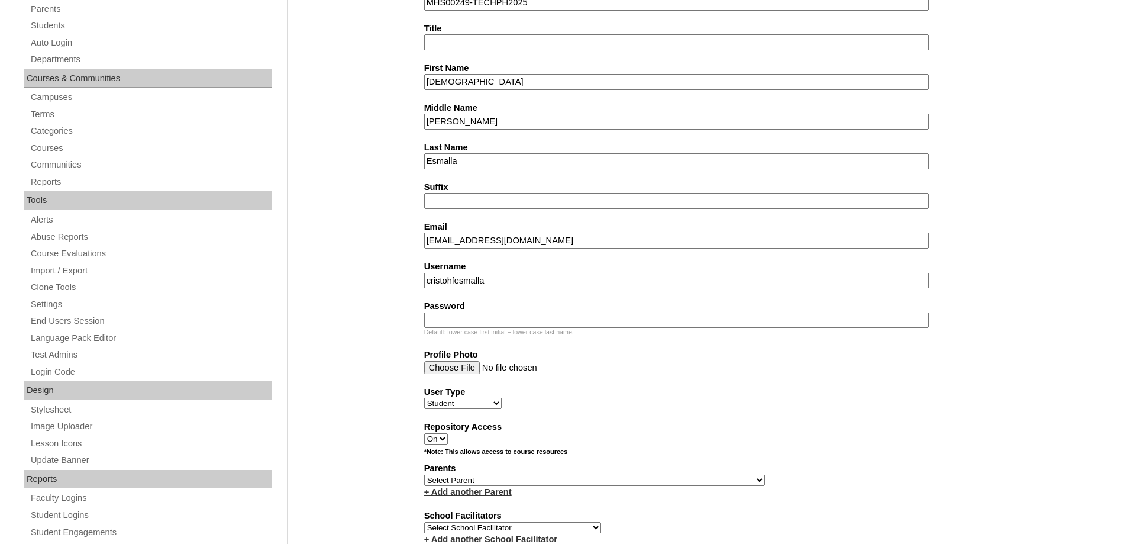
type input "cristohfesmalla"
click at [564, 317] on input "Password" at bounding box center [676, 320] width 504 height 16
paste input "250006239"
type input "250006239"
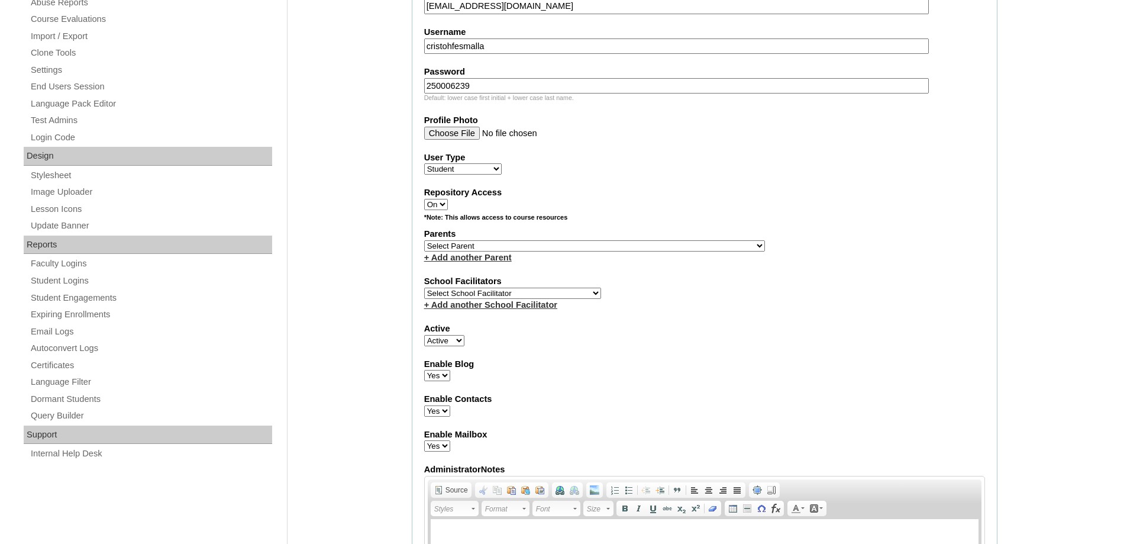
scroll to position [473, 0]
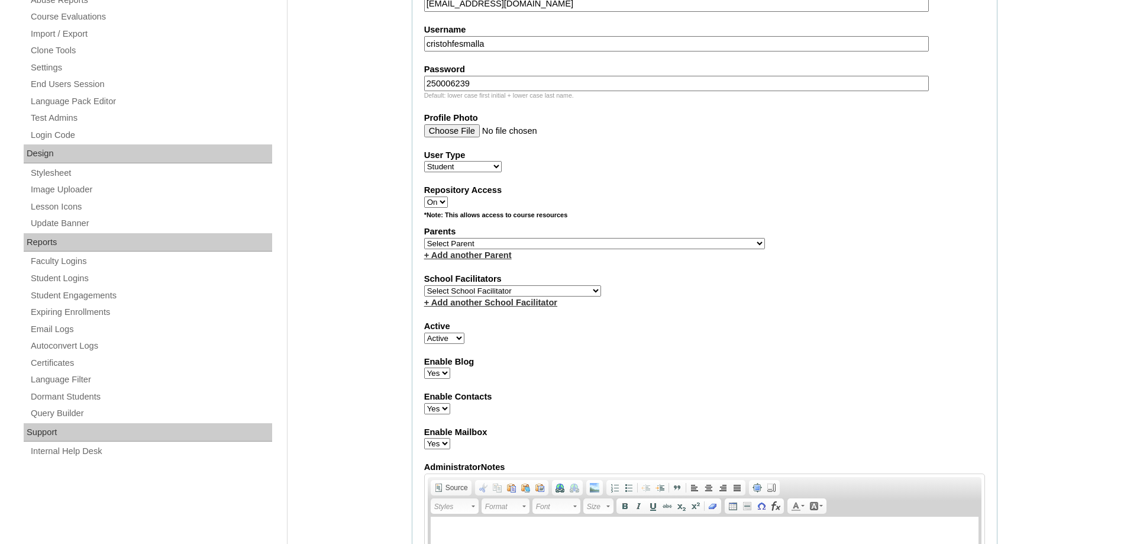
click at [477, 237] on label "Parents" at bounding box center [704, 231] width 561 height 12
click at [504, 243] on select "Select Parent , , , , , , , , , , , , , , , , , , , , , , , , , , , , , , , , ,…" at bounding box center [594, 243] width 341 height 11
select select "43914"
click at [424, 238] on select "Select Parent , , , , , , , , , , , , , , , , , , , , , , , , , , , , , , , , ,…" at bounding box center [594, 243] width 341 height 11
click at [674, 387] on fieldset "Account Information User Id MHS00249-TECHPH2025 Title First Name Cristohf Middl…" at bounding box center [705, 200] width 586 height 956
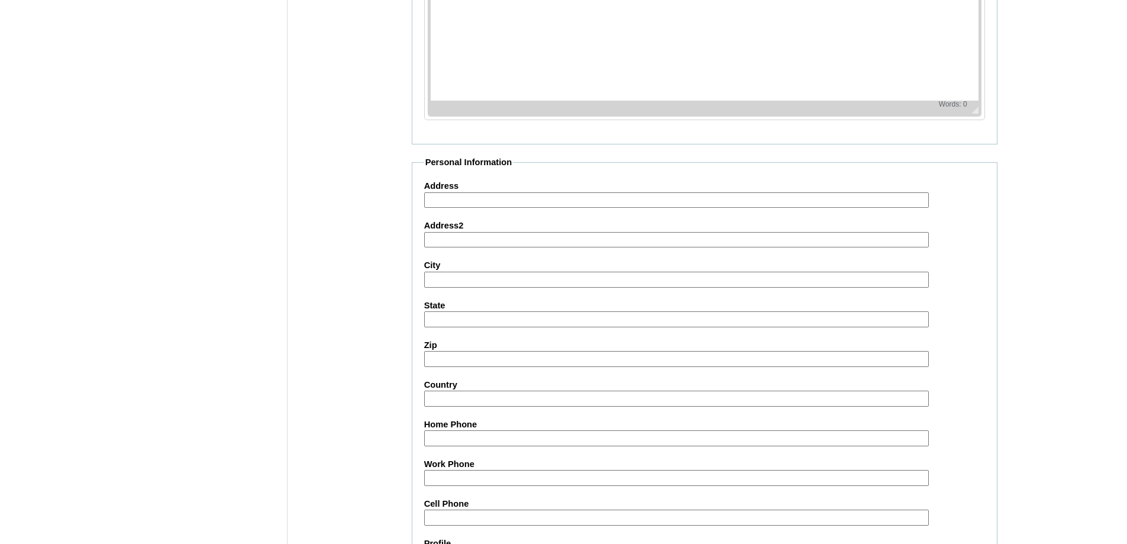
scroll to position [1256, 0]
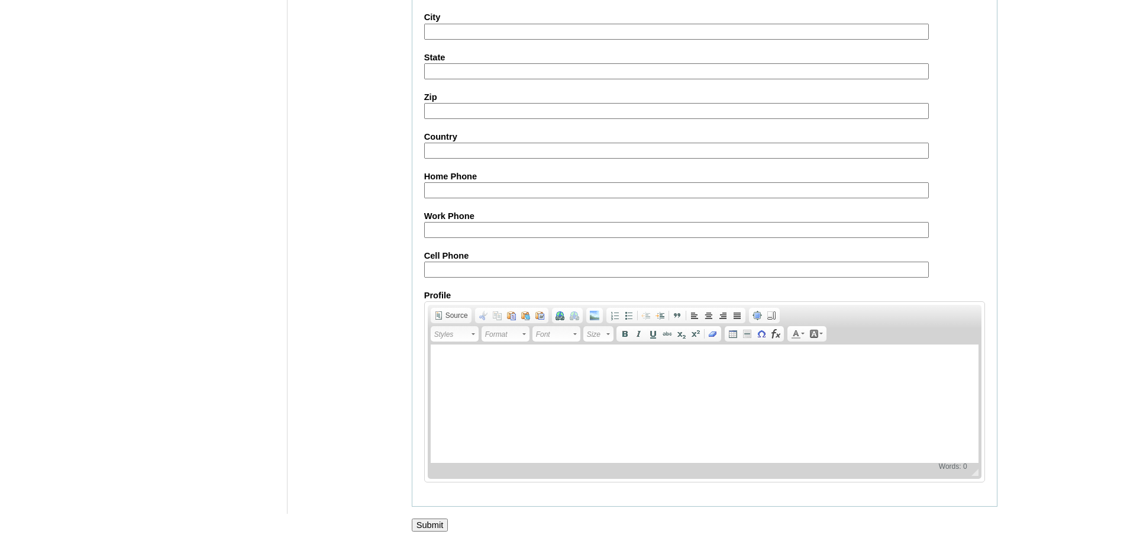
click at [438, 520] on input "Submit" at bounding box center [430, 524] width 37 height 13
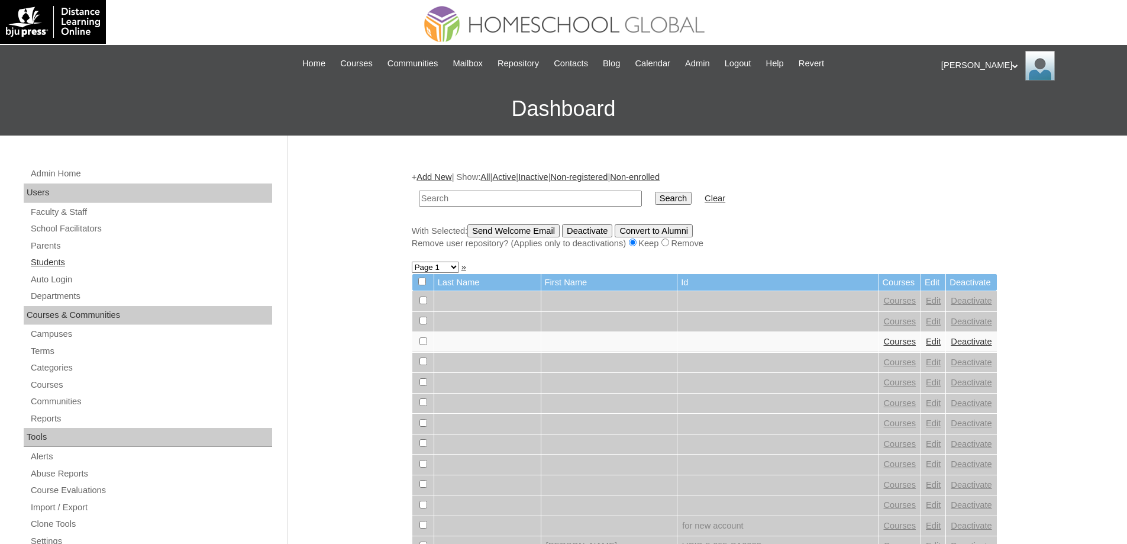
click at [89, 263] on link "Students" at bounding box center [151, 262] width 242 height 15
drag, startPoint x: 0, startPoint y: 0, endPoint x: 559, endPoint y: 202, distance: 594.7
click at [502, 196] on input "text" at bounding box center [530, 198] width 223 height 16
type input "MHS00249-TECHPH2025"
click at [668, 201] on input "Search" at bounding box center [673, 198] width 37 height 13
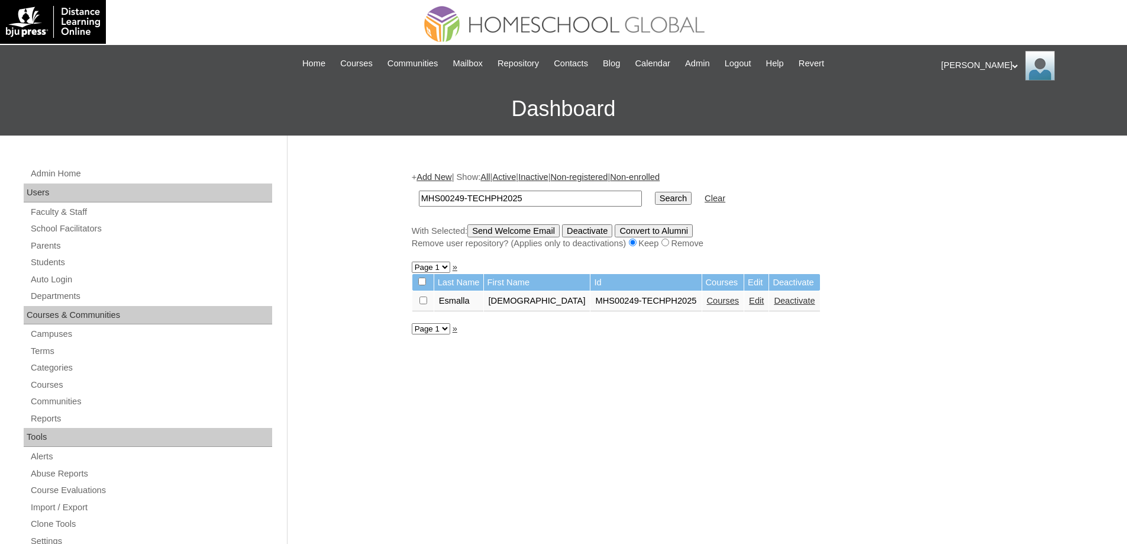
click at [707, 304] on link "Courses" at bounding box center [723, 300] width 33 height 9
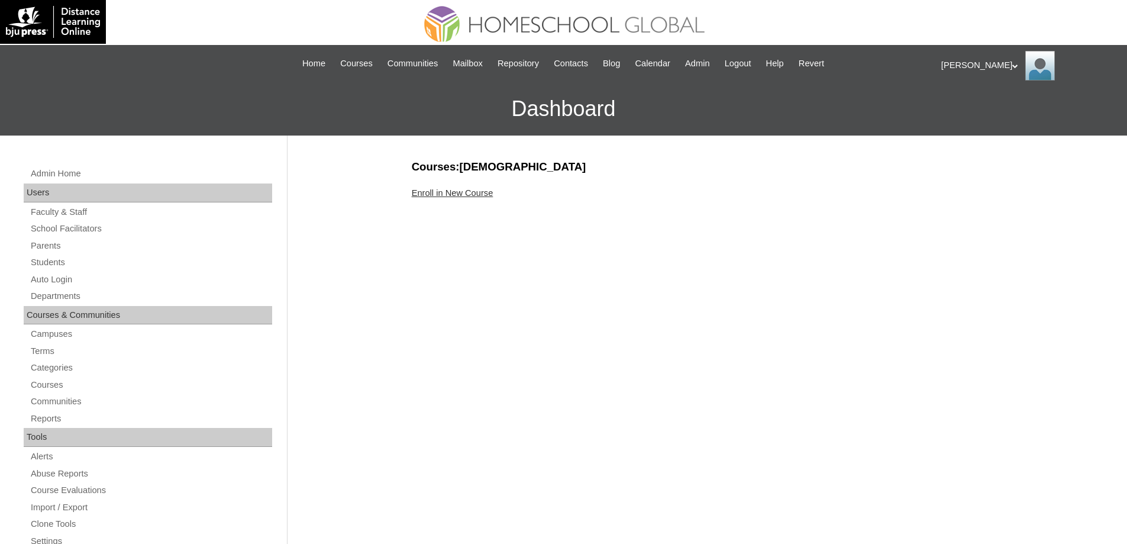
click at [493, 193] on link "Enroll in New Course" at bounding box center [453, 192] width 82 height 9
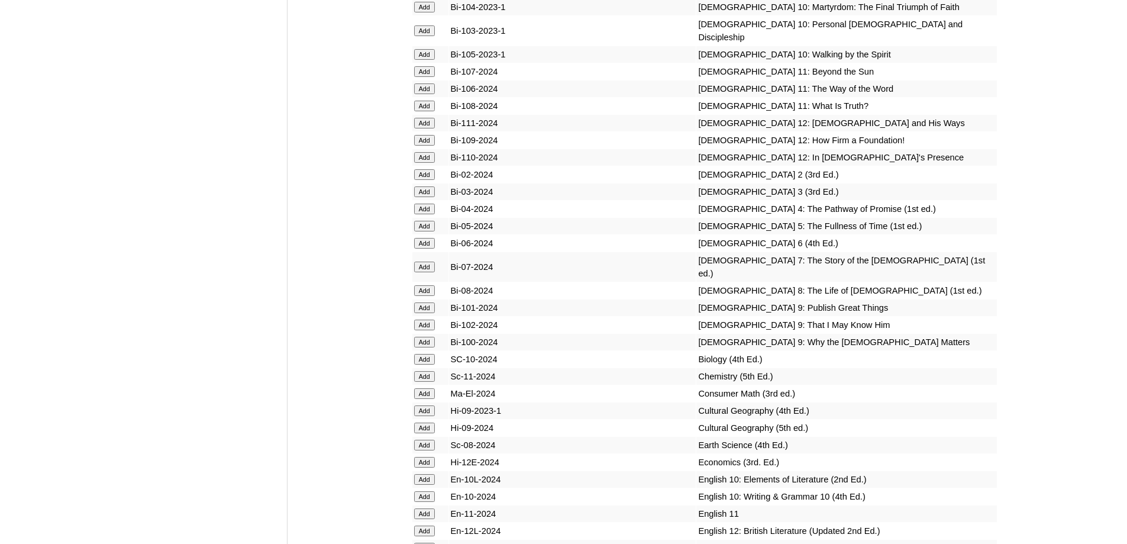
scroll to position [3135, 0]
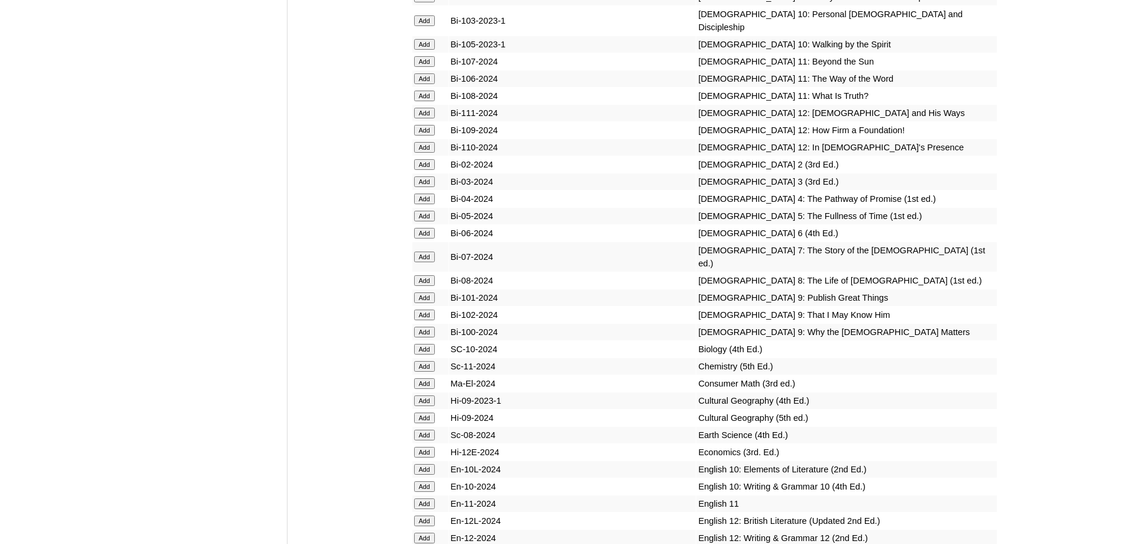
click at [426, 204] on input "Add" at bounding box center [424, 198] width 21 height 11
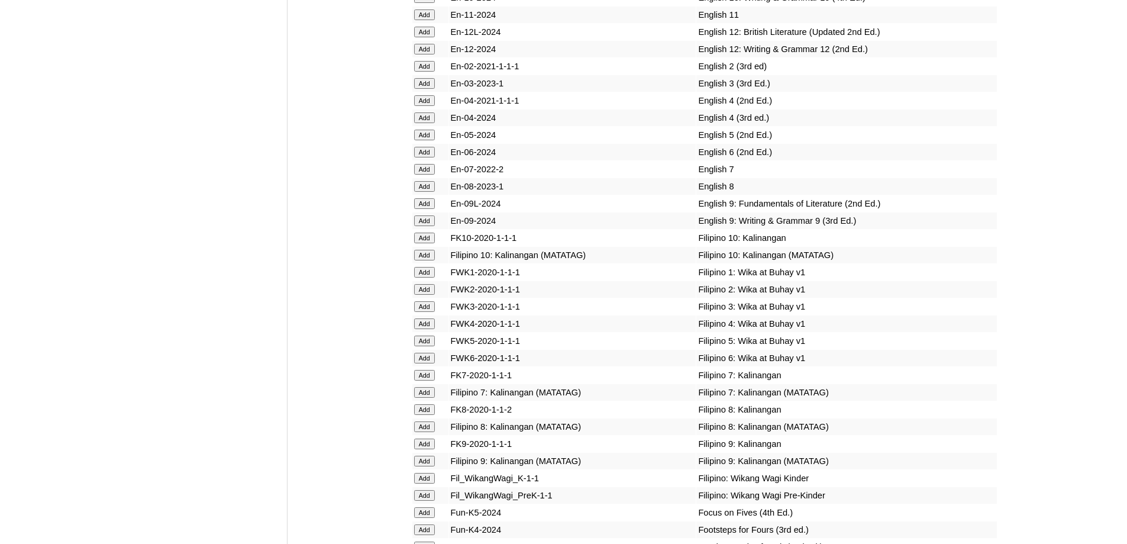
scroll to position [3667, 0]
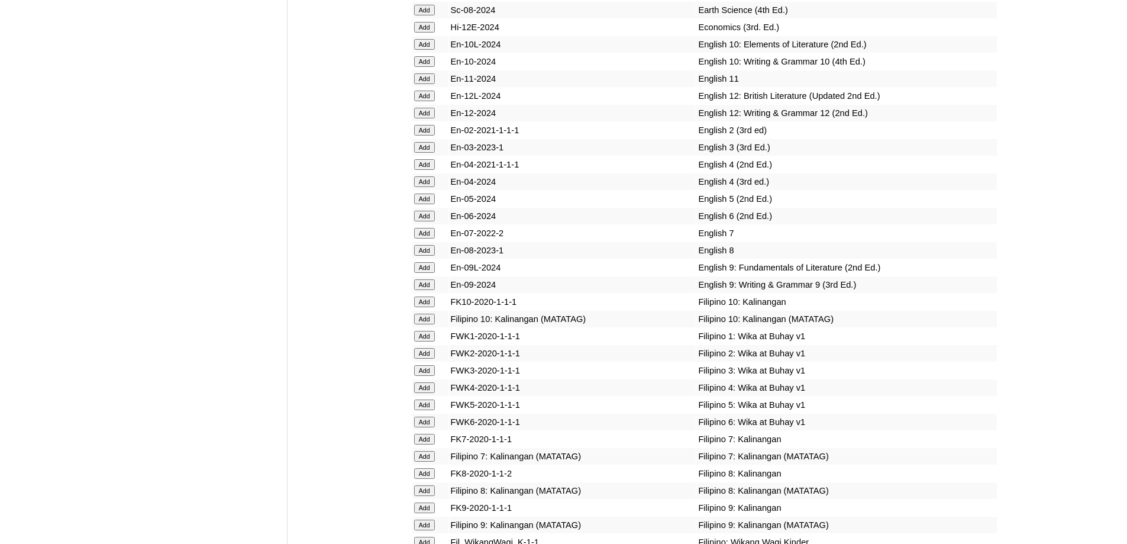
scroll to position [3593, 0]
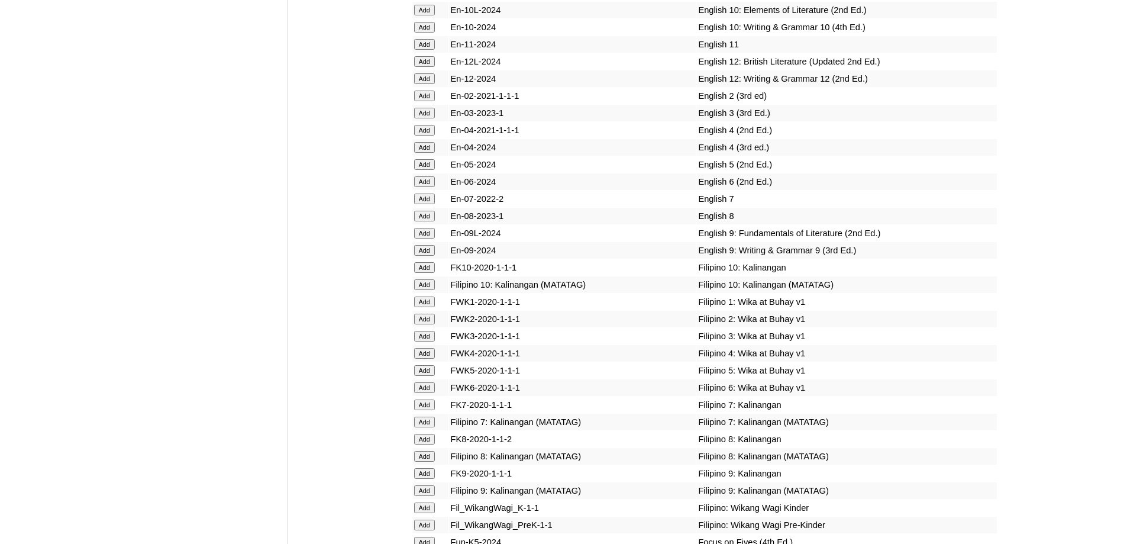
click at [422, 153] on input "Add" at bounding box center [424, 147] width 21 height 11
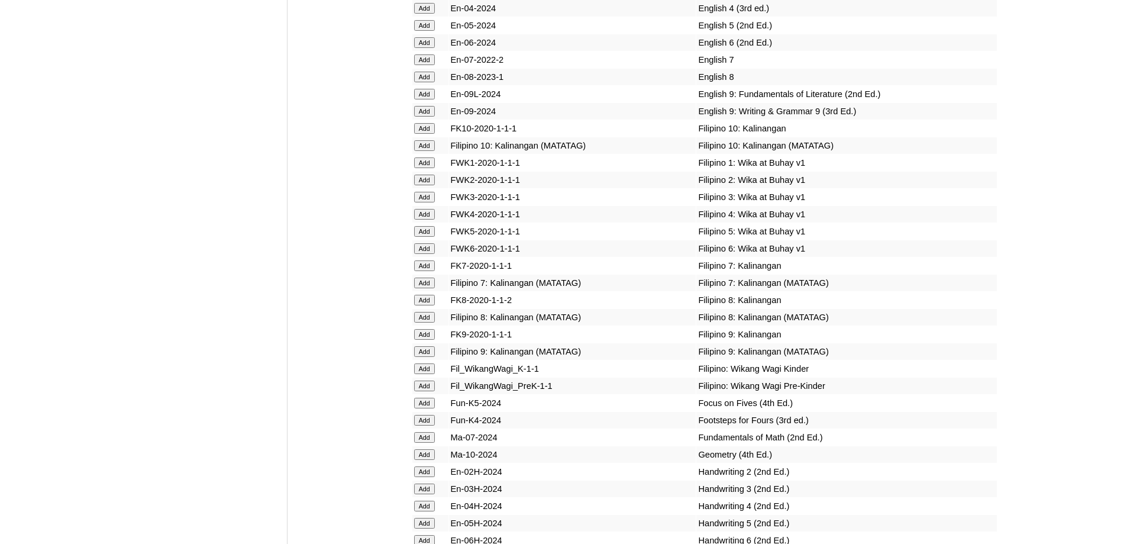
scroll to position [3771, 0]
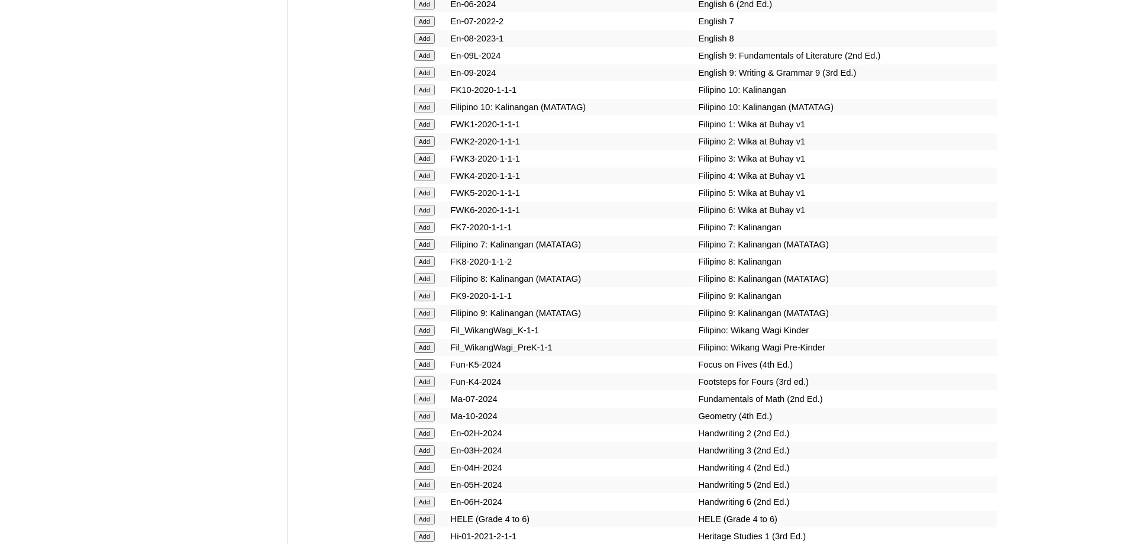
click at [426, 181] on input "Add" at bounding box center [424, 175] width 21 height 11
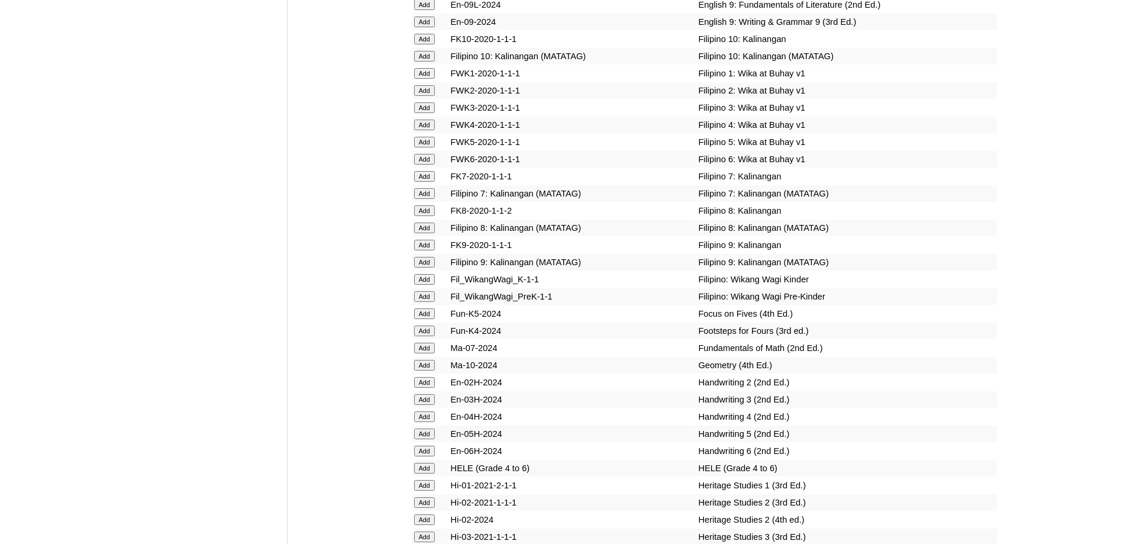
scroll to position [4007, 0]
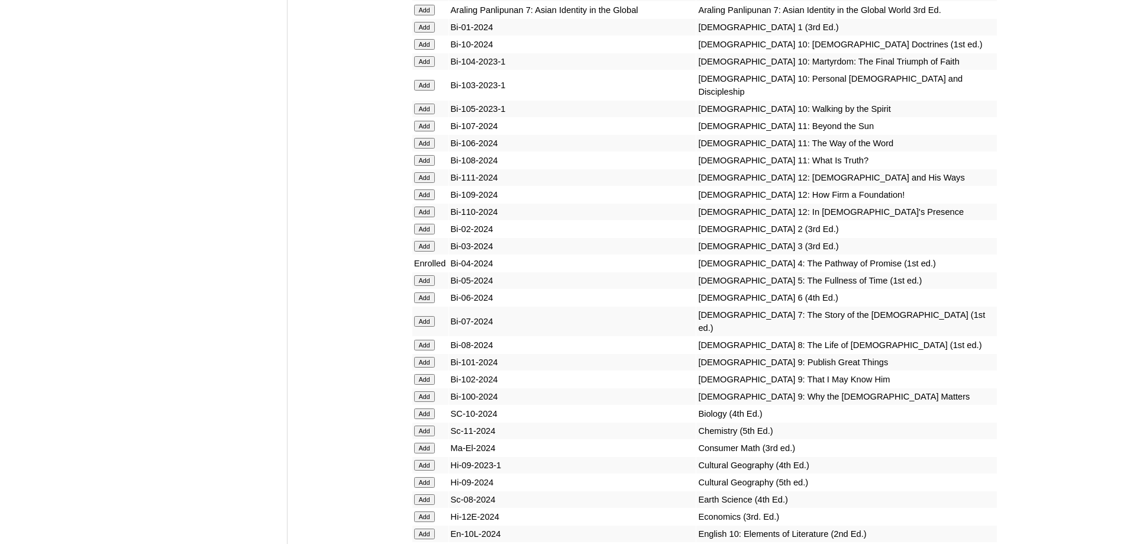
scroll to position [4165, 0]
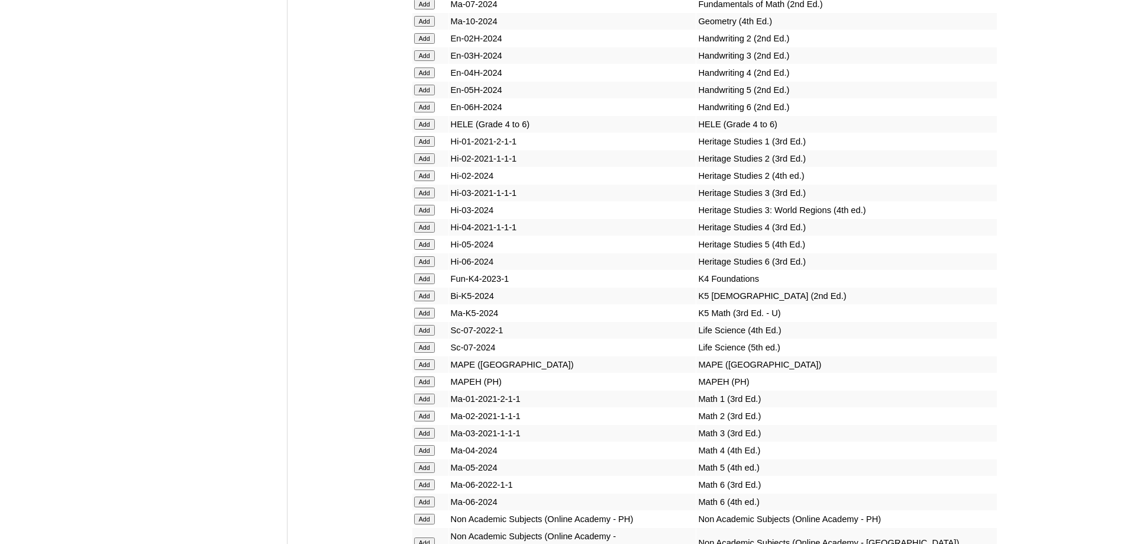
click at [426, 130] on input "Add" at bounding box center [424, 124] width 21 height 11
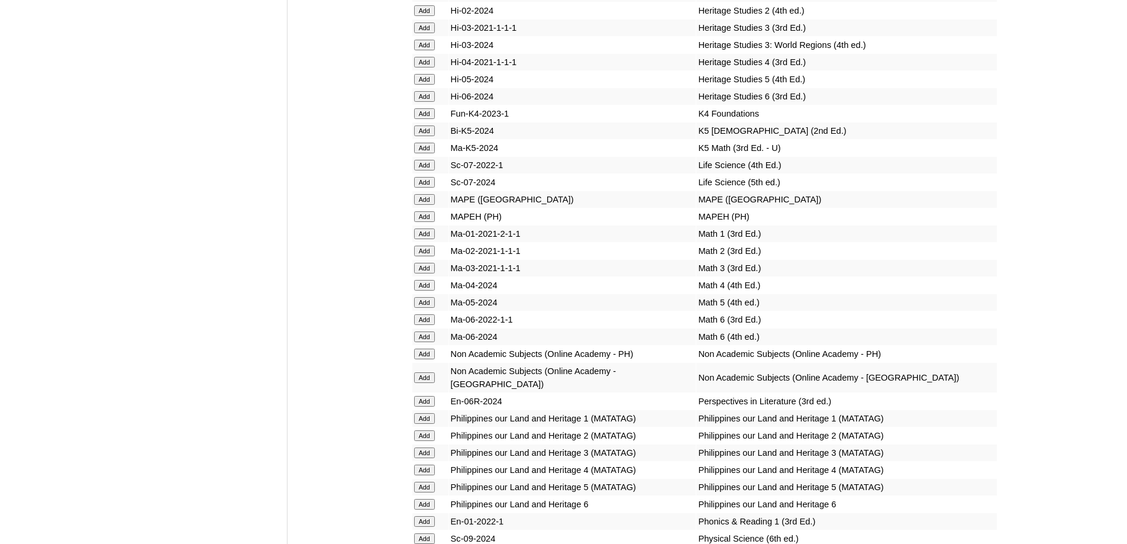
scroll to position [4402, 0]
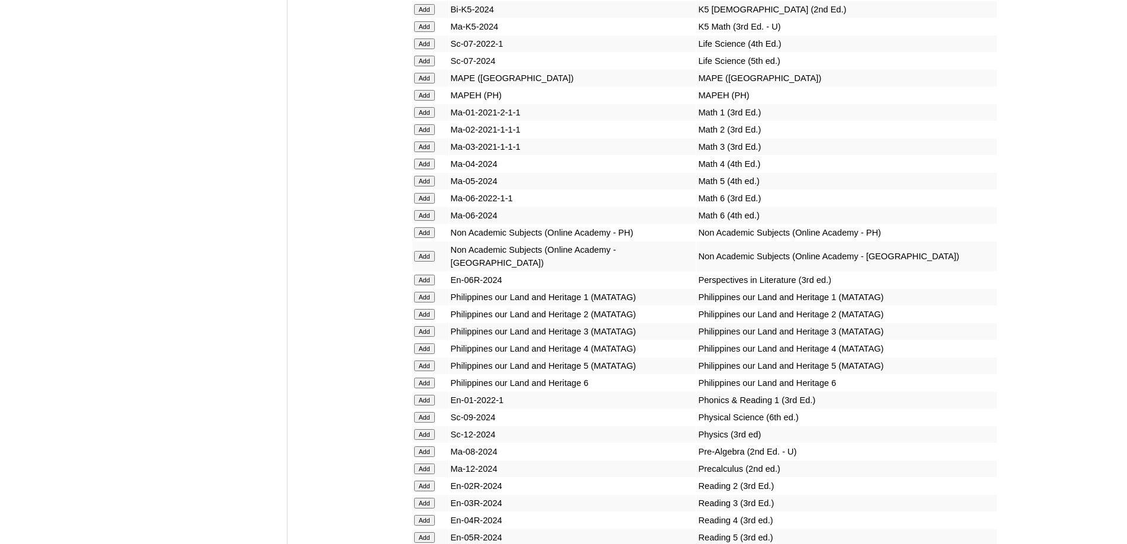
scroll to position [4449, 0]
click at [423, 103] on input "Add" at bounding box center [424, 97] width 21 height 11
click at [429, 172] on input "Add" at bounding box center [424, 166] width 21 height 11
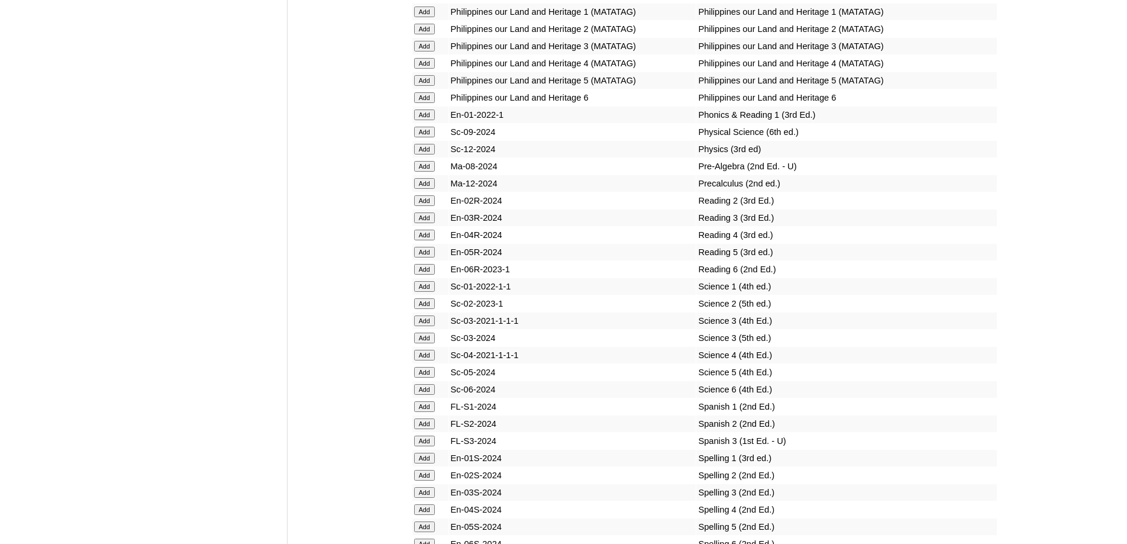
scroll to position [4745, 0]
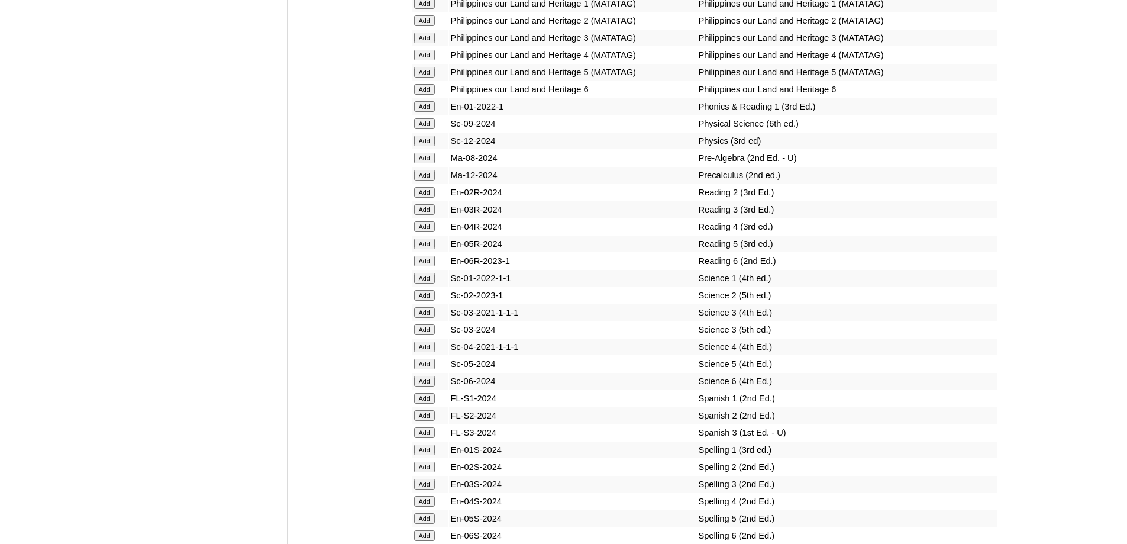
click at [423, 60] on input "Add" at bounding box center [424, 55] width 21 height 11
click at [430, 232] on input "Add" at bounding box center [424, 226] width 21 height 11
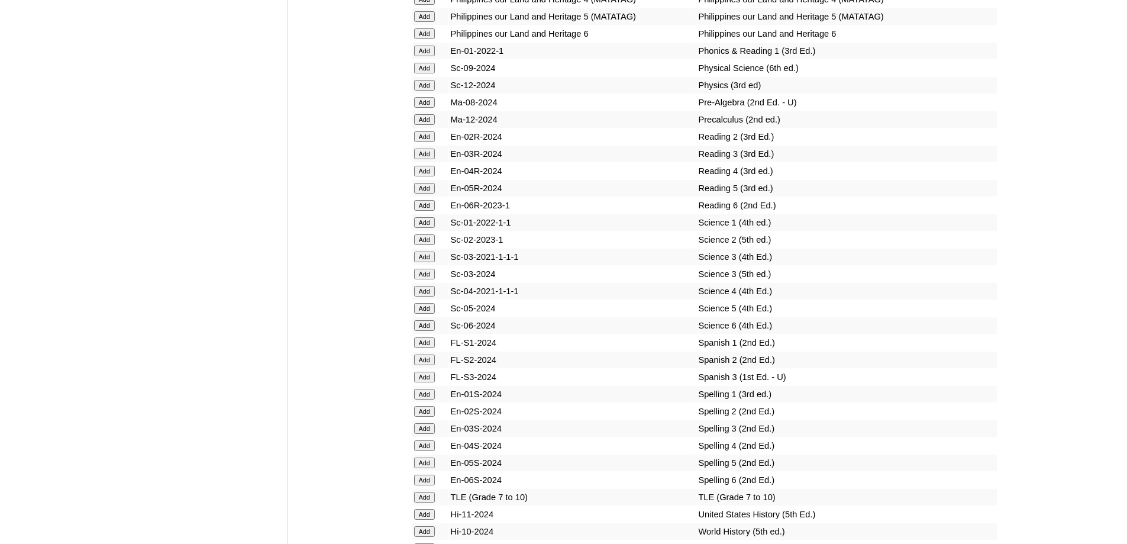
scroll to position [4804, 0]
click at [426, 293] on input "Add" at bounding box center [424, 287] width 21 height 11
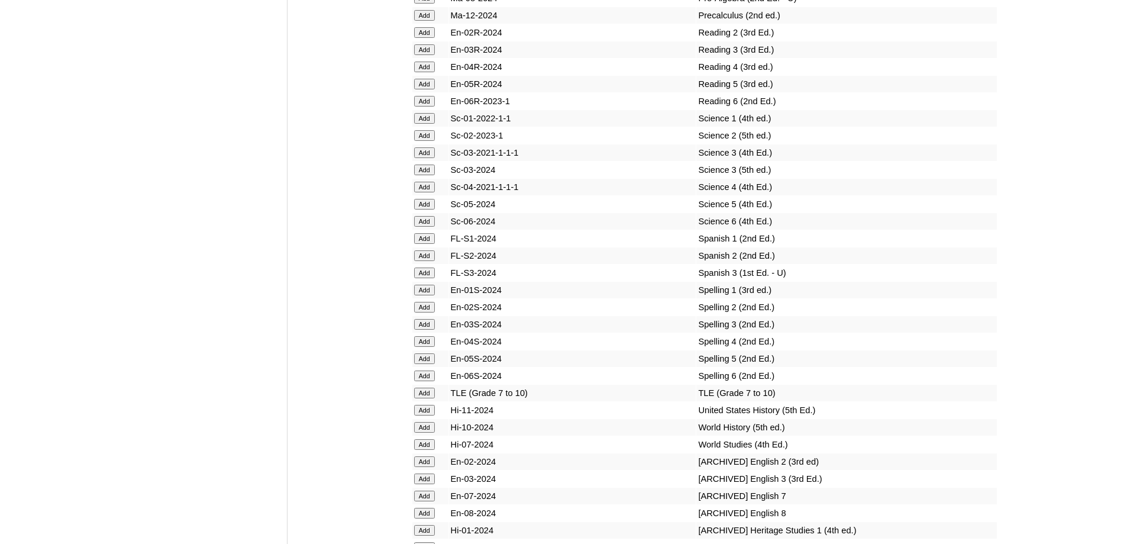
scroll to position [4922, 0]
click at [430, 329] on input "Add" at bounding box center [424, 323] width 21 height 11
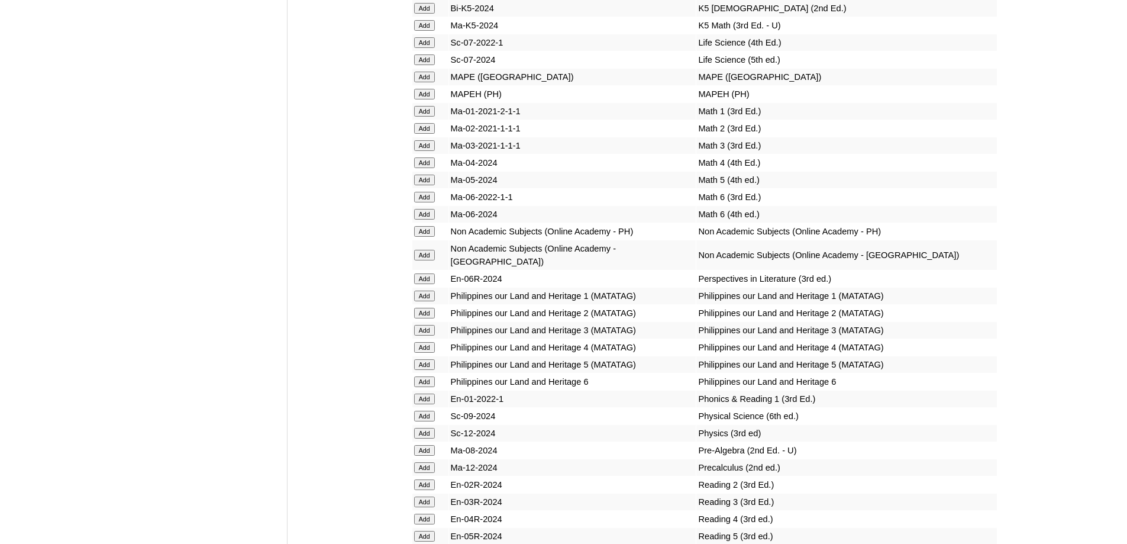
scroll to position [4449, 0]
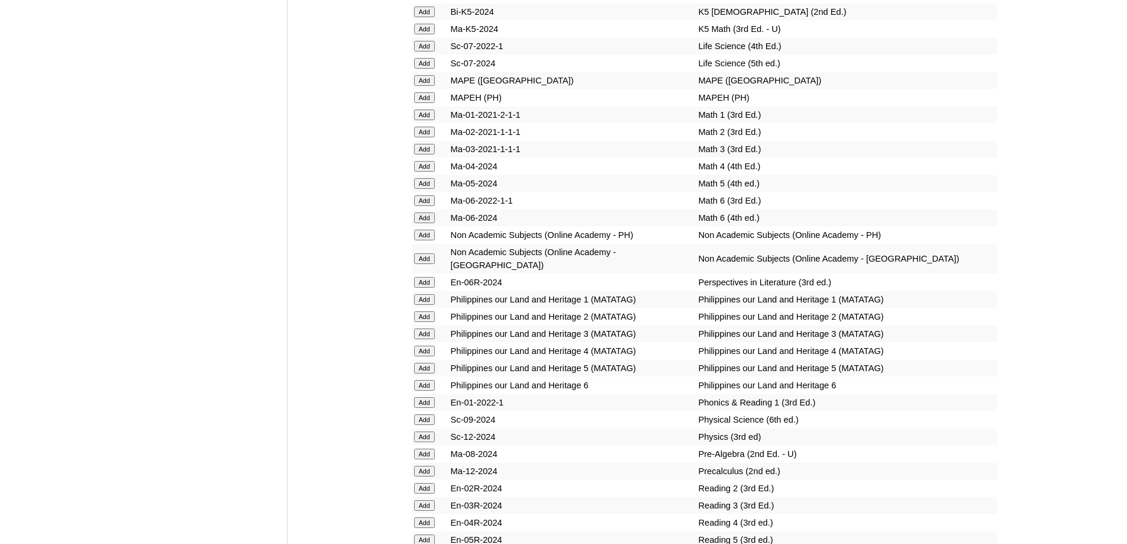
click at [423, 103] on input "Add" at bounding box center [424, 97] width 21 height 11
click at [425, 103] on input "Add" at bounding box center [424, 97] width 21 height 11
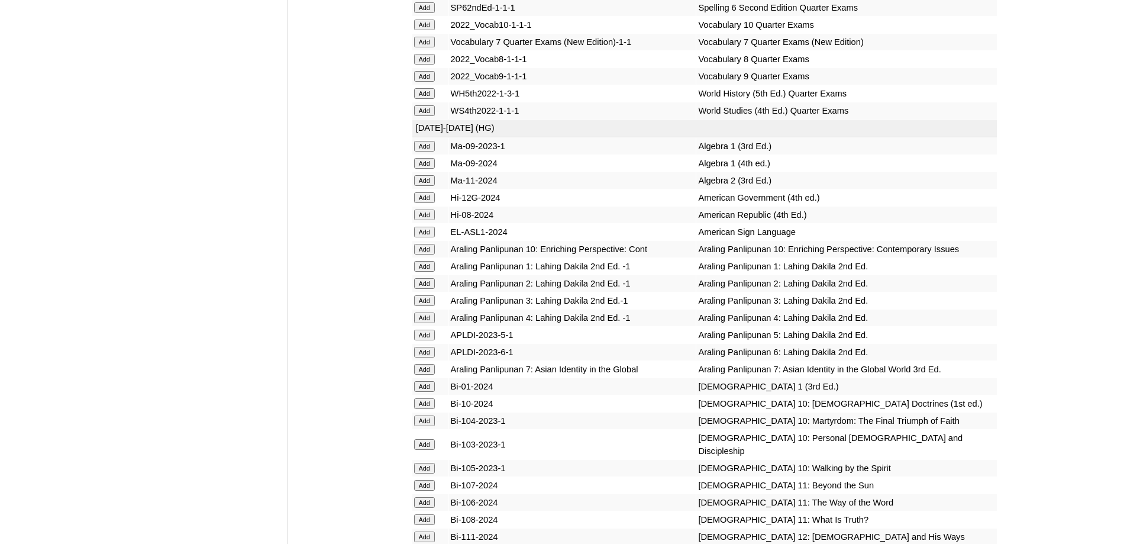
scroll to position [2320, 0]
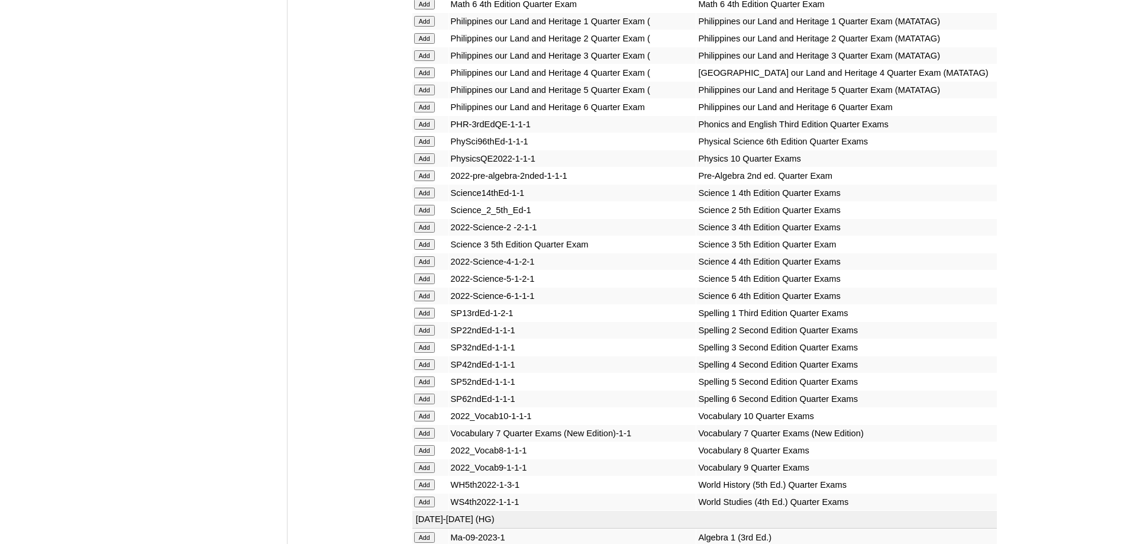
click at [424, 81] on td "Add" at bounding box center [430, 72] width 36 height 17
click at [428, 78] on input "Add" at bounding box center [424, 72] width 21 height 11
click at [425, 267] on input "Add" at bounding box center [424, 261] width 21 height 11
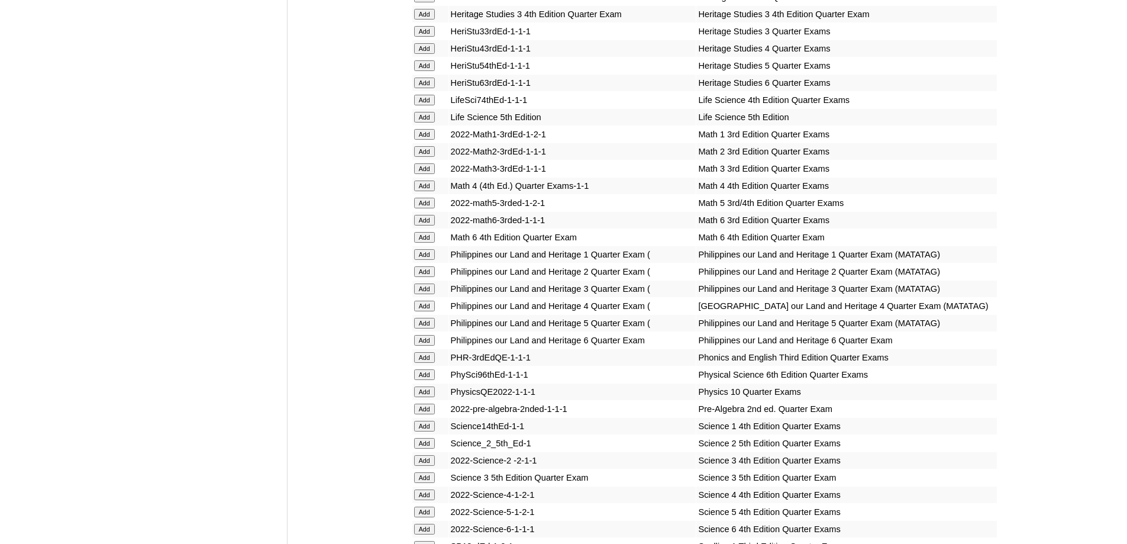
scroll to position [2084, 0]
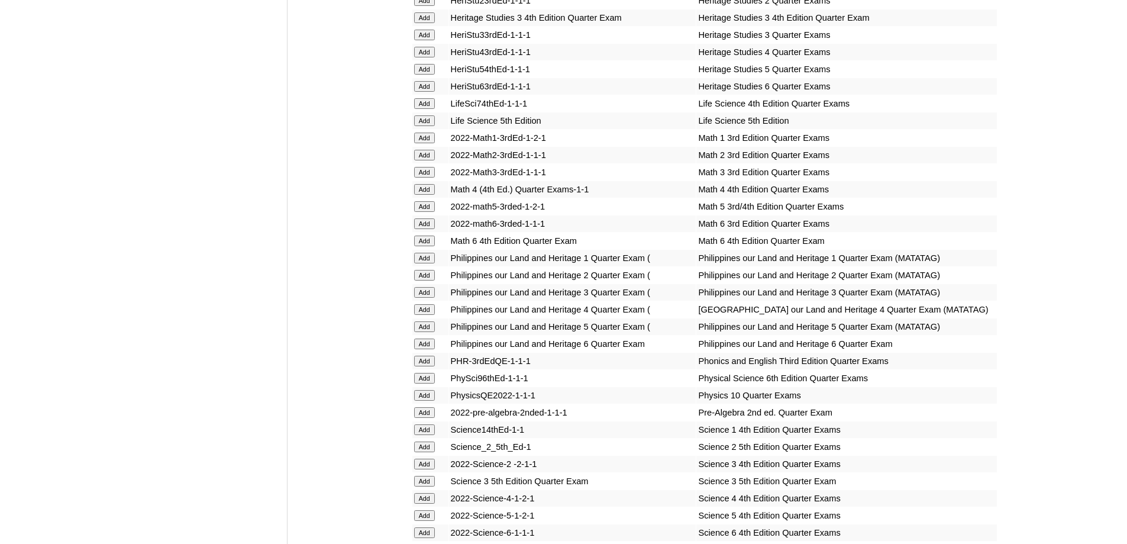
click at [420, 195] on input "Add" at bounding box center [424, 189] width 21 height 11
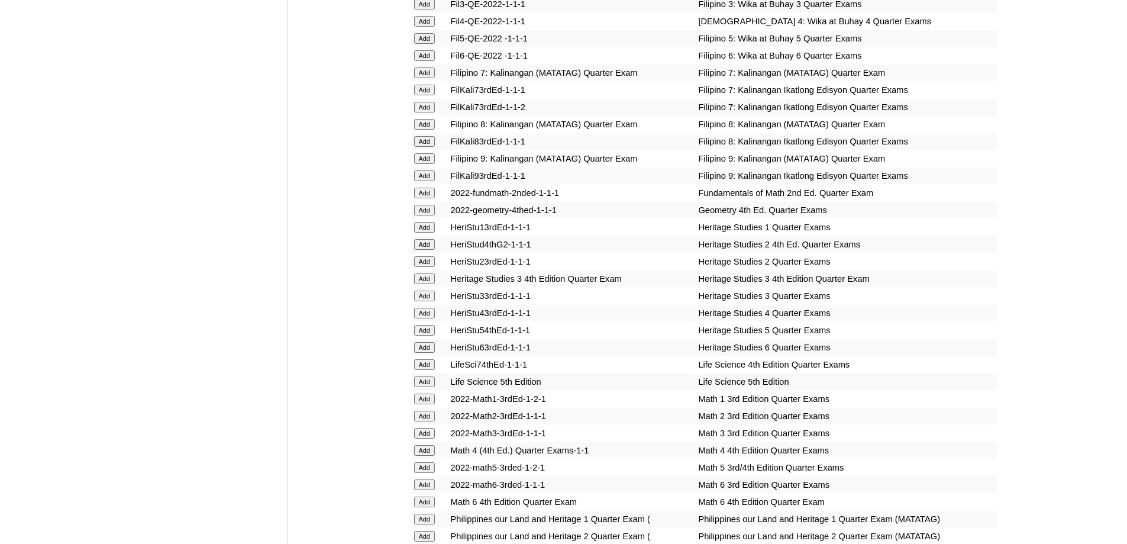
scroll to position [1788, 0]
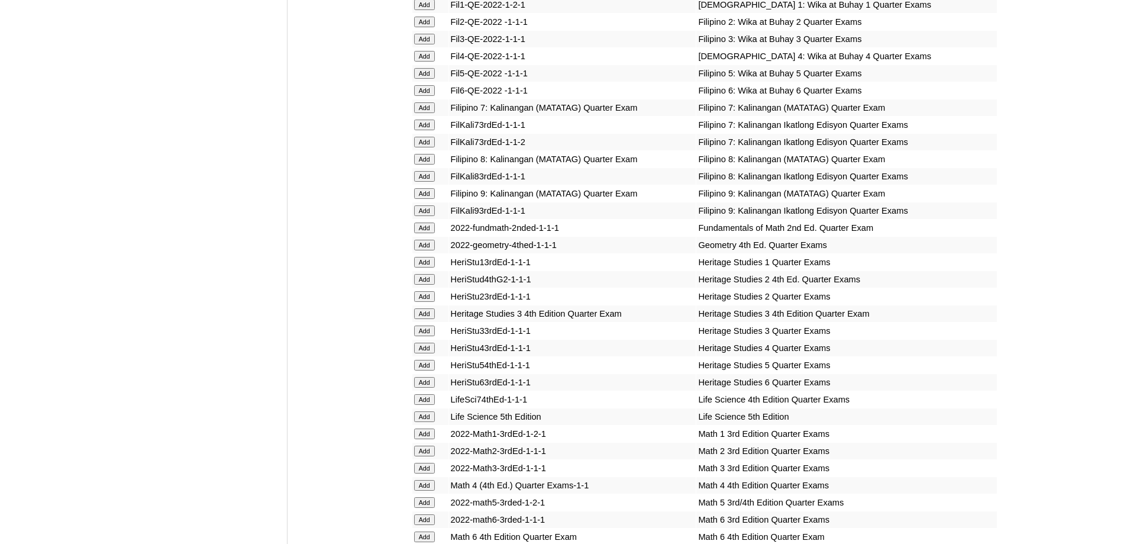
click at [430, 62] on input "Add" at bounding box center [424, 56] width 21 height 11
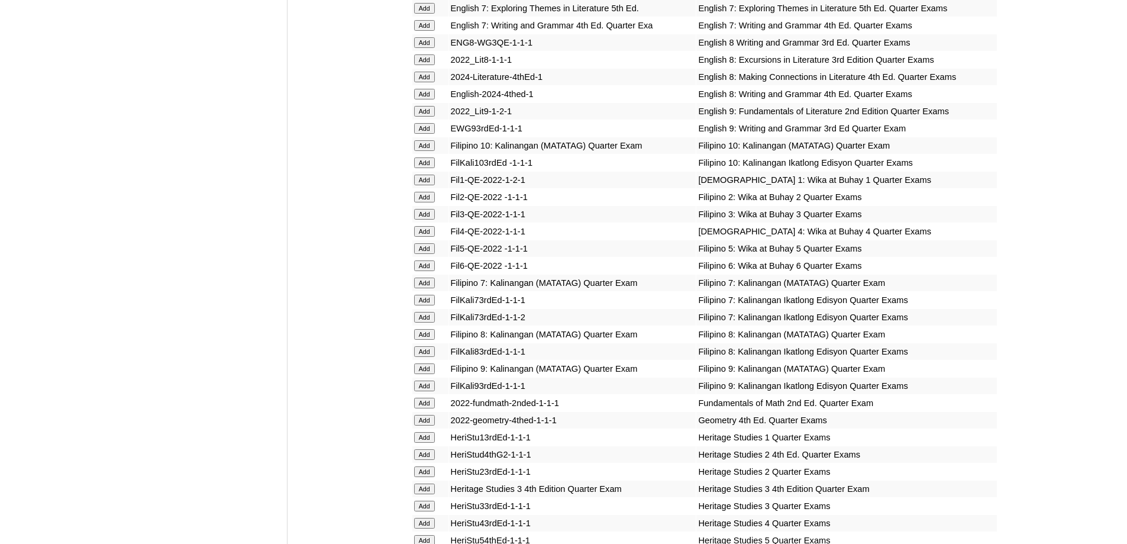
scroll to position [1551, 0]
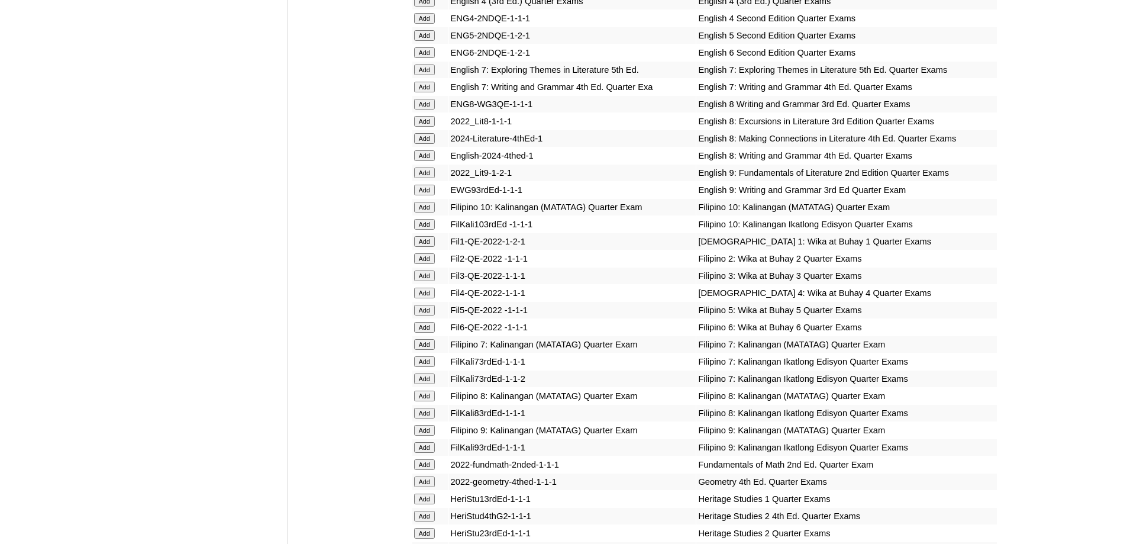
click at [426, 7] on input "Add" at bounding box center [424, 1] width 21 height 11
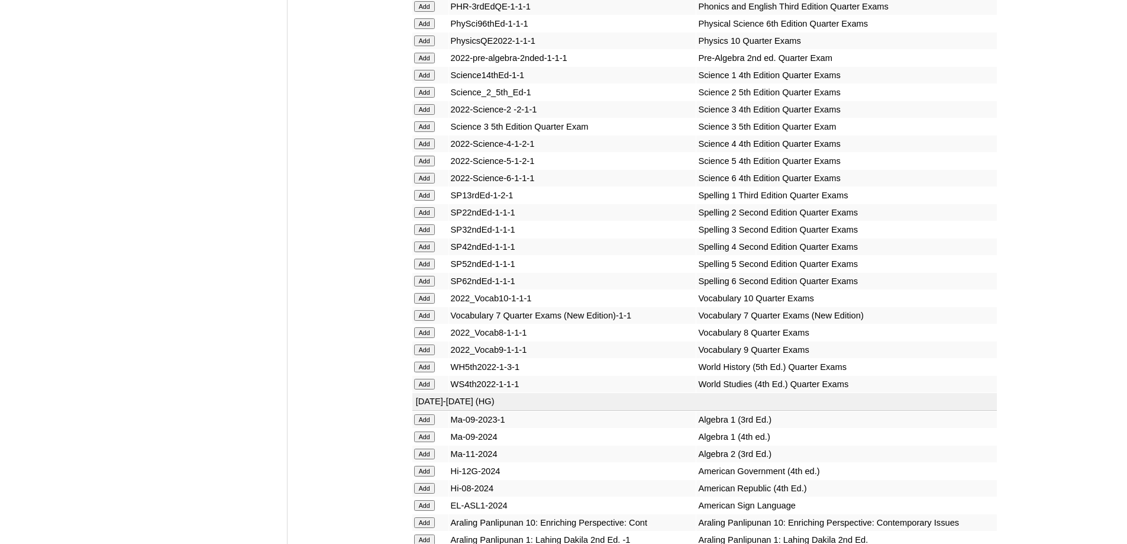
scroll to position [2438, 0]
click at [431, 251] on input "Add" at bounding box center [424, 246] width 21 height 11
click at [427, 148] on input "Add" at bounding box center [424, 143] width 21 height 11
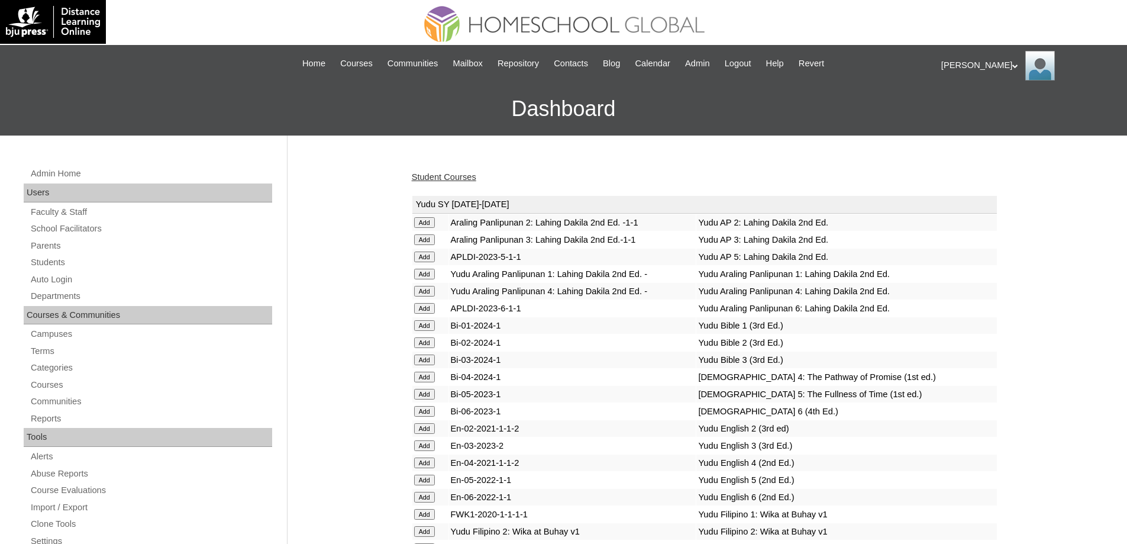
click at [452, 174] on link "Student Courses" at bounding box center [444, 176] width 64 height 9
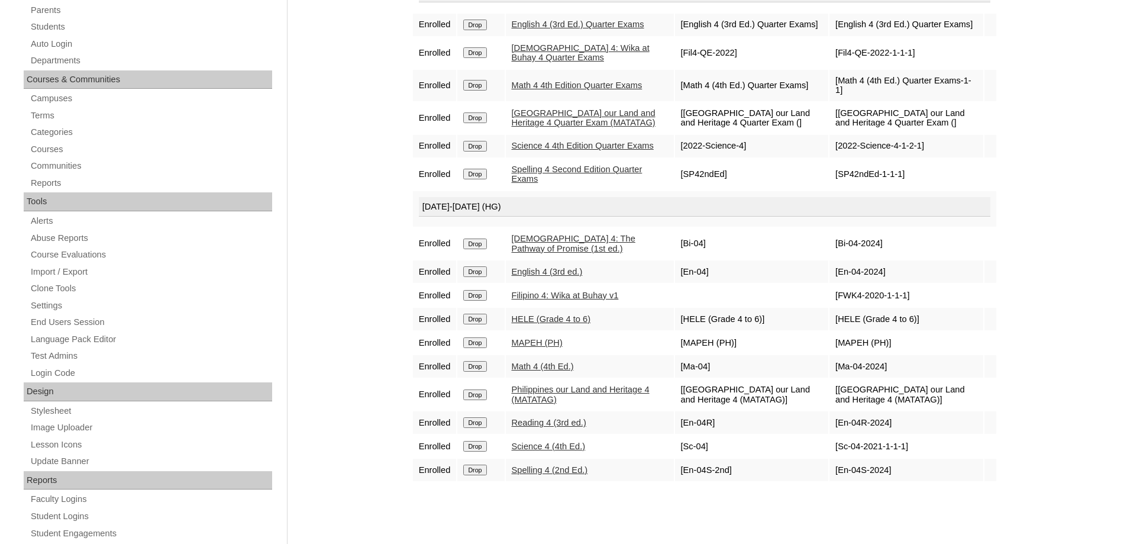
scroll to position [237, 0]
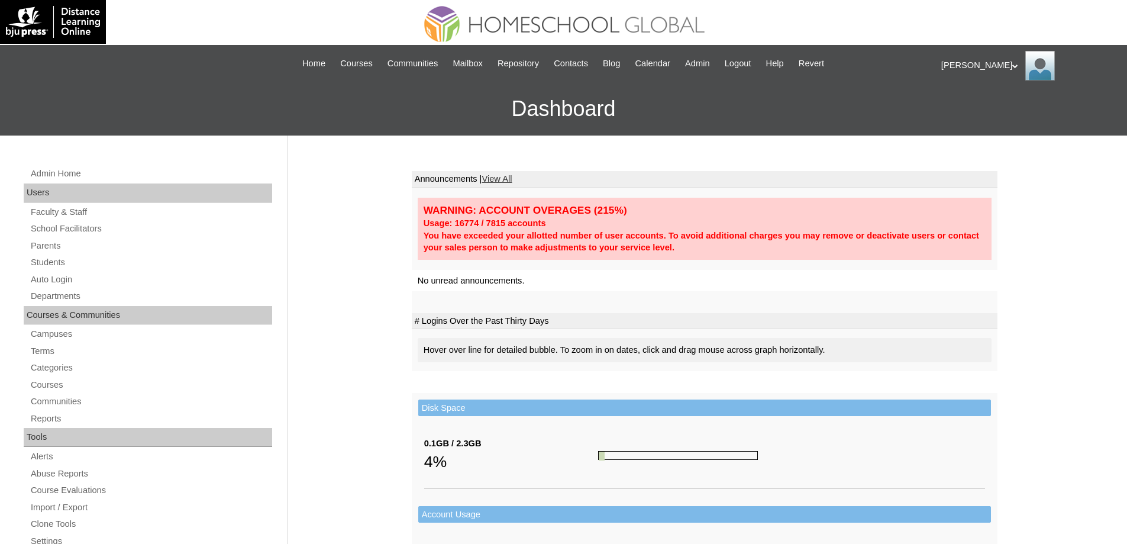
drag, startPoint x: 920, startPoint y: 306, endPoint x: 871, endPoint y: 294, distance: 50.1
click at [920, 307] on td at bounding box center [705, 302] width 586 height 22
click at [109, 282] on link "Auto Login" at bounding box center [151, 279] width 242 height 15
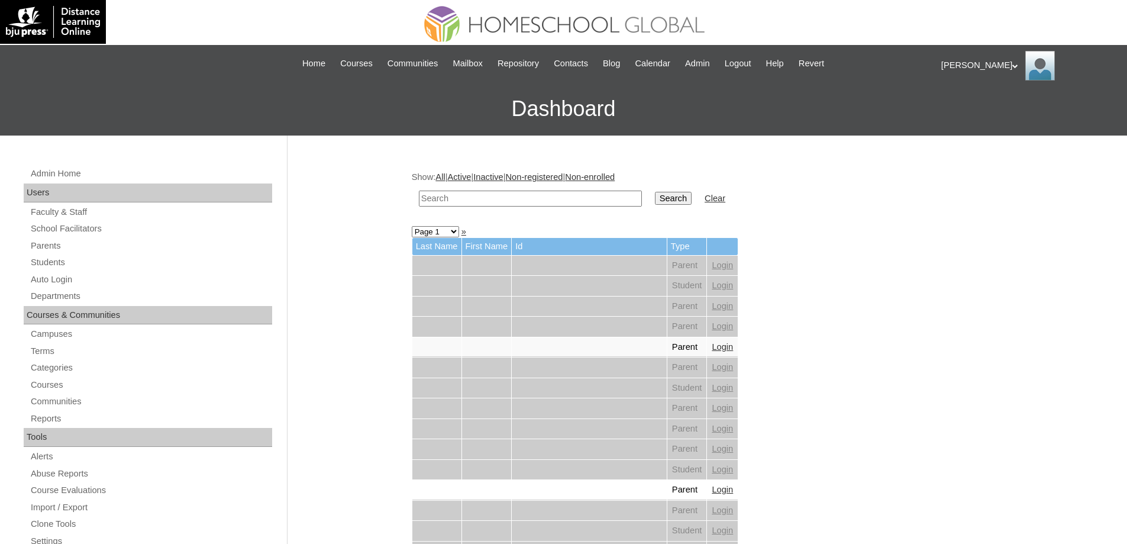
click at [559, 195] on input "text" at bounding box center [530, 198] width 223 height 16
paste input "[PERSON_NAME]"
type input "Dylan Migu"
click at [684, 195] on input "Search" at bounding box center [673, 198] width 37 height 13
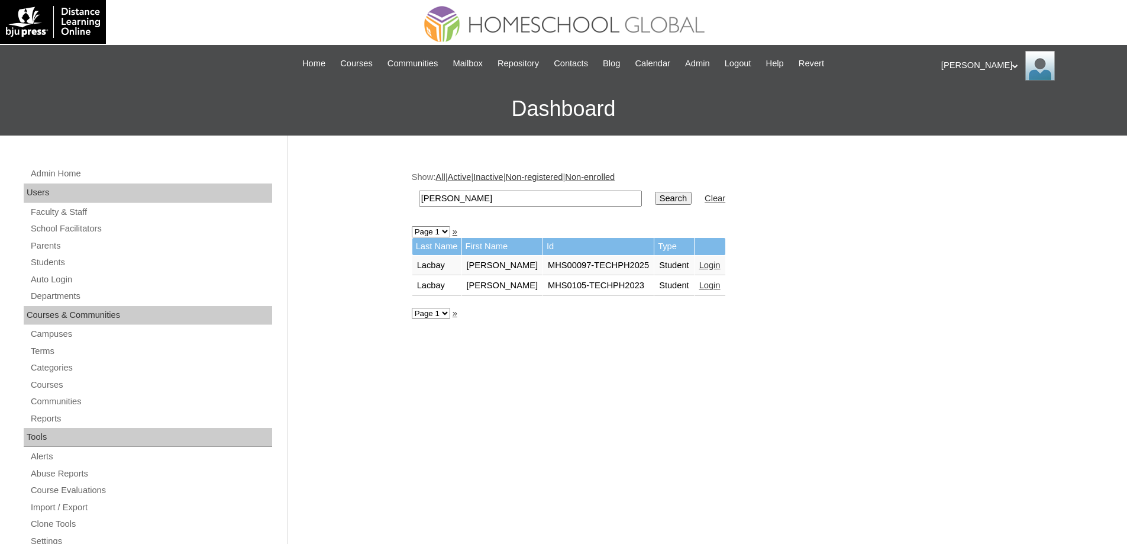
click at [715, 263] on link "Login" at bounding box center [709, 264] width 21 height 9
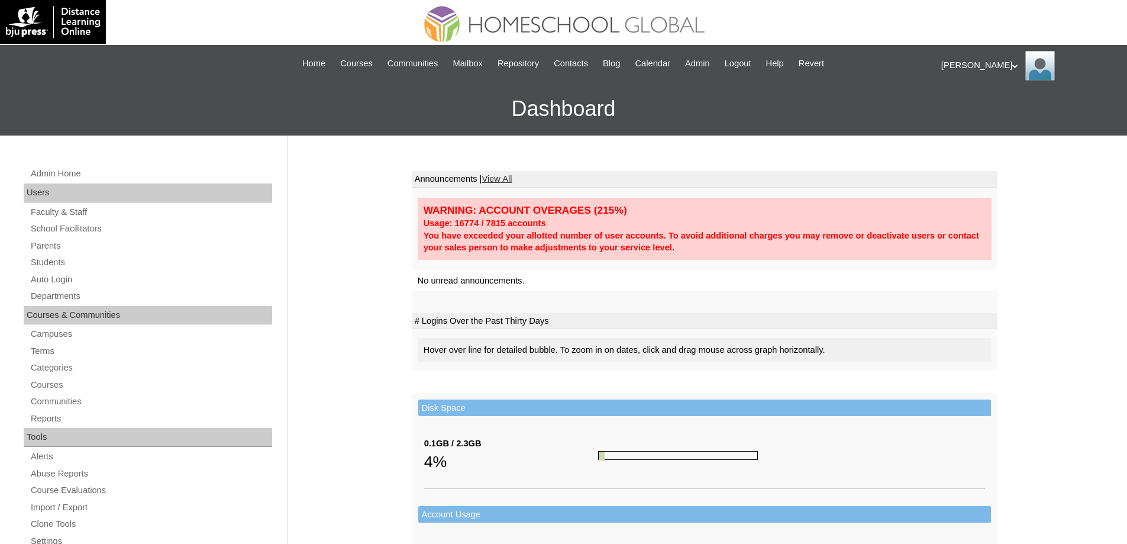
click at [845, 445] on td at bounding box center [791, 455] width 387 height 66
click at [1053, 373] on div "Admin Home Users Faculty & Staff School Facilitators Parents Students Auto Logi…" at bounding box center [563, 543] width 1127 height 816
click at [75, 244] on link "Parents" at bounding box center [151, 245] width 242 height 15
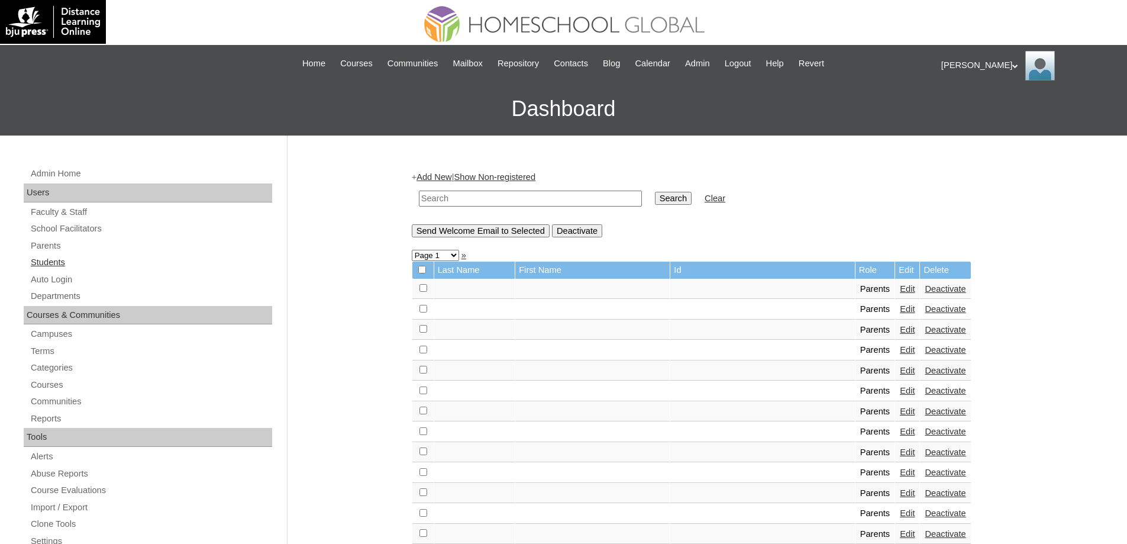
click at [85, 264] on link "Students" at bounding box center [151, 262] width 242 height 15
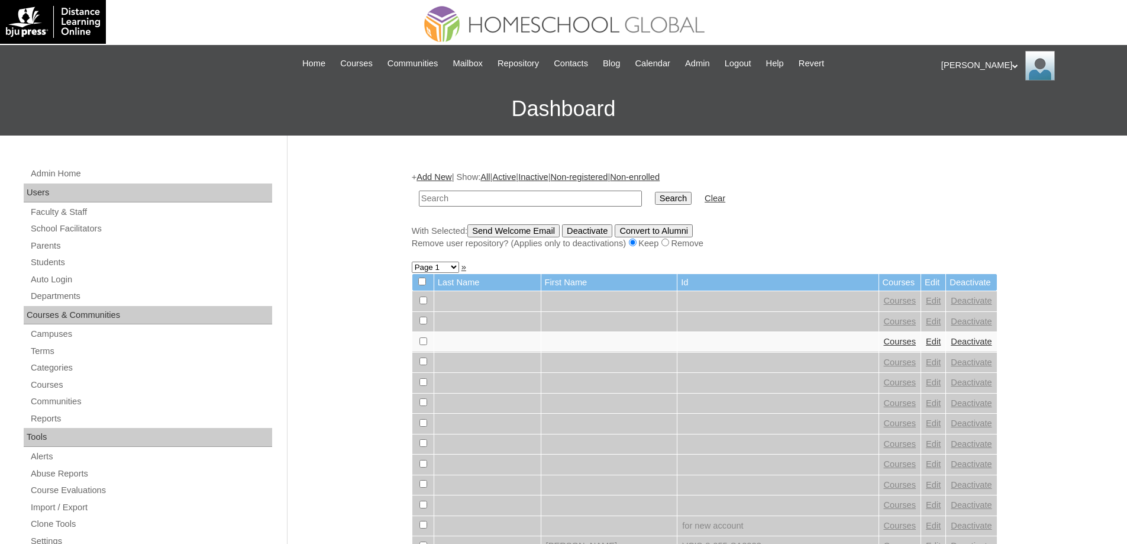
click at [510, 202] on input "text" at bounding box center [530, 198] width 223 height 16
paste input "MHS00247-TECHPH2025"
type input "MHS00247-TECHPH2025"
click at [672, 208] on td "Search" at bounding box center [673, 199] width 48 height 28
click at [678, 200] on input "Search" at bounding box center [673, 198] width 37 height 13
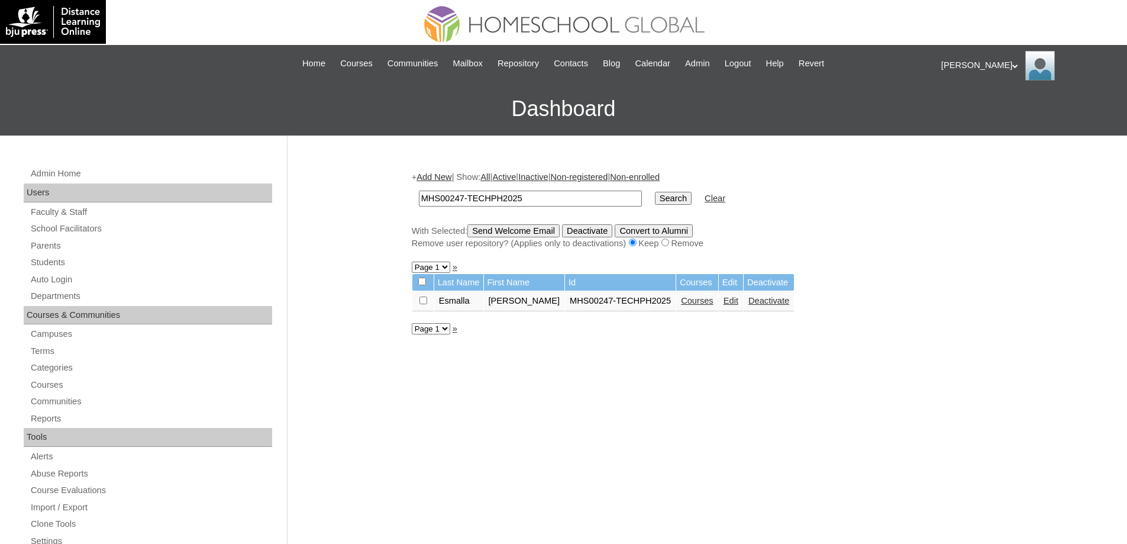
click at [696, 302] on link "Courses" at bounding box center [697, 300] width 33 height 9
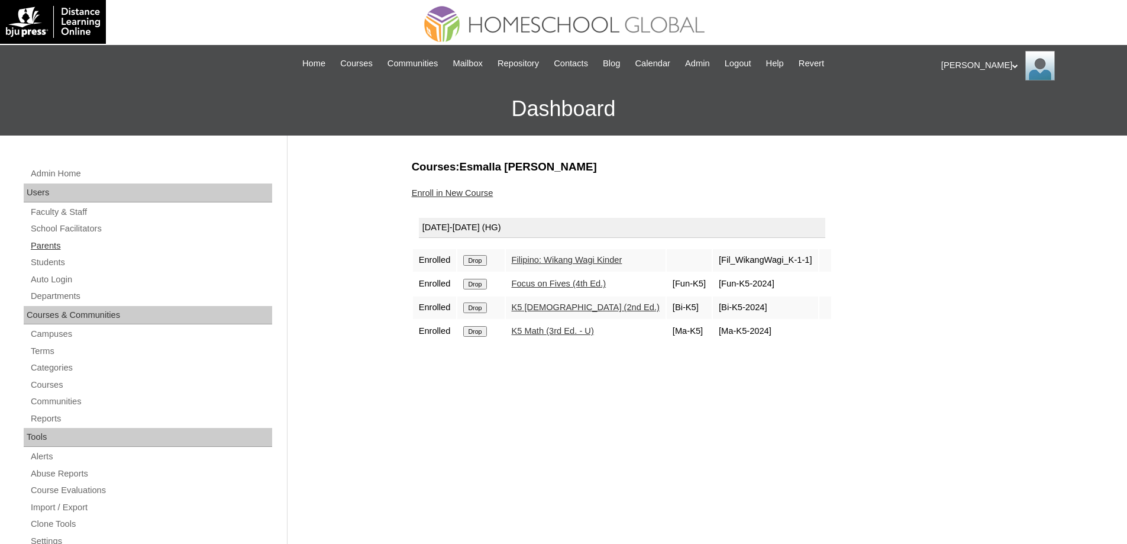
click at [89, 247] on link "Parents" at bounding box center [151, 245] width 242 height 15
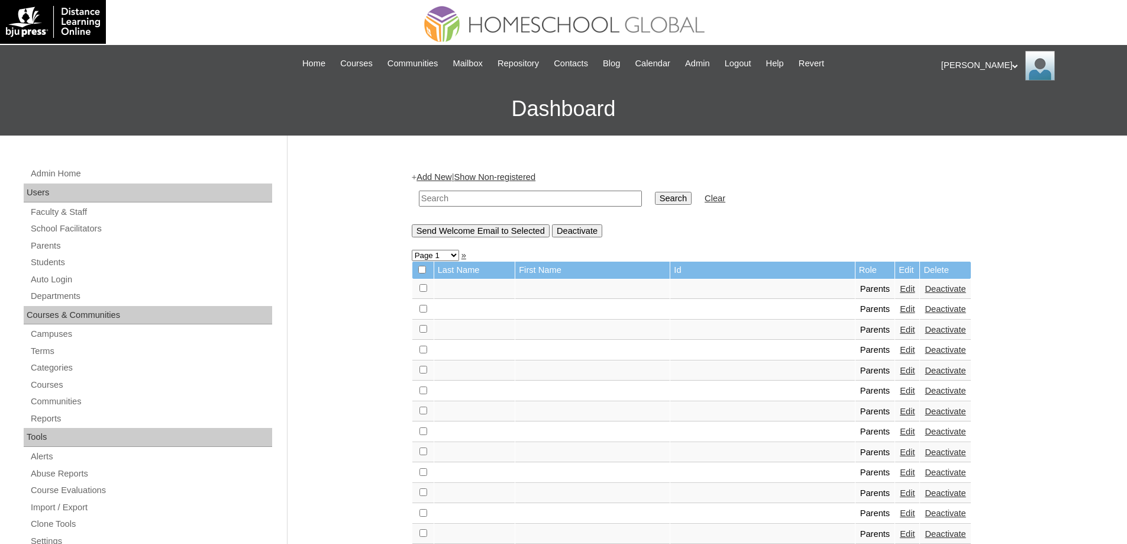
click at [454, 207] on td at bounding box center [530, 199] width 235 height 28
click at [569, 196] on input "text" at bounding box center [530, 198] width 223 height 16
paste input "MHP0196-TECHPH2025"
type input "MHP0196-TECHPH2025"
click at [669, 198] on input "Search" at bounding box center [673, 198] width 37 height 13
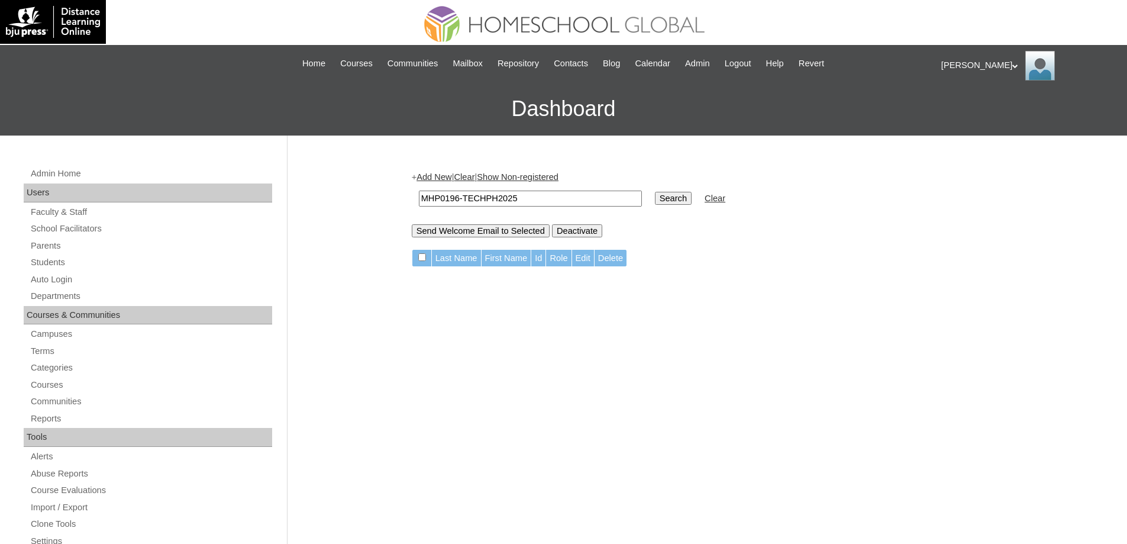
click at [448, 183] on table "MHP0196-TECHPH2025 Search Clear" at bounding box center [572, 198] width 321 height 30
click at [449, 178] on link "Add New" at bounding box center [433, 176] width 35 height 9
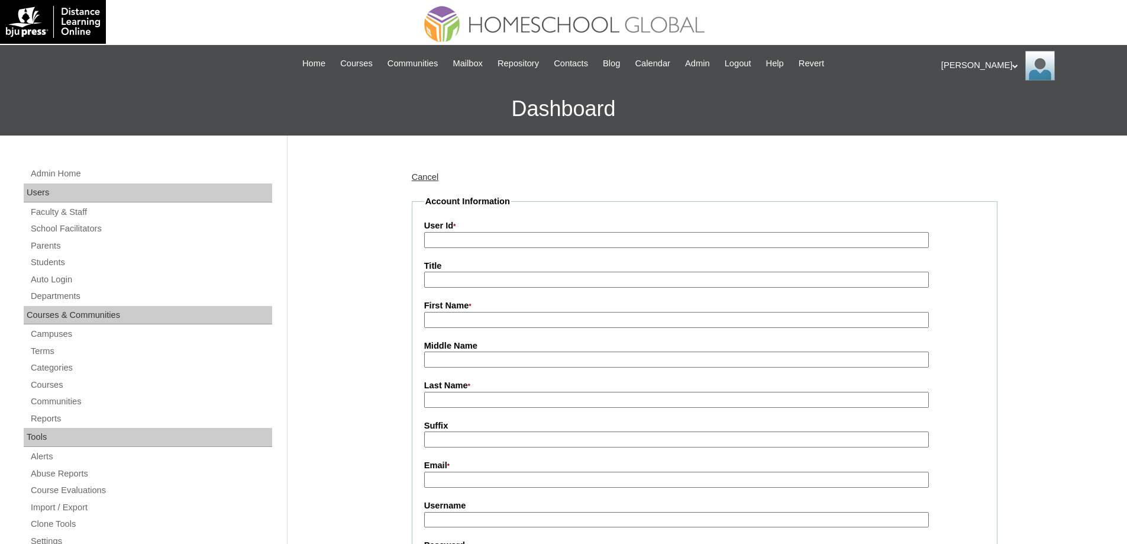
click at [463, 242] on input "User Id *" at bounding box center [676, 240] width 504 height 16
paste input "MHP0196-TECHPH2025"
type input "MHP0196-TECHPH2025"
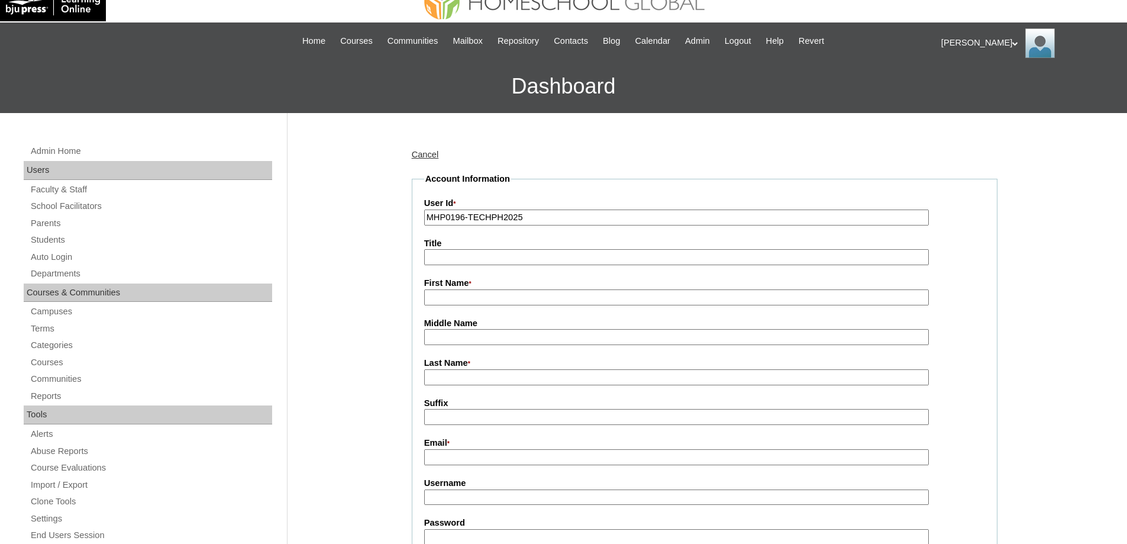
scroll to position [118, 0]
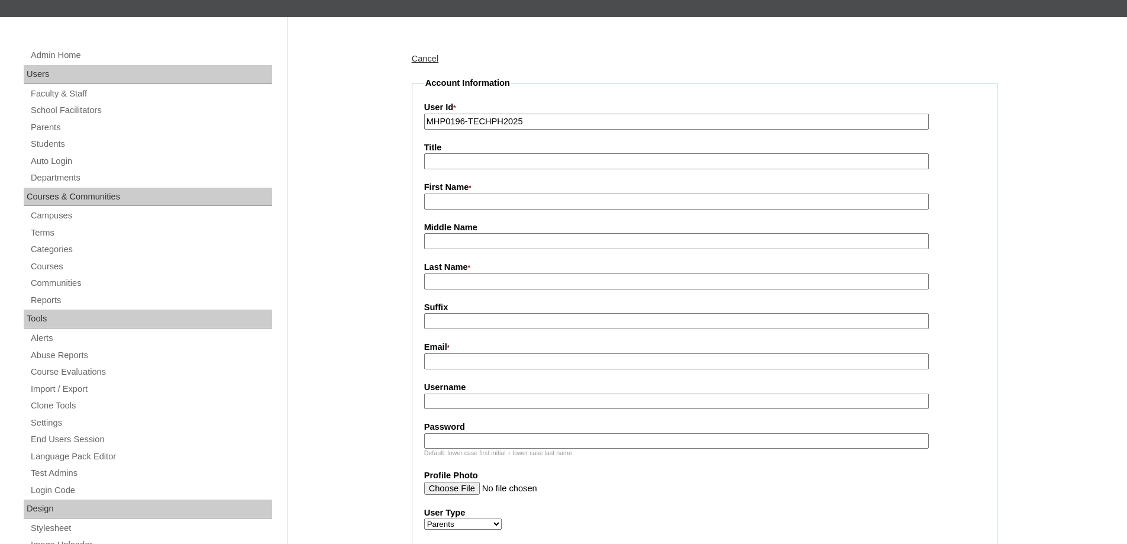
click at [452, 209] on input "First Name *" at bounding box center [676, 201] width 504 height 16
paste input "Jeremine"
type input "Jeremine"
click at [463, 244] on input "Middle Name" at bounding box center [676, 241] width 504 height 16
paste input "Jhamboy"
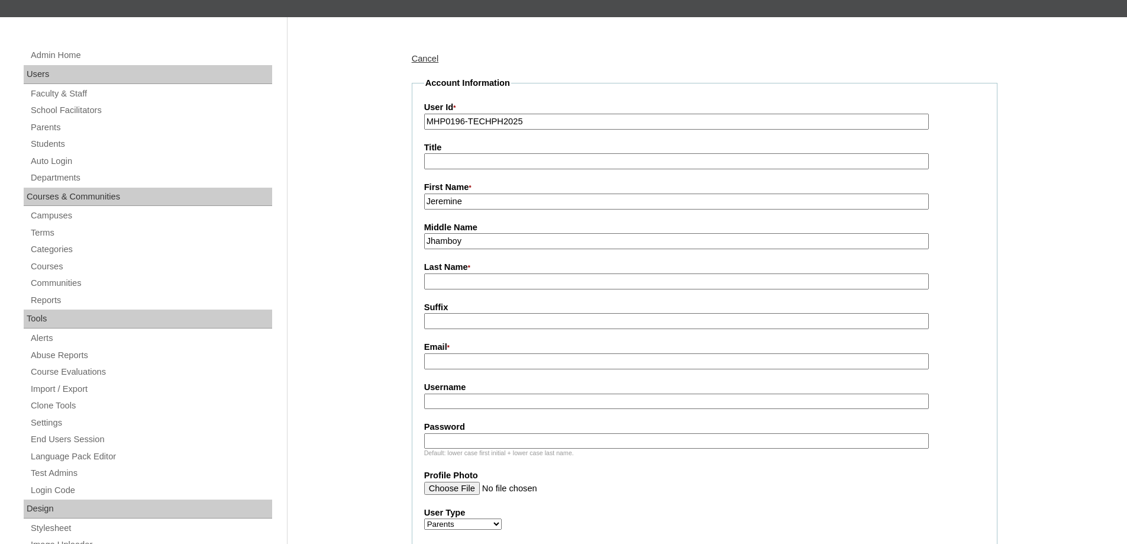
type input "Jhamboy"
click at [460, 289] on input "Last Name *" at bounding box center [676, 281] width 504 height 16
paste input "Ko"
type input "Ko"
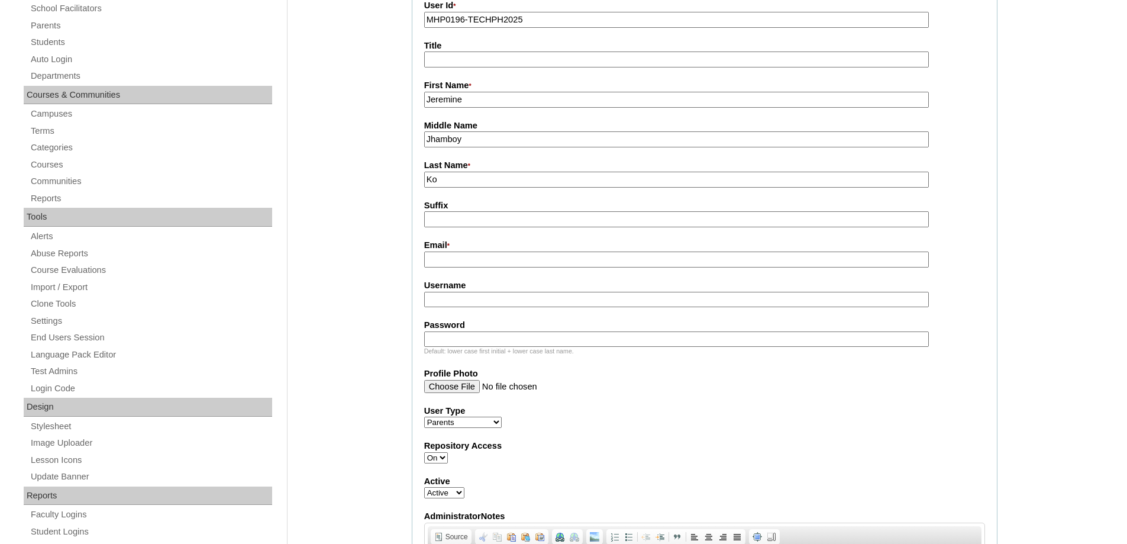
scroll to position [296, 0]
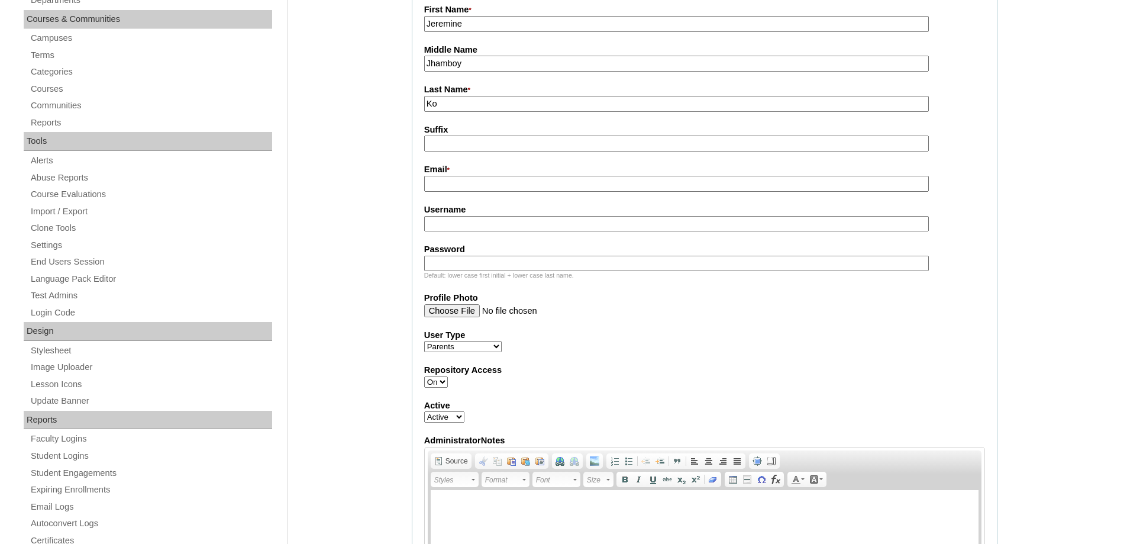
click at [434, 176] on label "Email *" at bounding box center [704, 169] width 561 height 13
click at [434, 177] on input "Email *" at bounding box center [676, 184] width 504 height 16
click at [452, 189] on input "Email *" at bounding box center [676, 184] width 504 height 16
paste input "jeremineastrophysics@gmail.com"
type input "jeremineastrophysics@gmail.com"
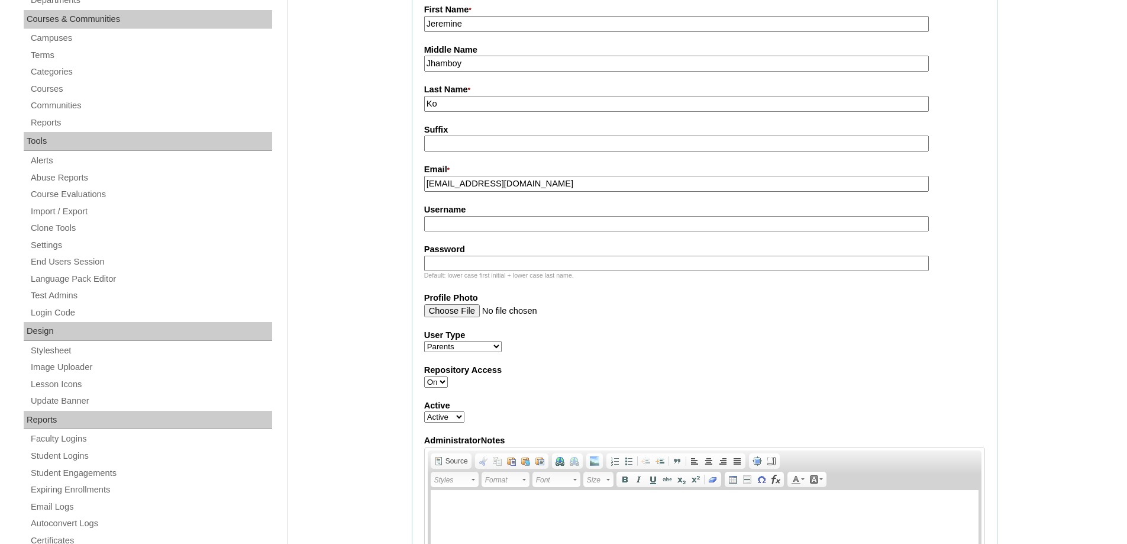
click at [470, 221] on input "Username" at bounding box center [676, 224] width 504 height 16
paste input "koJeremine2025"
type input "koJeremine2025"
click at [523, 270] on input "Password" at bounding box center [676, 263] width 504 height 16
paste input "techemo130"
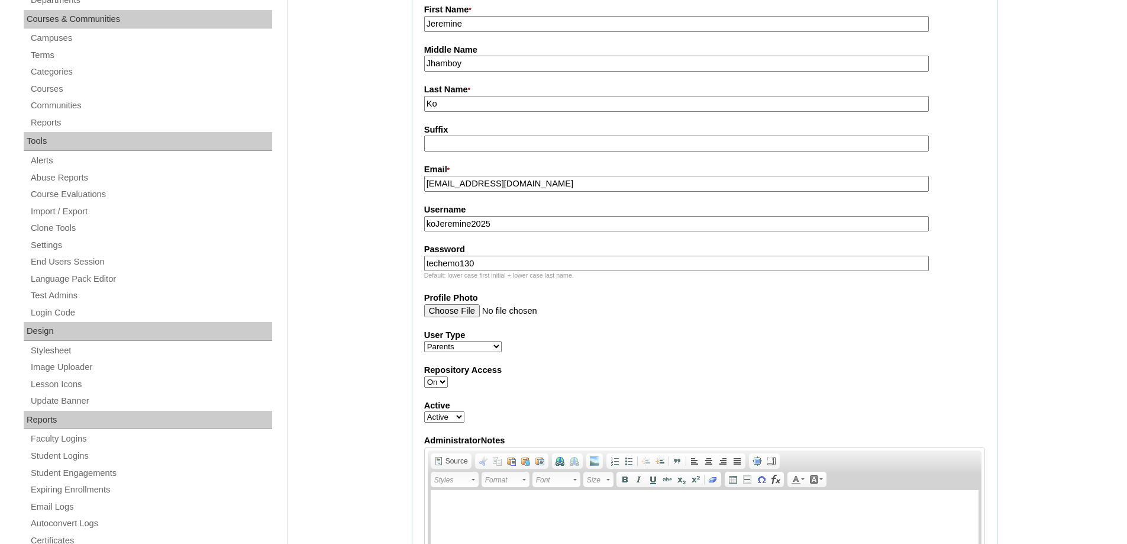
type input "techemo130"
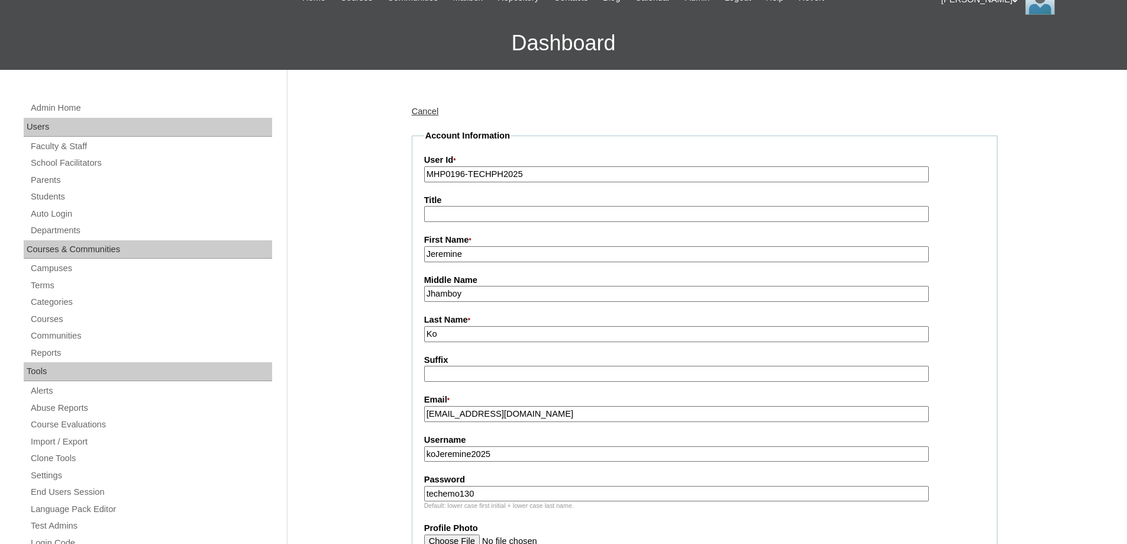
scroll to position [59, 0]
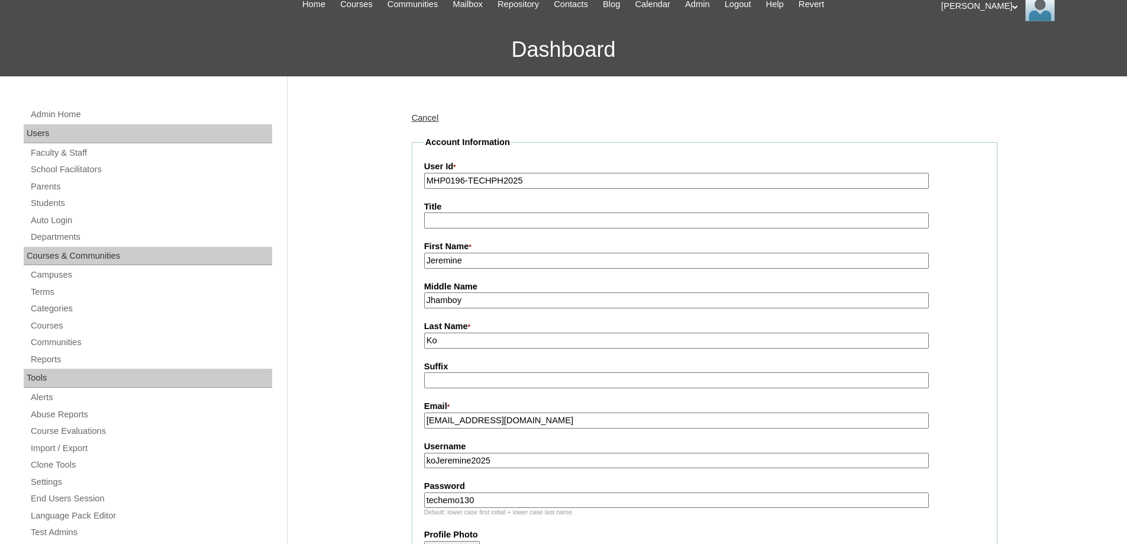
drag, startPoint x: 476, startPoint y: 264, endPoint x: 445, endPoint y: 300, distance: 47.5
drag, startPoint x: 471, startPoint y: 299, endPoint x: 402, endPoint y: 308, distance: 69.2
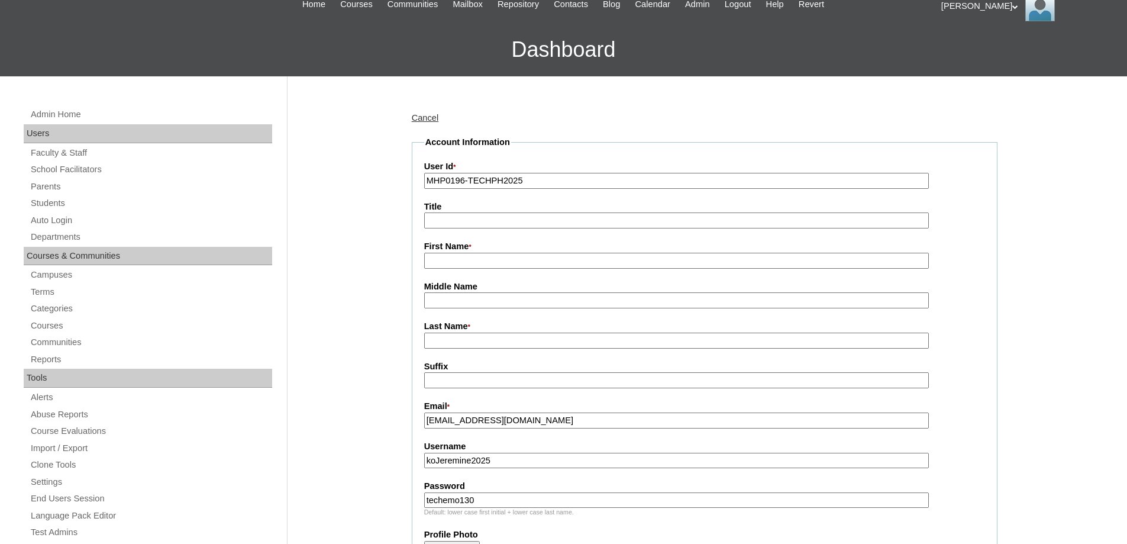
click at [456, 345] on input "Last Name *" at bounding box center [676, 340] width 504 height 16
click at [459, 257] on input "First Name *" at bounding box center [676, 261] width 504 height 16
paste input "Jeremine"
type input "Jeremine"
click at [460, 384] on input "Suffix" at bounding box center [676, 380] width 504 height 16
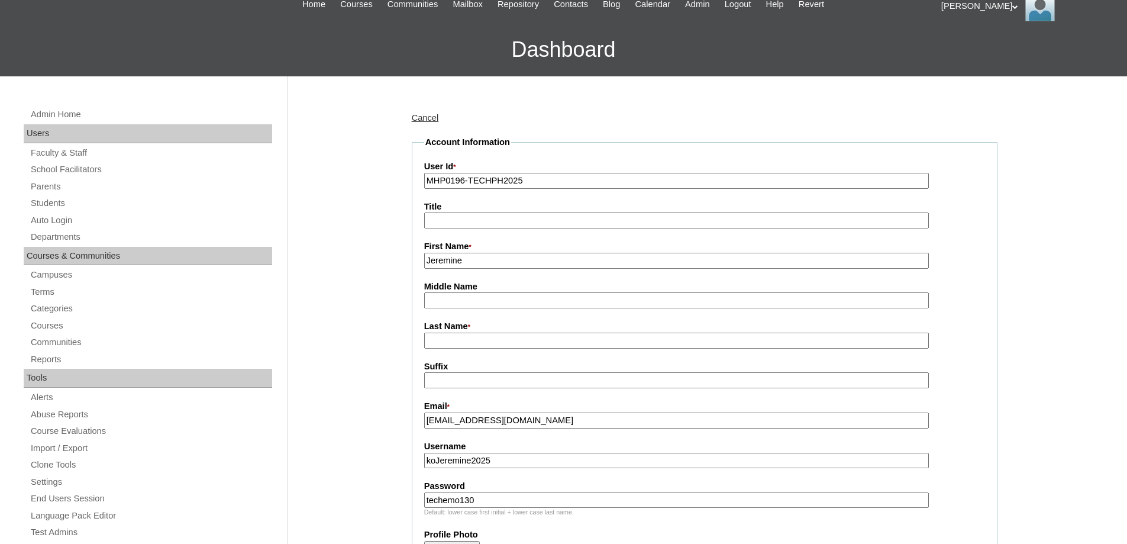
click at [469, 337] on input "Last Name *" at bounding box center [676, 340] width 504 height 16
paste input "Ko"
type input "KO"
drag, startPoint x: 381, startPoint y: 324, endPoint x: 413, endPoint y: 294, distance: 43.5
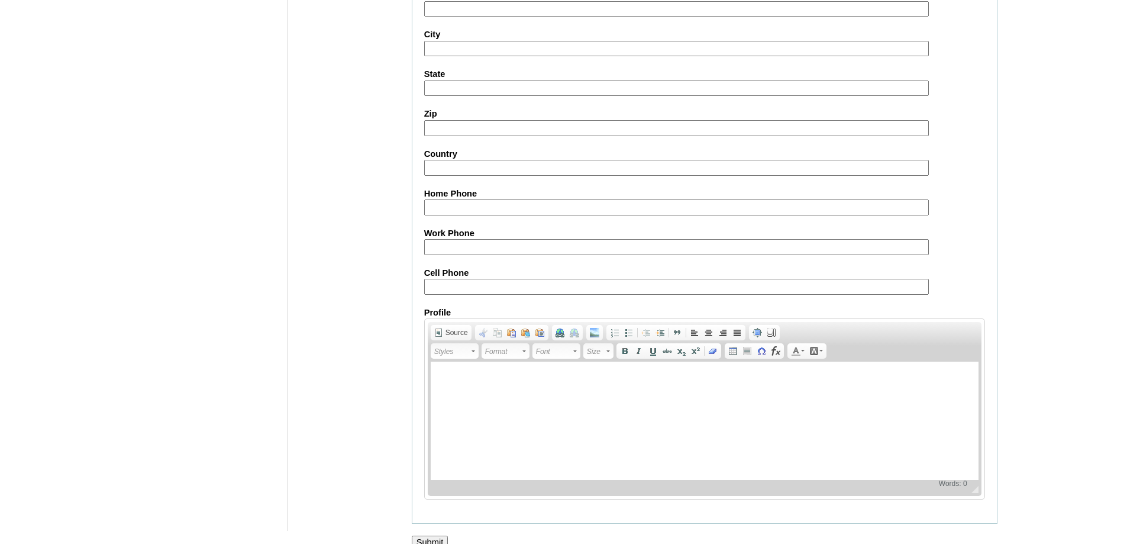
scroll to position [1055, 0]
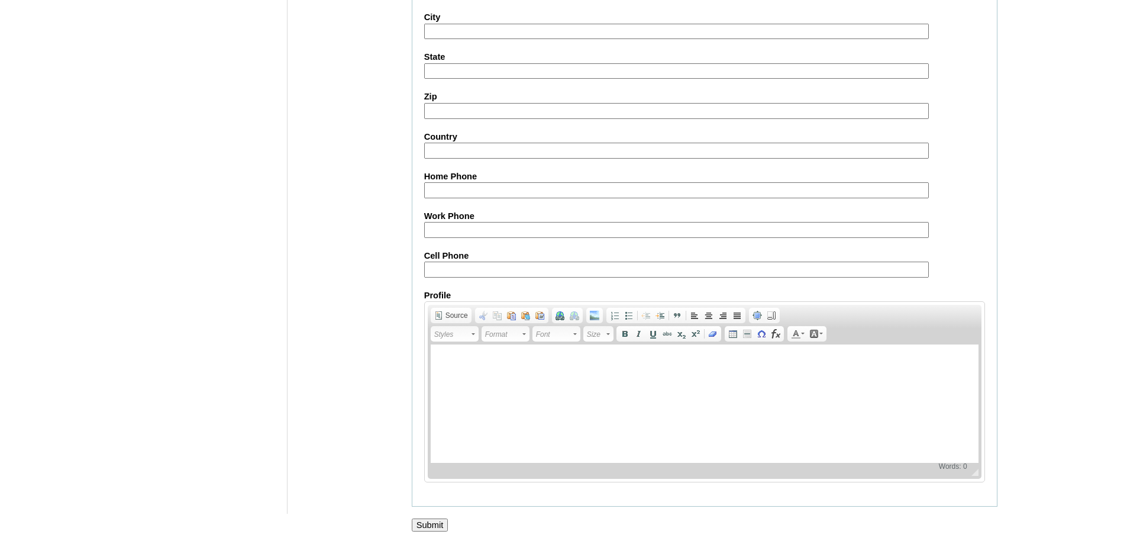
drag, startPoint x: 458, startPoint y: 270, endPoint x: 458, endPoint y: 264, distance: 6.5
click at [458, 270] on input "Cell Phone" at bounding box center [676, 269] width 504 height 16
drag, startPoint x: 471, startPoint y: 273, endPoint x: 460, endPoint y: 273, distance: 10.7
click at [471, 273] on input "Cell Phone" at bounding box center [676, 269] width 504 height 16
paste input "-9175946444"
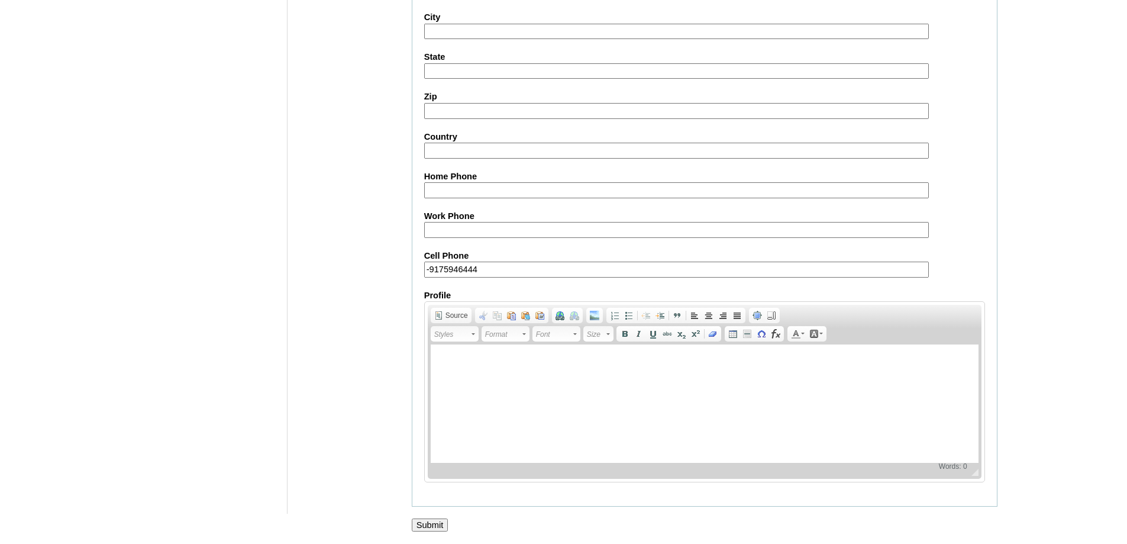
type input "-9175946444"
click at [432, 521] on input "Submit" at bounding box center [430, 524] width 37 height 13
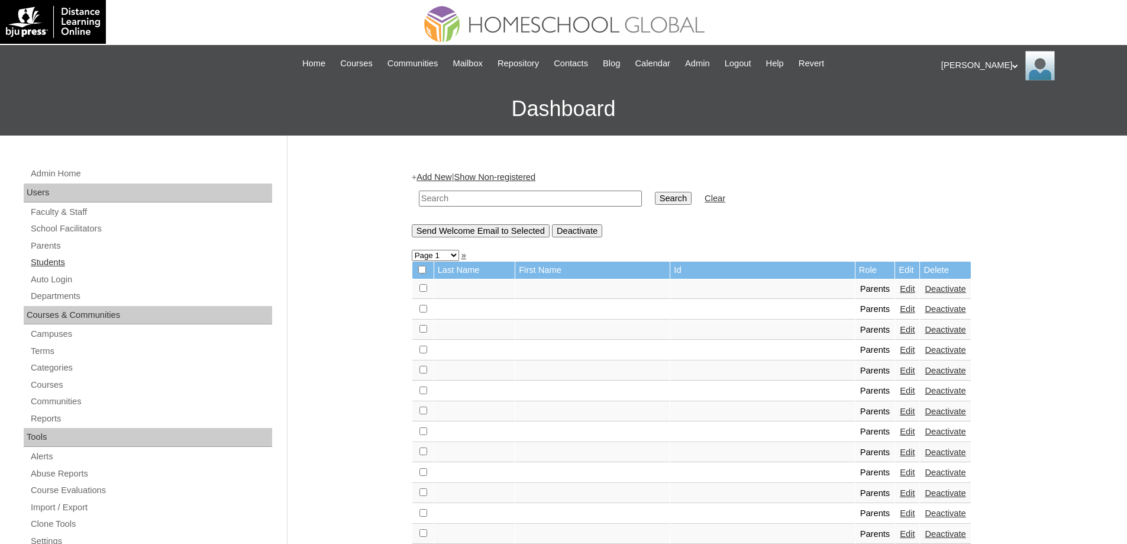
click at [103, 260] on link "Students" at bounding box center [151, 262] width 242 height 15
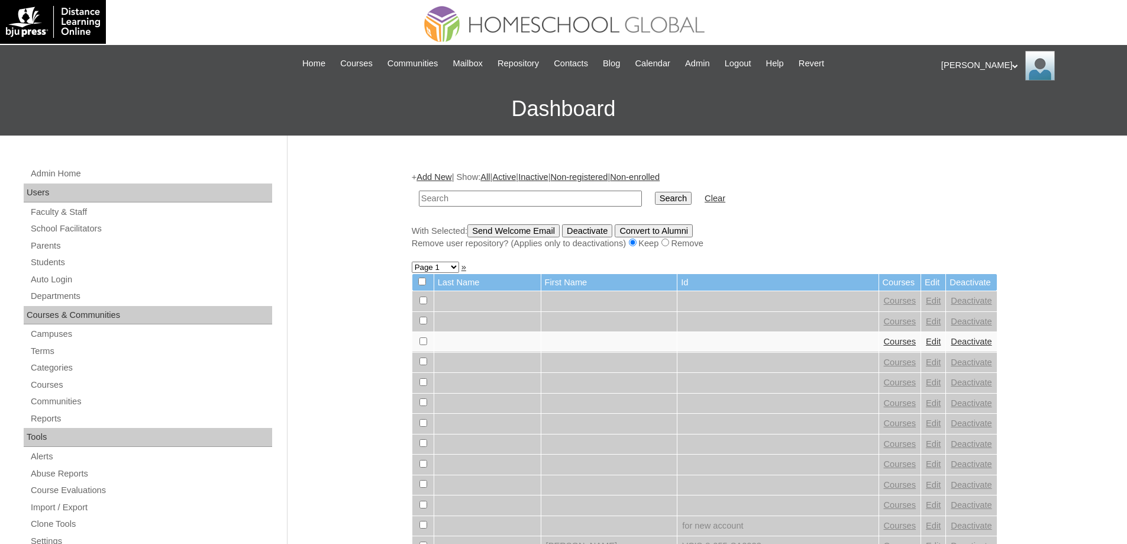
drag, startPoint x: 486, startPoint y: 197, endPoint x: 648, endPoint y: 206, distance: 162.3
click at [486, 197] on input "text" at bounding box center [530, 198] width 223 height 16
paste input "MHS00250-TECHPH2025"
type input "MHS00250-TECHPH2025"
click at [680, 202] on input "Search" at bounding box center [673, 198] width 37 height 13
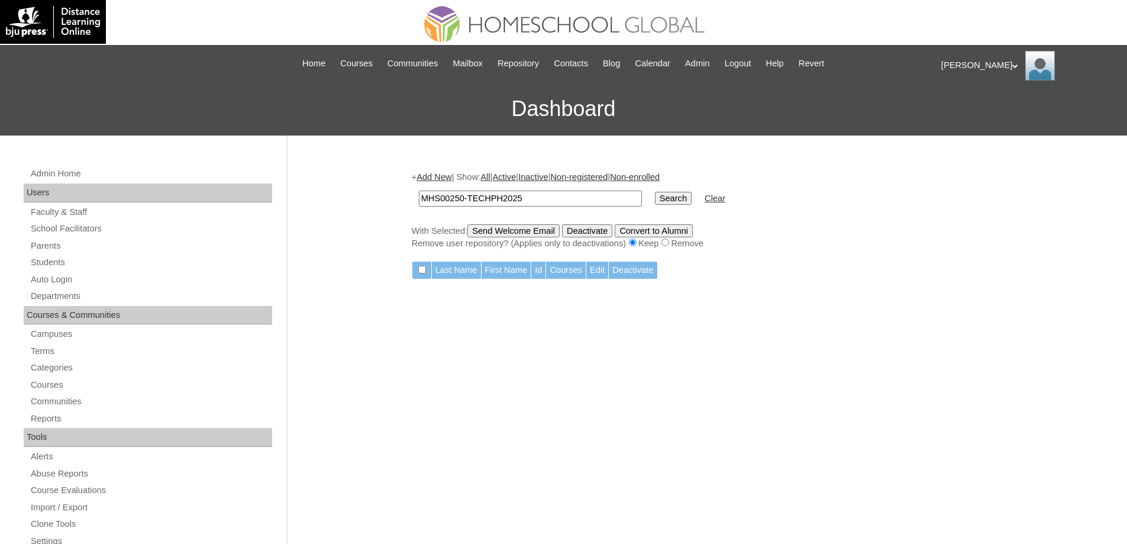
click at [442, 174] on link "Add New" at bounding box center [433, 176] width 35 height 9
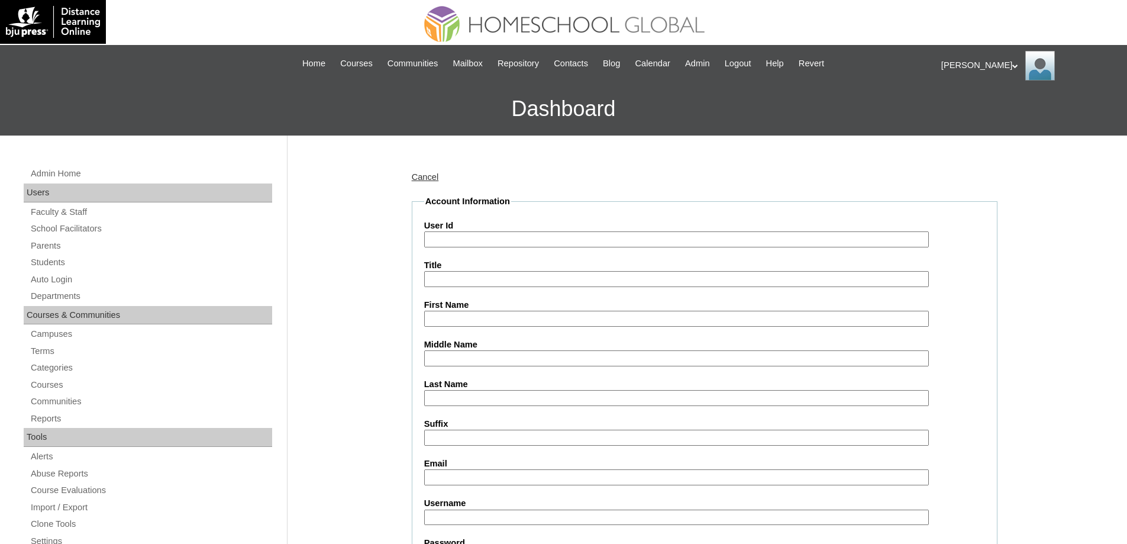
click at [480, 244] on input "User Id" at bounding box center [676, 239] width 504 height 16
paste input "MHS00250-TECHPH2025"
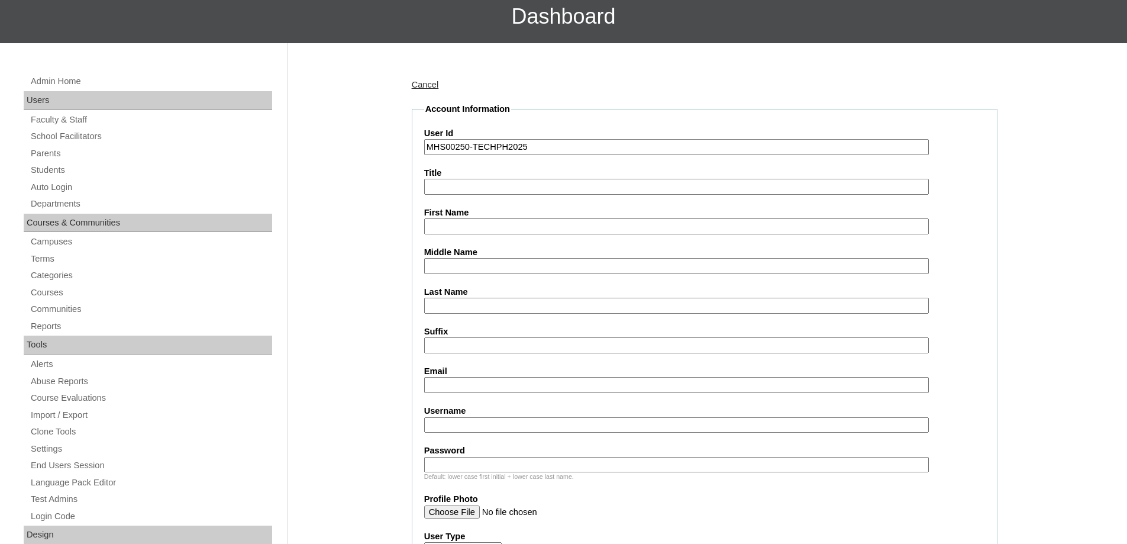
scroll to position [118, 0]
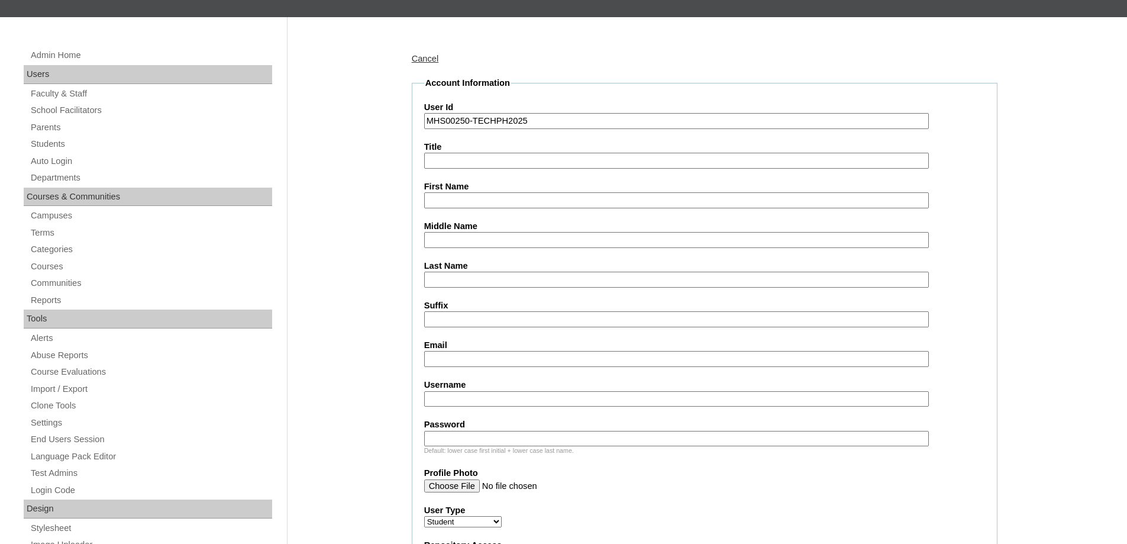
type input "MHS00250-TECHPH2025"
click at [432, 189] on label "First Name" at bounding box center [704, 186] width 561 height 12
click at [432, 192] on input "First Name" at bounding box center [676, 200] width 504 height 16
drag, startPoint x: 436, startPoint y: 193, endPoint x: 428, endPoint y: 153, distance: 41.5
click at [436, 193] on input "First Name" at bounding box center [676, 200] width 504 height 16
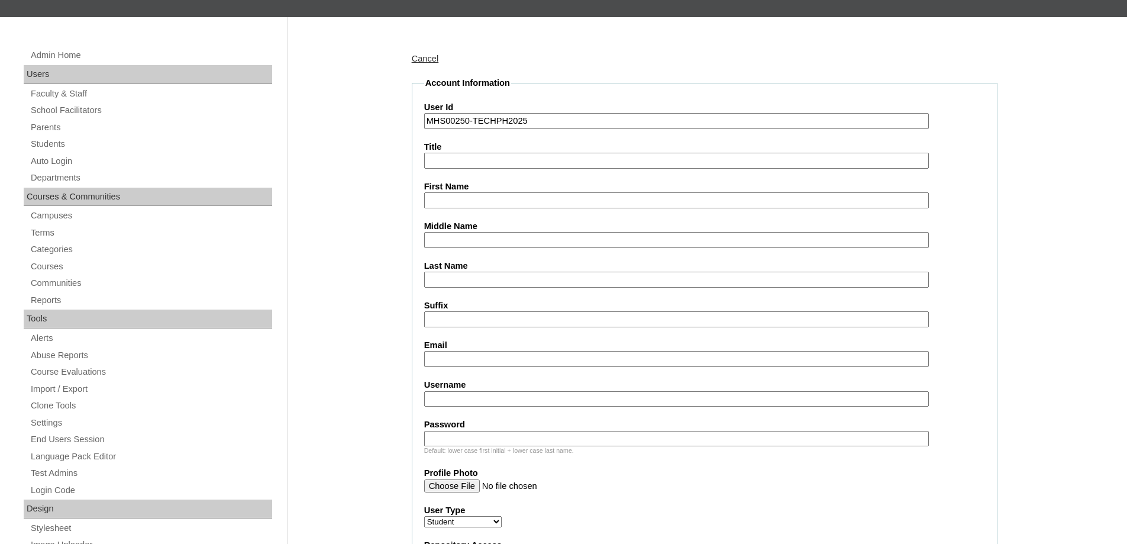
paste input "Jeremine"
type input "Jeremine"
click at [448, 237] on input "Middle Name" at bounding box center [676, 240] width 504 height 16
paste input "Jhamboy"
type input "Jhamboy"
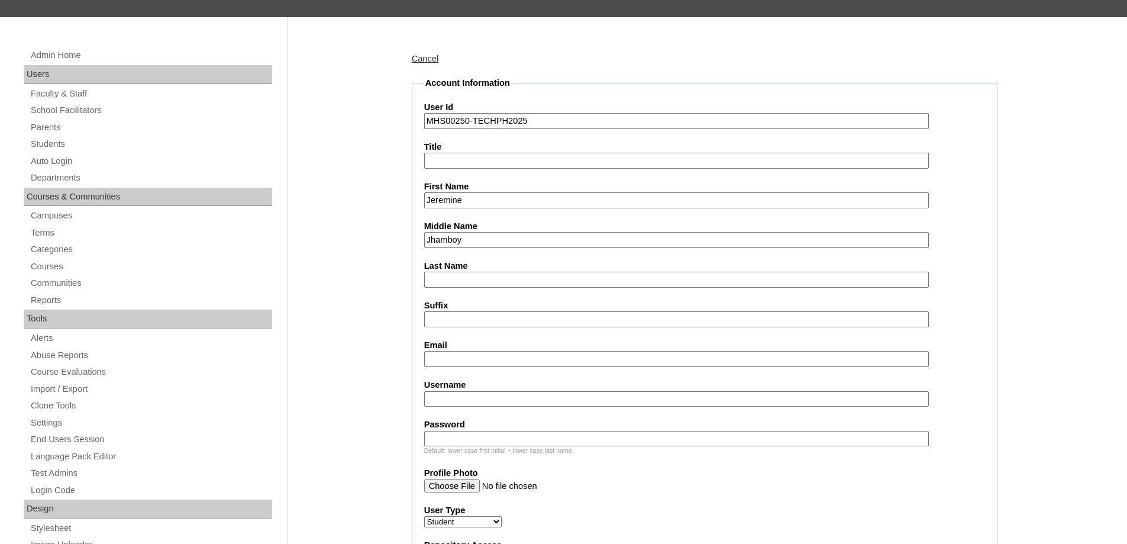
drag, startPoint x: 463, startPoint y: 282, endPoint x: 380, endPoint y: 286, distance: 83.5
click at [462, 282] on input "Last Name" at bounding box center [676, 279] width 504 height 16
paste input "Ko"
type input "Ko"
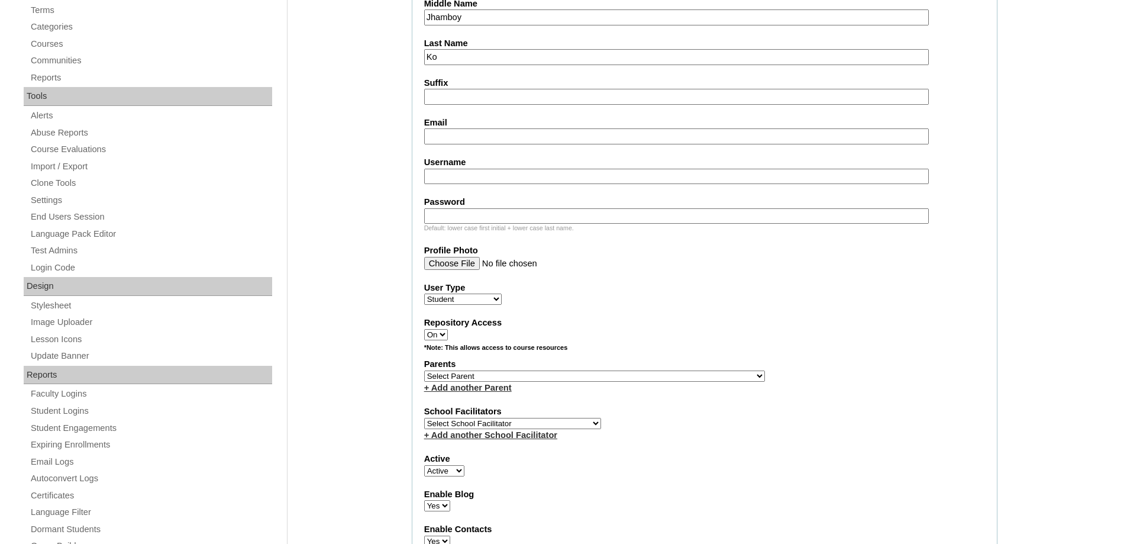
scroll to position [355, 0]
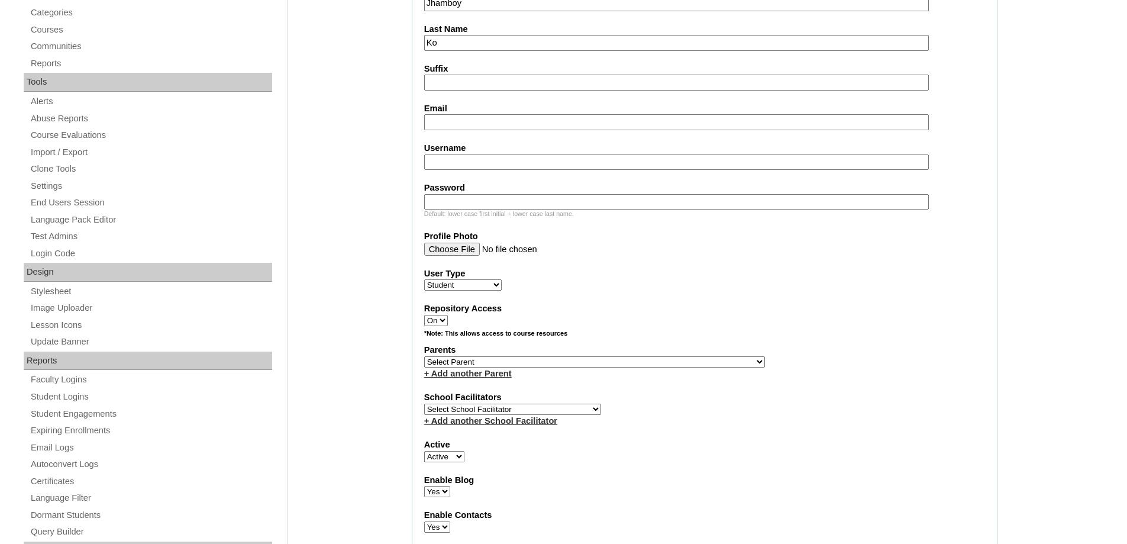
click at [448, 124] on input "Email" at bounding box center [676, 122] width 504 height 16
paste input "jeremineastrophysics@gmail.com"
type input "jeremineastrophysics@gmail.com"
click at [465, 171] on fieldset "Account Information User Id MHS00250-TECHPH2025 Title First Name Jeremine Middl…" at bounding box center [705, 318] width 586 height 956
click at [461, 164] on input "Username" at bounding box center [676, 162] width 504 height 16
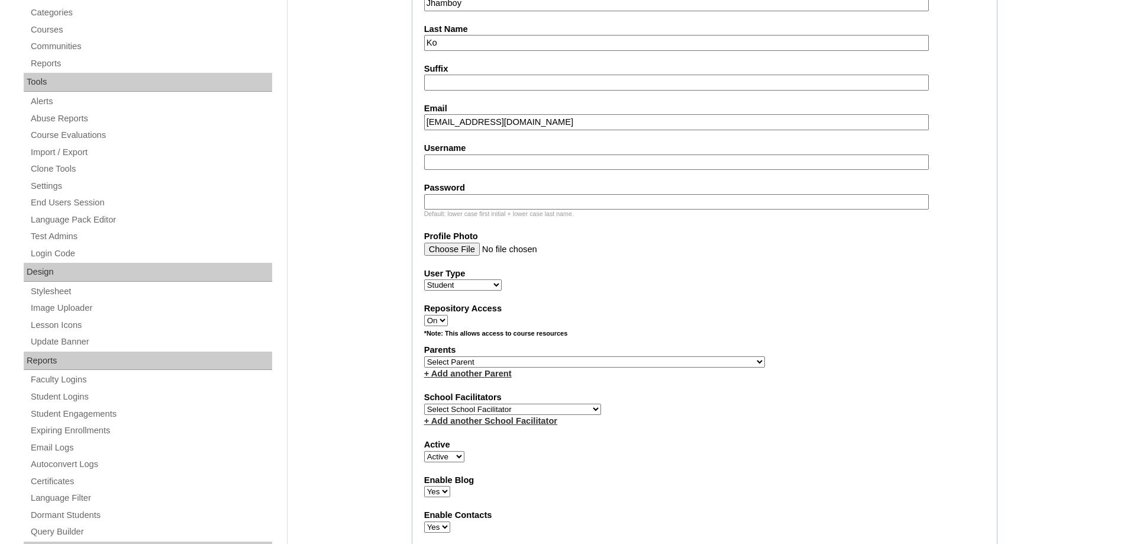
paste input "jeremineko"
type input "jeremineko"
click at [585, 210] on div "Default: lower case first initial + lower case last name." at bounding box center [704, 213] width 561 height 9
drag, startPoint x: 574, startPoint y: 202, endPoint x: 516, endPoint y: 210, distance: 58.5
click at [574, 202] on input "Password" at bounding box center [676, 202] width 504 height 16
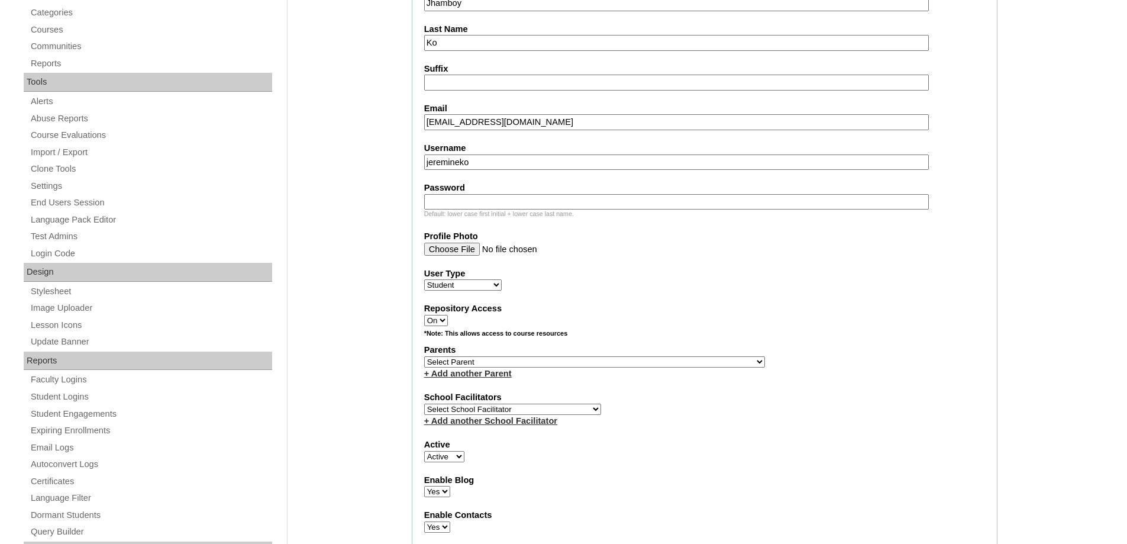
paste input "250006775"
type input "250006775"
click at [462, 363] on select "Select Parent , , , , , , , , , , , , , , , , , , , , , , , , , , , , , , , , ,…" at bounding box center [594, 361] width 341 height 11
select select "43918"
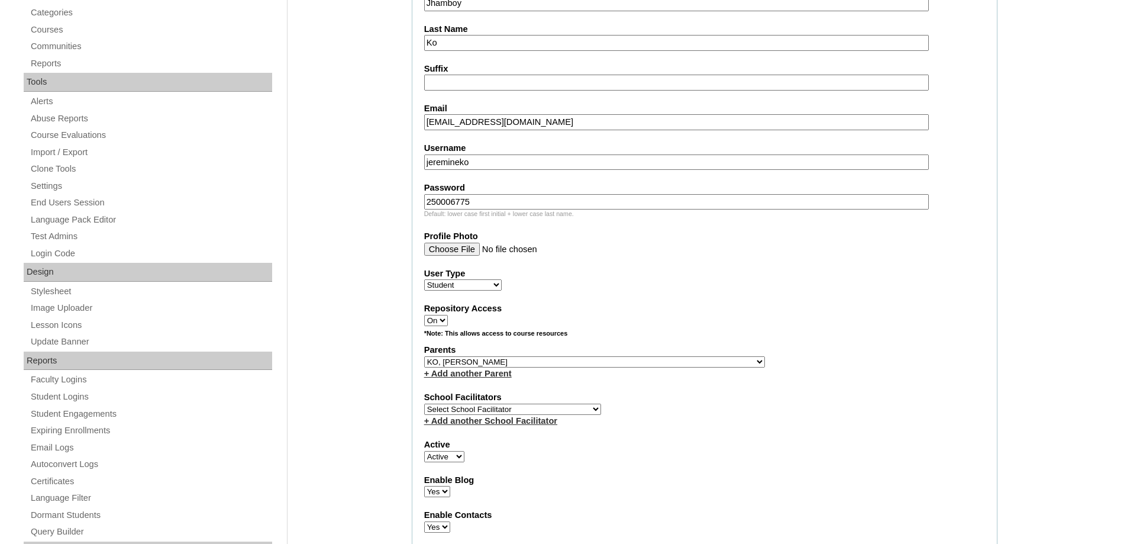
click at [424, 356] on select "Select Parent , , , , , , , , , , , , , , , , , , , , , , , , , , , , , , , , ,…" at bounding box center [594, 361] width 341 height 11
click at [726, 312] on label "Repository Access" at bounding box center [704, 308] width 561 height 12
click at [448, 315] on select "On Off" at bounding box center [436, 320] width 24 height 11
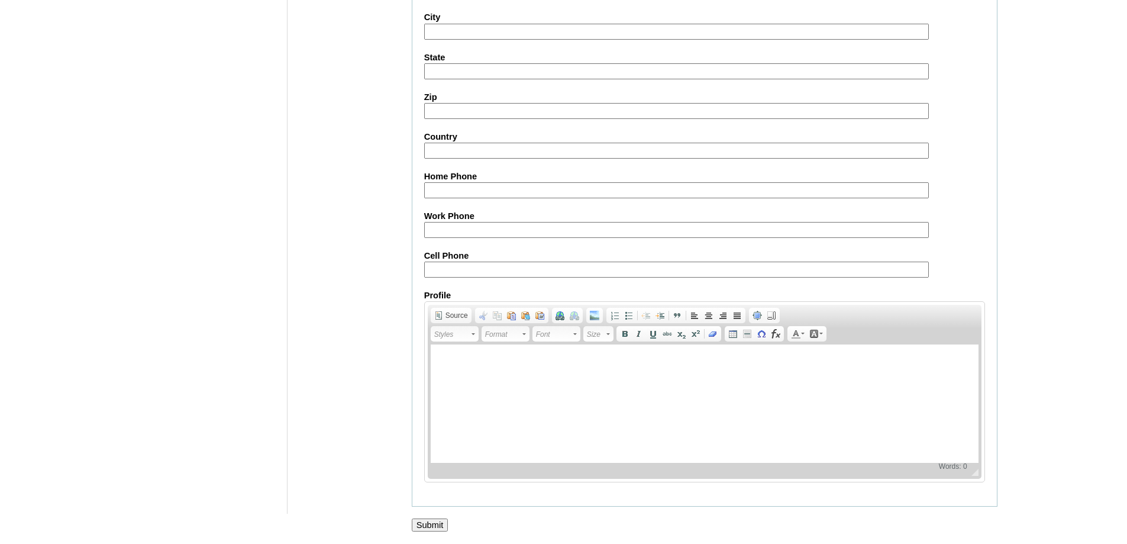
click at [425, 522] on input "Submit" at bounding box center [430, 524] width 37 height 13
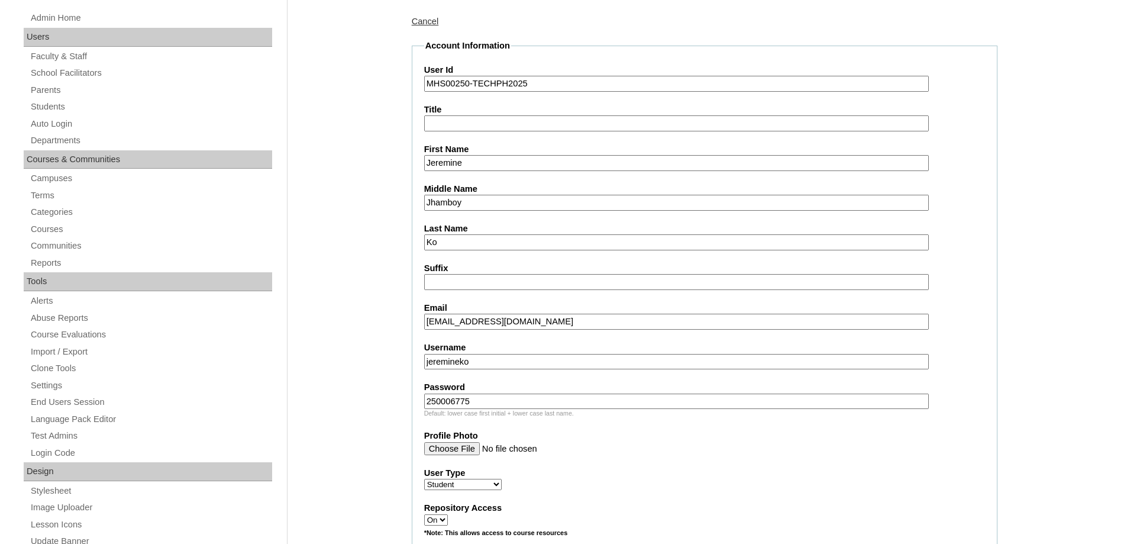
scroll to position [0, 0]
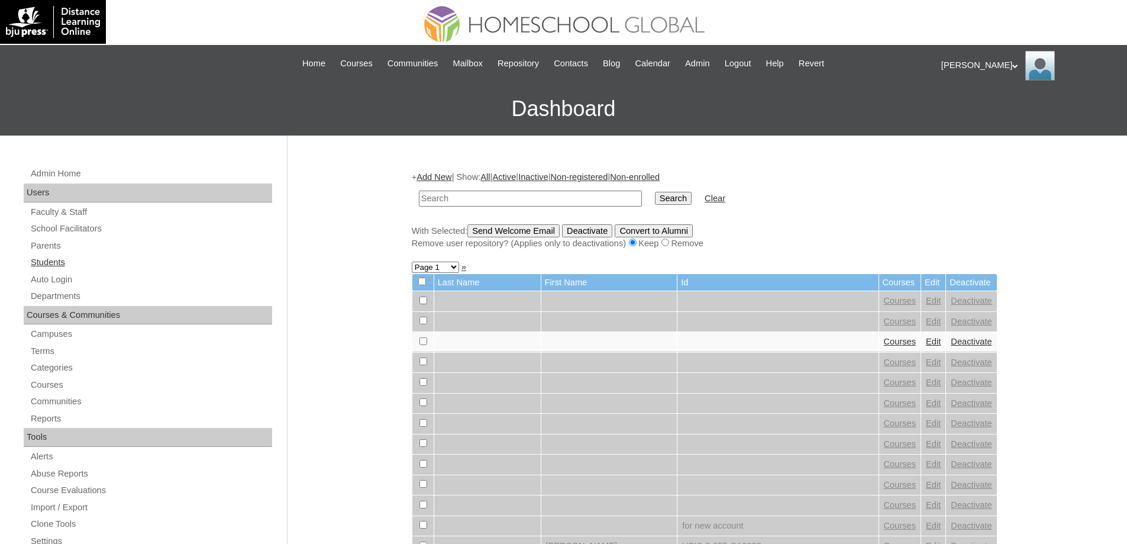
click at [107, 263] on link "Students" at bounding box center [151, 262] width 242 height 15
click at [538, 202] on input "text" at bounding box center [530, 198] width 223 height 16
type input "MHS00250-TECHPH2025"
click at [672, 201] on input "Search" at bounding box center [673, 198] width 37 height 13
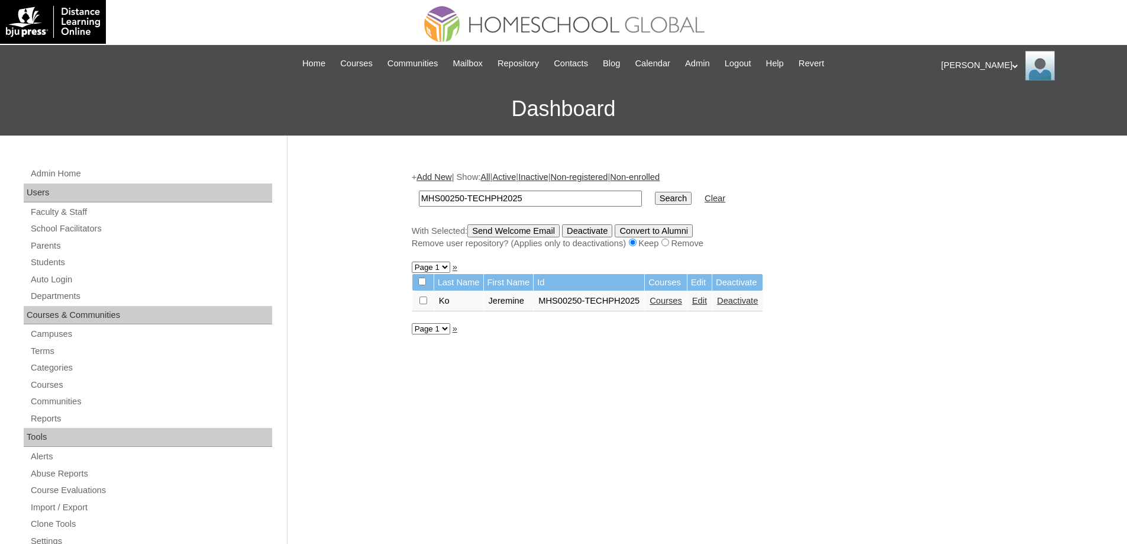
click at [684, 309] on td "Courses" at bounding box center [666, 301] width 42 height 20
click at [682, 304] on link "Courses" at bounding box center [665, 300] width 33 height 9
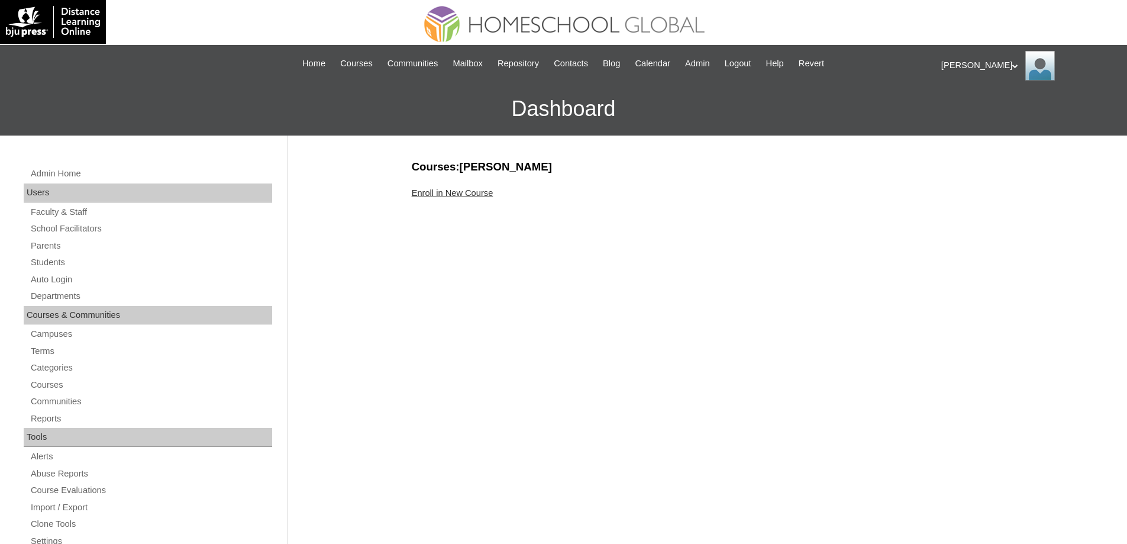
click at [454, 198] on div "Enroll in New Course" at bounding box center [705, 193] width 586 height 12
click at [454, 197] on link "Enroll in New Course" at bounding box center [453, 192] width 82 height 9
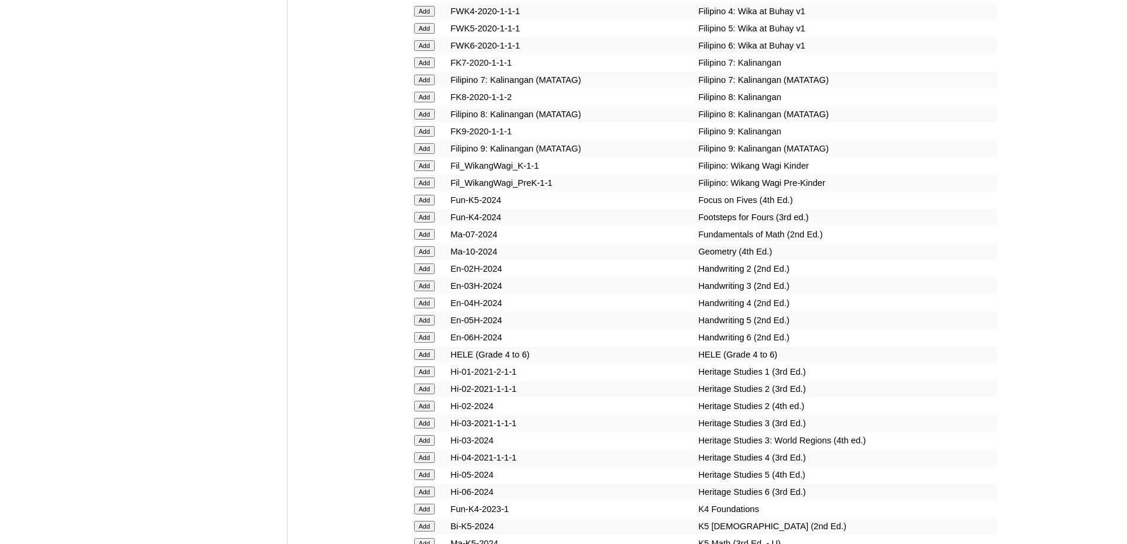
scroll to position [3999, 0]
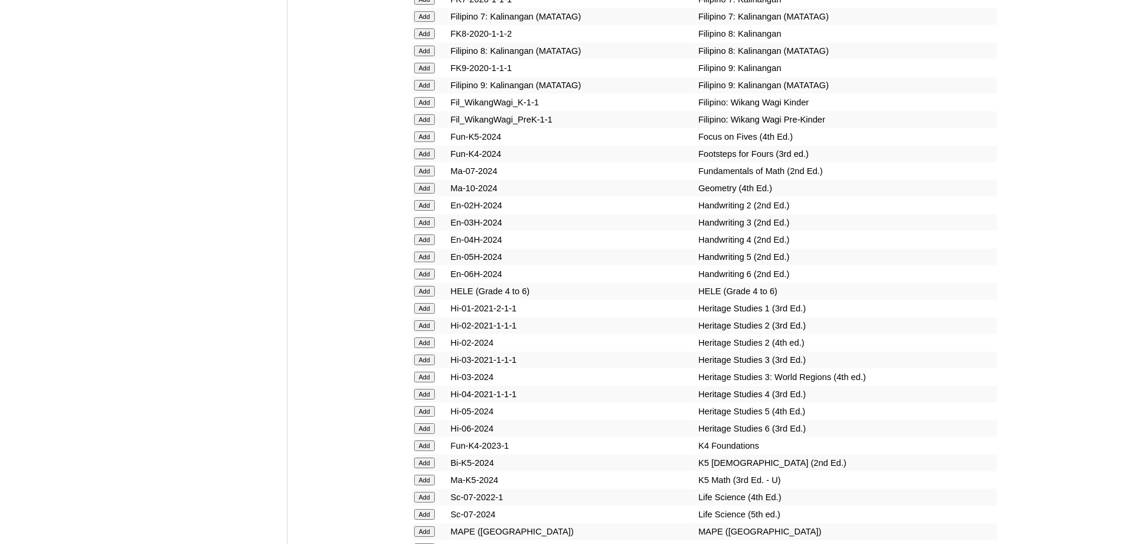
click at [426, 108] on input "Add" at bounding box center [424, 102] width 21 height 11
click at [429, 142] on input "Add" at bounding box center [424, 136] width 21 height 11
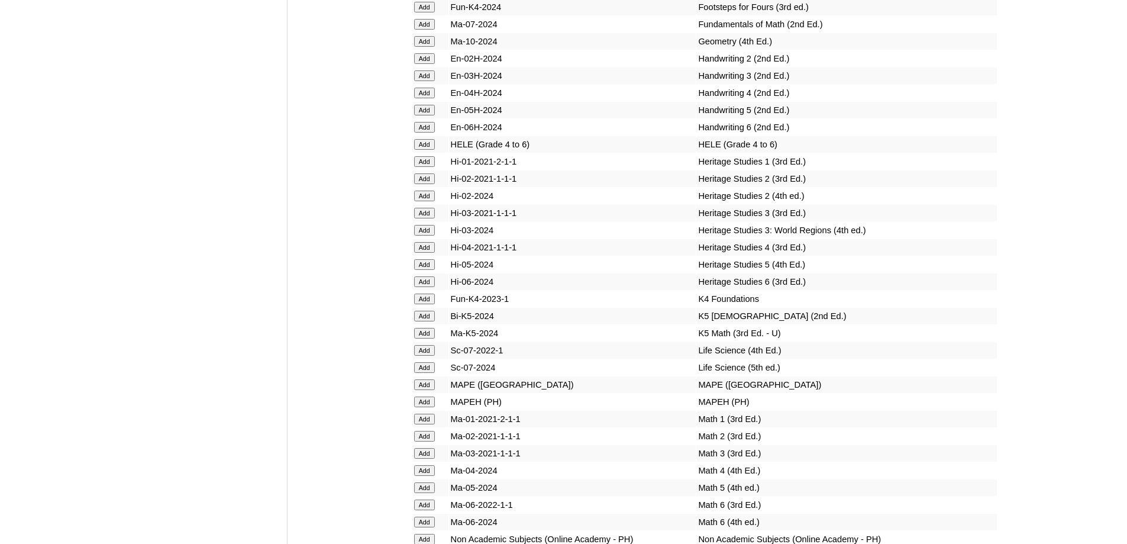
scroll to position [4176, 0]
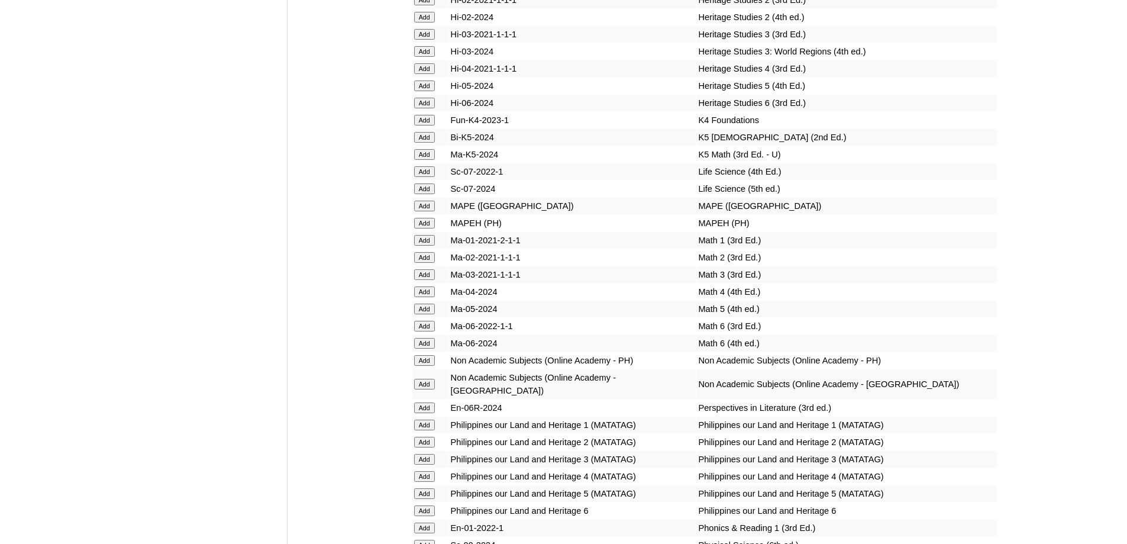
scroll to position [4316, 0]
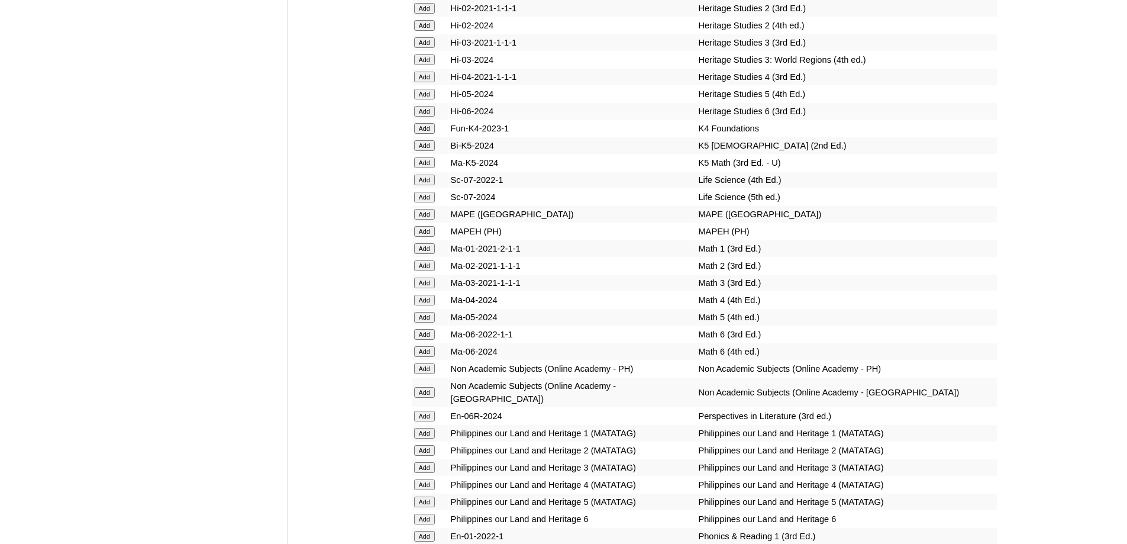
click at [426, 151] on input "Add" at bounding box center [424, 145] width 21 height 11
click at [430, 168] on input "Add" at bounding box center [424, 162] width 21 height 11
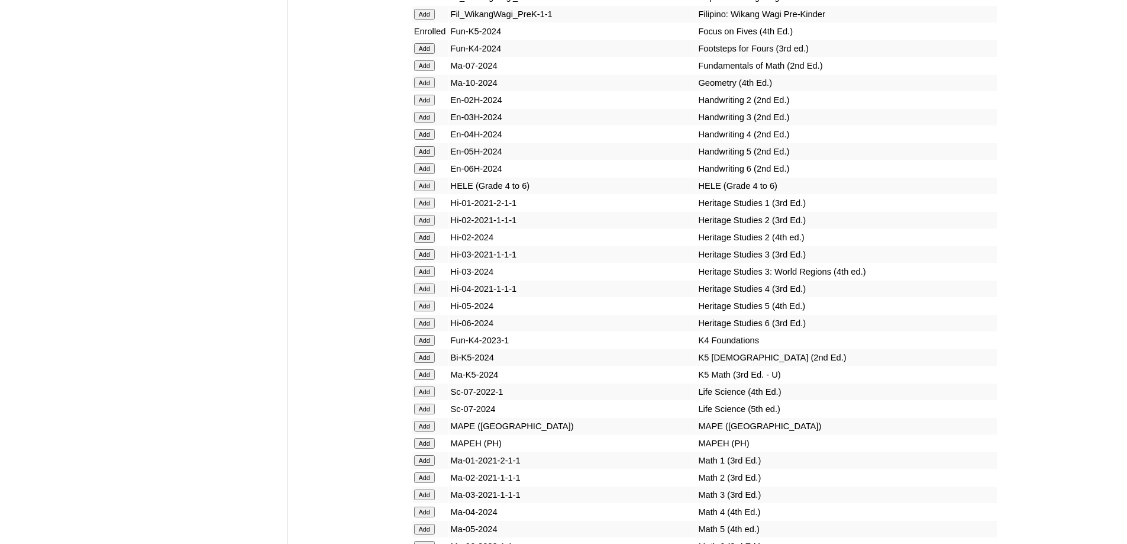
scroll to position [4079, 0]
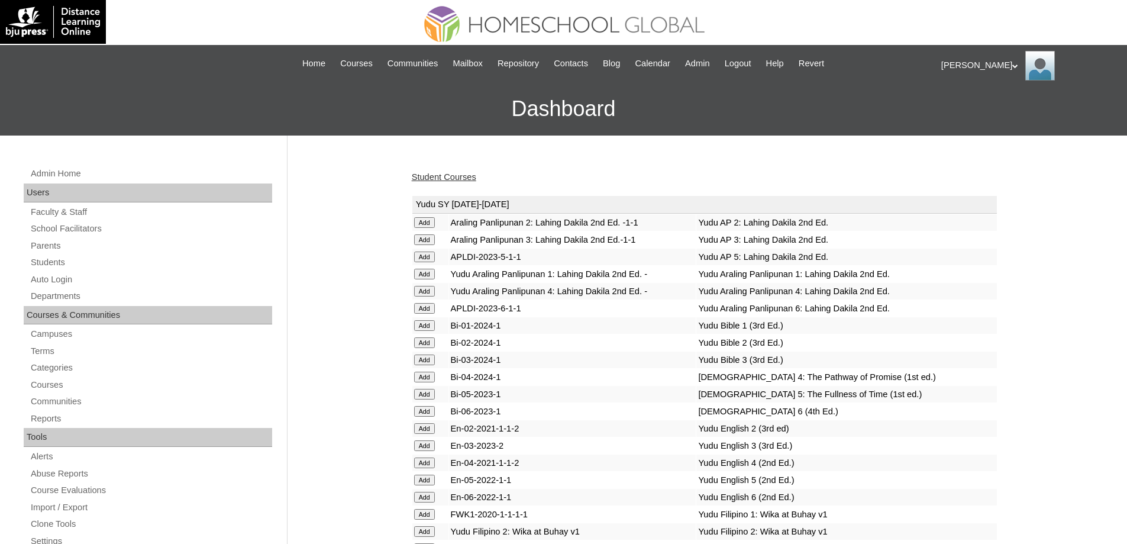
click at [435, 177] on link "Student Courses" at bounding box center [444, 176] width 64 height 9
